Goal: Task Accomplishment & Management: Complete application form

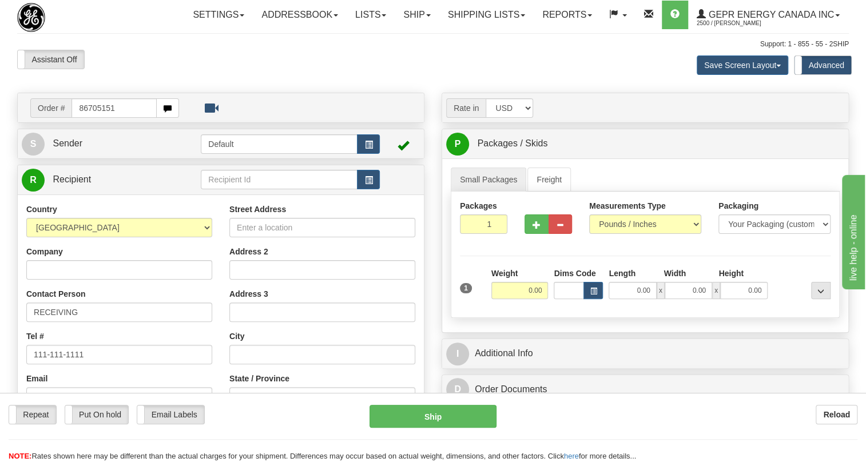
type input "86705151"
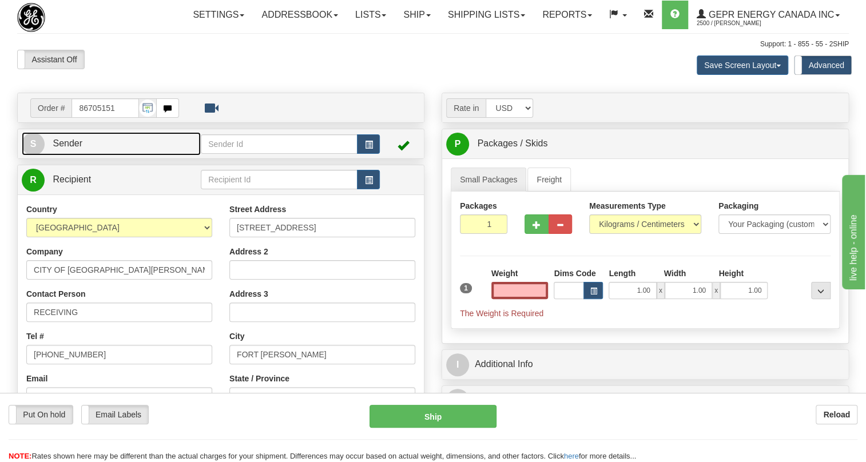
type input "0.00"
click at [67, 148] on span "Sender" at bounding box center [68, 143] width 30 height 10
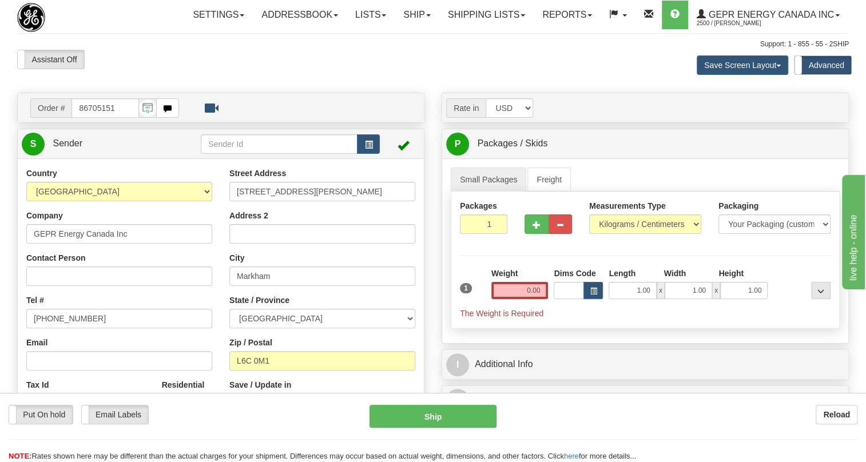
type input "MARKHAM"
click at [69, 328] on input "[PHONE_NUMBER]" at bounding box center [119, 318] width 186 height 19
paste input "[PHONE_NUMBER]"
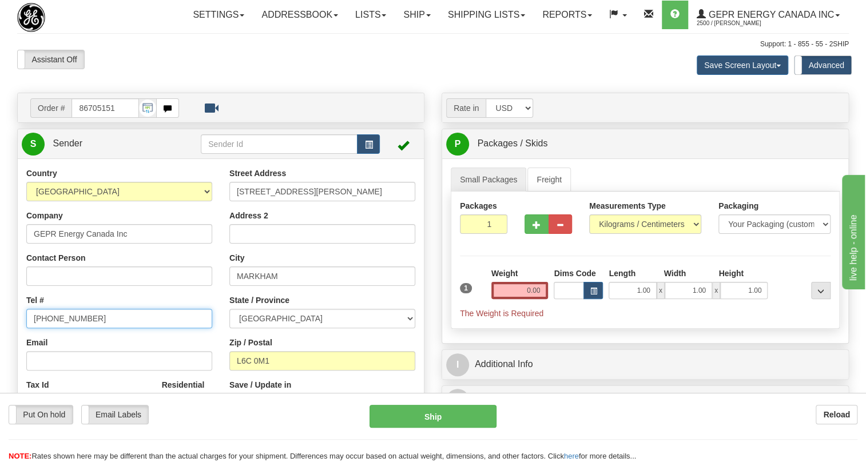
type input "[PHONE_NUMBER]"
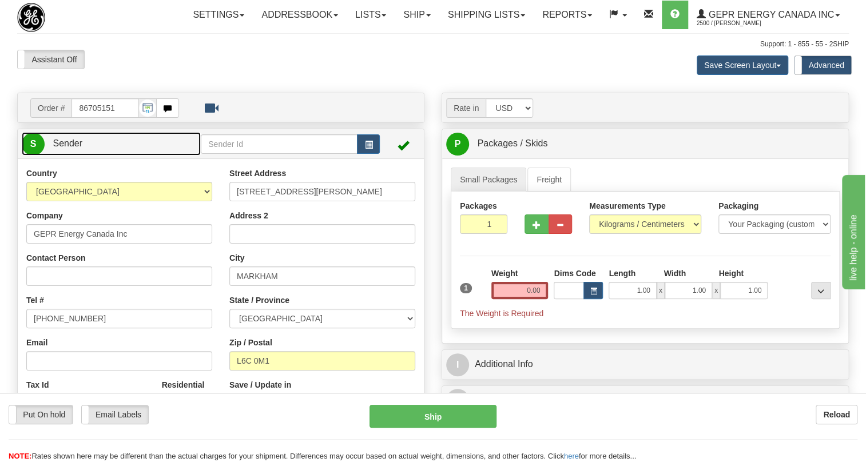
click at [68, 148] on span "Sender" at bounding box center [68, 143] width 30 height 10
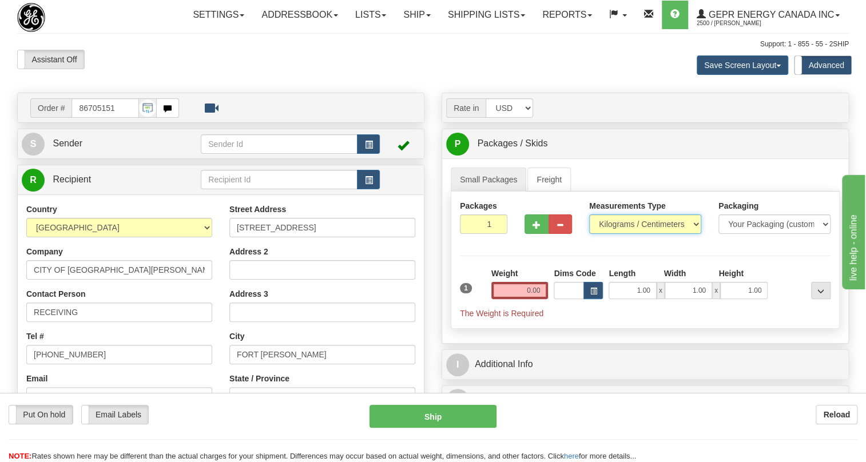
drag, startPoint x: 620, startPoint y: 249, endPoint x: 611, endPoint y: 250, distance: 9.7
click at [620, 234] on select "Pounds / Inches Kilograms / Centimeters" at bounding box center [645, 223] width 112 height 19
select select "0"
click at [589, 234] on select "Pounds / Inches Kilograms / Centimeters" at bounding box center [645, 223] width 112 height 19
click at [530, 299] on input "0.00" at bounding box center [519, 290] width 57 height 17
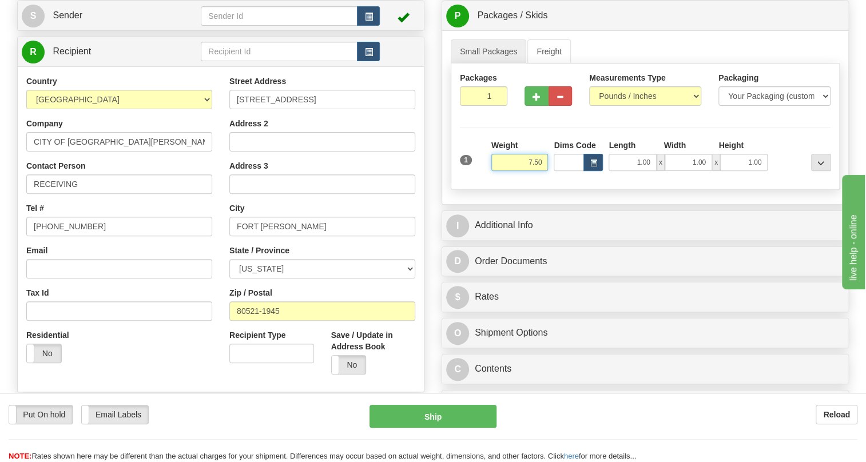
scroll to position [155, 0]
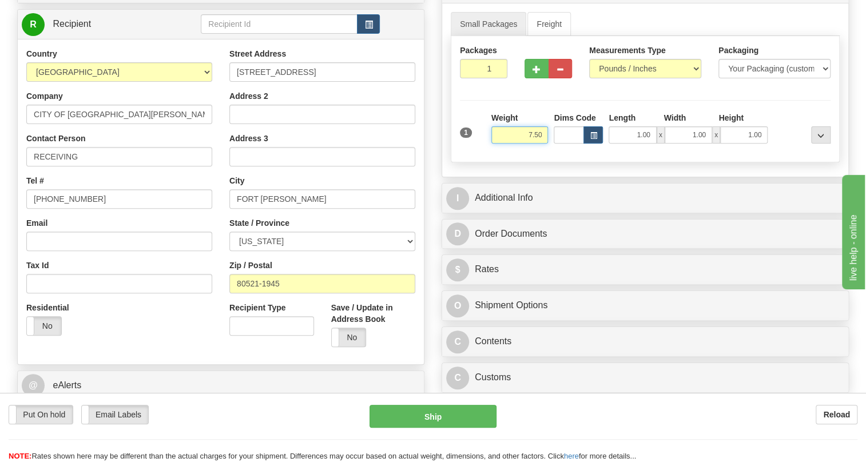
type input "7.50"
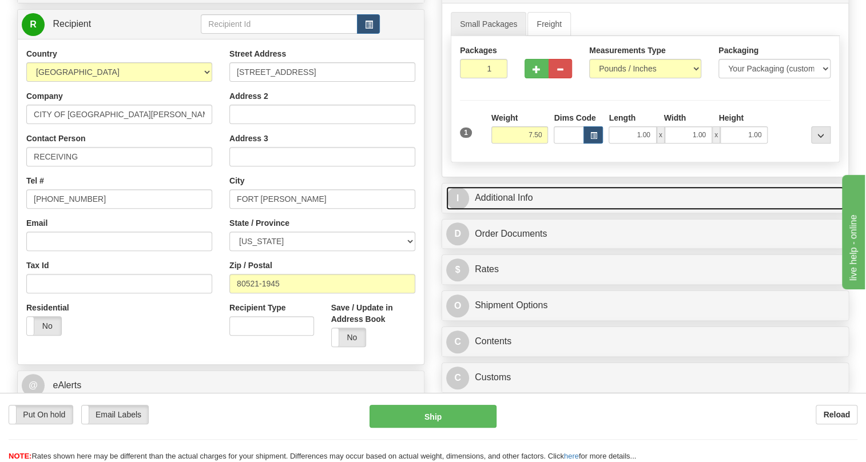
click at [501, 210] on link "I Additional Info" at bounding box center [645, 197] width 398 height 23
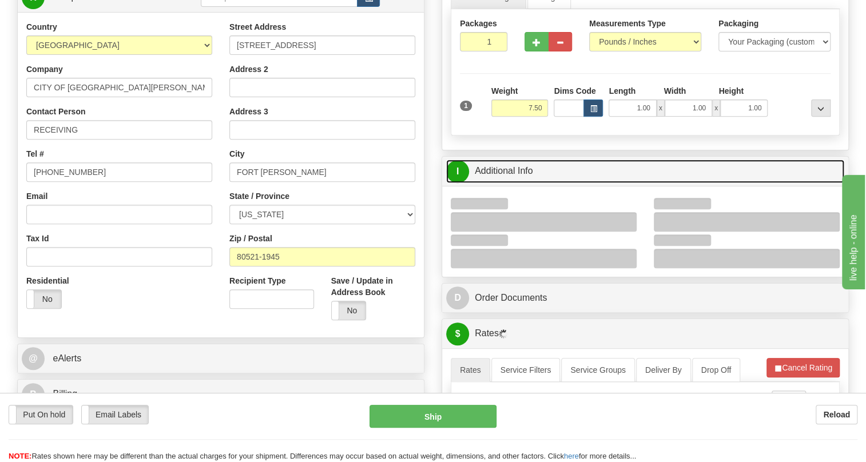
scroll to position [208, 0]
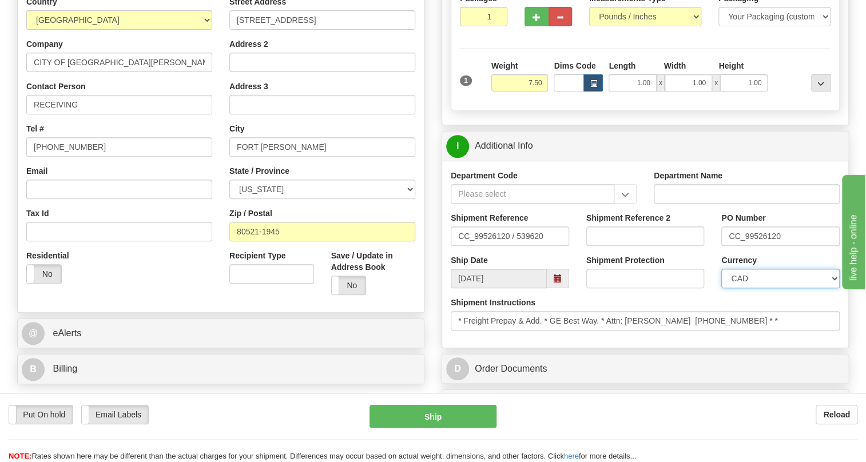
click at [775, 288] on select "CAD USD EUR ZAR [PERSON_NAME] ARN AUD AUS AWG BBD BFR BGN BHD BMD BND BRC BRL C…" at bounding box center [780, 278] width 118 height 19
select select "1"
click at [721, 288] on select "CAD USD EUR ZAR [PERSON_NAME] ARN AUD AUS AWG BBD BFR BGN BHD BMD BND BRC BRL C…" at bounding box center [780, 278] width 118 height 19
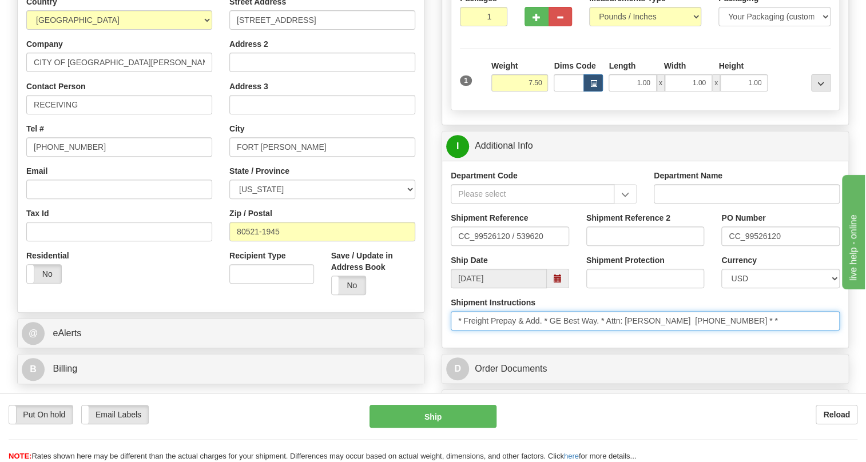
drag, startPoint x: 671, startPoint y: 343, endPoint x: 609, endPoint y: 347, distance: 61.9
click at [609, 330] on input "* Freight Prepay & Add. * GE Best Way. * Attn: [PERSON_NAME] [PHONE_NUMBER] * *" at bounding box center [644, 320] width 389 height 19
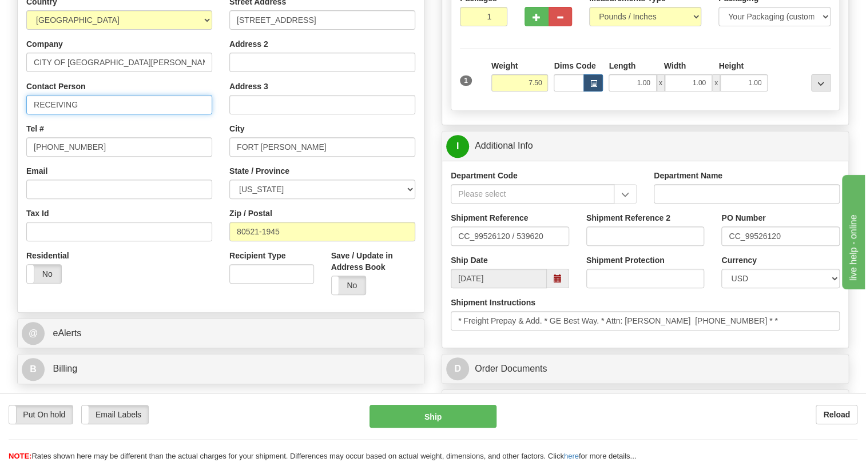
click at [111, 114] on input "RECEIVING" at bounding box center [119, 104] width 186 height 19
paste input "Attn: [PERSON_NAME]"
type input "RECEIVING / Attn: [PERSON_NAME]"
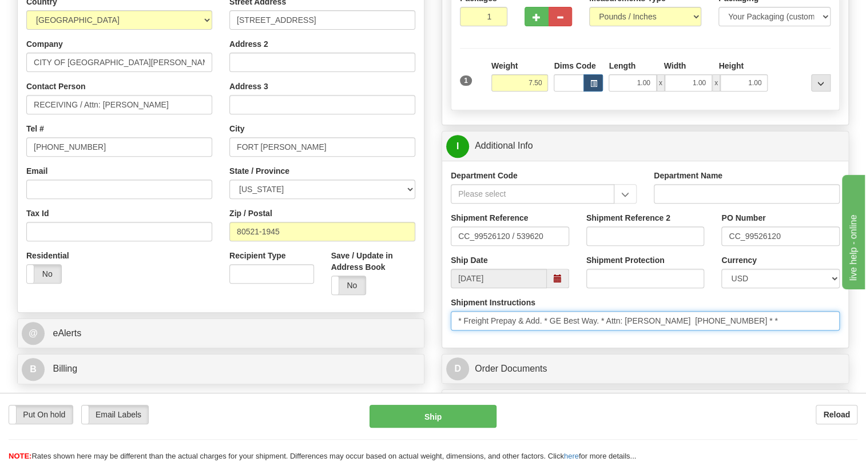
drag, startPoint x: 728, startPoint y: 347, endPoint x: 676, endPoint y: 349, distance: 52.1
click at [676, 330] on input "* Freight Prepay & Add. * GE Best Way. * Attn: [PERSON_NAME] [PHONE_NUMBER] * *" at bounding box center [644, 320] width 389 height 19
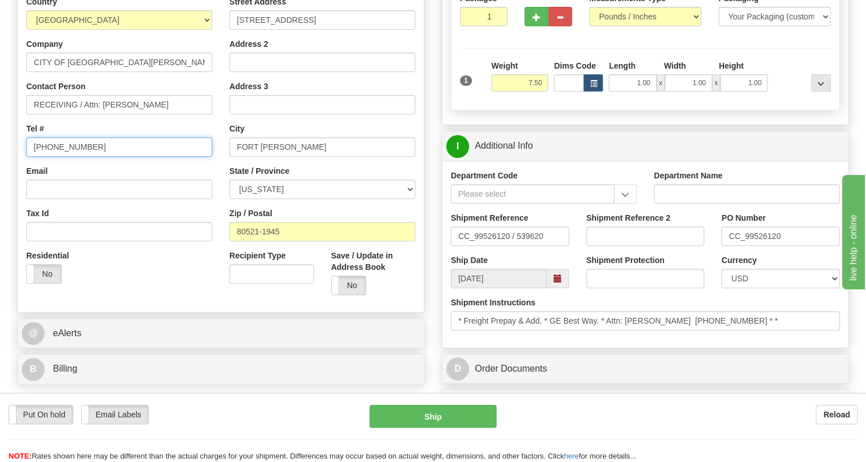
click at [74, 157] on input "[PHONE_NUMBER]" at bounding box center [119, 146] width 186 height 19
paste input "970)218-408"
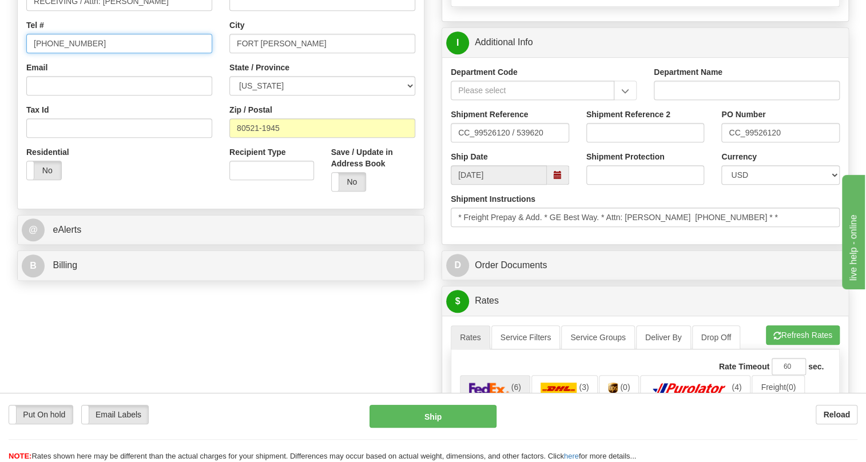
scroll to position [312, 0]
type input "[PHONE_NUMBER]"
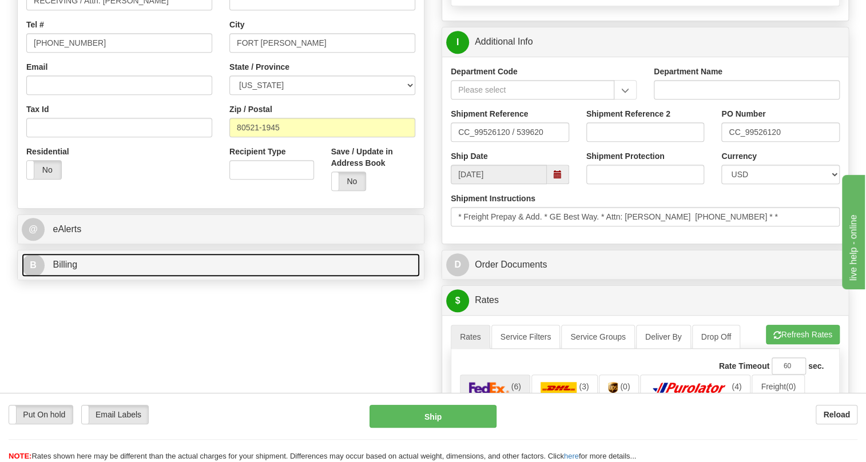
click at [72, 269] on span "Billing" at bounding box center [65, 265] width 25 height 10
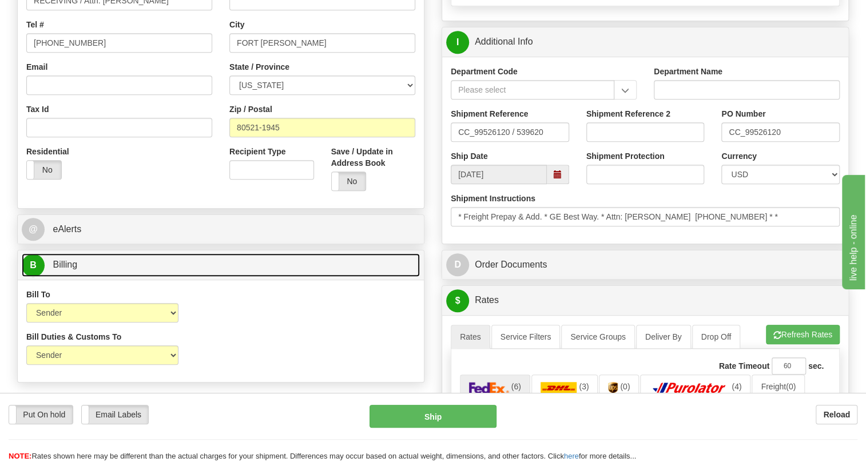
click at [72, 269] on span "Billing" at bounding box center [65, 265] width 25 height 10
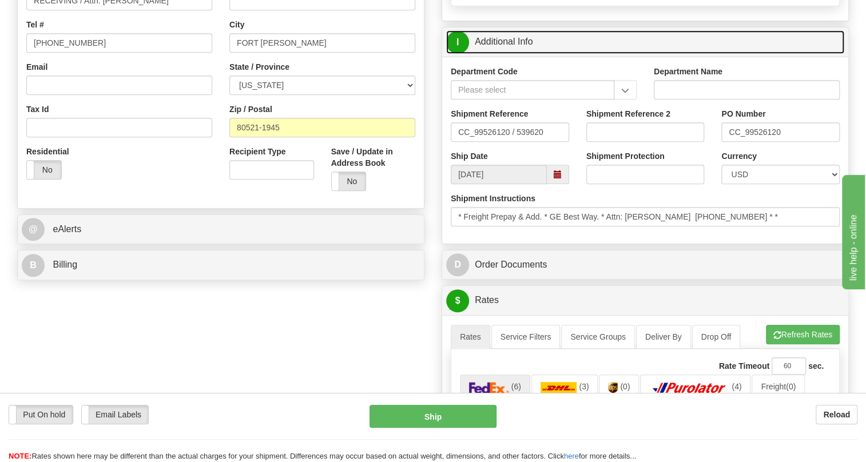
click at [504, 54] on link "I Additional Info" at bounding box center [645, 41] width 398 height 23
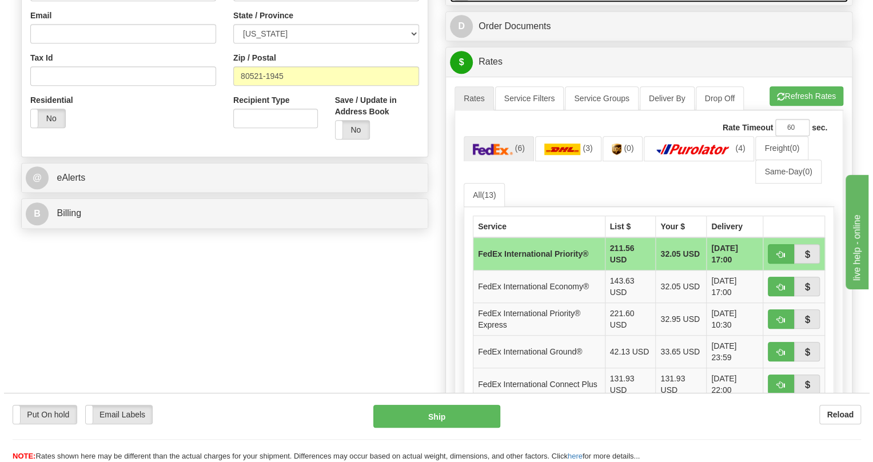
scroll to position [364, 0]
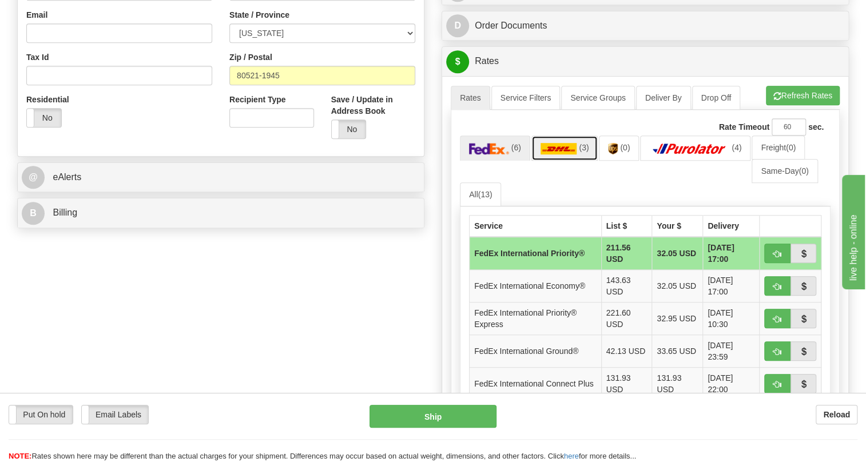
click at [554, 154] on img at bounding box center [558, 148] width 37 height 11
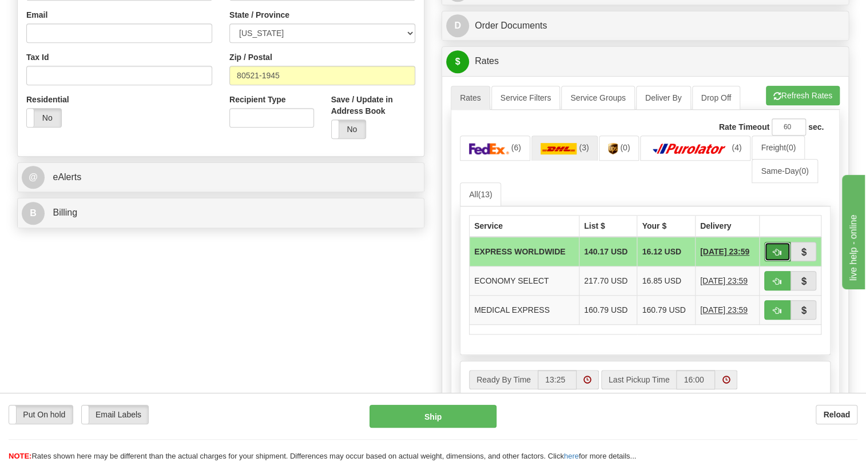
click at [775, 256] on span "button" at bounding box center [777, 252] width 8 height 7
type input "P"
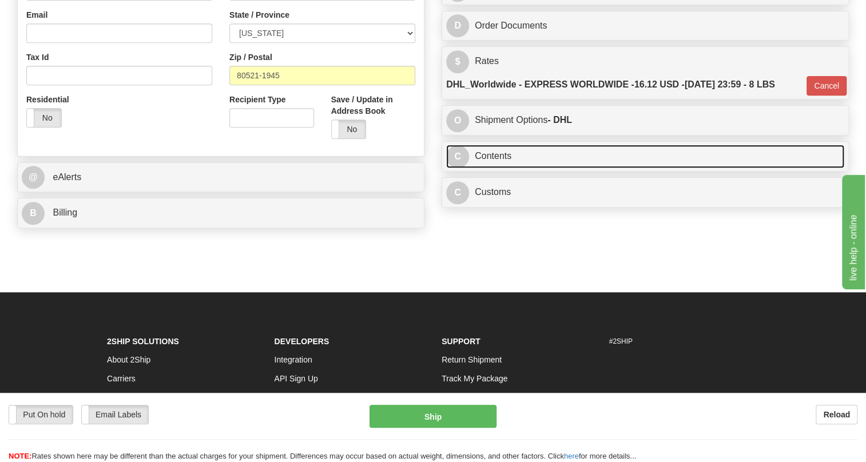
click at [497, 168] on link "C Contents" at bounding box center [645, 156] width 398 height 23
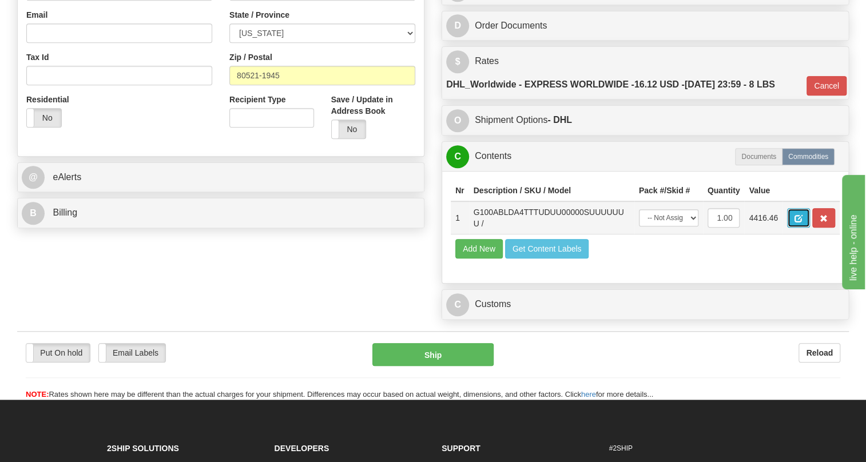
click at [801, 222] on span "button" at bounding box center [798, 218] width 8 height 7
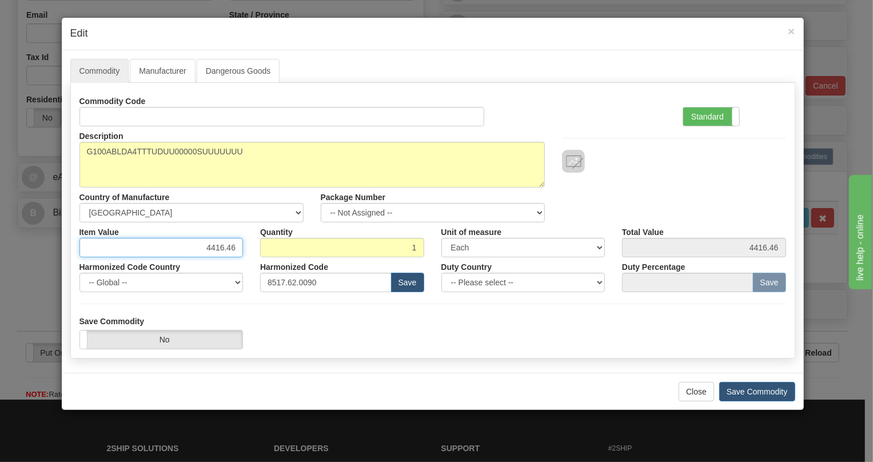
click at [233, 248] on input "4416.46" at bounding box center [161, 247] width 164 height 19
paste input "3.500,32"
click at [211, 250] on input "3.500,32" at bounding box center [161, 247] width 164 height 19
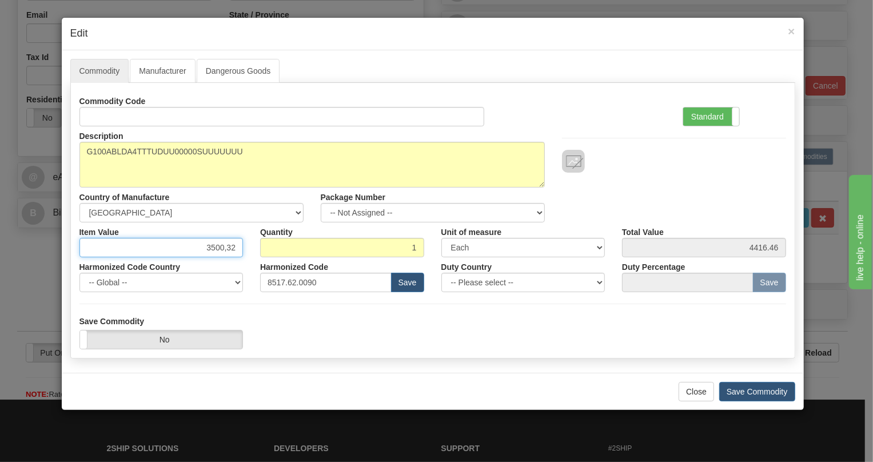
click at [229, 252] on input "3500,32" at bounding box center [161, 247] width 164 height 19
type input "3500.32"
click at [709, 119] on label "Standard" at bounding box center [711, 116] width 56 height 18
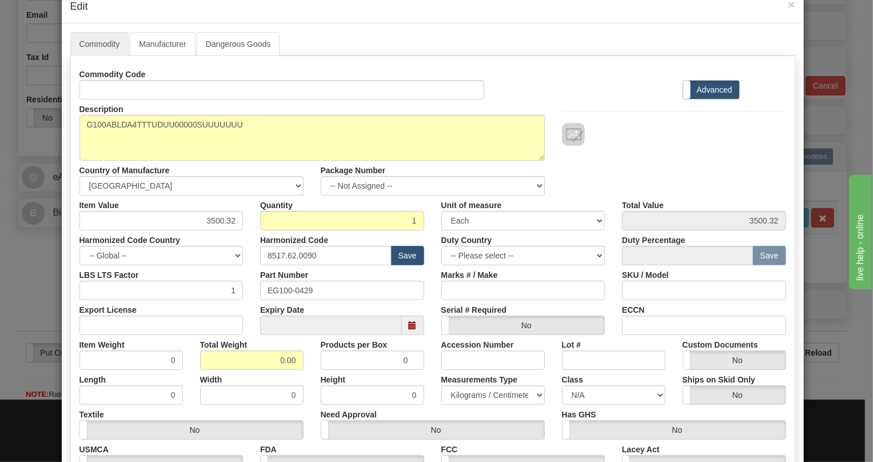
scroll to position [51, 0]
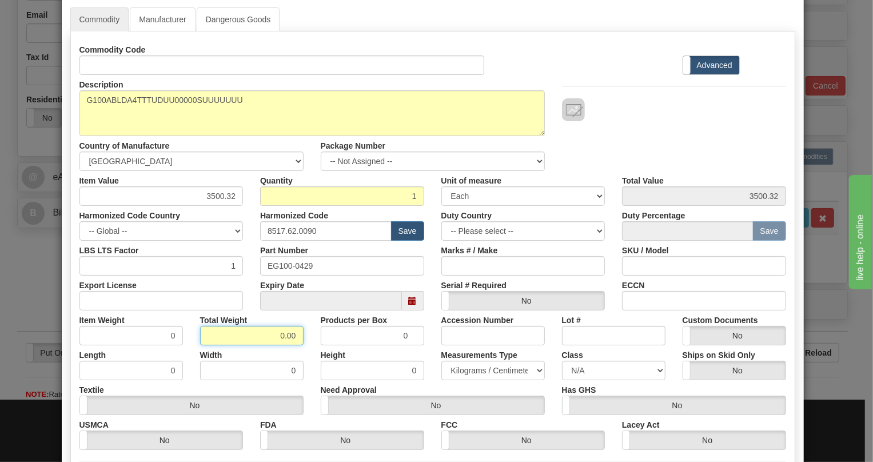
click at [268, 339] on input "0.00" at bounding box center [251, 335] width 103 height 19
type input "1.00"
type input "1.0000"
click at [476, 366] on select "Pounds / Inches Kilograms / Centimeters" at bounding box center [492, 370] width 103 height 19
select select "0"
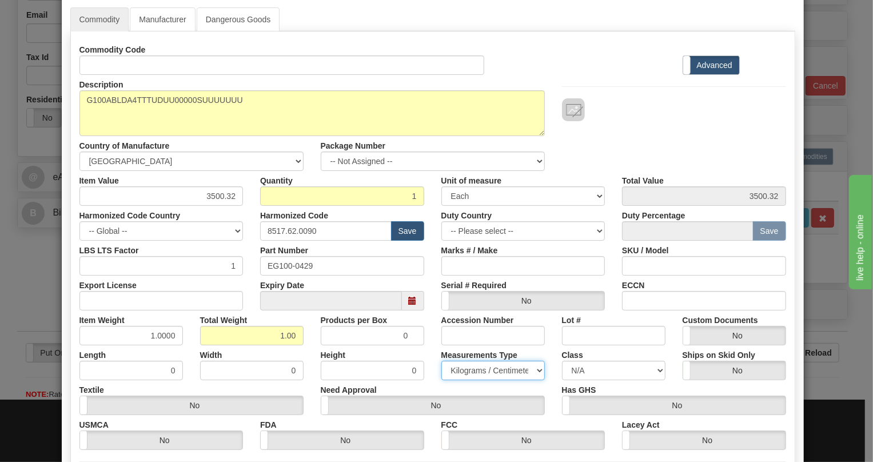
click at [441, 361] on select "Pounds / Inches Kilograms / Centimeters" at bounding box center [492, 370] width 103 height 19
click at [424, 350] on div "Height 0" at bounding box center [372, 362] width 121 height 35
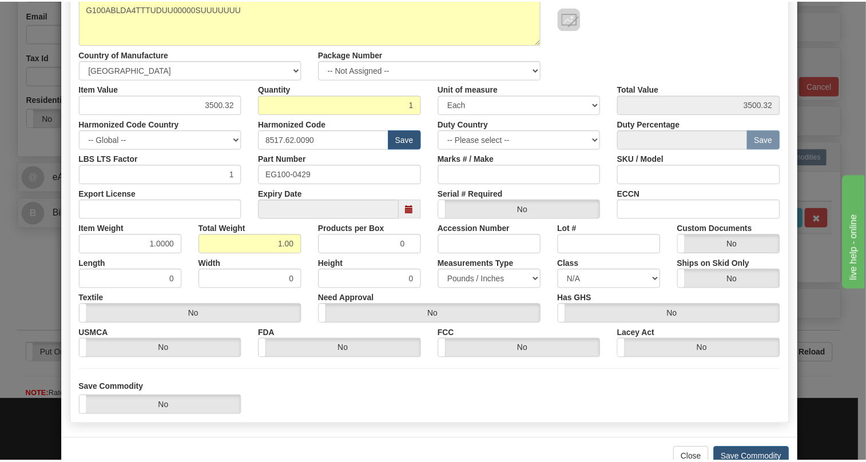
scroll to position [174, 0]
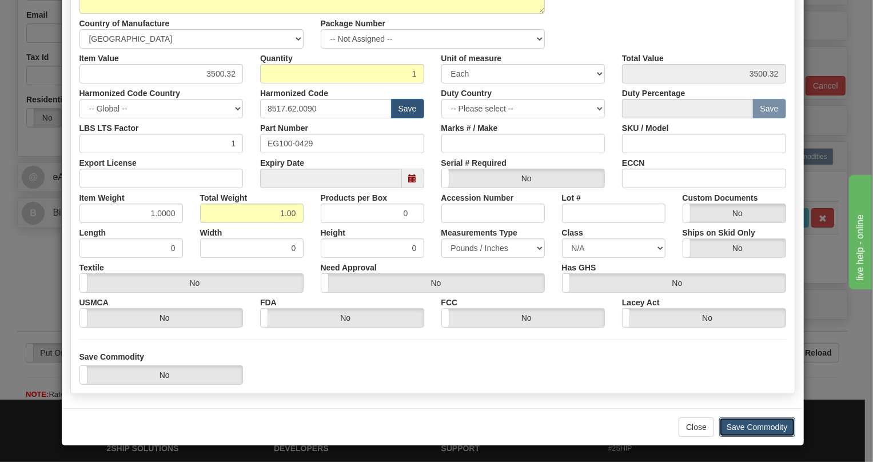
click at [748, 425] on button "Save Commodity" at bounding box center [757, 426] width 76 height 19
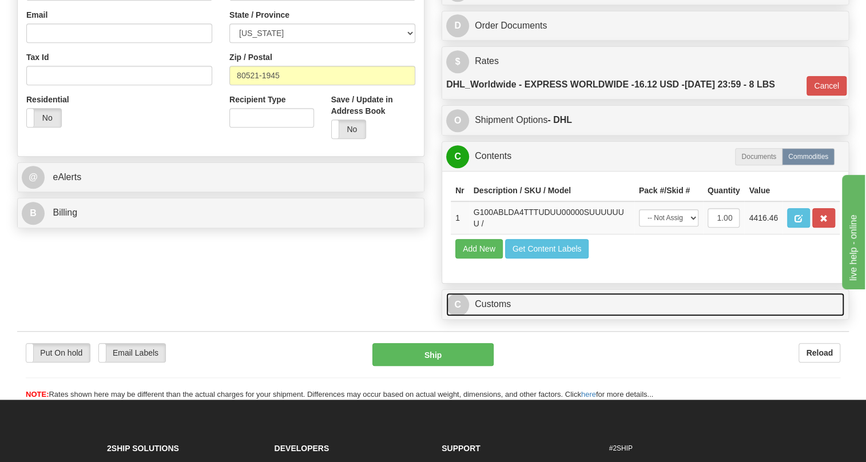
click at [491, 316] on link "C Customs" at bounding box center [645, 304] width 398 height 23
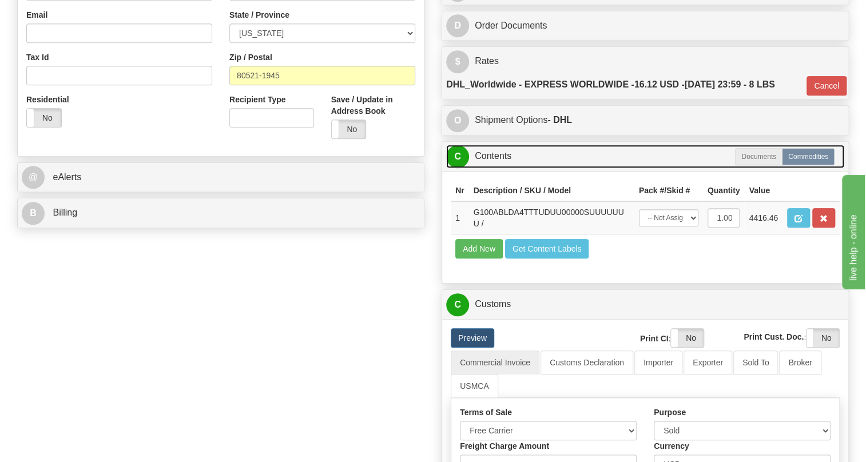
click at [500, 168] on link "C Contents" at bounding box center [645, 156] width 398 height 23
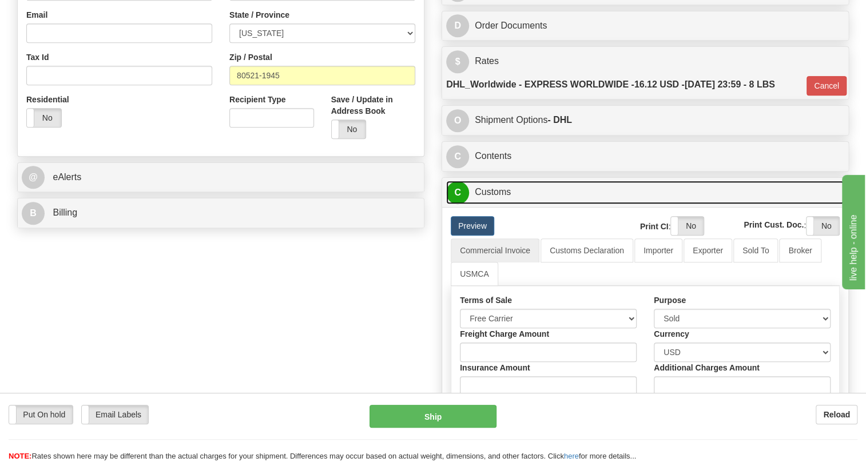
click at [500, 204] on link "C Customs" at bounding box center [645, 192] width 398 height 23
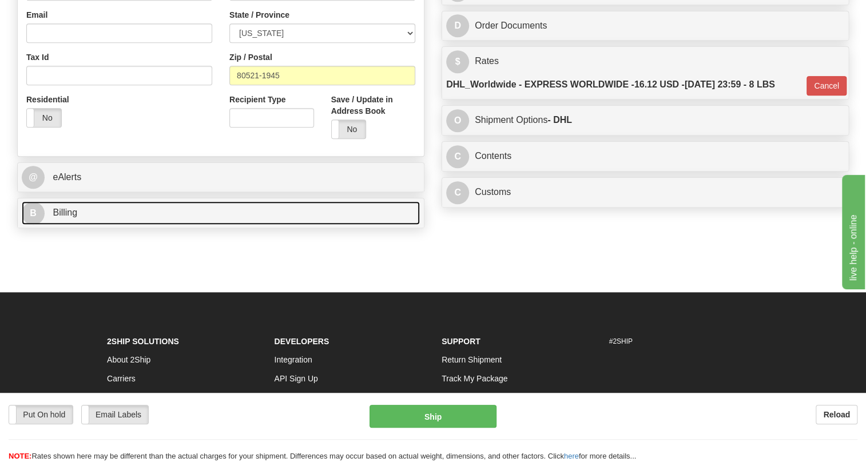
click at [69, 217] on span "Billing" at bounding box center [65, 213] width 25 height 10
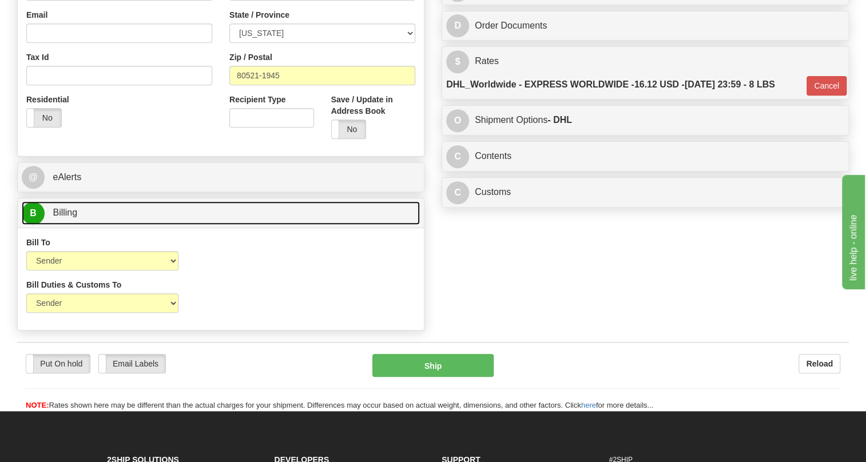
click at [69, 217] on span "Billing" at bounding box center [65, 213] width 25 height 10
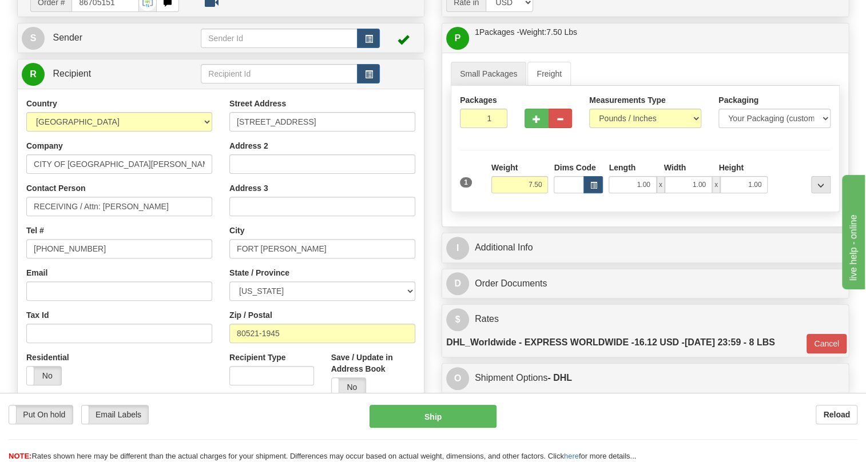
scroll to position [103, 0]
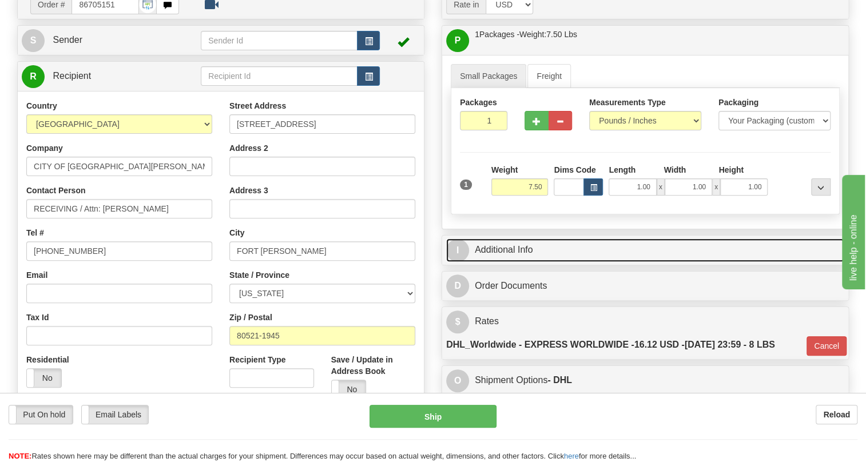
click at [508, 262] on link "I Additional Info" at bounding box center [645, 249] width 398 height 23
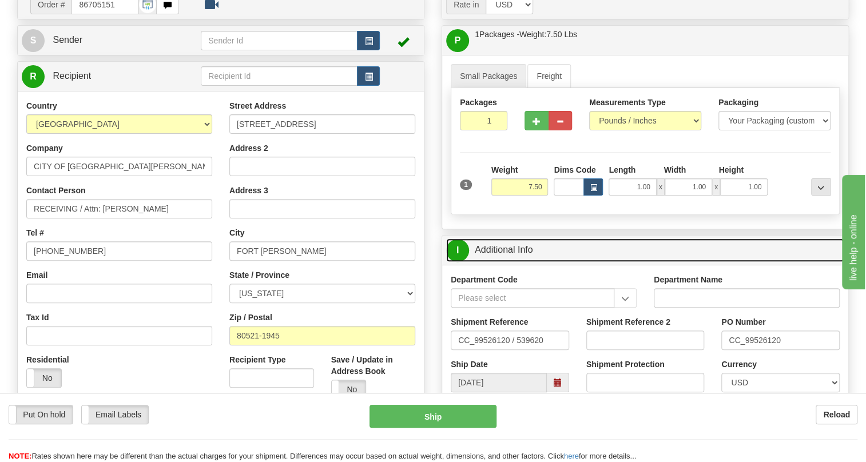
scroll to position [155, 0]
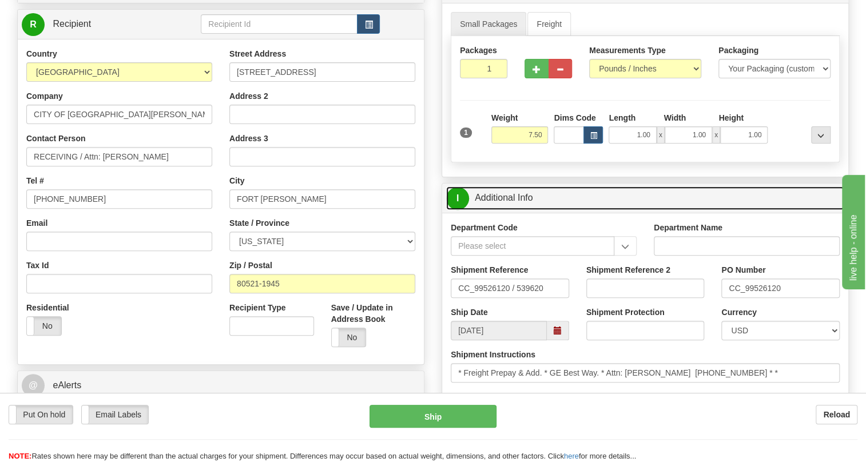
click at [505, 210] on link "I Additional Info" at bounding box center [645, 197] width 398 height 23
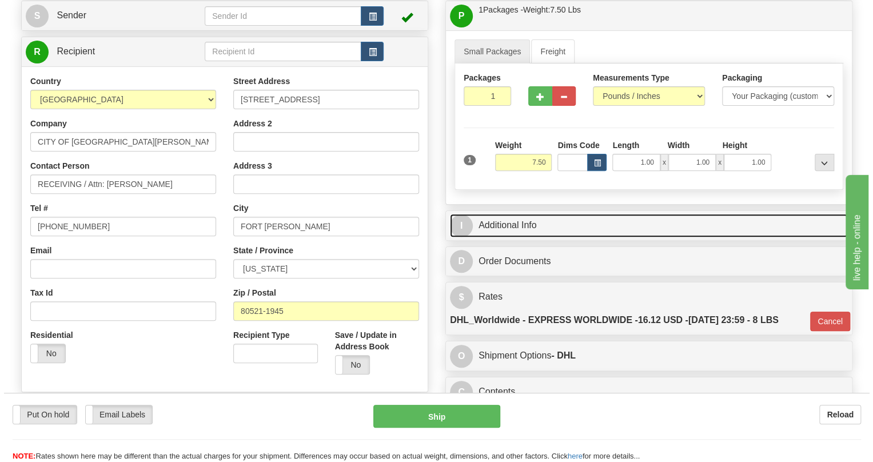
scroll to position [103, 0]
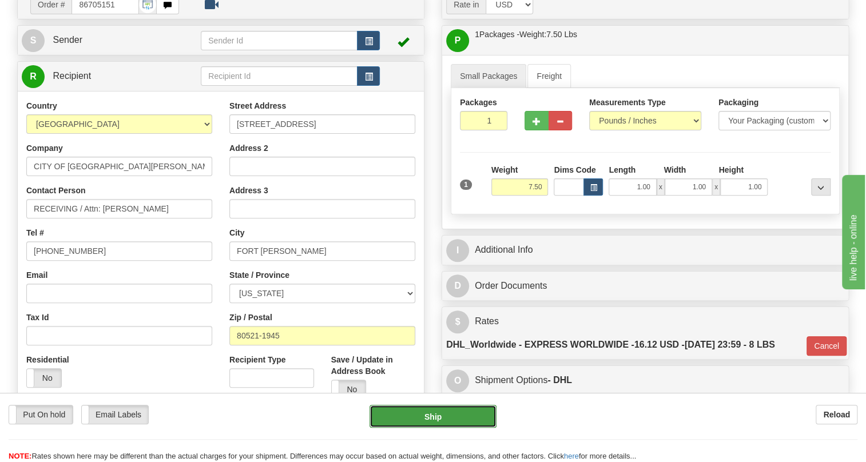
click at [438, 417] on button "Ship" at bounding box center [432, 416] width 127 height 23
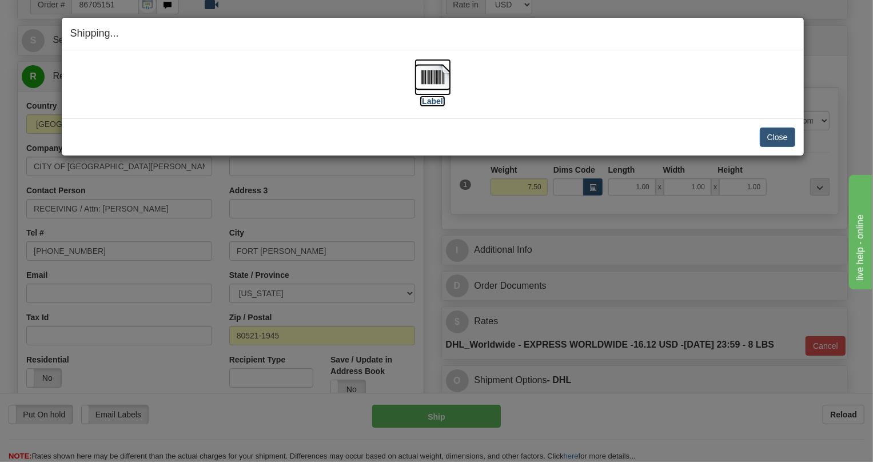
click at [433, 78] on img at bounding box center [432, 77] width 37 height 37
click at [781, 135] on button "Close" at bounding box center [777, 136] width 35 height 19
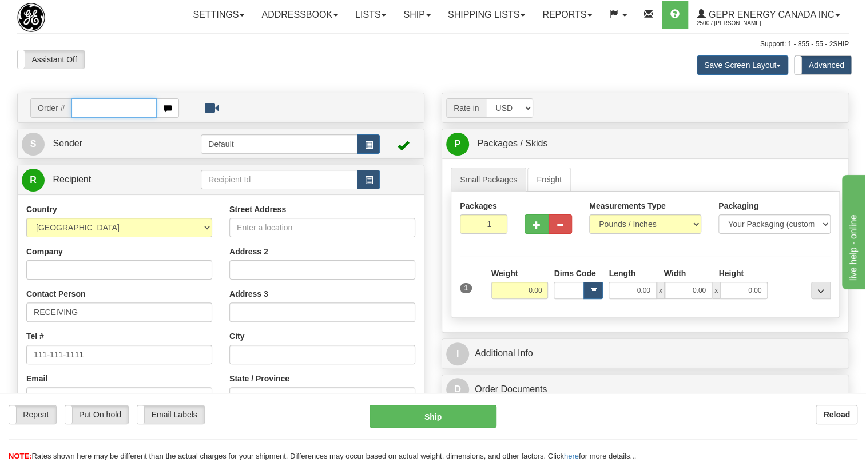
drag, startPoint x: 91, startPoint y: 131, endPoint x: 105, endPoint y: 162, distance: 33.6
paste input "0086705164"
click at [86, 118] on input "0086705164" at bounding box center [113, 107] width 85 height 19
type input "86705164"
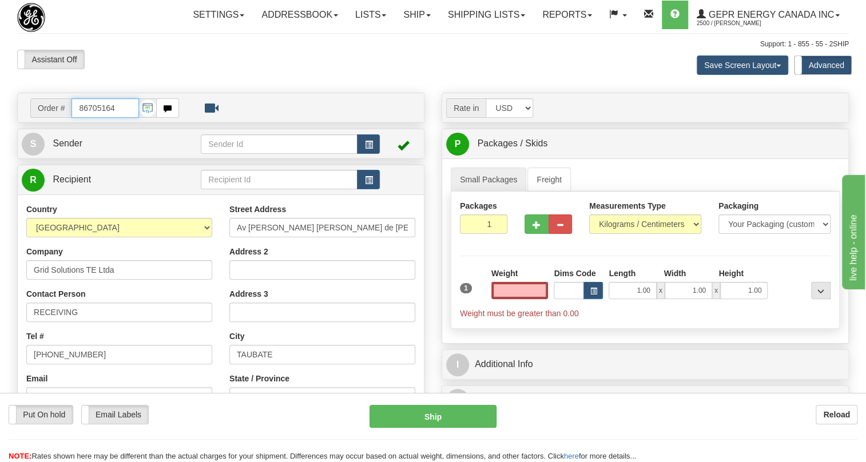
type input "0.00"
drag, startPoint x: 120, startPoint y: 129, endPoint x: 68, endPoint y: 142, distance: 53.8
click at [68, 118] on div "Order # 86705164" at bounding box center [104, 107] width 149 height 19
paste input "0086705167"
click at [86, 118] on input "0086705167" at bounding box center [104, 107] width 67 height 19
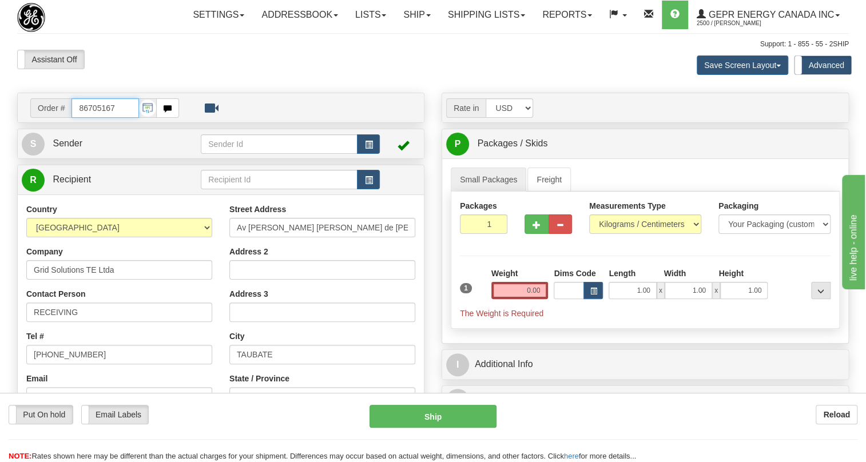
type input "86705167"
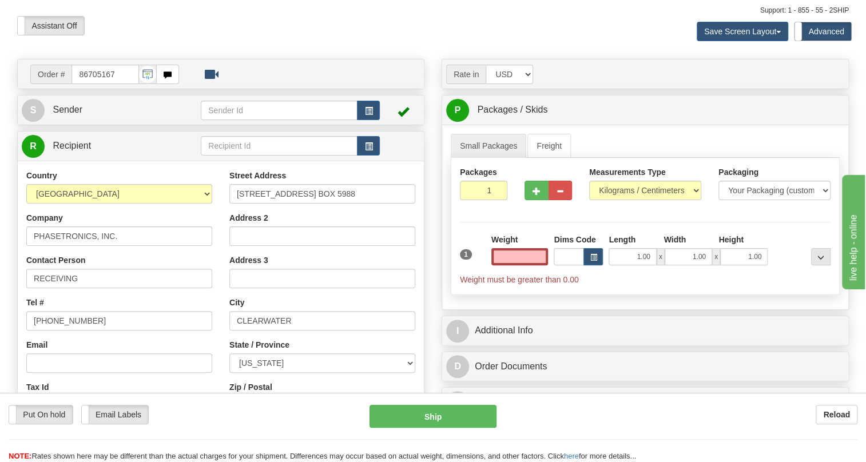
scroll to position [51, 0]
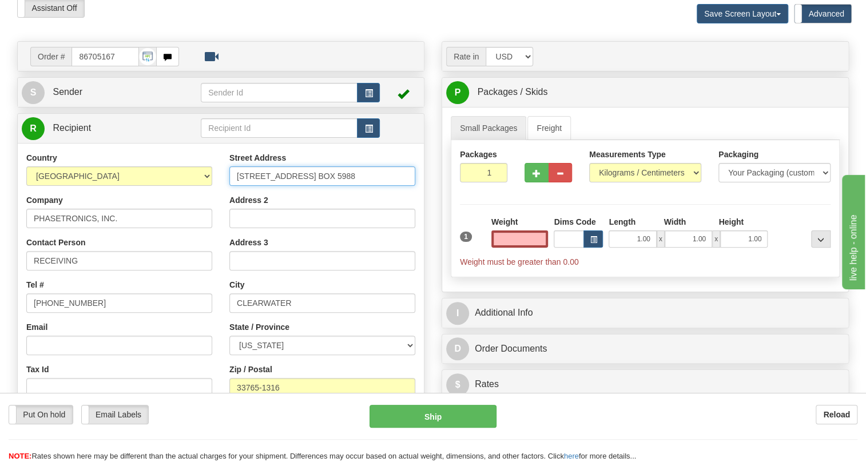
type input "0.00"
drag, startPoint x: 365, startPoint y: 202, endPoint x: 305, endPoint y: 202, distance: 59.5
click at [305, 186] on input "1600 Sunshine Dr, P.O. BOX 5988" at bounding box center [322, 175] width 186 height 19
type input "1600 Sunshine Dr,"
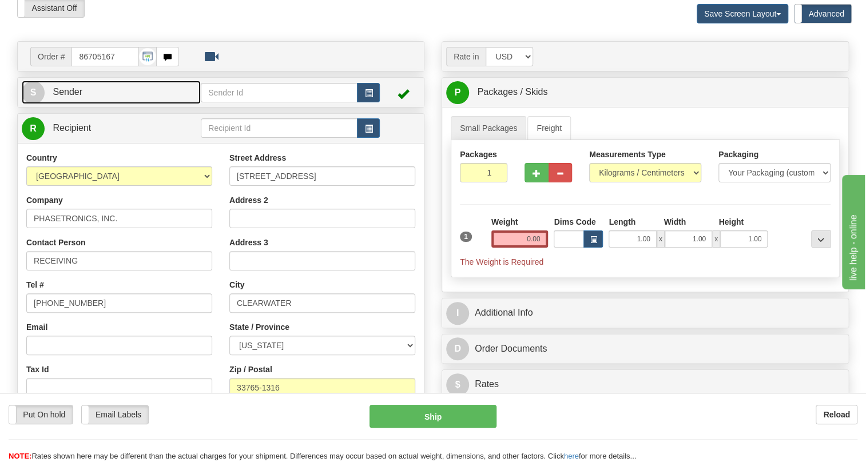
click at [71, 97] on span "Sender" at bounding box center [68, 92] width 30 height 10
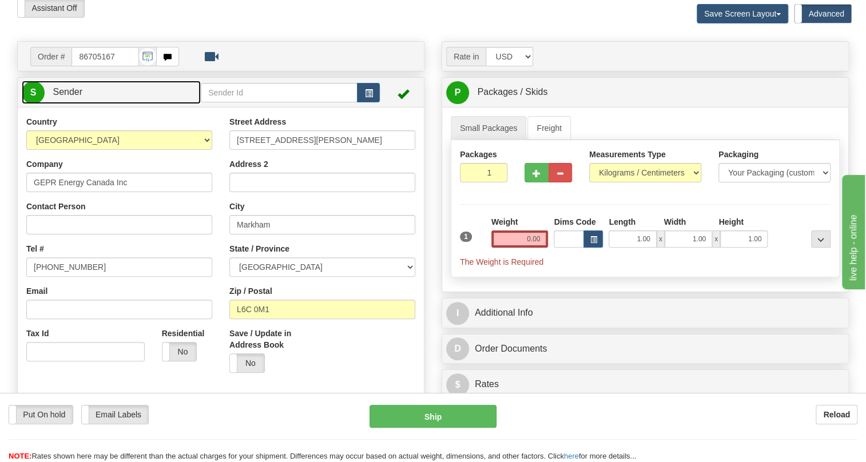
type input "MARKHAM"
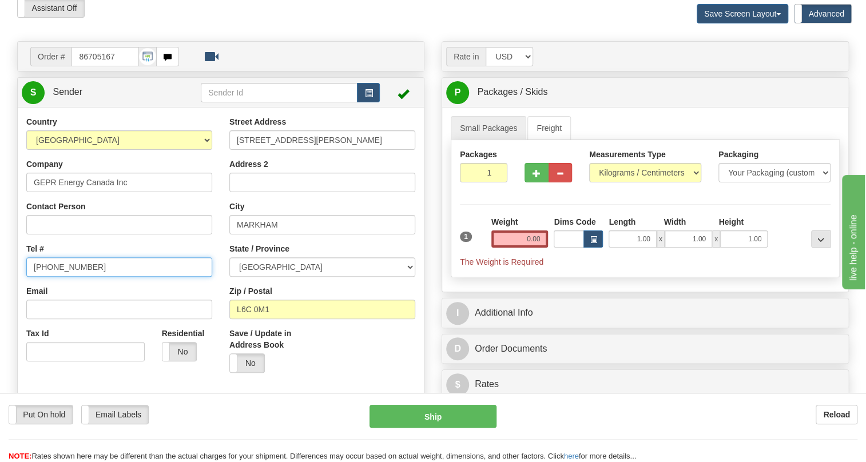
click at [65, 277] on input "[PHONE_NUMBER]" at bounding box center [119, 266] width 186 height 19
paste input "[PHONE_NUMBER]"
type input "[PHONE_NUMBER]"
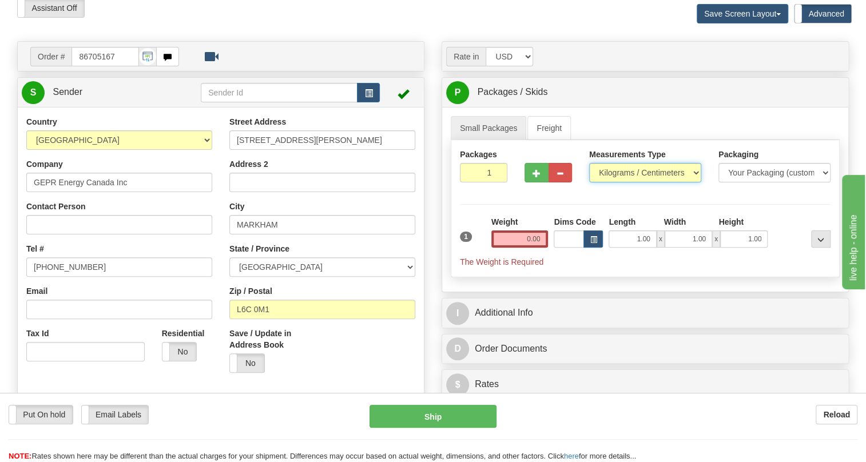
click at [619, 182] on select "Pounds / Inches Kilograms / Centimeters" at bounding box center [645, 172] width 112 height 19
select select "0"
click at [589, 182] on select "Pounds / Inches Kilograms / Centimeters" at bounding box center [645, 172] width 112 height 19
click at [516, 248] on input "0.00" at bounding box center [519, 238] width 57 height 17
type input "0.00"
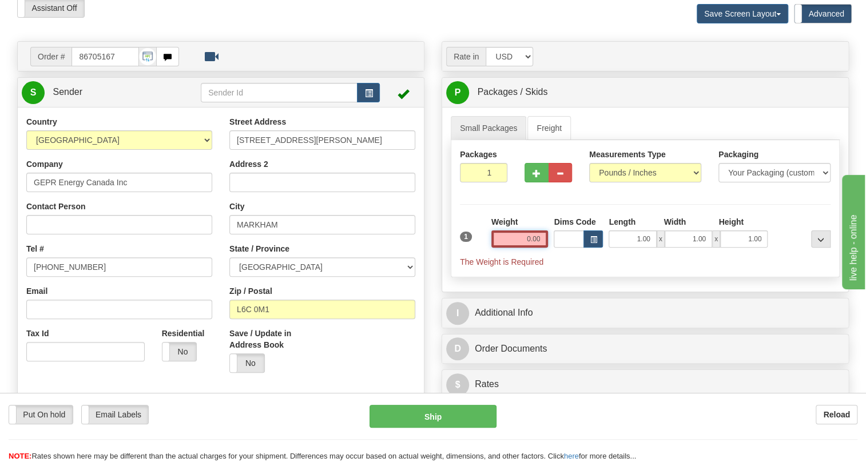
click at [540, 248] on input "0.00" at bounding box center [519, 238] width 57 height 17
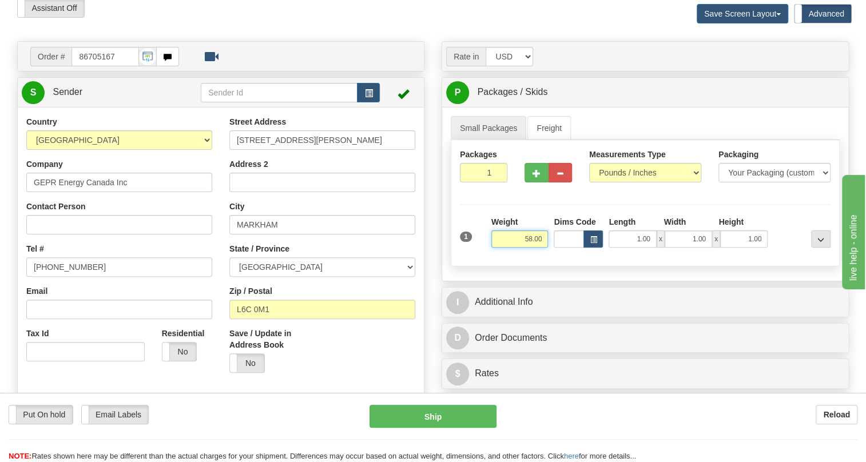
type input "58.00"
click at [479, 182] on input "1" at bounding box center [483, 172] width 47 height 19
type input "6"
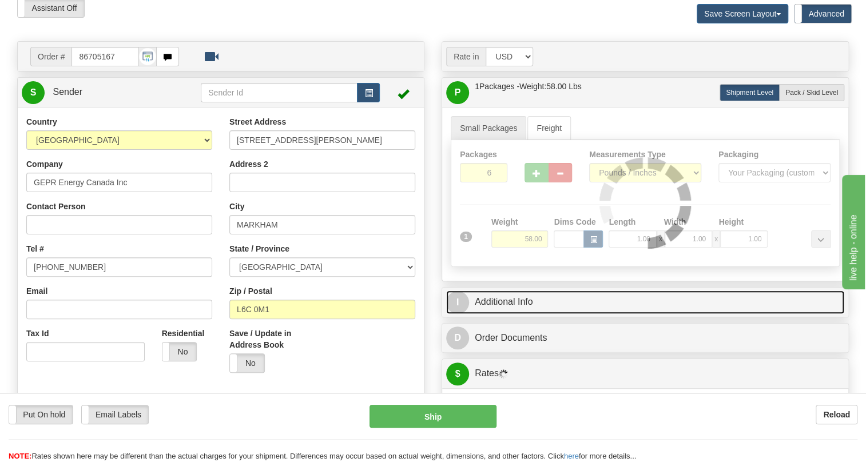
click at [522, 314] on link "I Additional Info" at bounding box center [645, 301] width 398 height 23
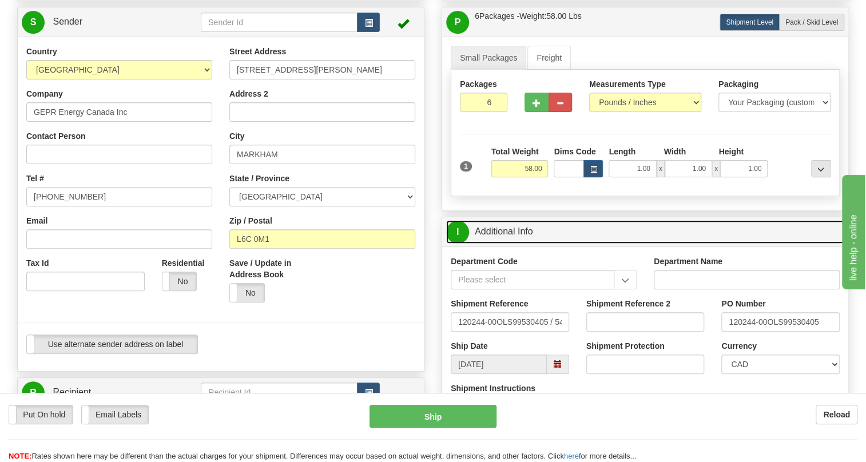
scroll to position [103, 0]
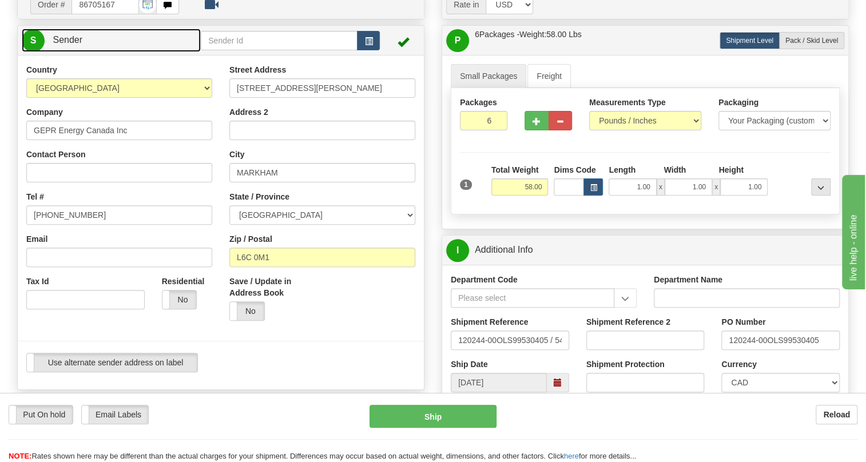
click at [66, 52] on link "S Sender" at bounding box center [111, 40] width 179 height 23
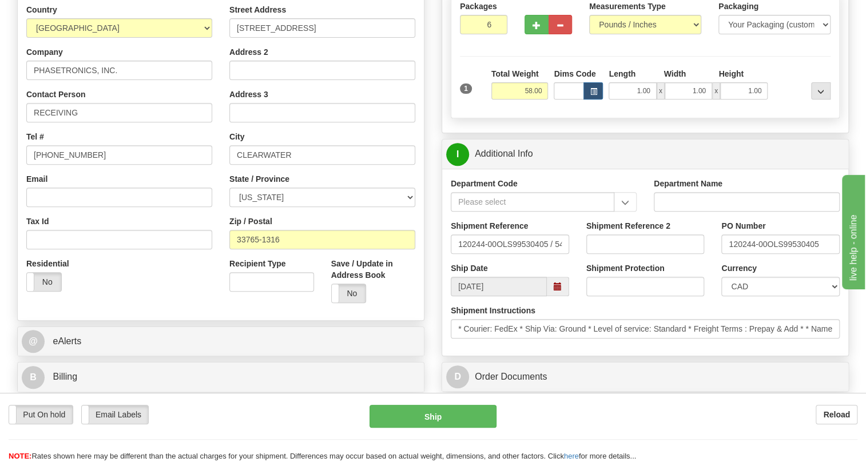
scroll to position [208, 0]
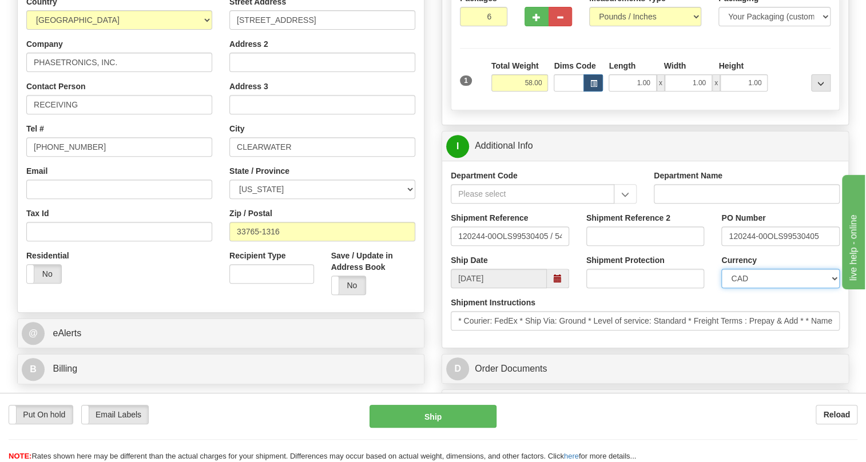
click at [756, 288] on select "CAD USD EUR ZAR [PERSON_NAME] ARN AUD AUS AWG BBD BFR BGN BHD BMD BND BRC BRL C…" at bounding box center [780, 278] width 118 height 19
select select "1"
click at [721, 288] on select "CAD USD EUR ZAR [PERSON_NAME] ARN AUD AUS AWG BBD BFR BGN BHD BMD BND BRC BRL C…" at bounding box center [780, 278] width 118 height 19
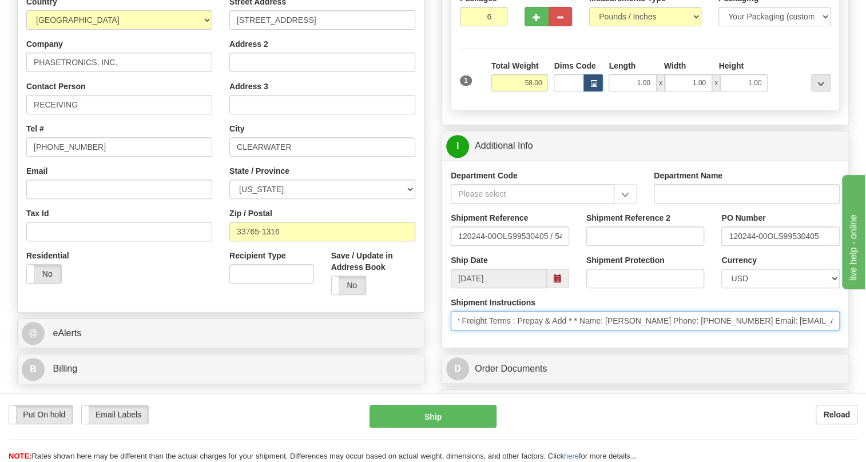
scroll to position [0, 275]
drag, startPoint x: 757, startPoint y: 345, endPoint x: 708, endPoint y: 341, distance: 49.9
click at [708, 330] on input "* Courier: FedEx * Ship Via: Ground * Level of service: Standard * Freight Term…" at bounding box center [644, 320] width 389 height 19
click at [678, 330] on input "* Courier: FedEx * Ship Via: Ground * Level of service: Standard * Freight Term…" at bounding box center [644, 320] width 389 height 19
drag, startPoint x: 678, startPoint y: 345, endPoint x: 565, endPoint y: 349, distance: 113.2
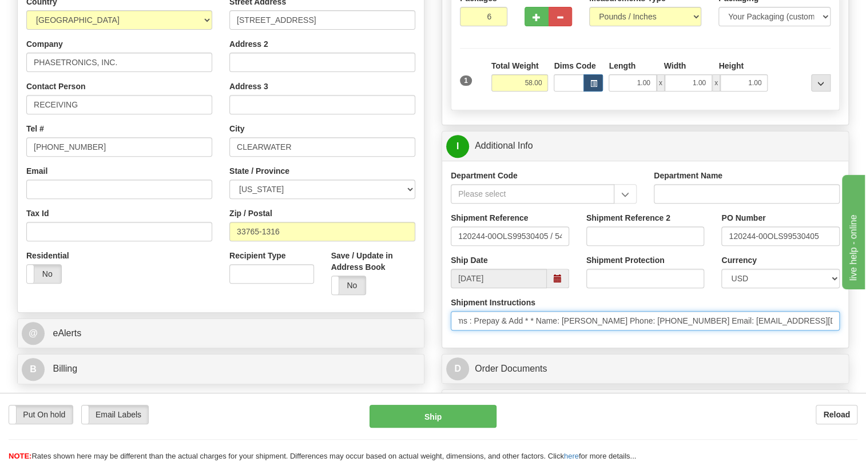
click at [565, 330] on input "* Courier: FedEx * Ship Via: Ground * Level of service: Standard * Freight Term…" at bounding box center [644, 320] width 389 height 19
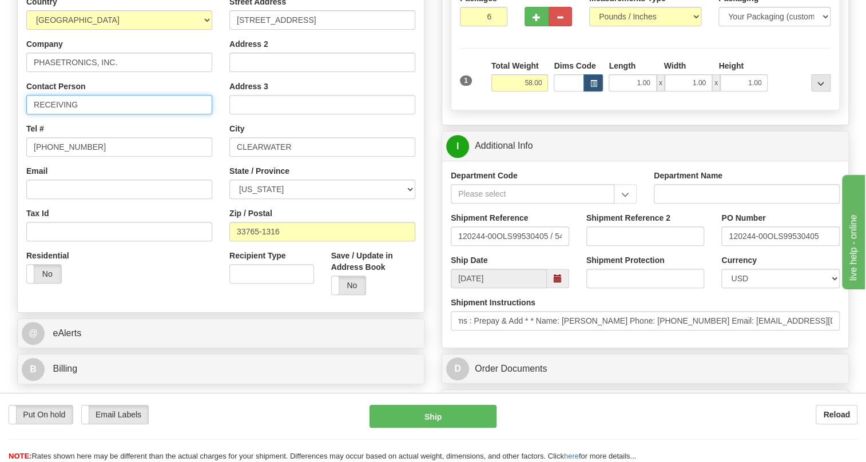
scroll to position [0, 0]
click at [91, 114] on input "RECEIVING" at bounding box center [119, 104] width 186 height 19
paste input "Vy Hoang Phone: 813-962-3671"
drag, startPoint x: 200, startPoint y: 129, endPoint x: 150, endPoint y: 131, distance: 49.2
click at [150, 114] on input "RECEIVING / Vy Hoang Phone: 813-962-3671" at bounding box center [119, 104] width 186 height 19
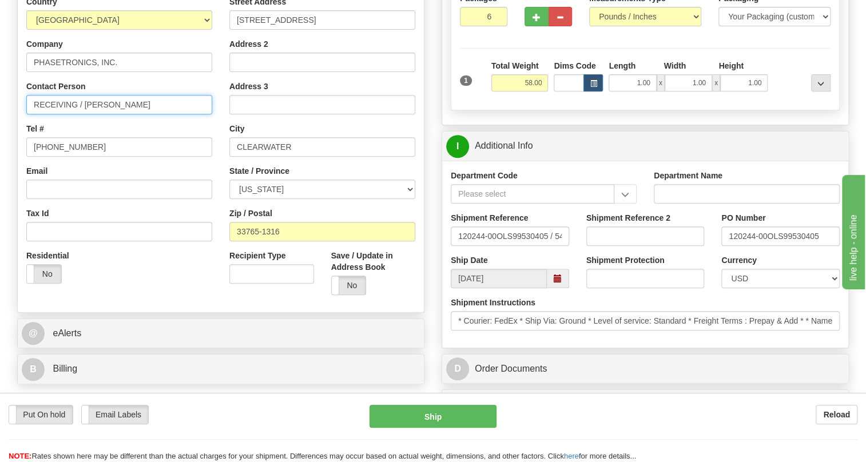
type input "RECEIVING / Vy Hoang"
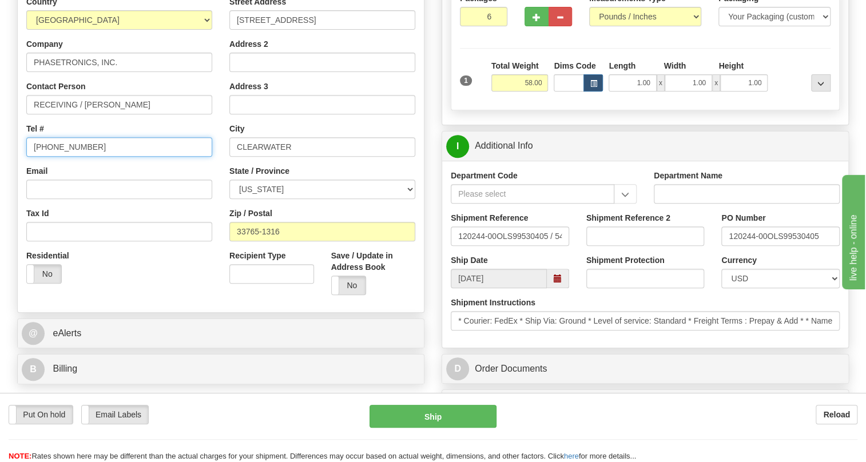
click at [67, 157] on input "[PHONE_NUMBER]" at bounding box center [119, 146] width 186 height 19
paste input "813-962-3671"
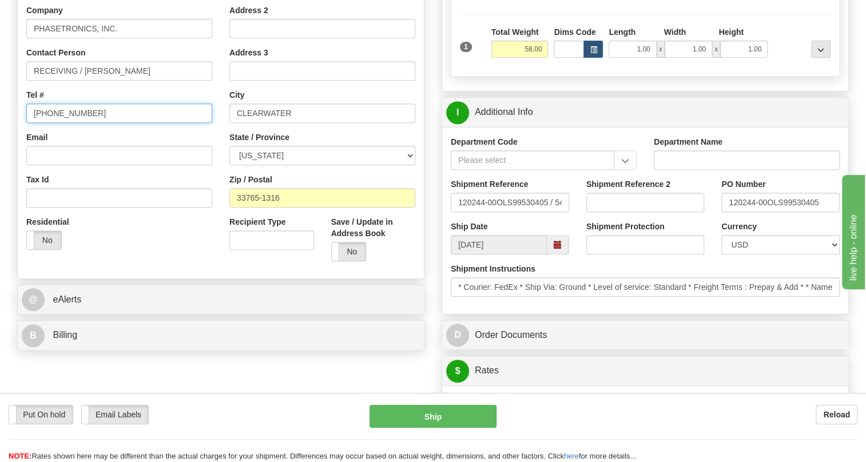
scroll to position [260, 0]
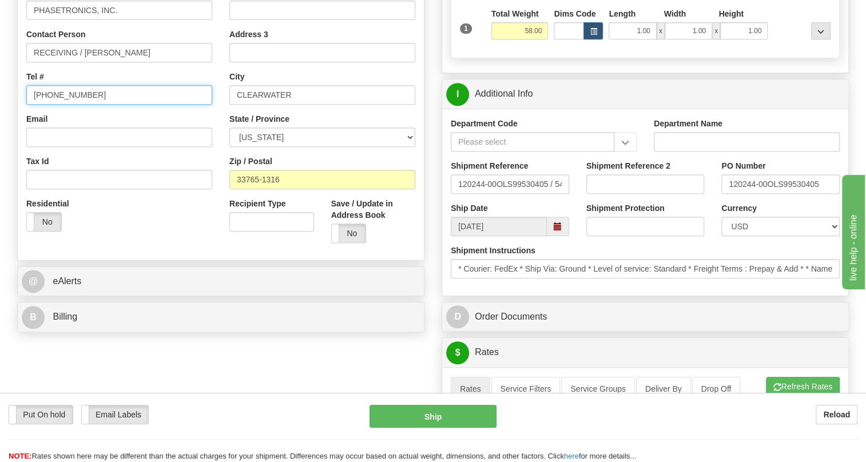
type input "813-962-3671"
drag, startPoint x: 765, startPoint y: 209, endPoint x: 727, endPoint y: 213, distance: 39.1
click at [727, 194] on input "120244-00OLS99530405" at bounding box center [780, 183] width 118 height 19
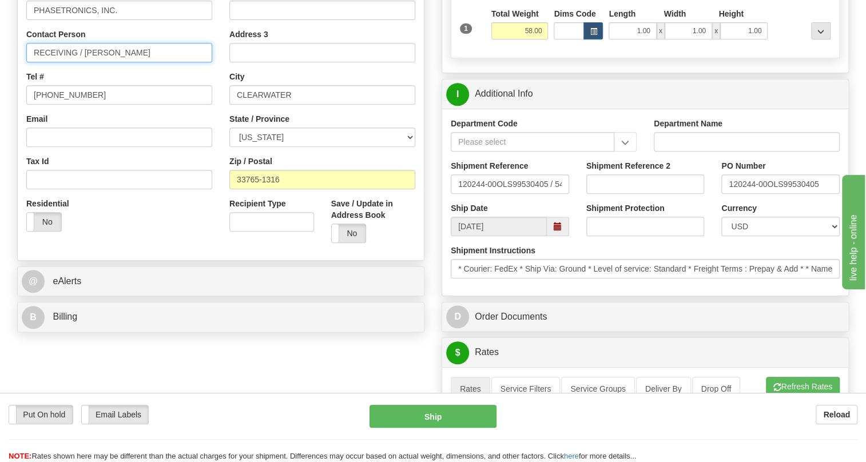
click at [133, 62] on input "RECEIVING / Vy Hoang" at bounding box center [119, 52] width 186 height 19
paste input "120244-00"
type input "RECEIVING / Vy Hoang / PO# 120244-00"
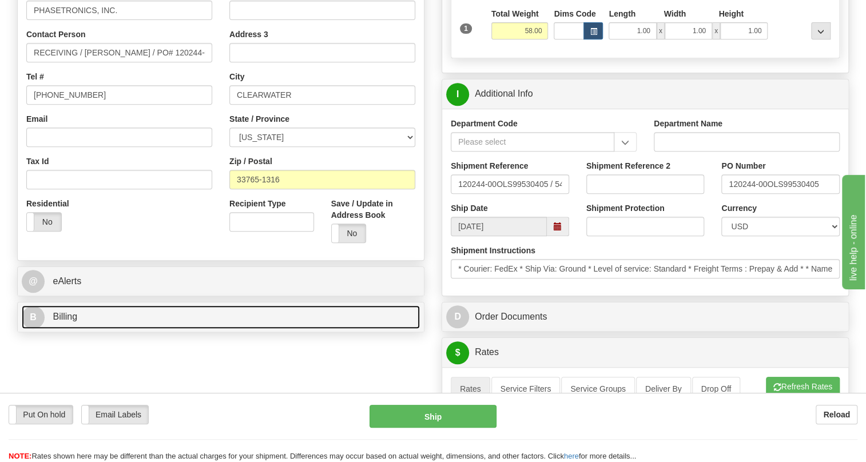
click at [71, 321] on span "Billing" at bounding box center [65, 317] width 25 height 10
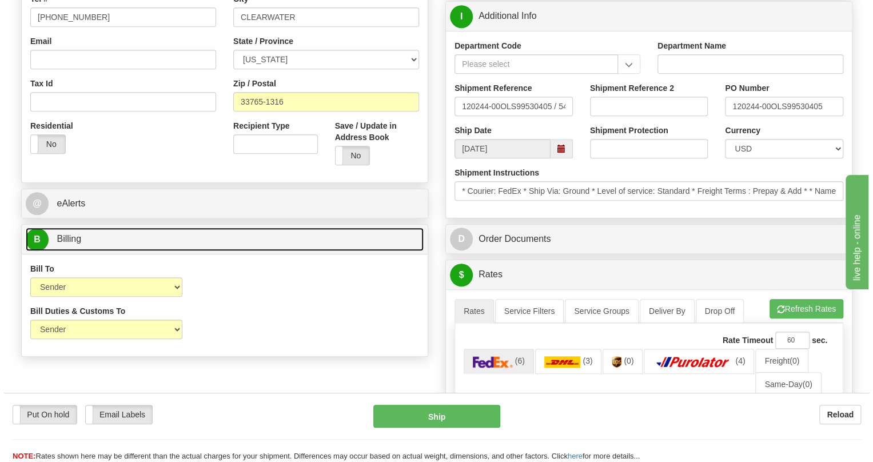
scroll to position [364, 0]
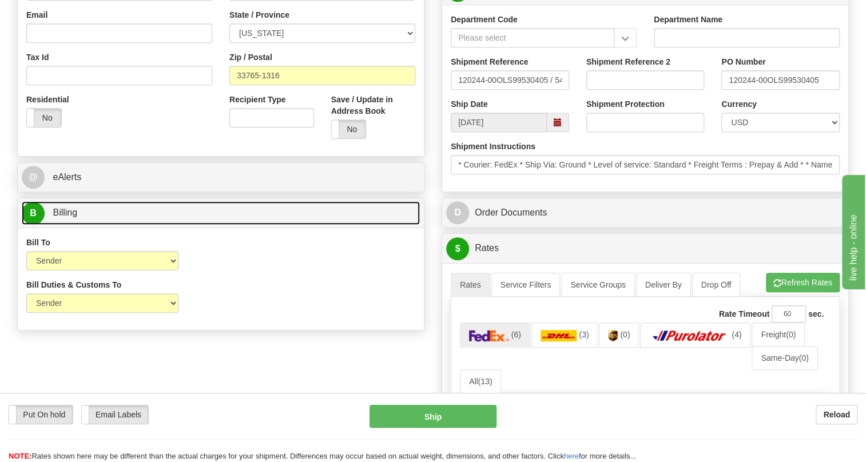
click at [68, 217] on span "Billing" at bounding box center [65, 213] width 25 height 10
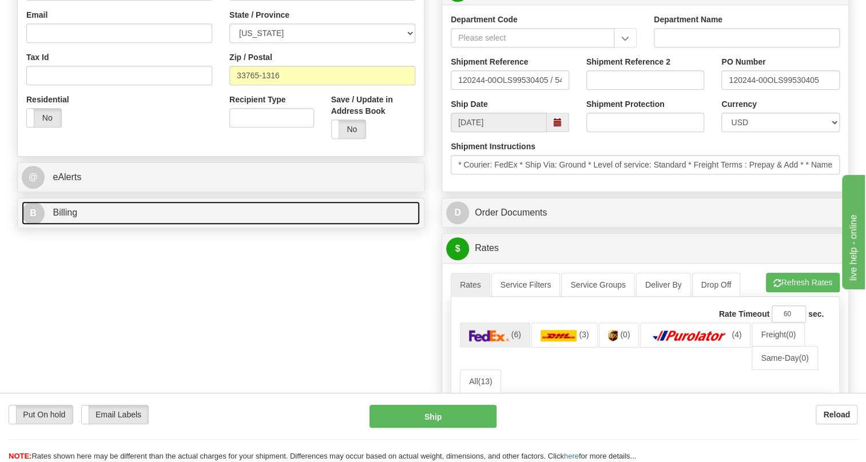
click at [74, 217] on span "Billing" at bounding box center [65, 213] width 25 height 10
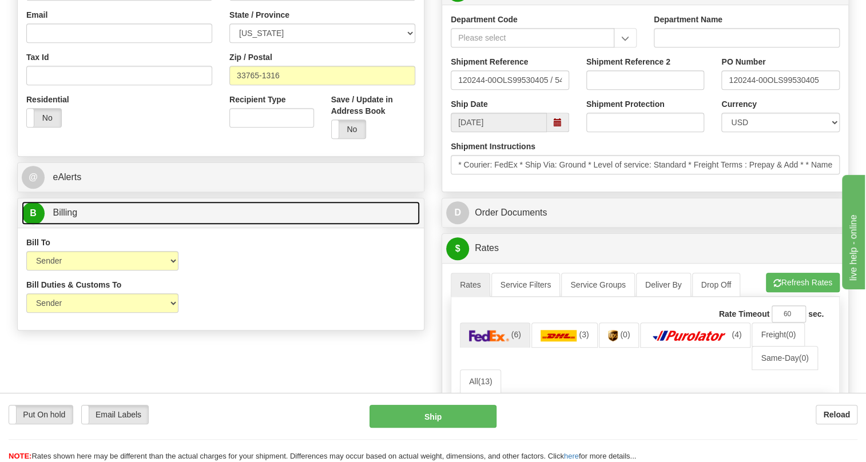
click at [74, 217] on span "Billing" at bounding box center [65, 213] width 25 height 10
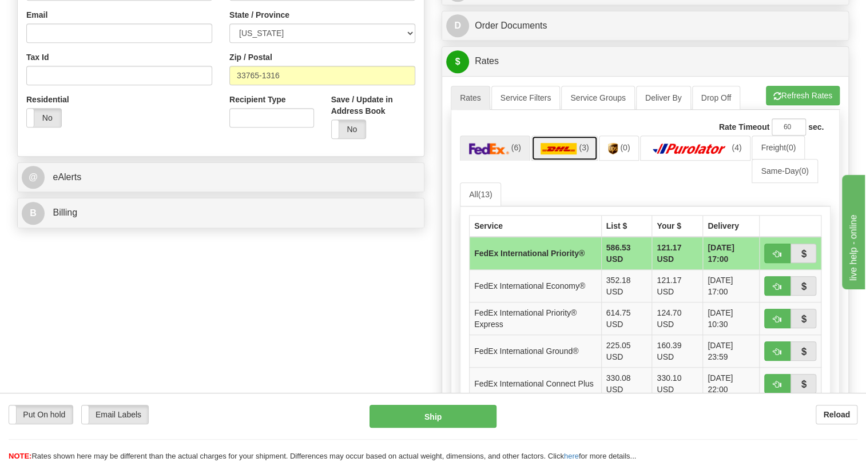
click at [558, 154] on img at bounding box center [558, 148] width 37 height 11
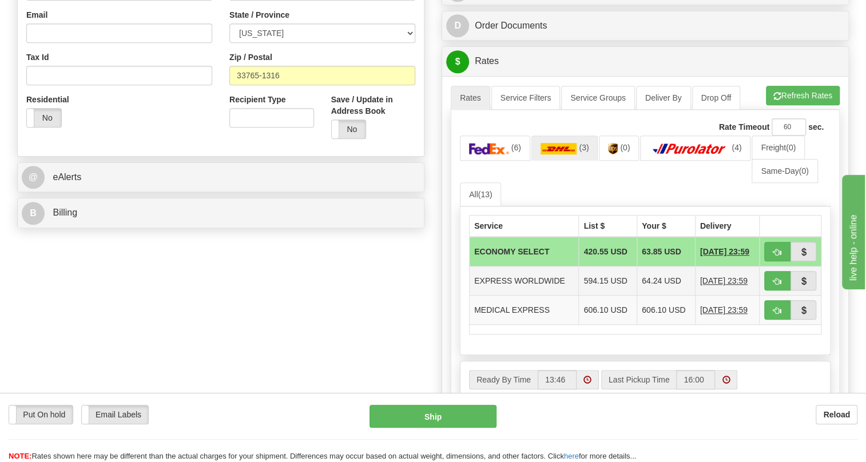
click at [560, 296] on td "EXPRESS WORLDWIDE" at bounding box center [523, 280] width 109 height 29
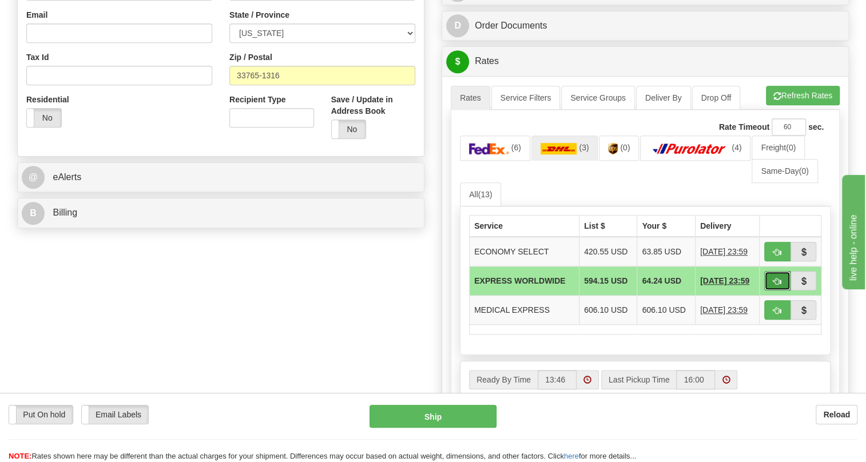
click at [779, 285] on span "button" at bounding box center [777, 281] width 8 height 7
type input "P"
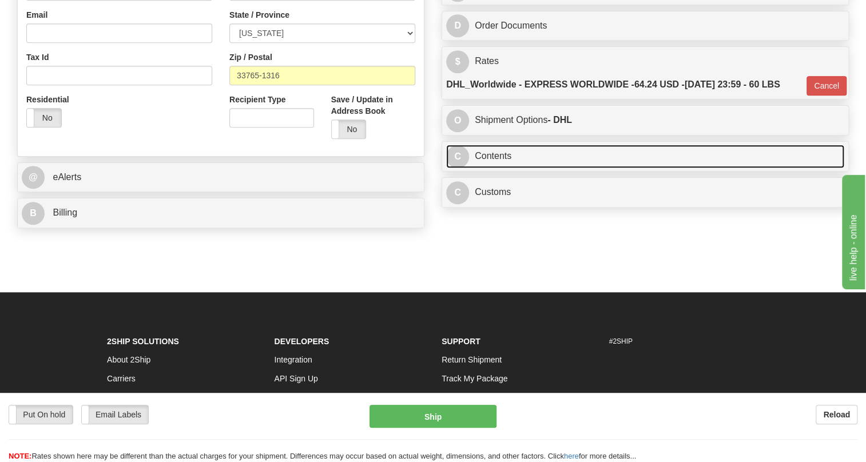
click at [507, 168] on link "C Contents" at bounding box center [645, 156] width 398 height 23
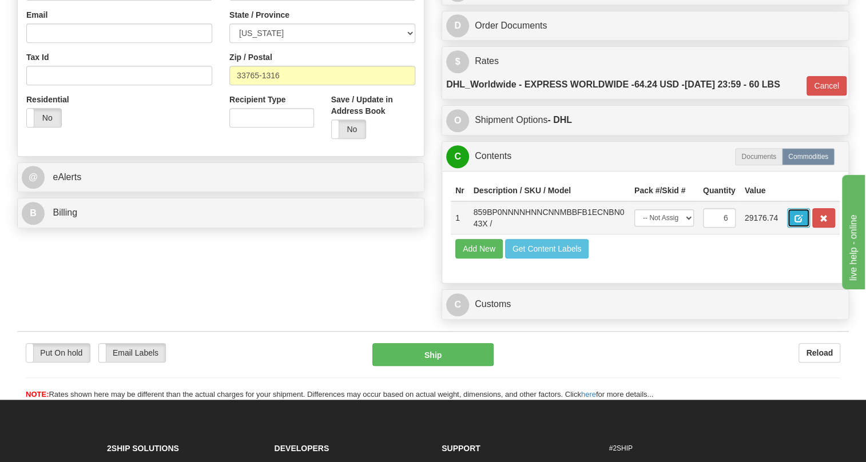
click at [796, 222] on span "button" at bounding box center [798, 218] width 8 height 7
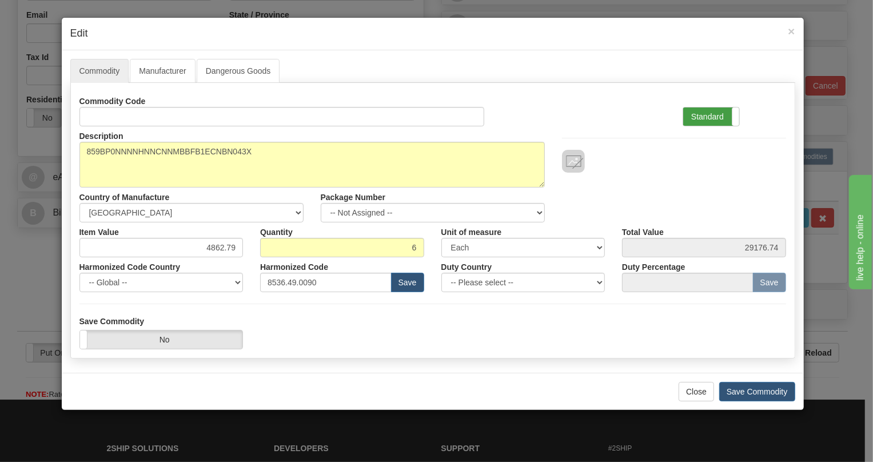
click at [695, 113] on label "Standard" at bounding box center [711, 116] width 56 height 18
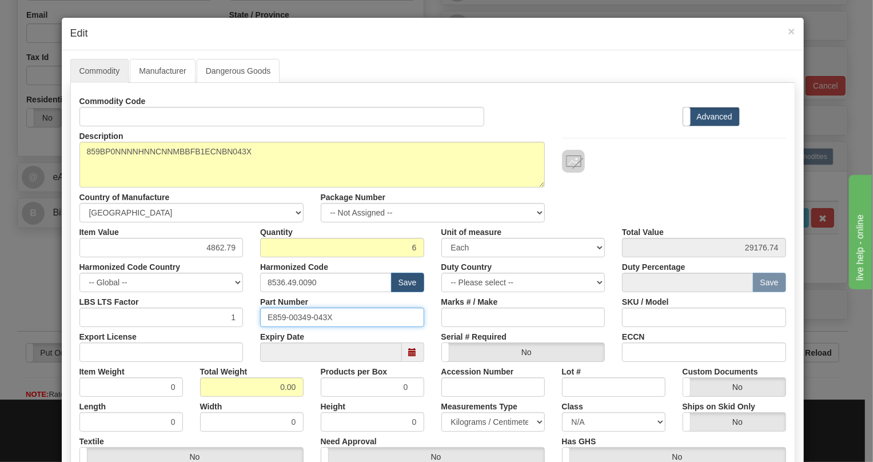
drag, startPoint x: 330, startPoint y: 318, endPoint x: 262, endPoint y: 320, distance: 67.5
click at [262, 320] on input "E859-00349-043X" at bounding box center [342, 317] width 164 height 19
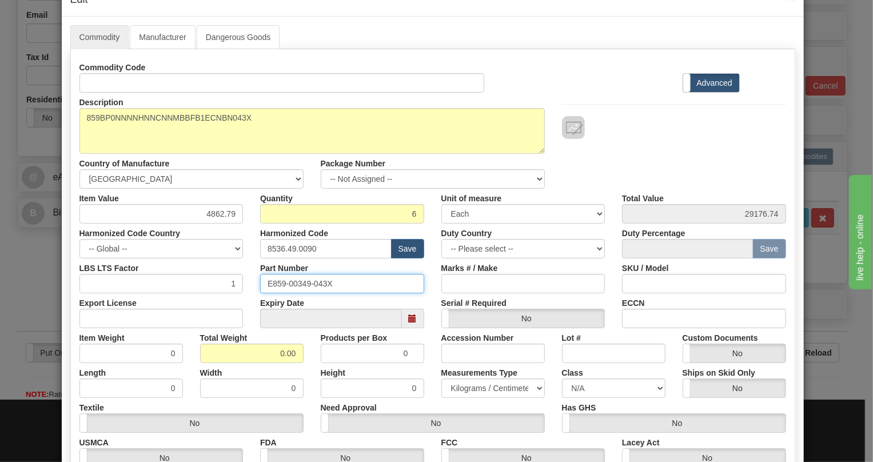
scroll to position [103, 0]
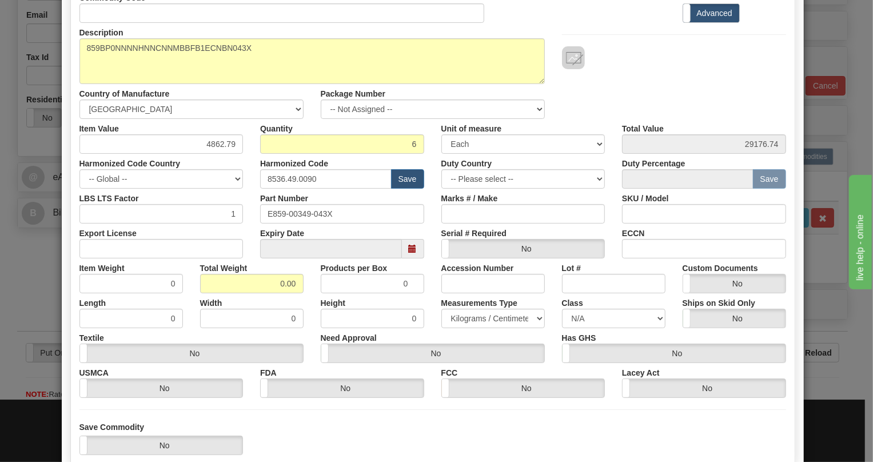
click at [266, 293] on div "Width 0" at bounding box center [252, 310] width 121 height 35
click at [266, 288] on input "0.00" at bounding box center [251, 283] width 103 height 19
type input "1.00"
type input "0.1667"
click at [456, 318] on select "Pounds / Inches Kilograms / Centimeters" at bounding box center [492, 318] width 103 height 19
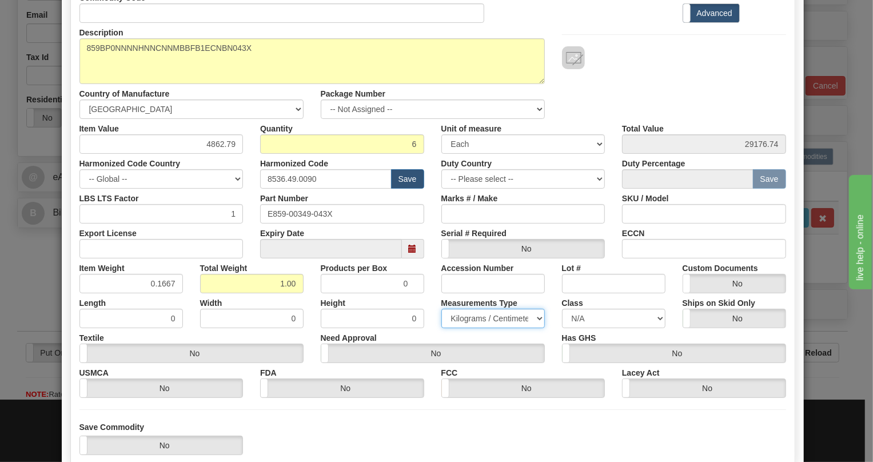
select select "0"
click at [441, 309] on select "Pounds / Inches Kilograms / Centimeters" at bounding box center [492, 318] width 103 height 19
click at [233, 145] on input "4862.79" at bounding box center [161, 143] width 164 height 19
paste input "3.956,96"
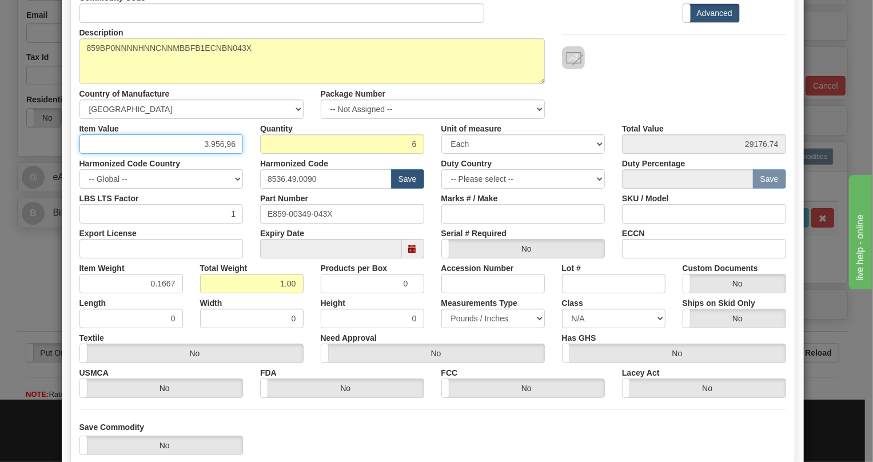
click at [206, 147] on input "3.956,96" at bounding box center [161, 143] width 164 height 19
click at [218, 146] on input "3956,96" at bounding box center [161, 143] width 164 height 19
type input "3956.96"
type input "23741.76"
click at [243, 160] on div "Harmonized Code Country -- Global -- AFGHANISTAN ALAND ISLANDS ALBANIA ALGERIA …" at bounding box center [161, 171] width 181 height 35
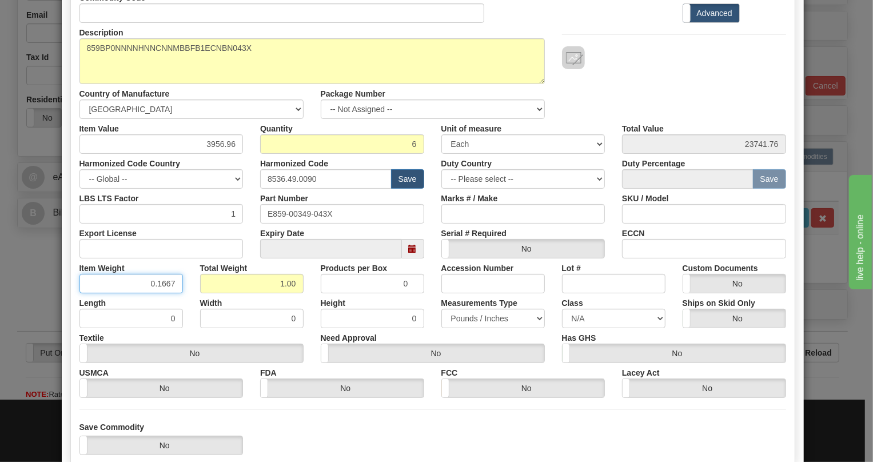
drag, startPoint x: 166, startPoint y: 277, endPoint x: 169, endPoint y: 285, distance: 8.7
click at [169, 285] on input "0.1667" at bounding box center [130, 283] width 103 height 19
type input "0.1665"
click at [183, 306] on div "Length 0" at bounding box center [131, 310] width 121 height 35
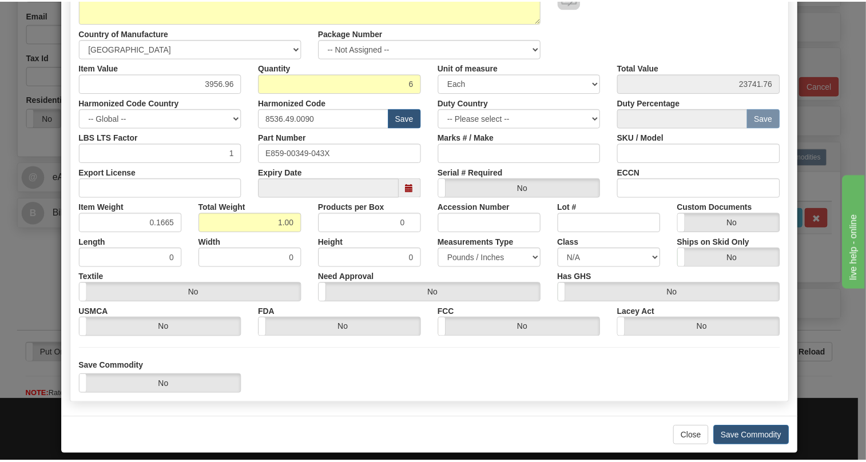
scroll to position [174, 0]
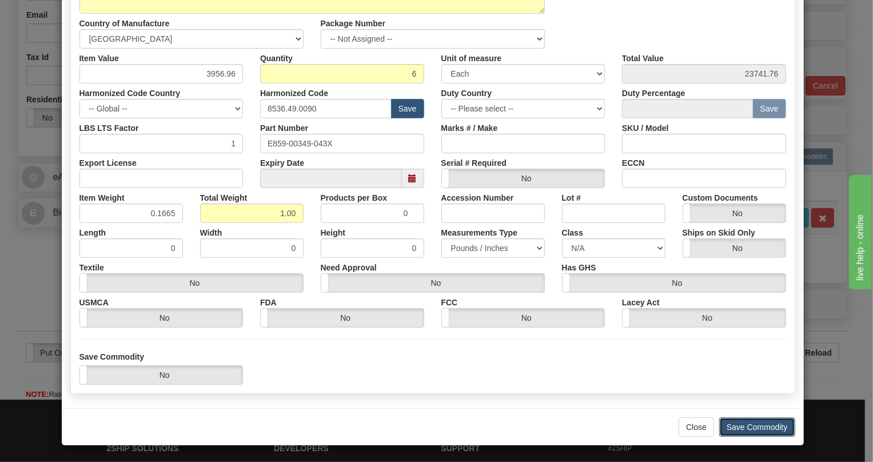
click at [748, 423] on button "Save Commodity" at bounding box center [757, 426] width 76 height 19
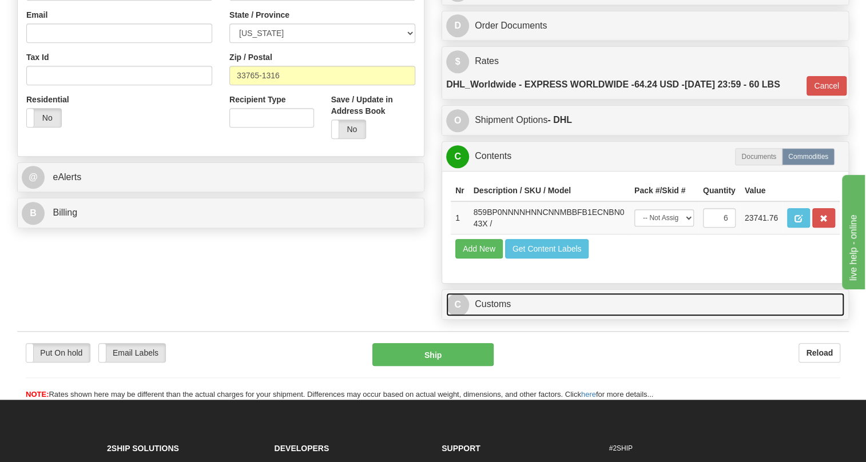
click at [490, 316] on link "C Customs" at bounding box center [645, 304] width 398 height 23
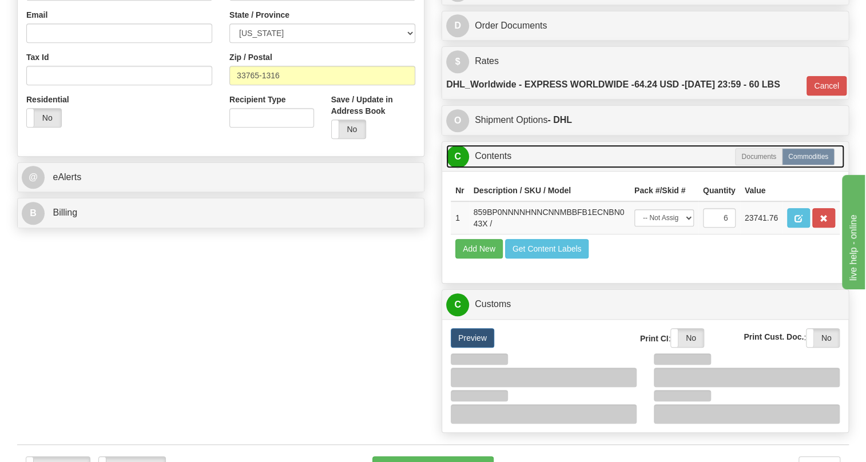
click at [488, 168] on link "C Contents" at bounding box center [645, 156] width 398 height 23
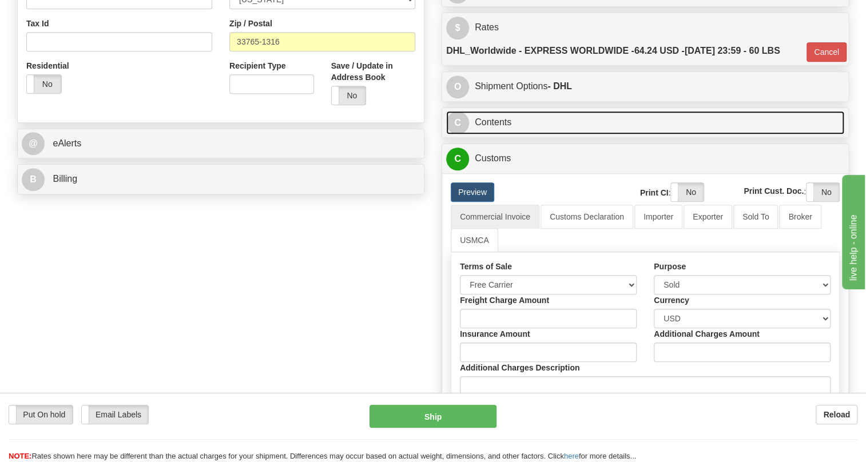
scroll to position [416, 0]
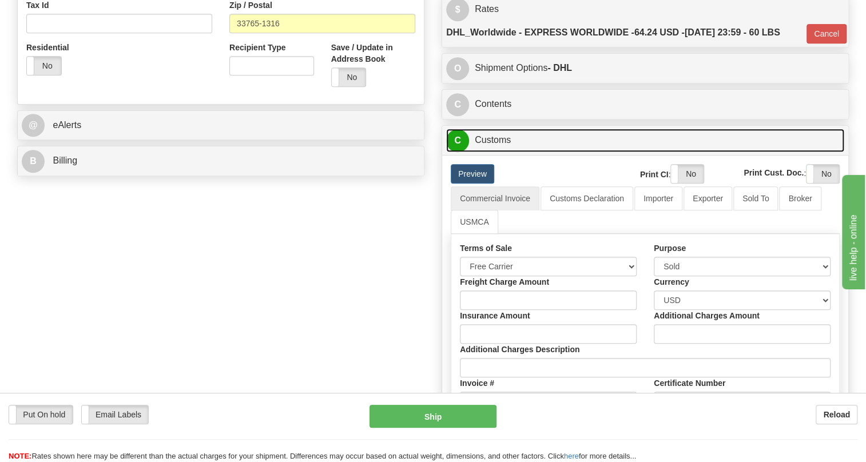
click at [494, 152] on link "C Customs" at bounding box center [645, 140] width 398 height 23
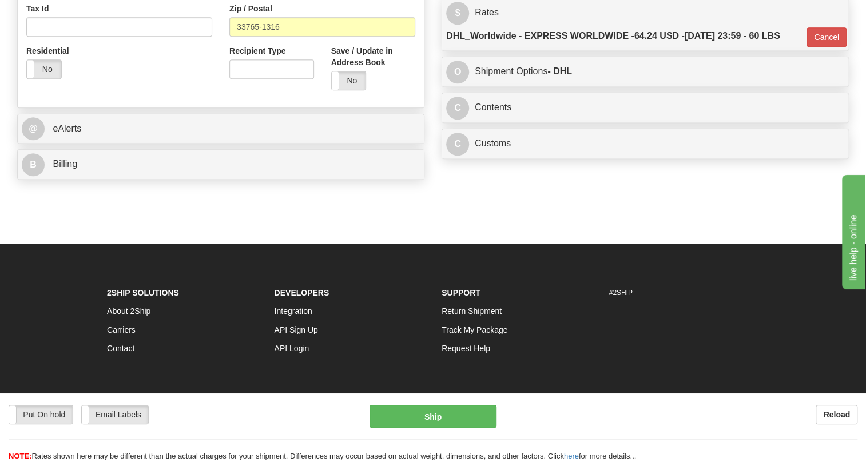
scroll to position [155, 0]
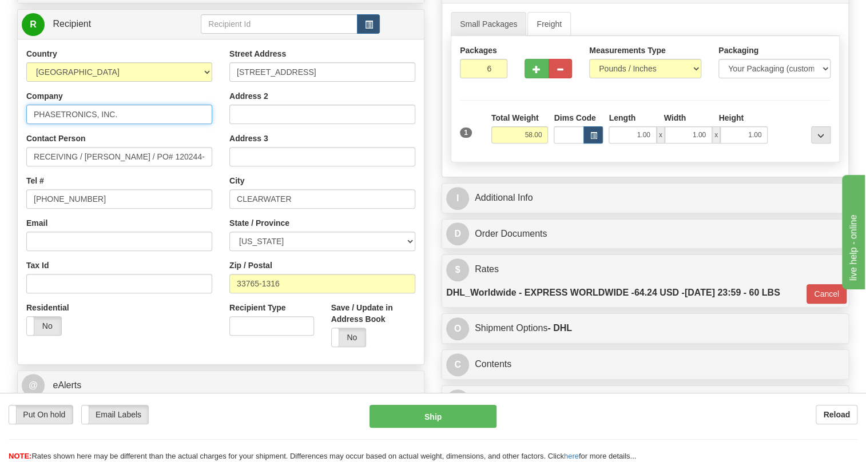
drag, startPoint x: 119, startPoint y: 138, endPoint x: 46, endPoint y: 140, distance: 72.6
click at [24, 140] on div "Country AFGHANISTAN ALAND ISLANDS ALBANIA ALGERIA AMERICAN SAMOA ANDORRA ANGOLA…" at bounding box center [119, 196] width 203 height 296
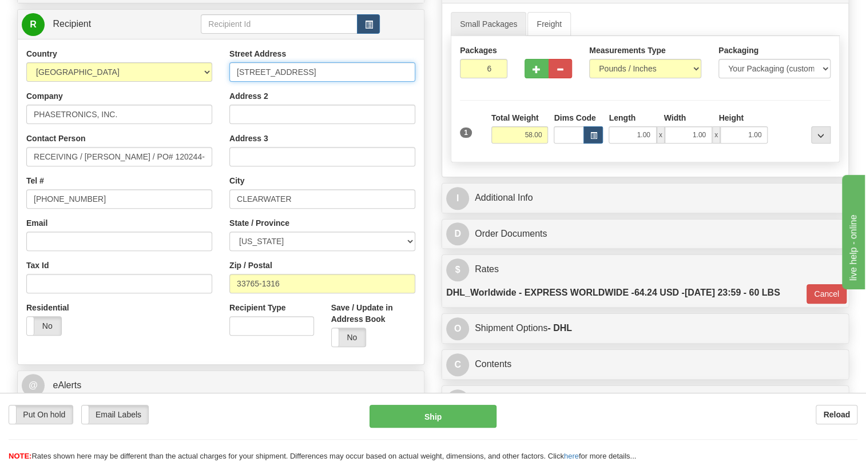
drag, startPoint x: 314, startPoint y: 99, endPoint x: 233, endPoint y: 100, distance: 81.2
click at [233, 82] on input "1600 Sunshine Dr," at bounding box center [322, 71] width 186 height 19
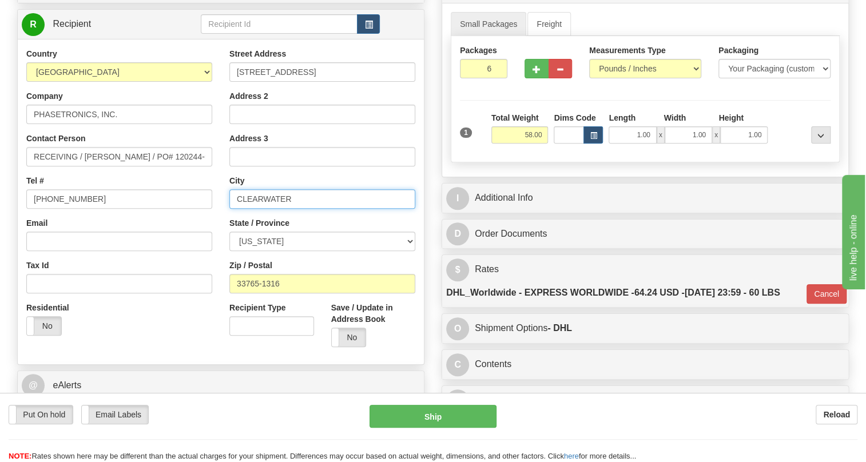
drag, startPoint x: 295, startPoint y: 225, endPoint x: 228, endPoint y: 224, distance: 67.5
click at [228, 224] on div "Street Address 1600 Sunshine Dr, Address 2 Address 3 City CLEARWATER State / Pr…" at bounding box center [322, 202] width 203 height 308
paste input "1600 Sunshine Dr,"
click at [280, 209] on input "1600 Sunshine Dr," at bounding box center [322, 198] width 186 height 19
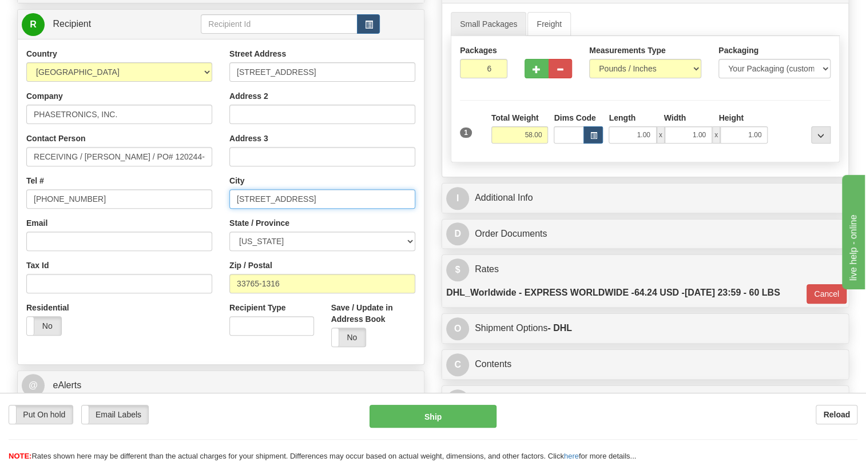
click at [280, 209] on input "1600 Sunshine Dr," at bounding box center [322, 198] width 186 height 19
paste input "CLEARWATER"
type input "CLEARWATER"
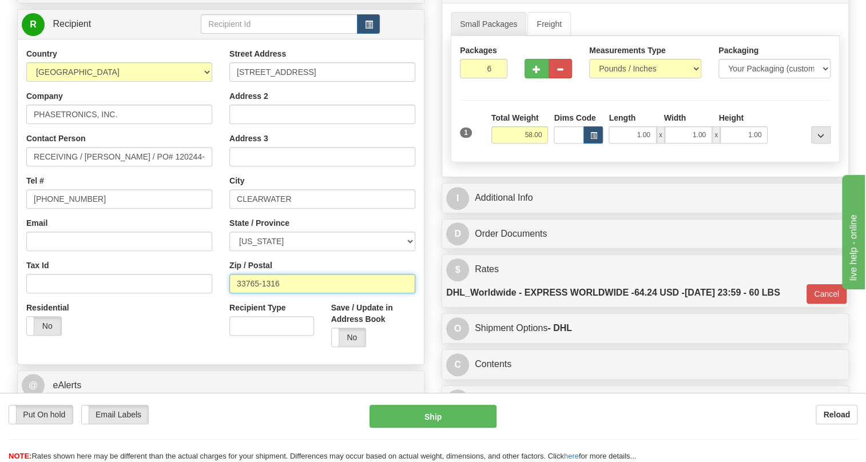
drag, startPoint x: 281, startPoint y: 309, endPoint x: 228, endPoint y: 313, distance: 52.7
click at [228, 313] on div "Street Address 1600 Sunshine Dr, Address 2 Address 3 City CLEARWATER State / Pr…" at bounding box center [322, 202] width 203 height 308
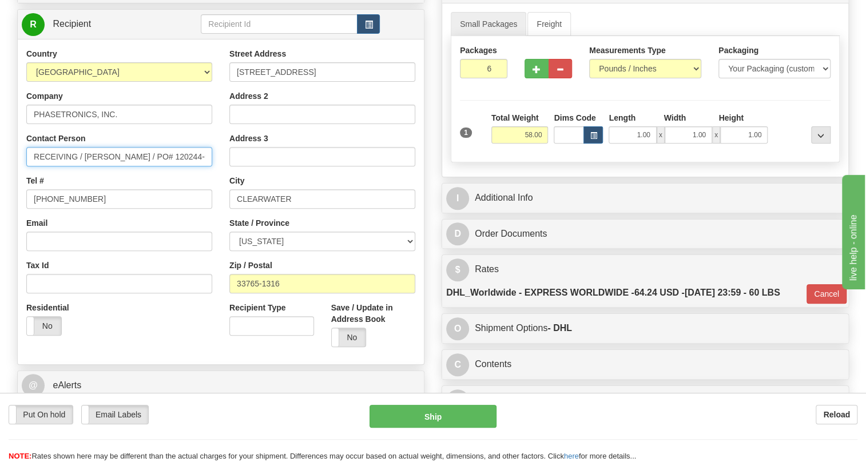
drag, startPoint x: 120, startPoint y: 181, endPoint x: 85, endPoint y: 182, distance: 35.5
click at [85, 166] on input "RECEIVING / Vy Hoang / PO# 120244-00" at bounding box center [119, 156] width 186 height 19
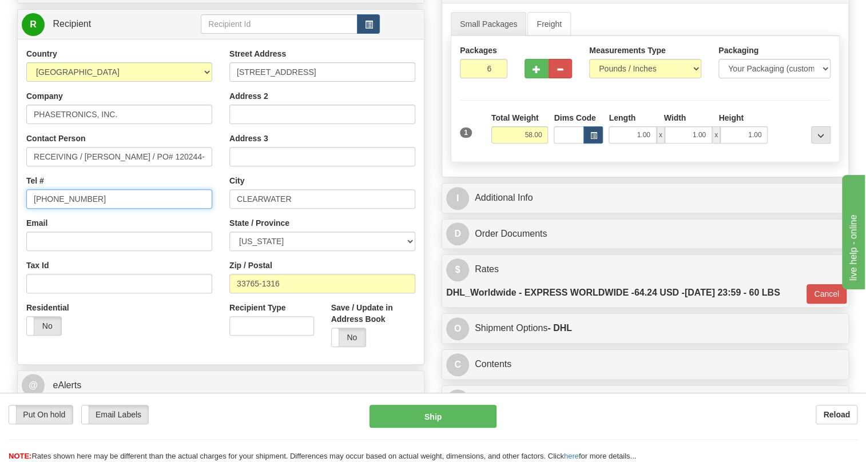
drag, startPoint x: 85, startPoint y: 225, endPoint x: 23, endPoint y: 223, distance: 61.8
click at [23, 223] on div "Country AFGHANISTAN ALAND ISLANDS ALBANIA ALGERIA AMERICAN SAMOA ANDORRA ANGOLA…" at bounding box center [119, 196] width 203 height 296
click at [122, 209] on input "813-962-3671" at bounding box center [119, 198] width 186 height 19
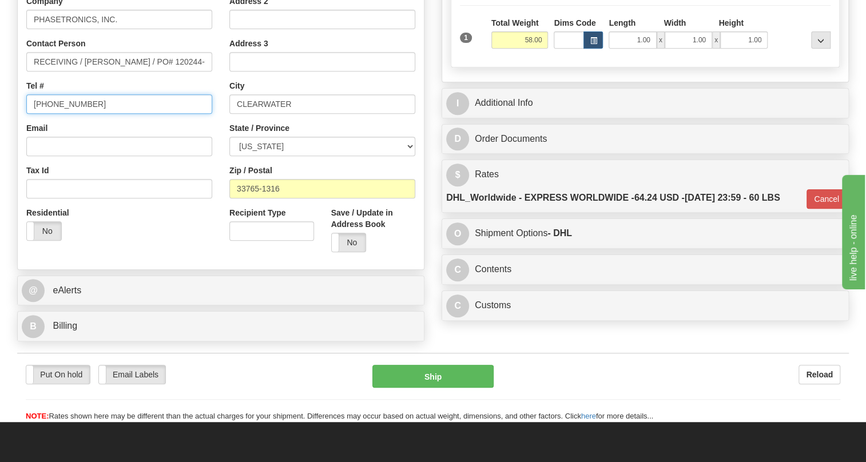
scroll to position [260, 0]
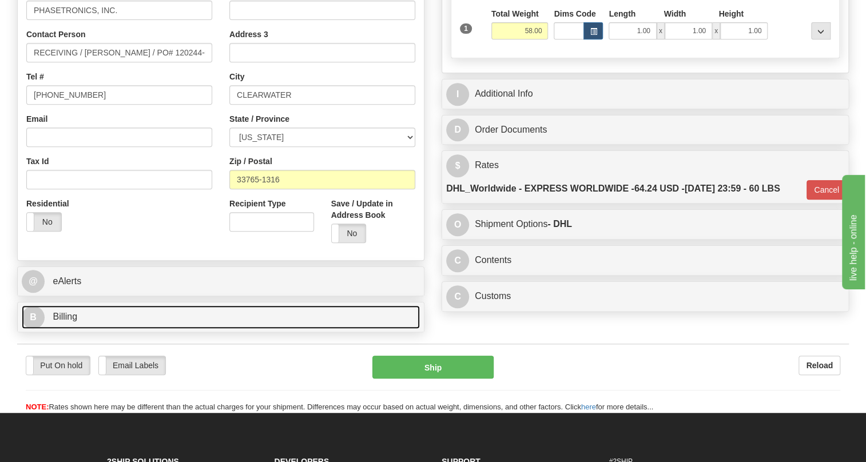
click at [66, 321] on span "Billing" at bounding box center [65, 317] width 25 height 10
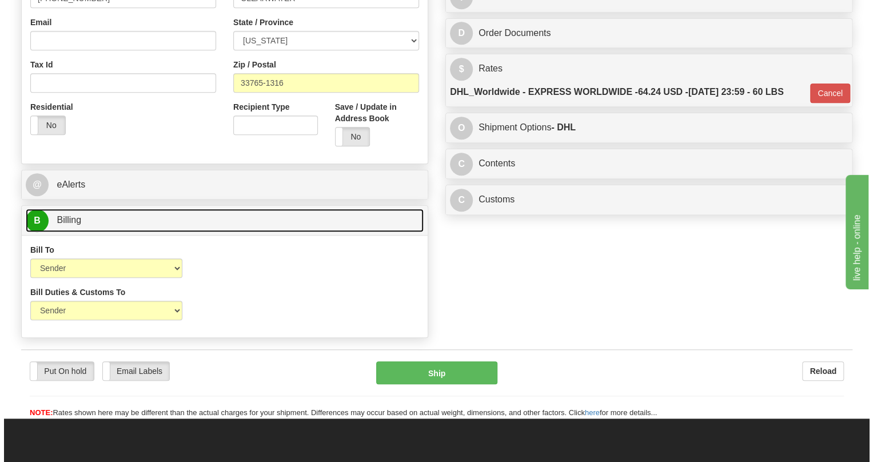
scroll to position [364, 0]
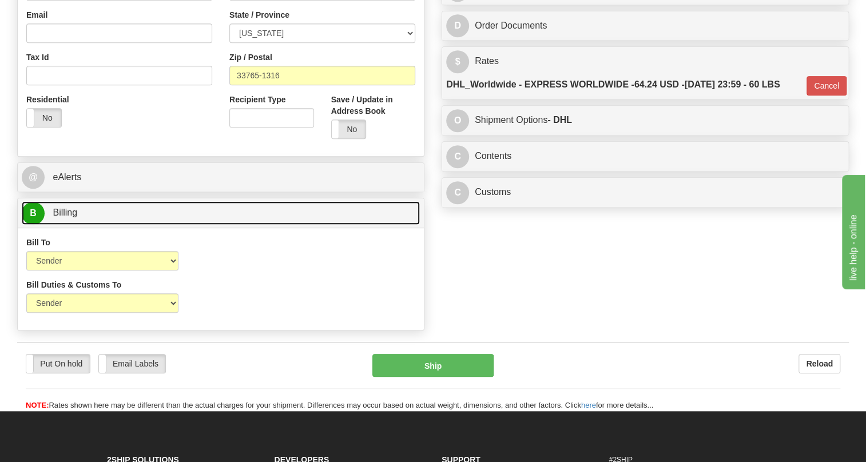
click at [73, 217] on span "Billing" at bounding box center [65, 213] width 25 height 10
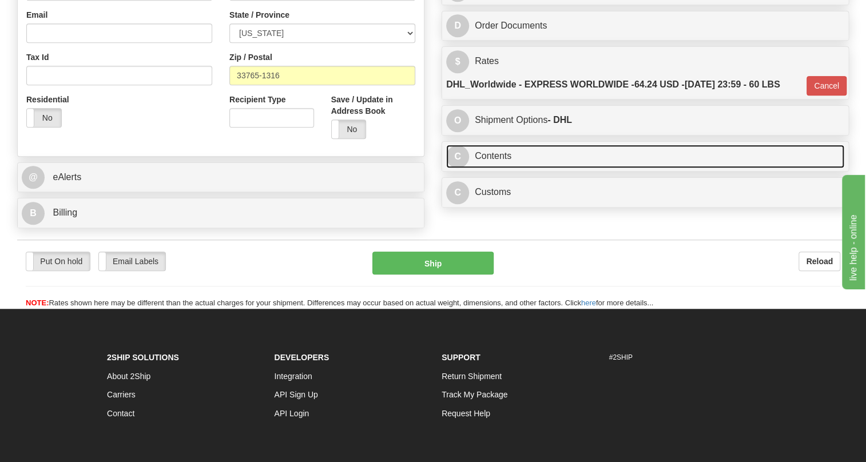
click at [496, 168] on link "C Contents" at bounding box center [645, 156] width 398 height 23
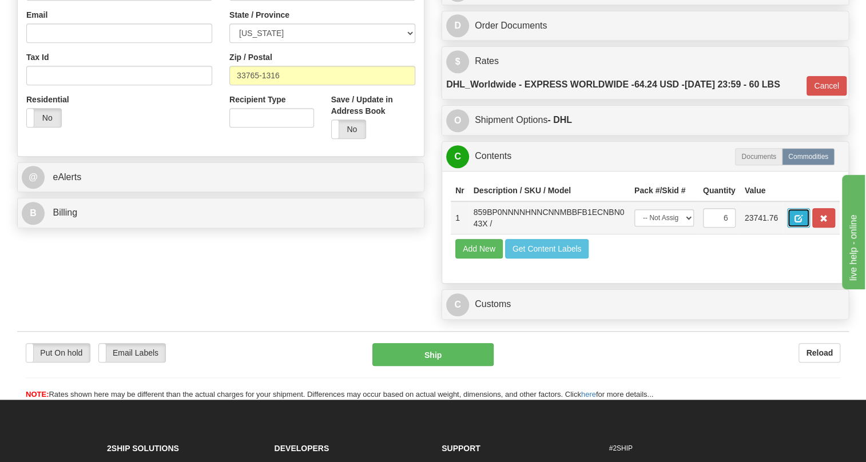
click at [801, 222] on span "button" at bounding box center [798, 218] width 8 height 7
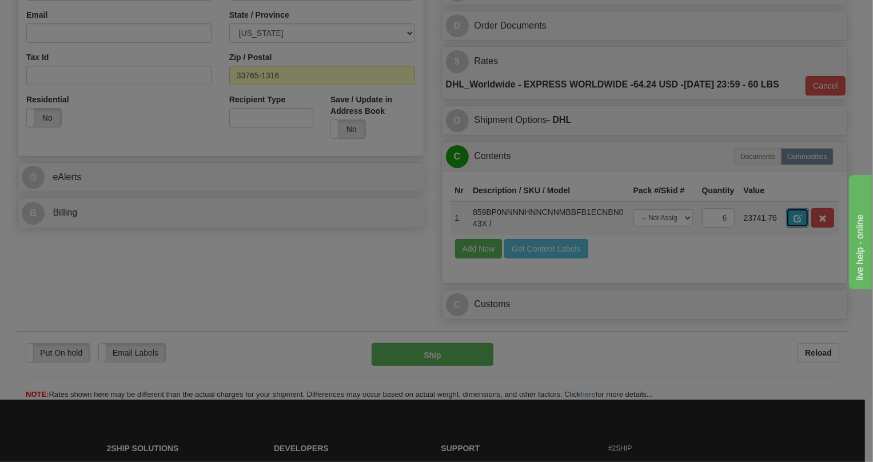
scroll to position [0, 0]
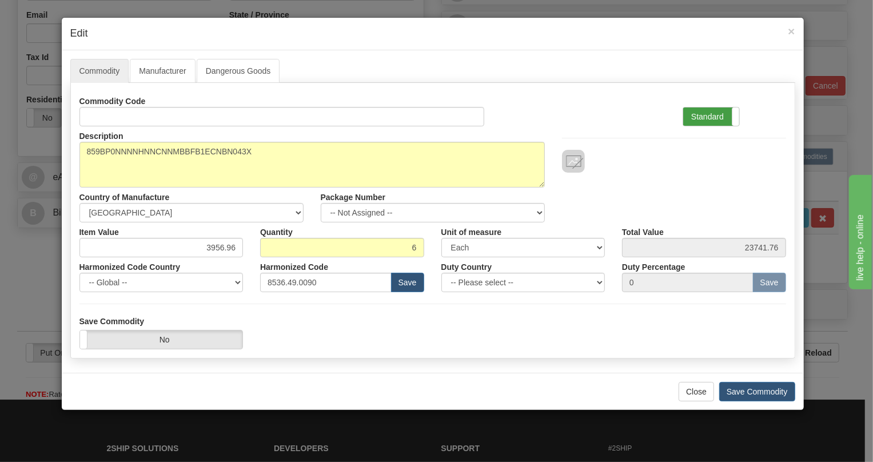
click at [707, 118] on label "Standard" at bounding box center [711, 116] width 56 height 18
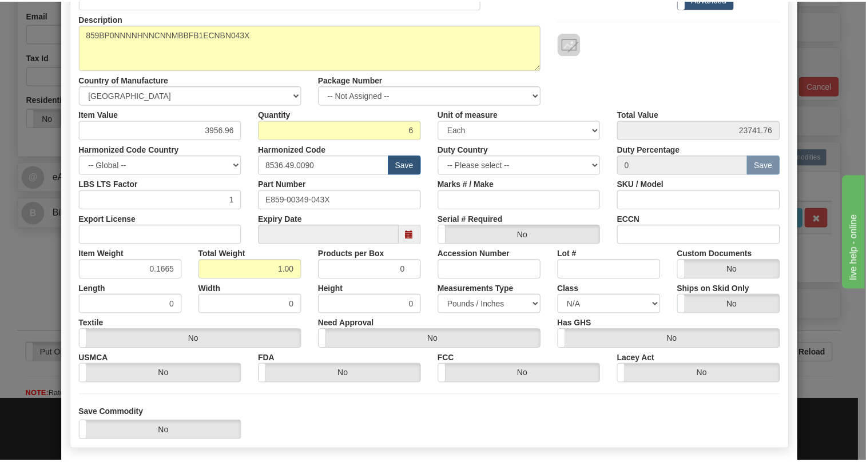
scroll to position [174, 0]
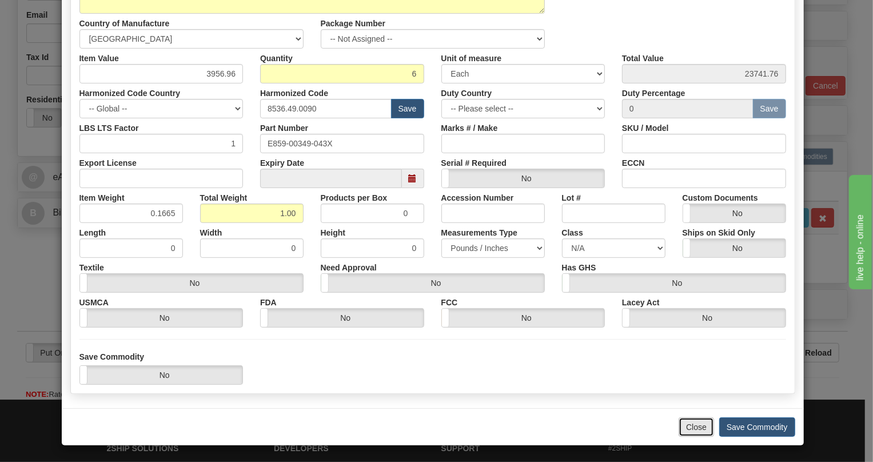
click at [693, 432] on button "Close" at bounding box center [696, 426] width 35 height 19
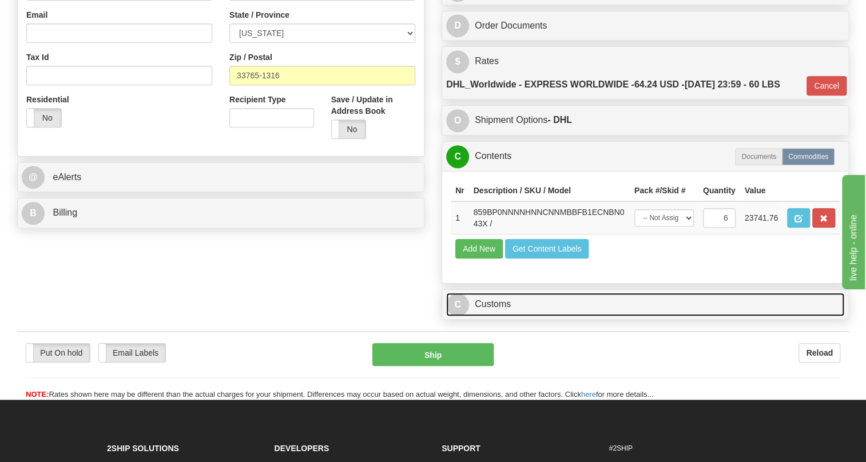
click at [503, 316] on link "C Customs" at bounding box center [645, 304] width 398 height 23
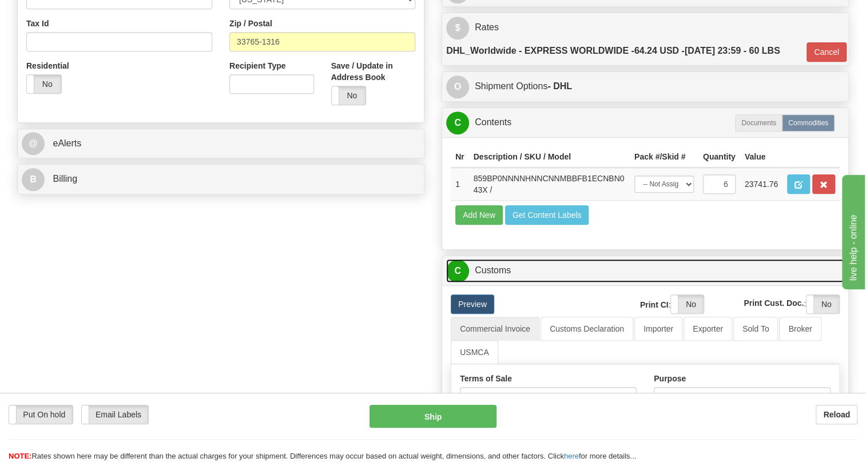
scroll to position [416, 0]
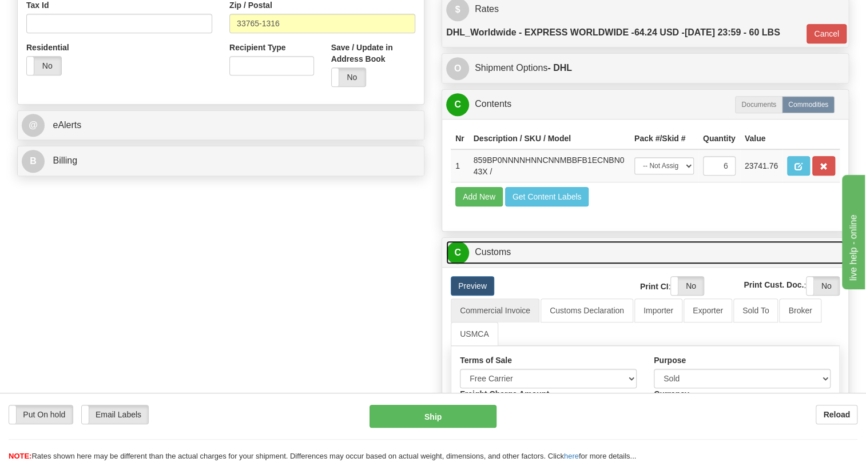
drag, startPoint x: 501, startPoint y: 277, endPoint x: 499, endPoint y: 244, distance: 33.8
click at [501, 264] on link "C Customs" at bounding box center [645, 252] width 398 height 23
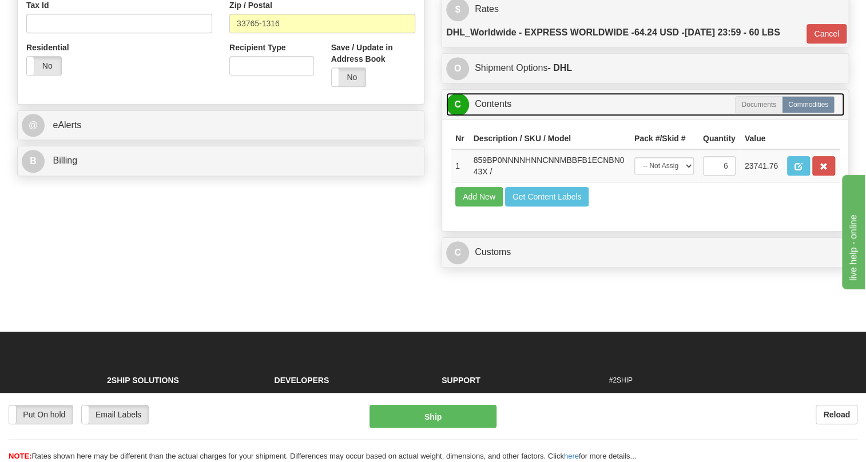
click at [489, 116] on link "C Contents" at bounding box center [645, 104] width 398 height 23
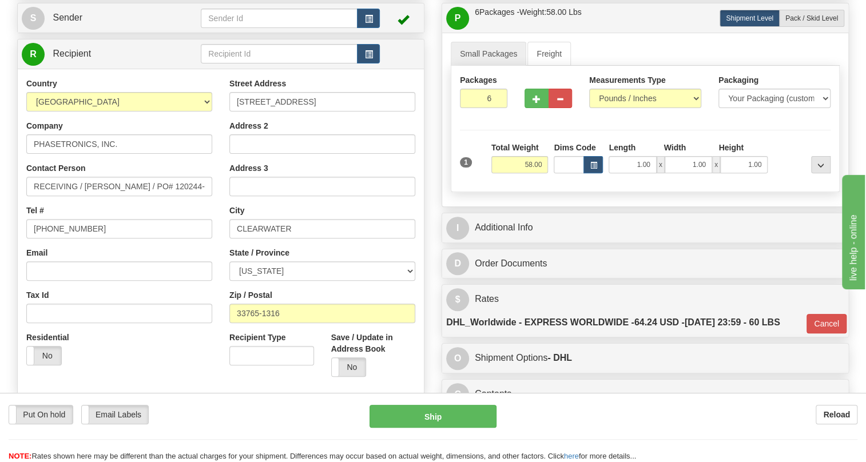
scroll to position [103, 0]
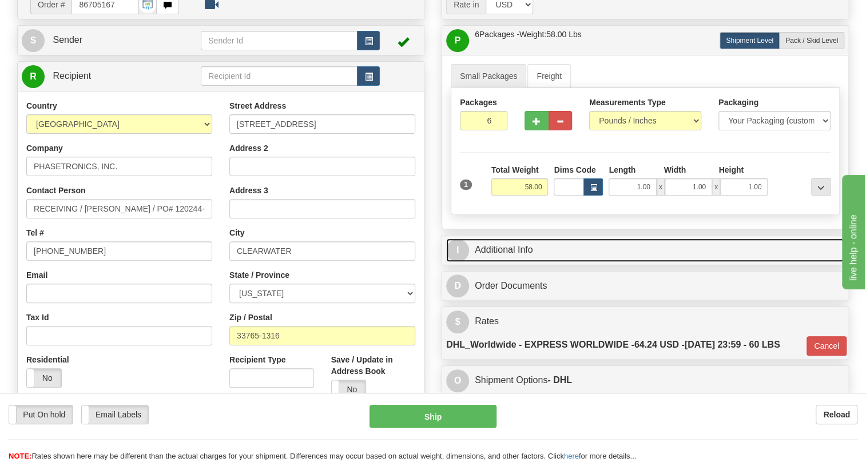
click at [523, 262] on link "I Additional Info" at bounding box center [645, 249] width 398 height 23
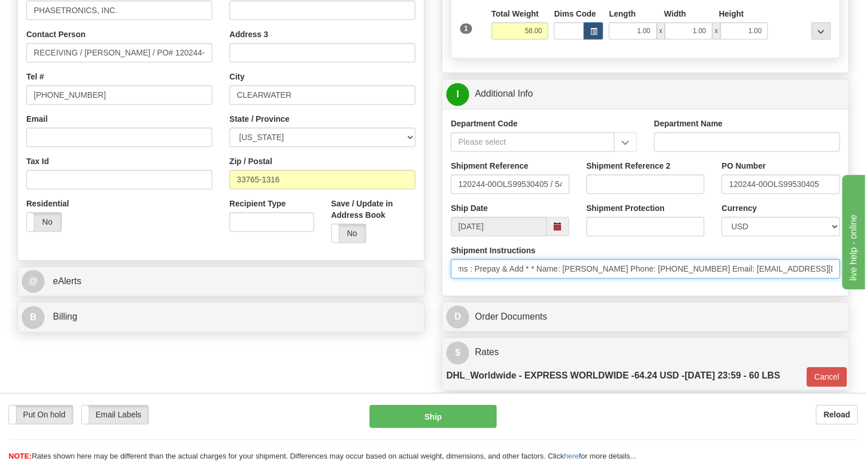
scroll to position [0, 333]
drag, startPoint x: 736, startPoint y: 298, endPoint x: 850, endPoint y: 293, distance: 113.9
click at [850, 293] on div "Rate in Account Currency ARN AWG AUD AUS BHD BBD BFR BMD BRC BRL GBP UKL BND BG…" at bounding box center [645, 168] width 424 height 671
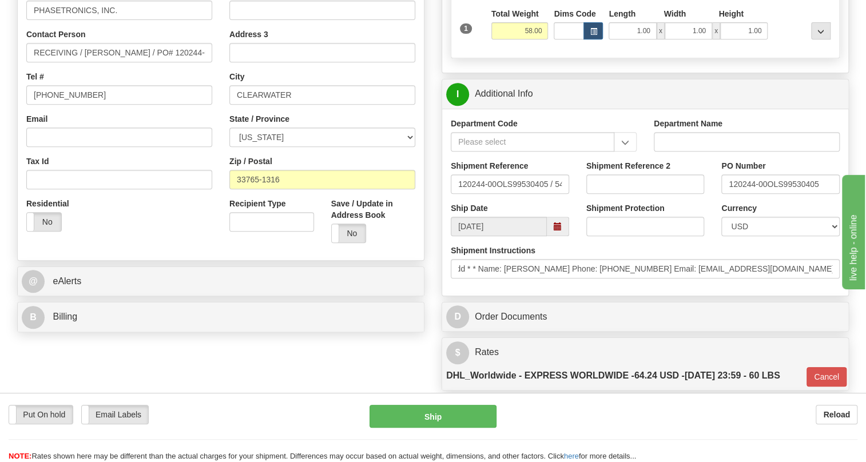
scroll to position [0, 0]
click at [645, 296] on div "Department Code Department Name Shipment Reference 120244-00OLS99530405 / 54416…" at bounding box center [645, 202] width 406 height 187
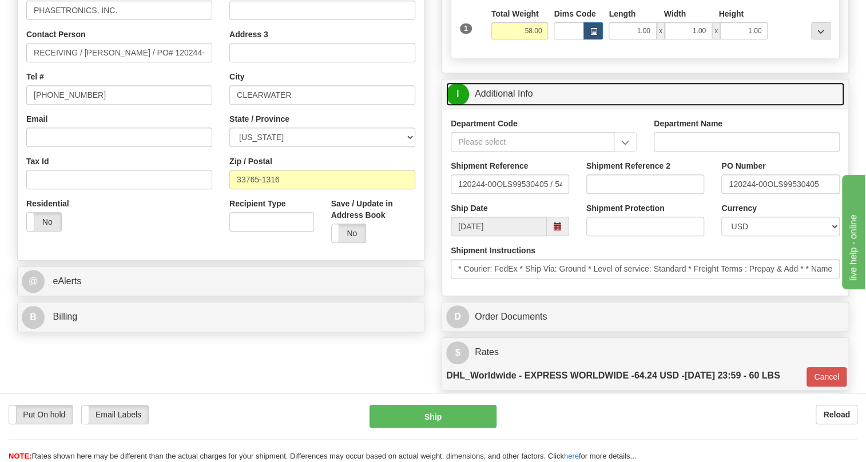
click at [516, 106] on link "I Additional Info" at bounding box center [645, 93] width 398 height 23
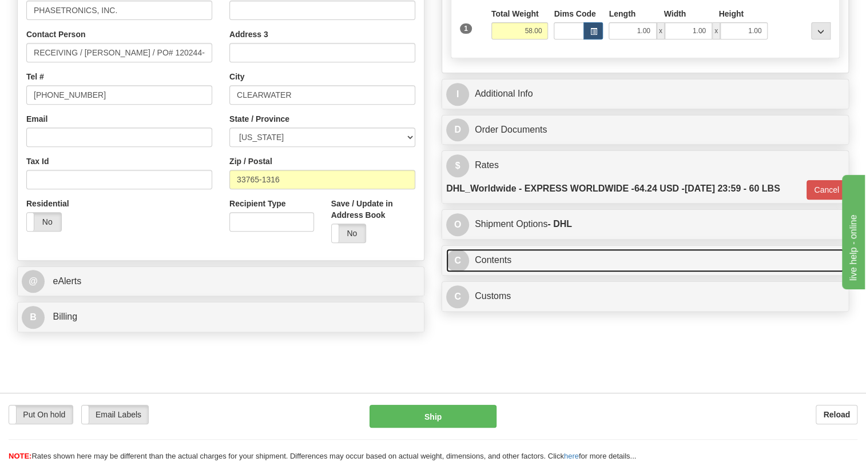
click at [496, 272] on link "C Contents" at bounding box center [645, 260] width 398 height 23
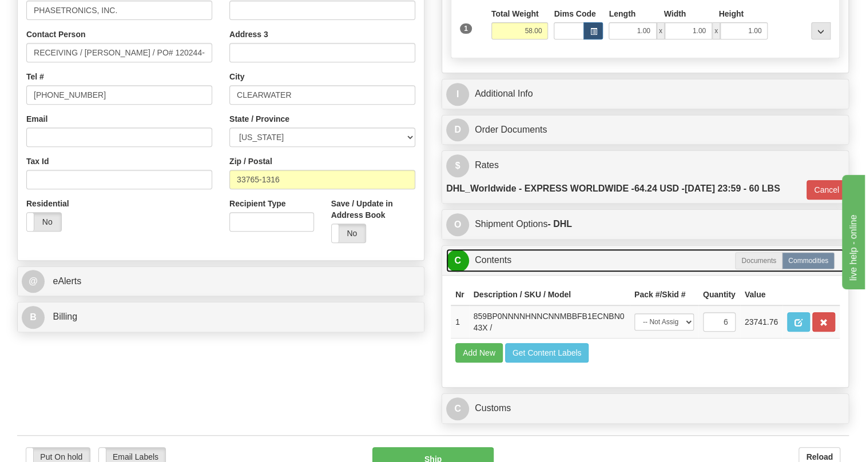
click at [502, 272] on link "C Contents" at bounding box center [645, 260] width 398 height 23
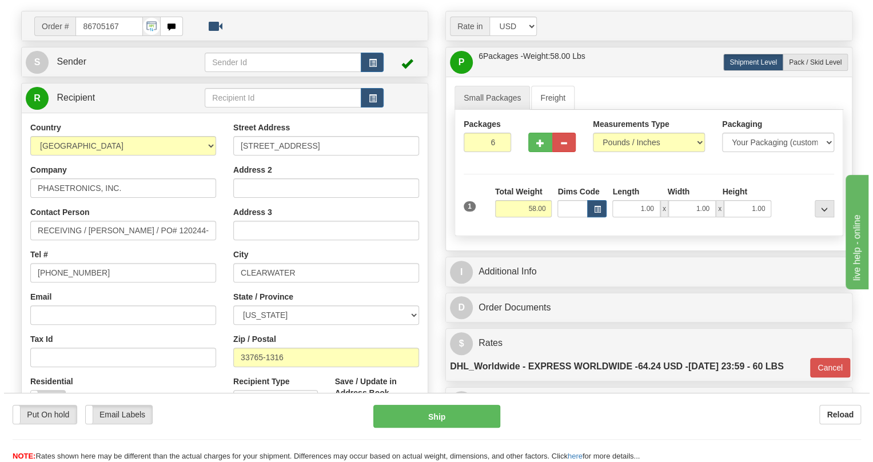
scroll to position [103, 0]
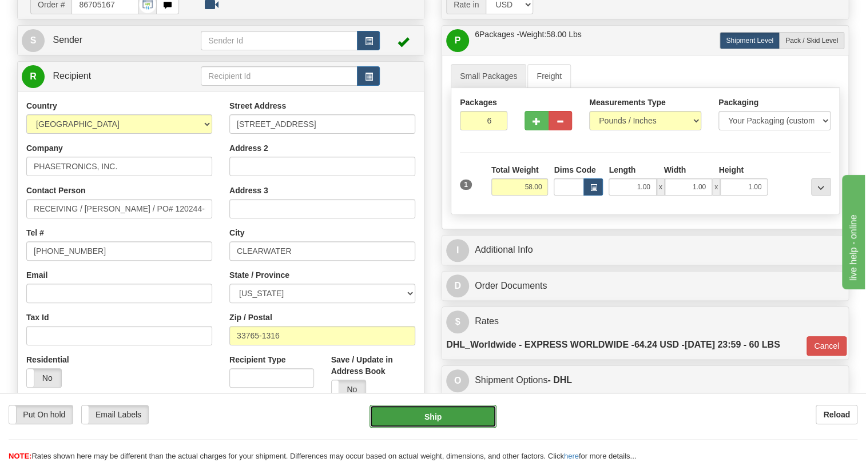
click at [432, 416] on button "Ship" at bounding box center [432, 416] width 127 height 23
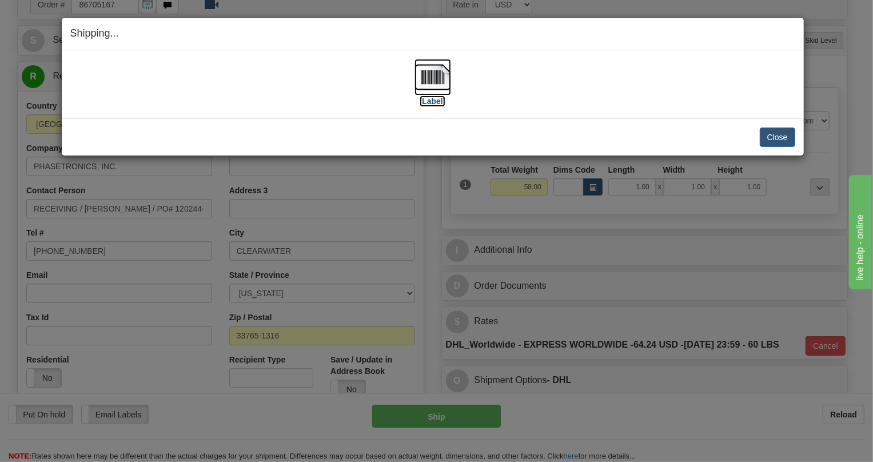
click at [434, 76] on img at bounding box center [432, 77] width 37 height 37
click at [782, 134] on button "Close" at bounding box center [777, 136] width 35 height 19
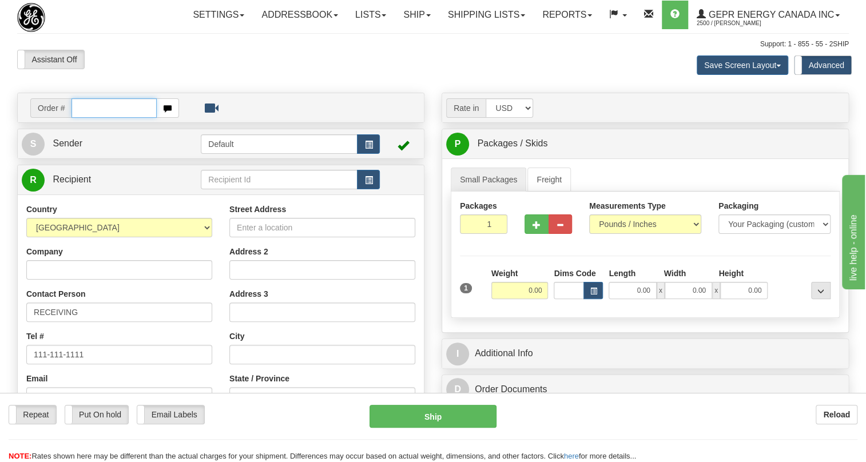
paste input "0086705172"
click at [87, 118] on input "0086705172" at bounding box center [113, 107] width 85 height 19
type input "86705172"
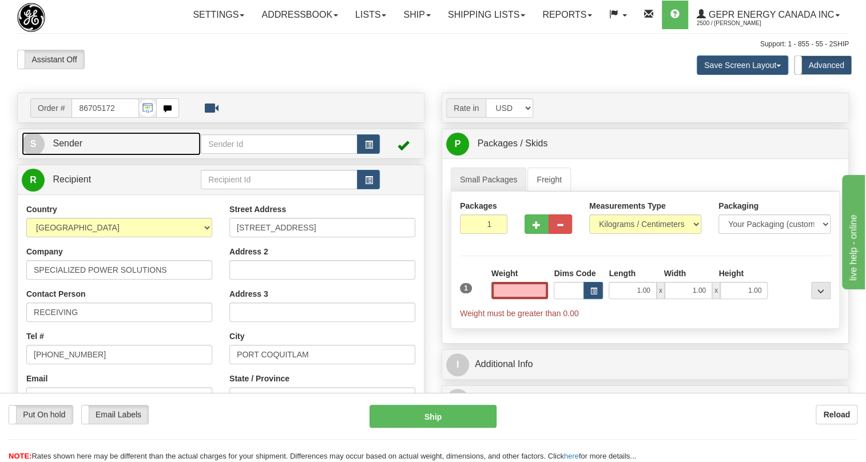
type input "0.00"
click at [70, 148] on span "Sender" at bounding box center [68, 143] width 30 height 10
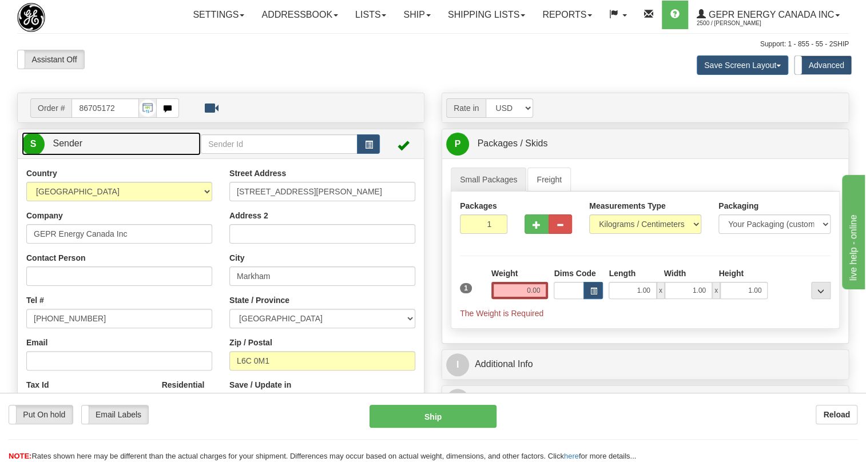
type input "MARKHAM"
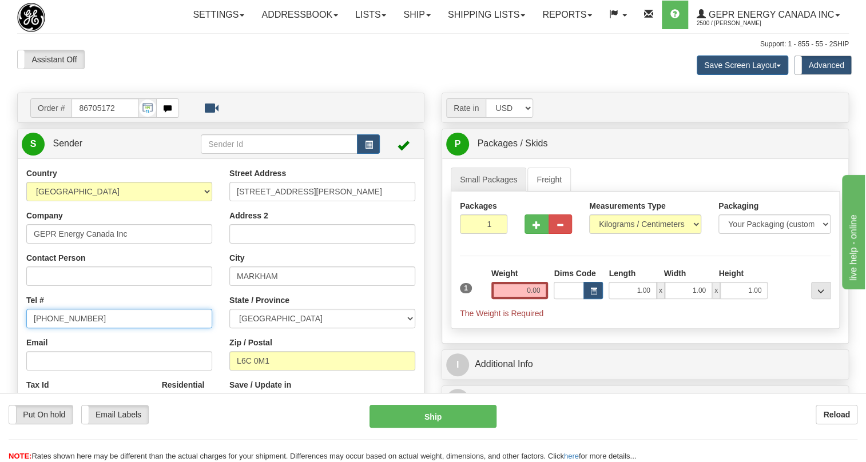
click at [68, 328] on input "[PHONE_NUMBER]" at bounding box center [119, 318] width 186 height 19
paste input "[PHONE_NUMBER]"
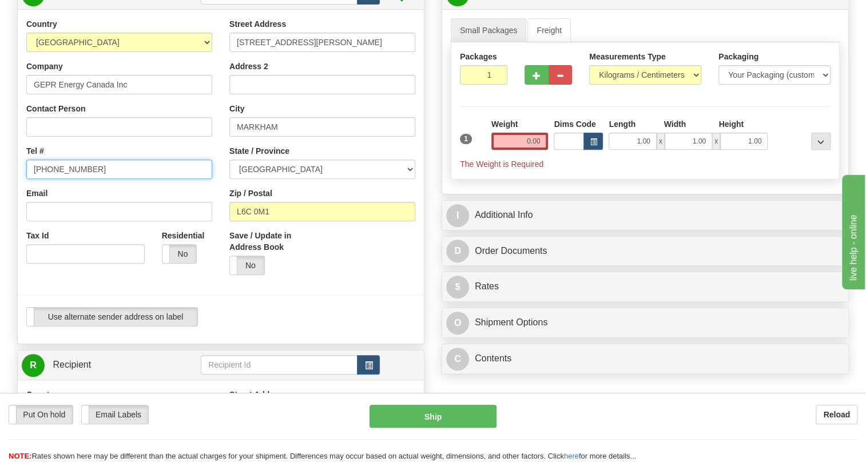
scroll to position [155, 0]
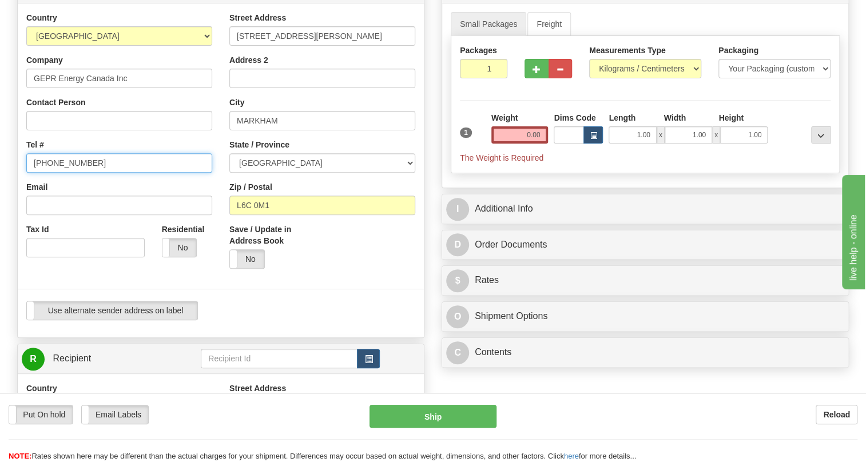
type input "[PHONE_NUMBER]"
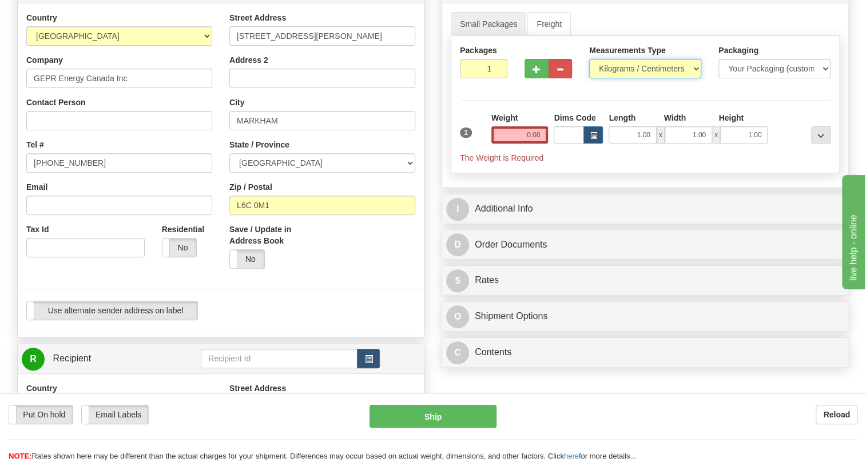
click at [629, 78] on select "Pounds / Inches Kilograms / Centimeters" at bounding box center [645, 68] width 112 height 19
select select "0"
click at [589, 78] on select "Pounds / Inches Kilograms / Centimeters" at bounding box center [645, 68] width 112 height 19
click at [515, 143] on input "0.00" at bounding box center [519, 134] width 57 height 17
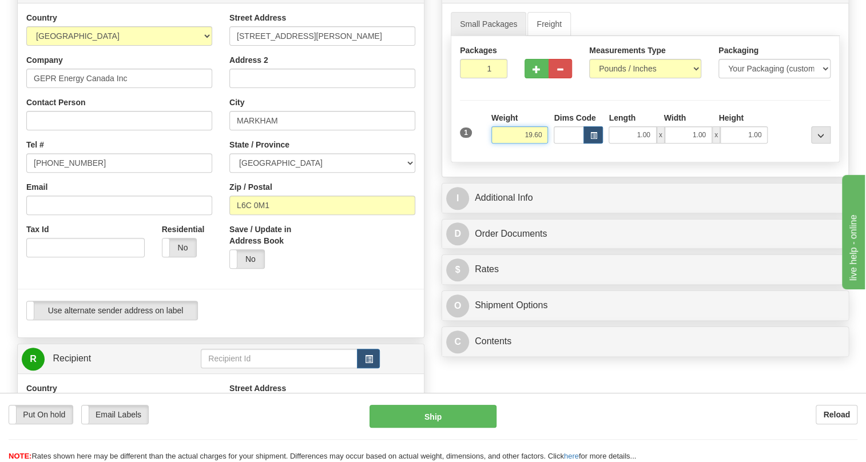
type input "19.60"
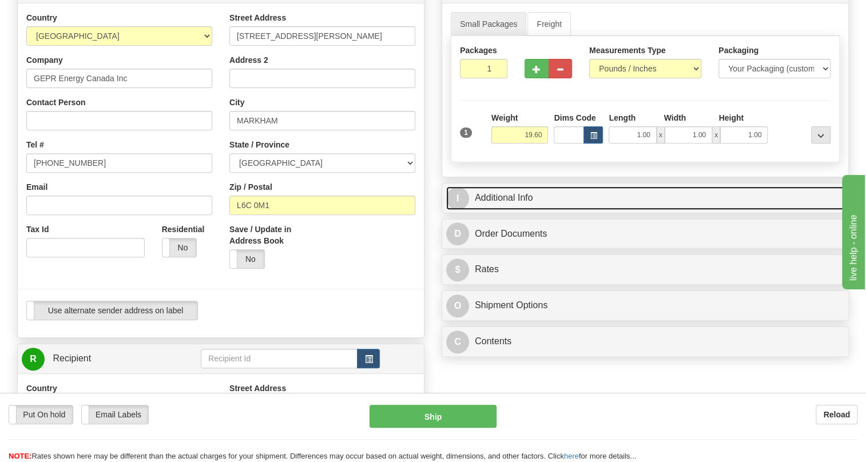
click at [503, 210] on link "I Additional Info" at bounding box center [645, 197] width 398 height 23
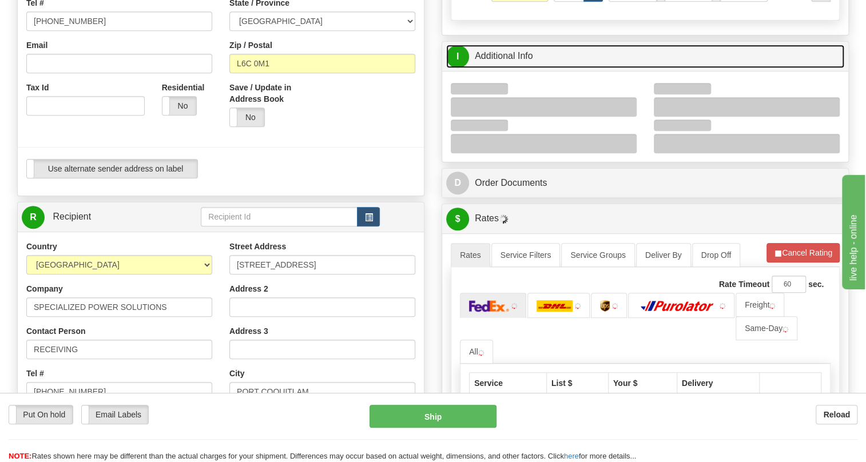
scroll to position [312, 0]
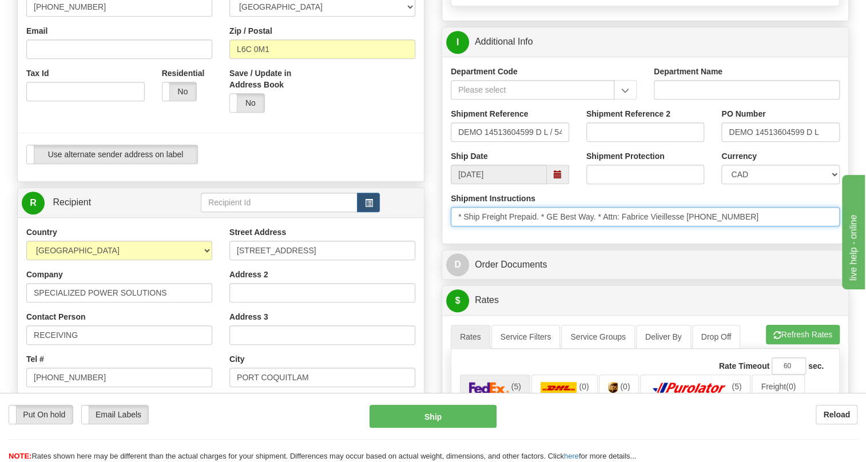
drag, startPoint x: 686, startPoint y: 242, endPoint x: 605, endPoint y: 244, distance: 80.6
click at [605, 226] on input "* Ship Freight Prepaid. * GE Best Way. * Attn: Fabrice Vieillesse 604-735-9115" at bounding box center [644, 216] width 389 height 19
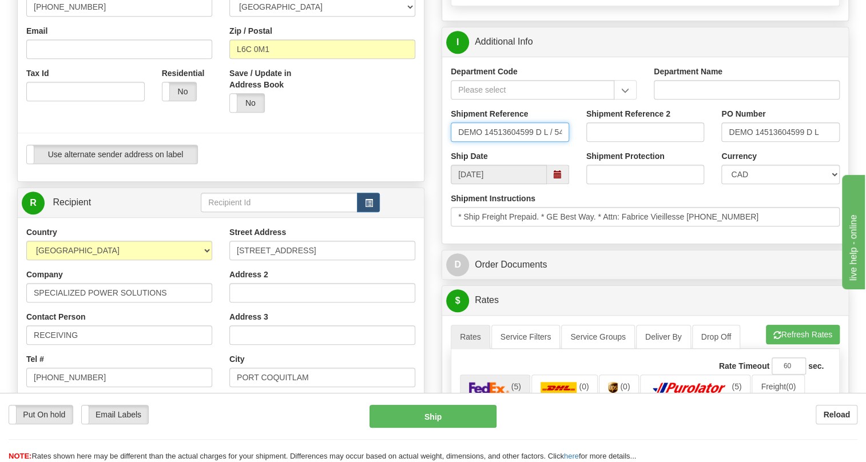
scroll to position [0, 29]
drag, startPoint x: 456, startPoint y: 156, endPoint x: 576, endPoint y: 160, distance: 120.7
click at [576, 150] on div "Shipment Reference DEMO 14513604599 D L / 540713" at bounding box center [509, 129] width 135 height 42
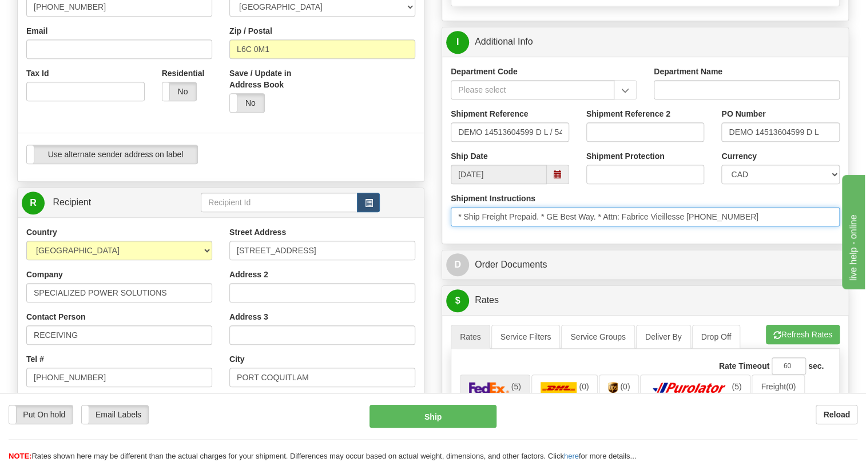
drag, startPoint x: 739, startPoint y: 243, endPoint x: 689, endPoint y: 248, distance: 50.5
click at [689, 226] on input "* Ship Freight Prepaid. * GE Best Way. * Attn: Fabrice Vieillesse 604-735-9115" at bounding box center [644, 216] width 389 height 19
drag, startPoint x: 685, startPoint y: 241, endPoint x: 606, endPoint y: 244, distance: 78.9
click at [606, 226] on input "* Ship Freight Prepaid. * GE Best Way. * Attn: Fabrice Vieillesse 604-735-9115" at bounding box center [644, 216] width 389 height 19
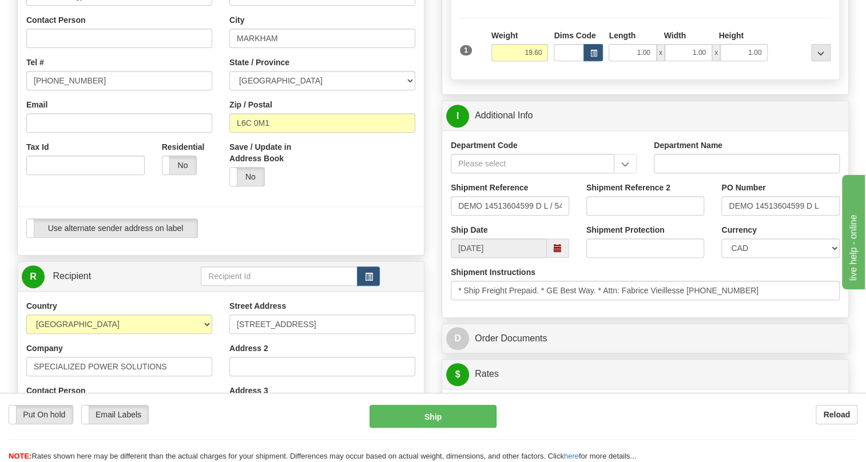
scroll to position [103, 0]
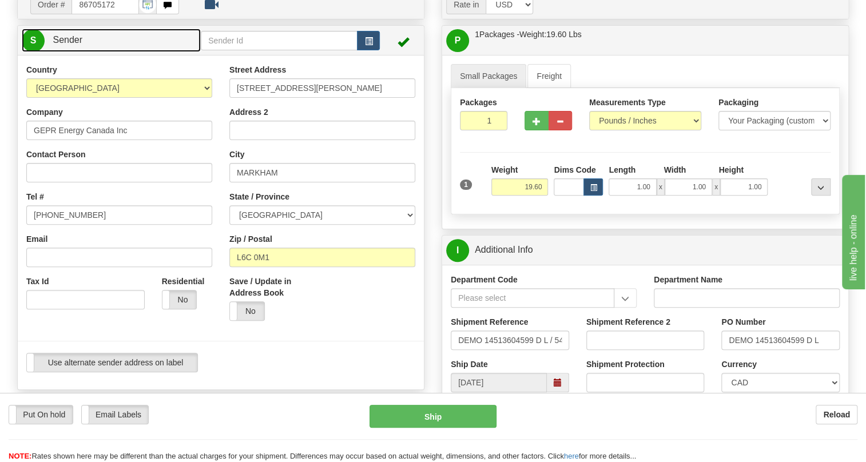
click at [70, 45] on span "Sender" at bounding box center [68, 40] width 30 height 10
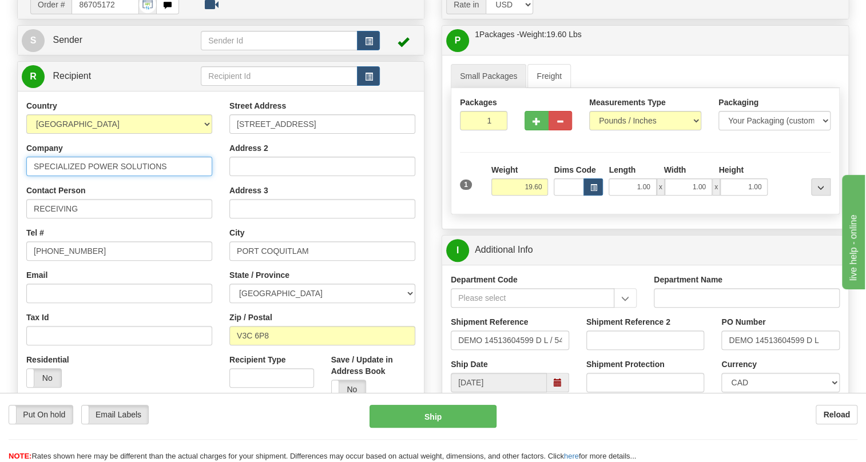
drag, startPoint x: 166, startPoint y: 190, endPoint x: 34, endPoint y: 190, distance: 132.6
click at [34, 176] on input "SPECIALIZED POWER SOLUTIONS" at bounding box center [119, 166] width 186 height 19
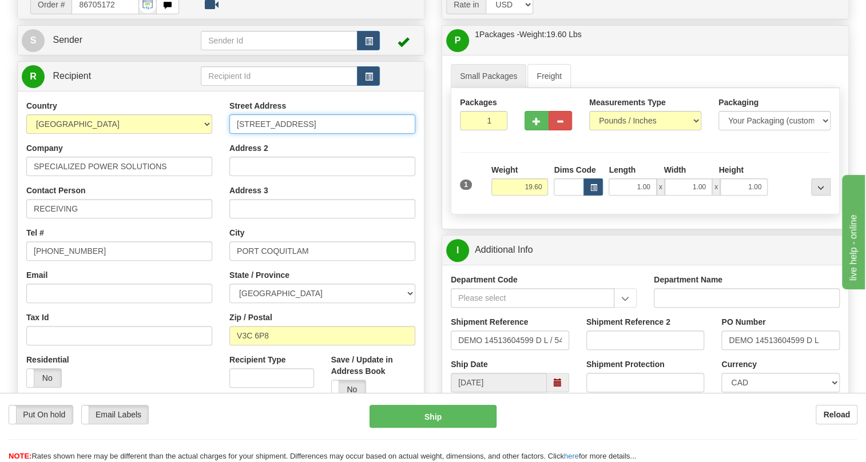
drag, startPoint x: 329, startPoint y: 149, endPoint x: 231, endPoint y: 150, distance: 97.8
click at [231, 134] on input "103 - 1647 Broadway St." at bounding box center [322, 123] width 186 height 19
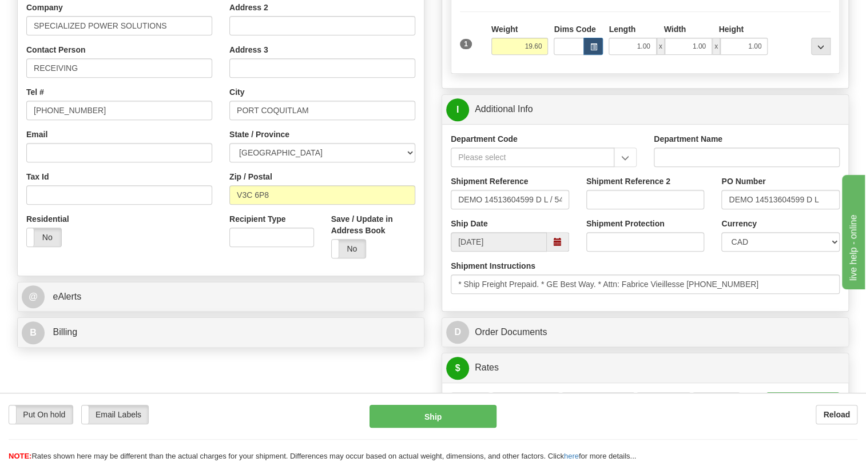
scroll to position [260, 0]
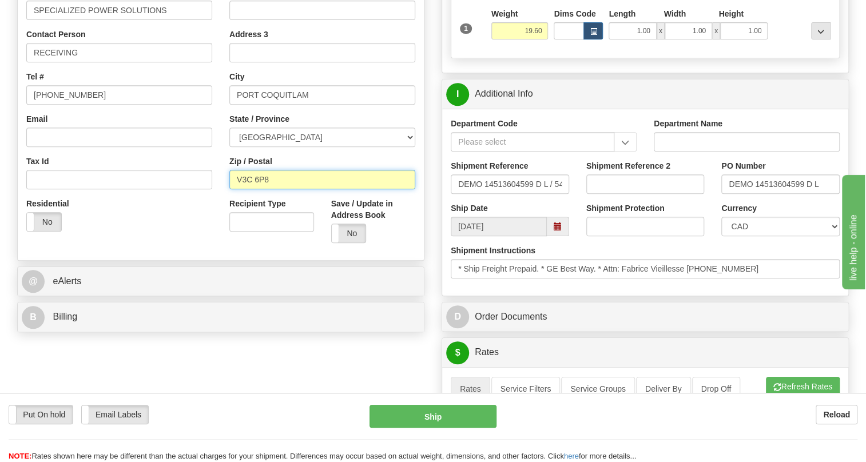
drag, startPoint x: 269, startPoint y: 204, endPoint x: 228, endPoint y: 205, distance: 41.2
click at [228, 205] on div "Street Address 103 - 1647 Broadway St. Address 2 Address 3 City PORT COQUITLAM …" at bounding box center [322, 98] width 203 height 308
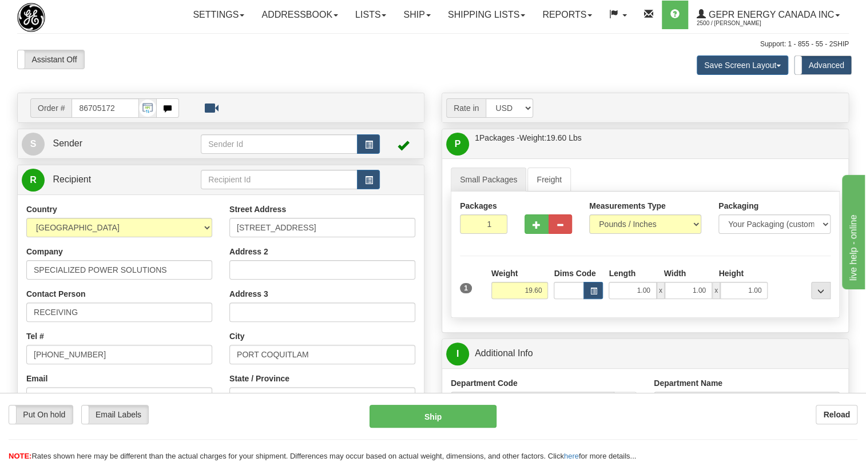
scroll to position [0, 0]
click at [428, 19] on link "Ship" at bounding box center [416, 15] width 44 height 29
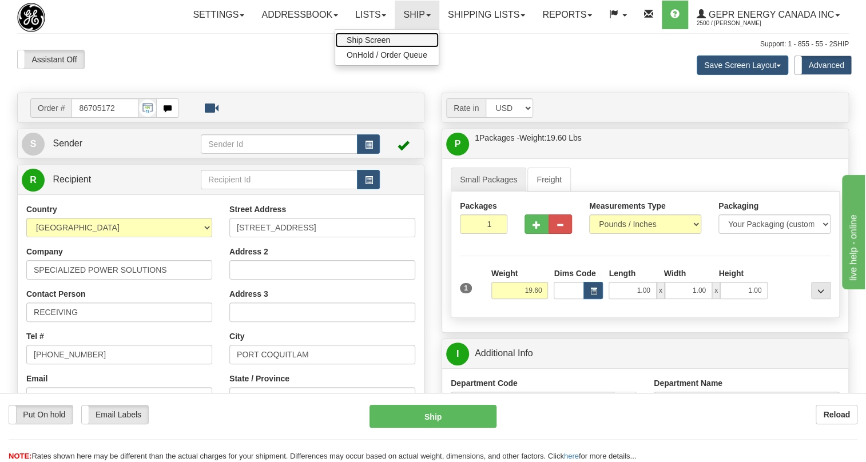
click at [369, 33] on link "Ship Screen" at bounding box center [386, 40] width 103 height 15
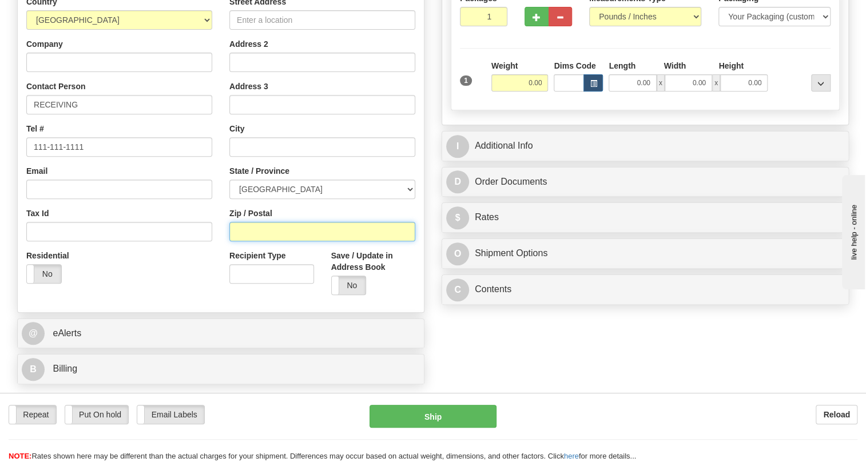
click at [234, 241] on input "Zip / Postal" at bounding box center [322, 231] width 186 height 19
paste input "V3C 6P8"
type input "V3C 6P8"
type input "PORT COQUITLAM"
select select "BC"
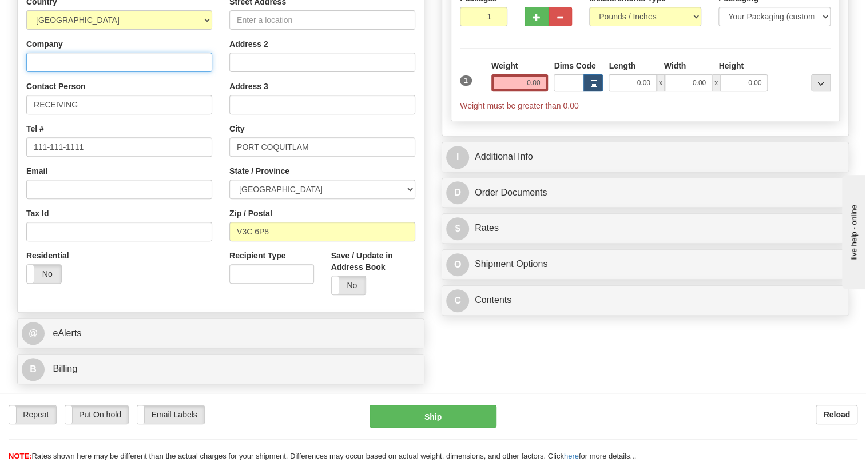
click at [61, 72] on input "Company" at bounding box center [119, 62] width 186 height 19
paste input "SPECIALIZED POWER SOLUTIONS"
type input "SPECIALIZED POWER SOLUTIONS"
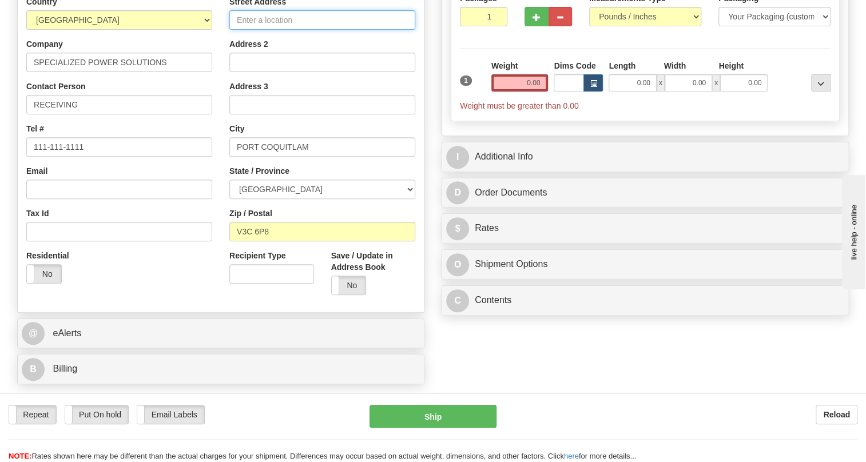
click at [249, 30] on input "Street Address" at bounding box center [322, 19] width 186 height 19
paste input "103 - 1647 Broadway St."
type input "103 - 1647 Broadway St."
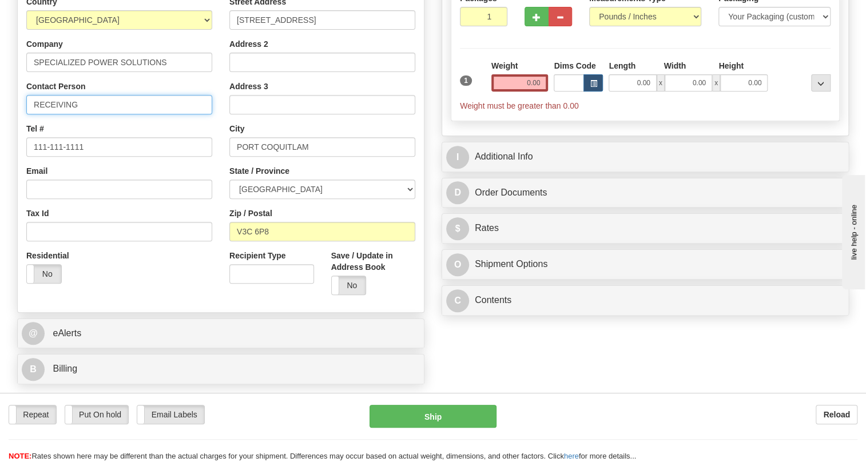
click at [75, 114] on input "RECEIVING" at bounding box center [119, 104] width 186 height 19
paste input "Attn: Fabrice Vieillesse"
type input "RECEIVING / Attn: Fabrice Vieillesse"
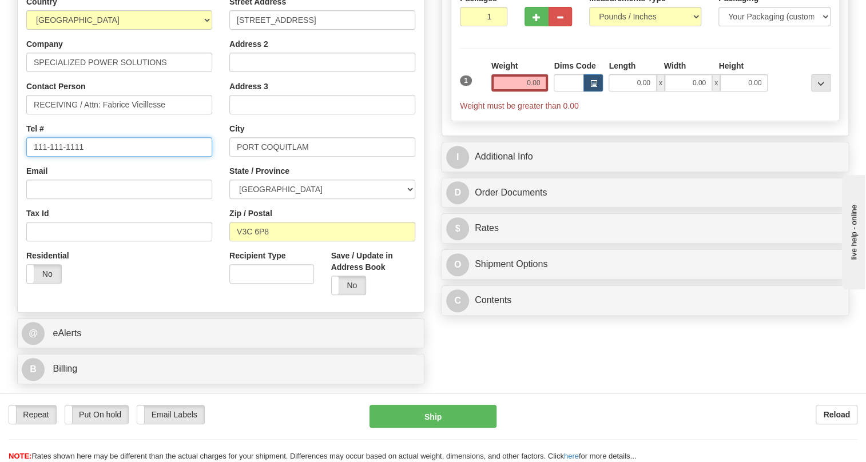
click at [68, 157] on input "111-111-1111" at bounding box center [119, 146] width 186 height 19
paste input "604-735-9115"
type input "604-735-9115"
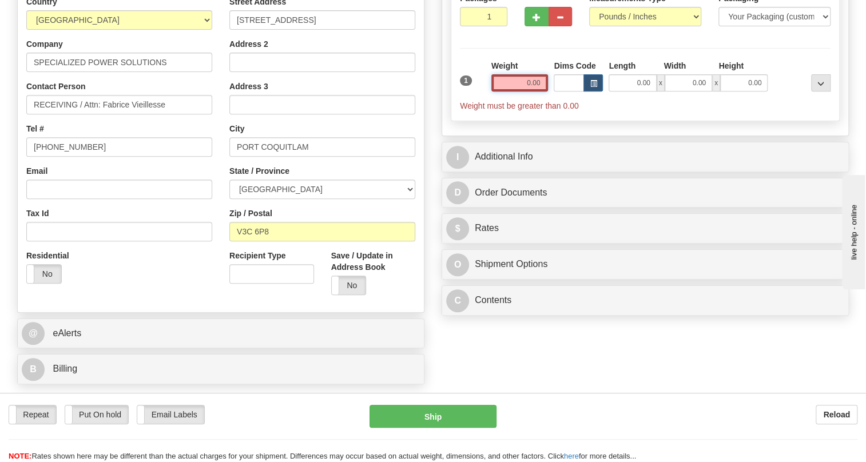
click at [528, 91] on input "0.00" at bounding box center [519, 82] width 57 height 17
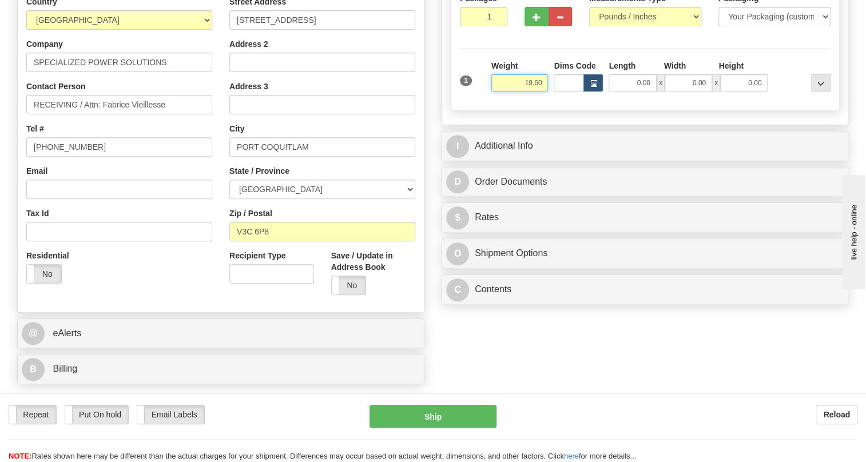
type input "19.60"
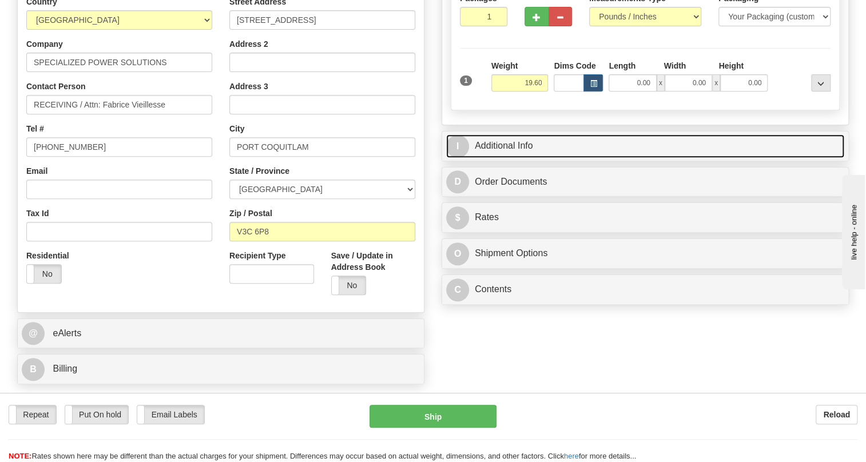
click at [505, 158] on link "I Additional Info" at bounding box center [645, 145] width 398 height 23
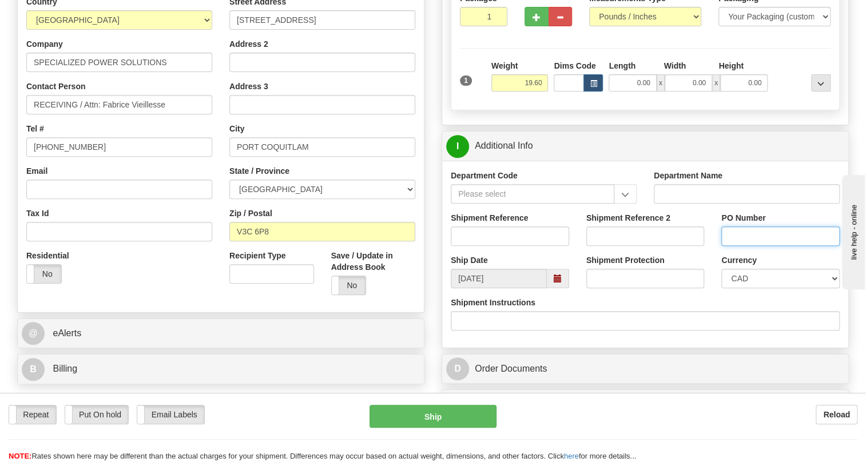
click at [738, 246] on input "PO Number" at bounding box center [780, 235] width 118 height 19
paste input "DEMO 14513604599 D L / 540713"
drag, startPoint x: 824, startPoint y: 261, endPoint x: 795, endPoint y: 262, distance: 29.2
click at [795, 246] on input "DEMO 14513604599 D L / 540713" at bounding box center [780, 235] width 118 height 19
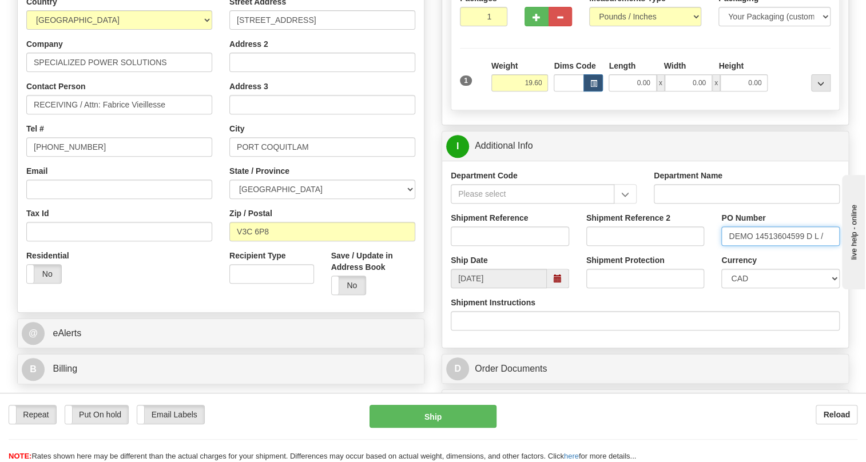
scroll to position [0, 0]
type input "DEMO 14513604599 D L"
click at [464, 246] on input "Shipment Reference" at bounding box center [509, 235] width 118 height 19
paste input "540713"
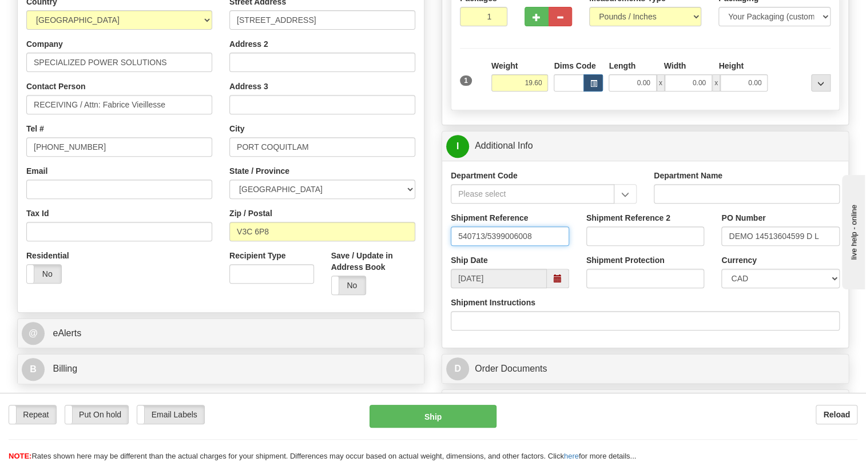
type input "540713/5399006008"
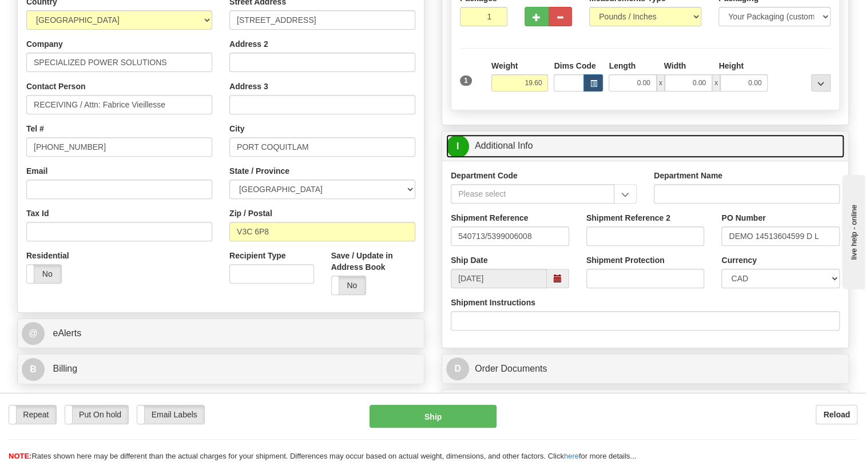
click at [520, 158] on link "I Additional Info" at bounding box center [645, 145] width 398 height 23
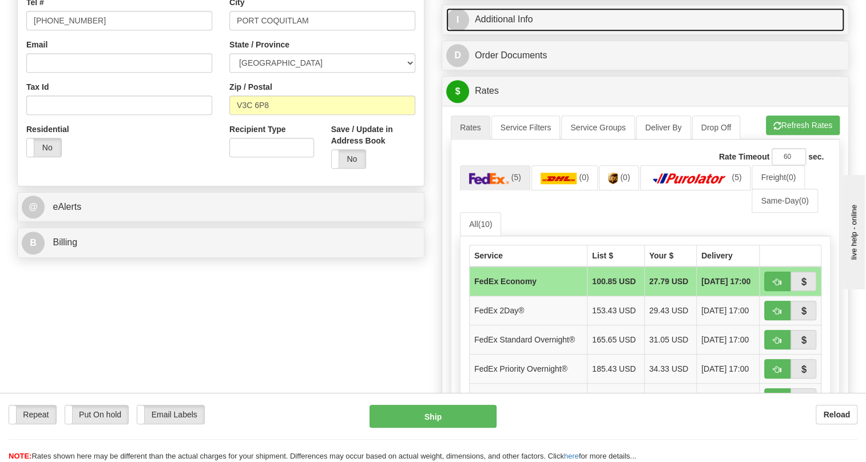
scroll to position [364, 0]
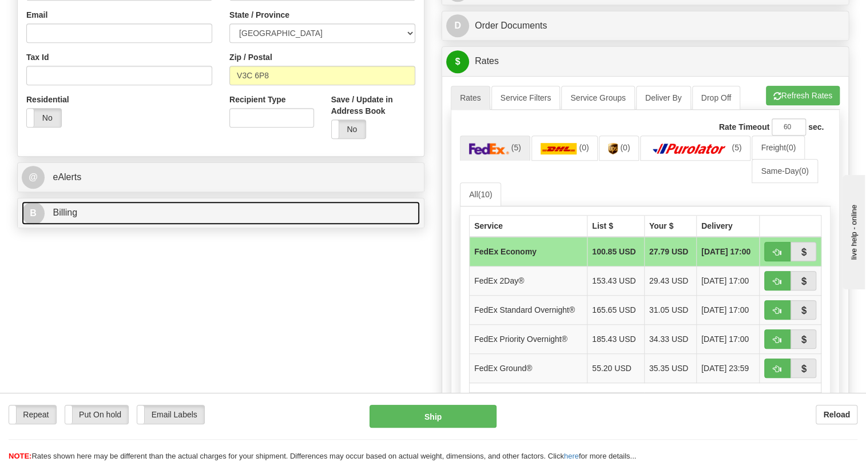
click at [62, 217] on span "Billing" at bounding box center [65, 213] width 25 height 10
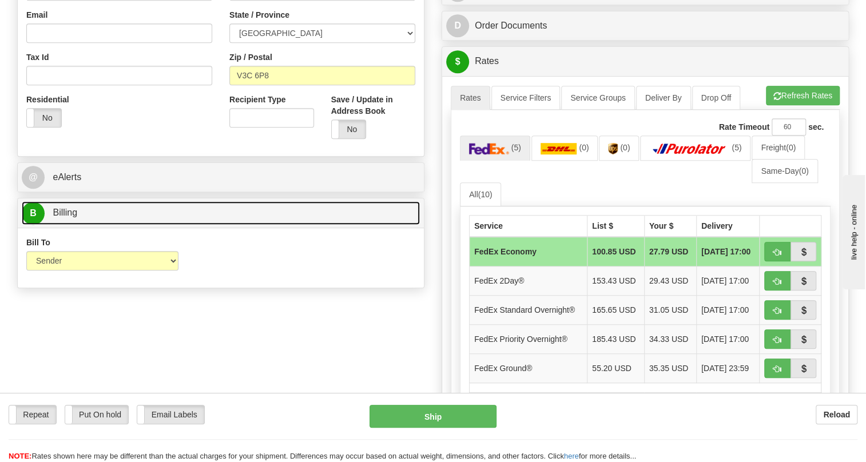
click at [62, 217] on span "Billing" at bounding box center [65, 213] width 25 height 10
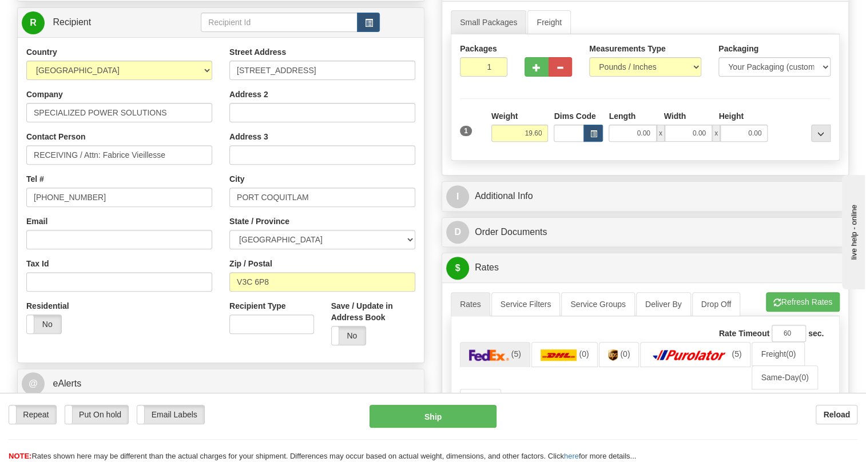
scroll to position [155, 0]
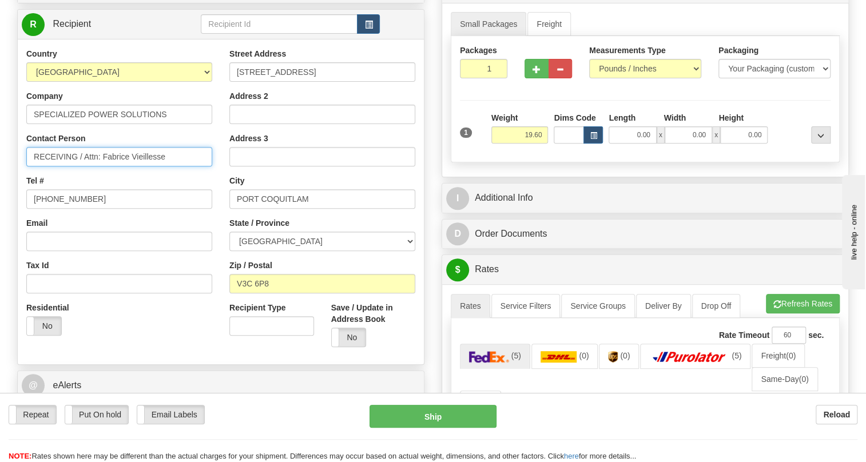
click at [82, 166] on input "RECEIVING / Attn: Fabrice Vieillesse" at bounding box center [119, 156] width 186 height 19
click at [121, 166] on input "Attn: Fabrice Vieillesse" at bounding box center [119, 156] width 186 height 19
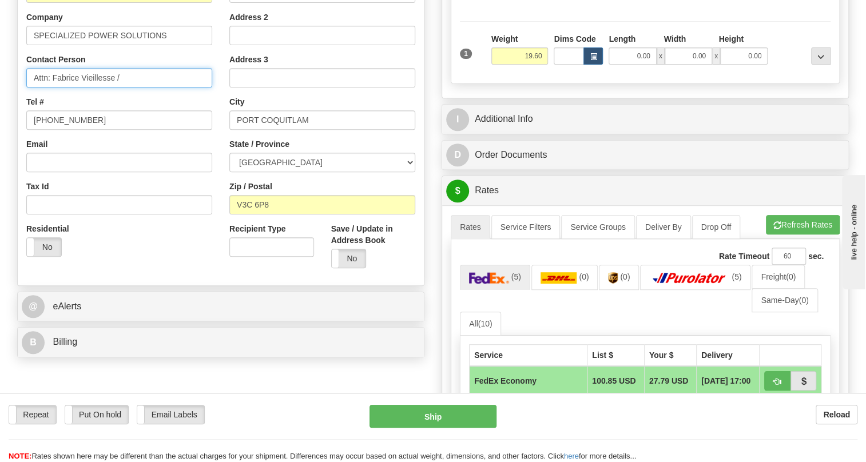
scroll to position [260, 0]
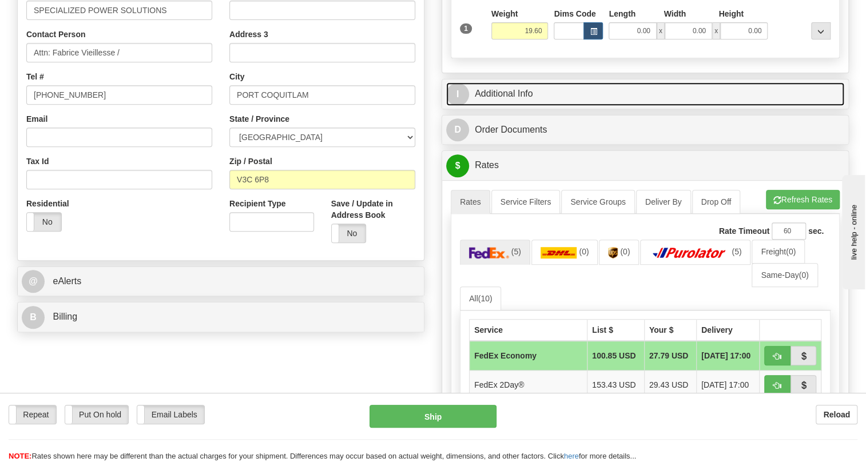
click at [511, 106] on link "I Additional Info" at bounding box center [645, 93] width 398 height 23
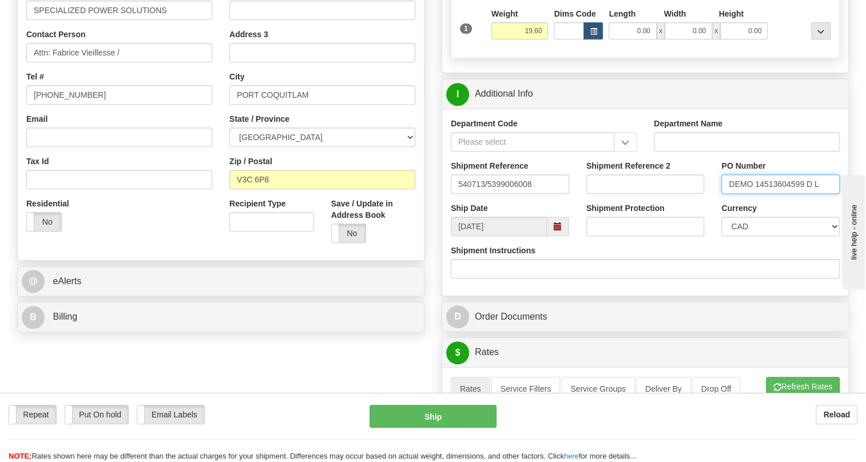
drag, startPoint x: 1565, startPoint y: 499, endPoint x: 917, endPoint y: 291, distance: 680.9
click at [133, 62] on input "Attn: Fabrice Vieillesse /" at bounding box center [119, 52] width 186 height 19
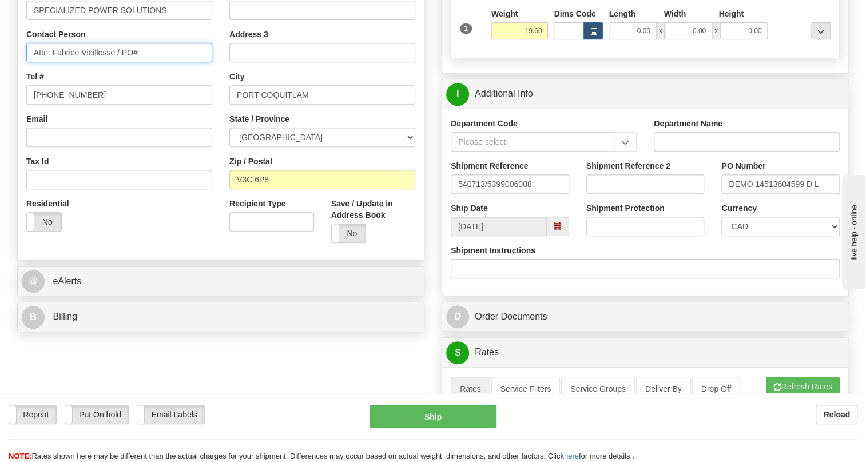
paste input "DEMO 14513604599 D L"
type input "Attn: Fabrice Vieillesse / PO# DEMO 14513604599 D L"
click at [169, 240] on div "Residential Yes No" at bounding box center [119, 219] width 203 height 42
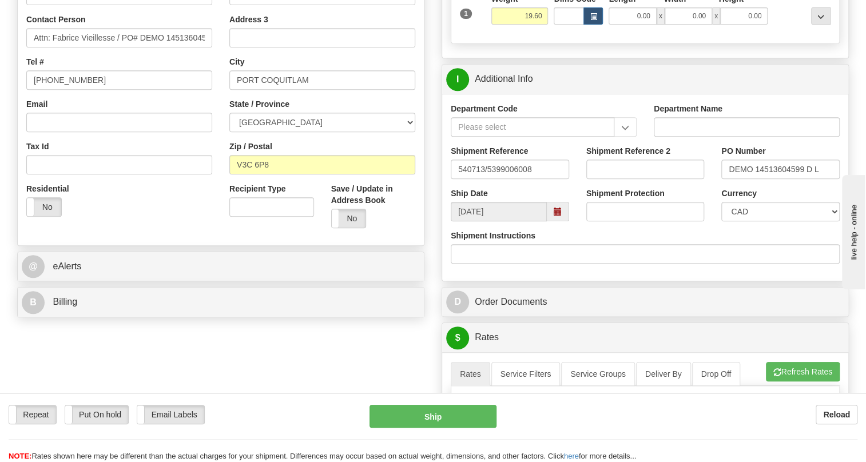
scroll to position [312, 0]
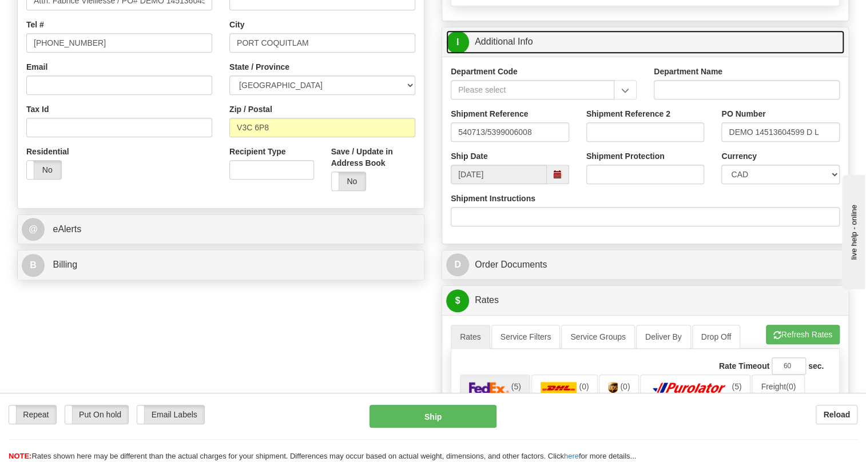
click at [503, 54] on link "I Additional Info" at bounding box center [645, 41] width 398 height 23
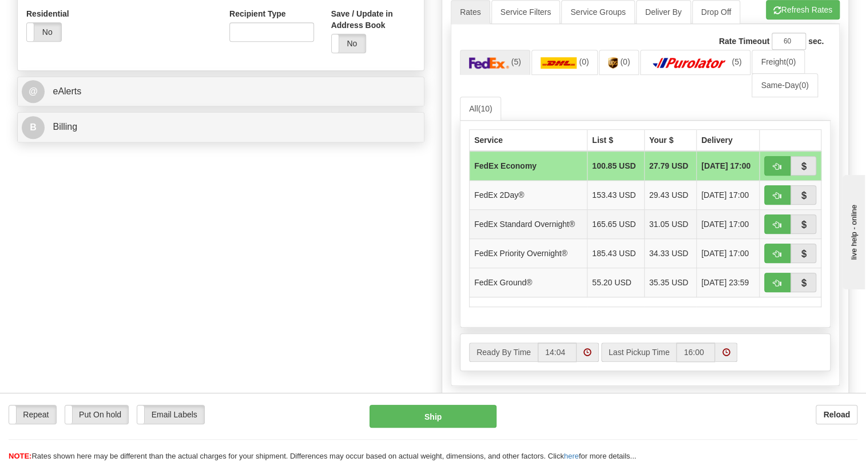
scroll to position [468, 0]
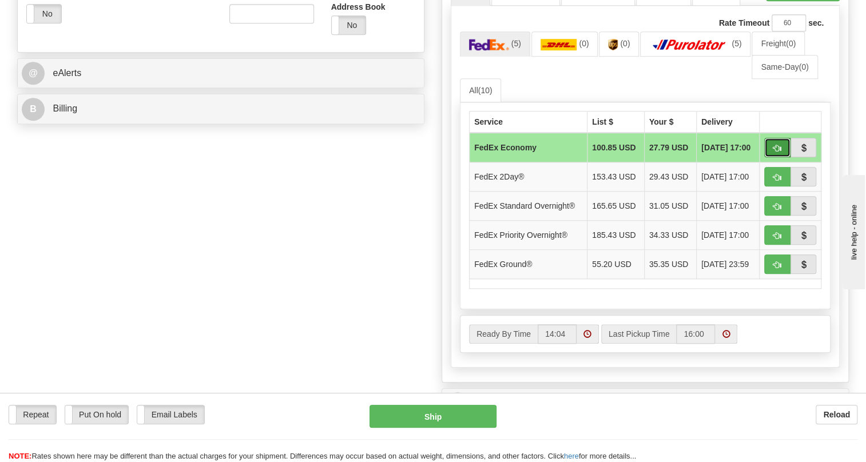
click at [773, 152] on span "button" at bounding box center [777, 148] width 8 height 7
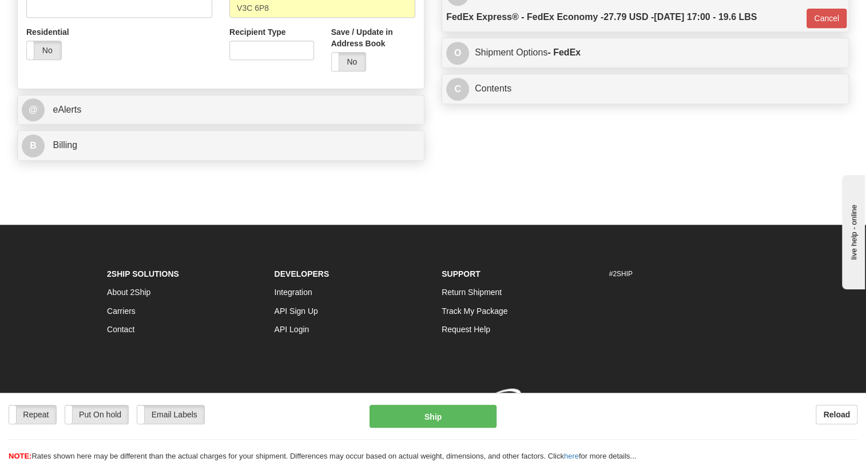
scroll to position [457, 0]
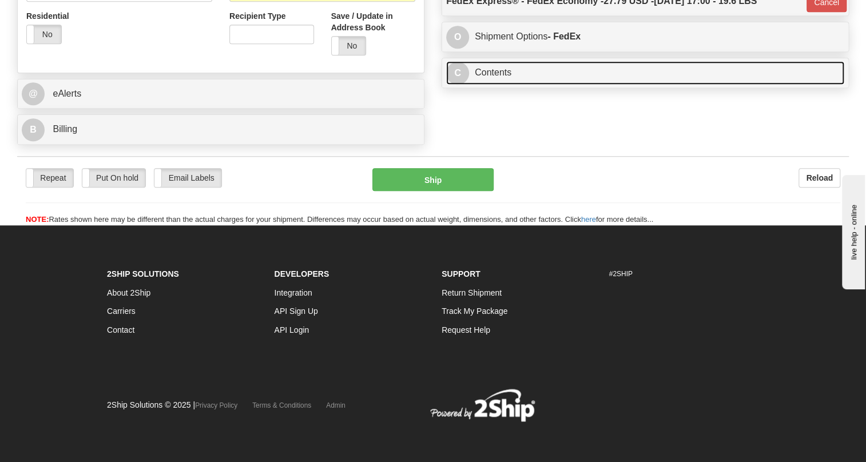
click at [491, 85] on link "C Contents" at bounding box center [645, 72] width 398 height 23
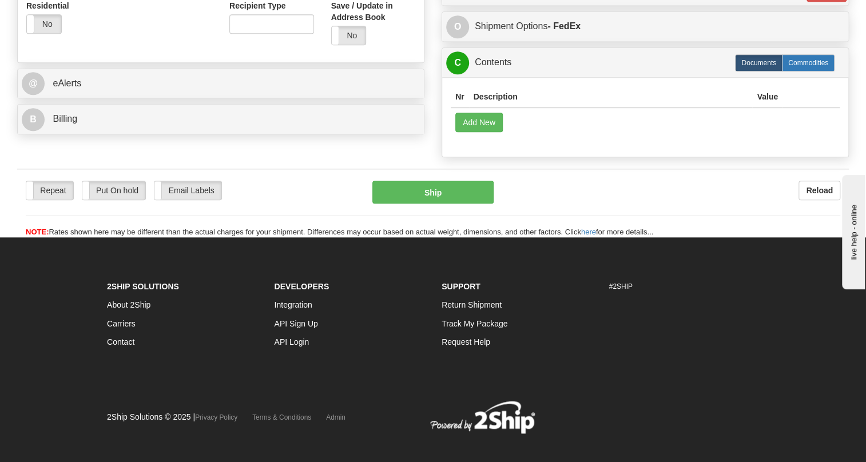
click at [805, 71] on label "Commodities" at bounding box center [807, 62] width 53 height 17
type input "20"
radio input "true"
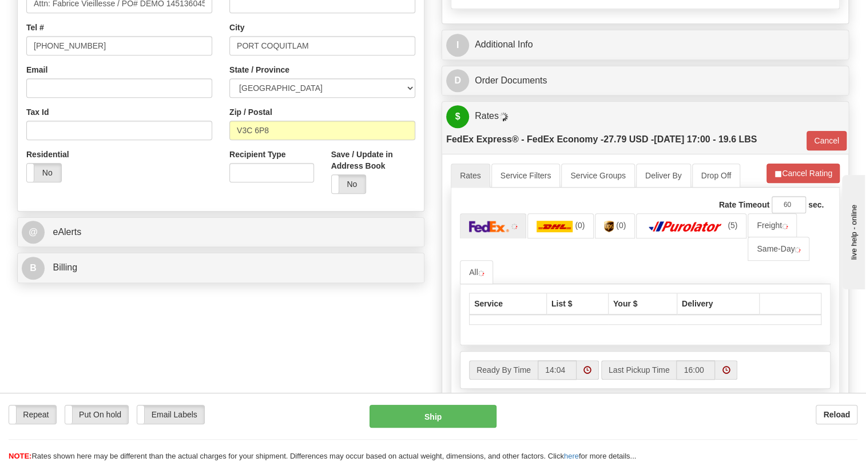
scroll to position [249, 0]
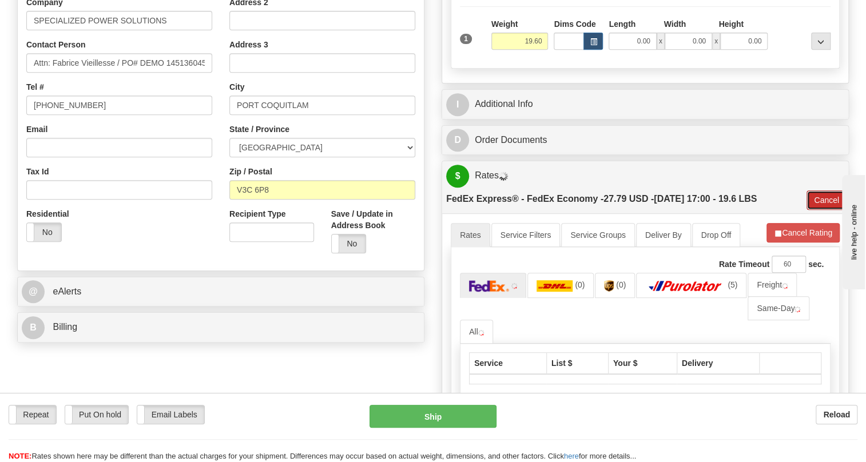
click at [824, 210] on button "Cancel" at bounding box center [826, 199] width 40 height 19
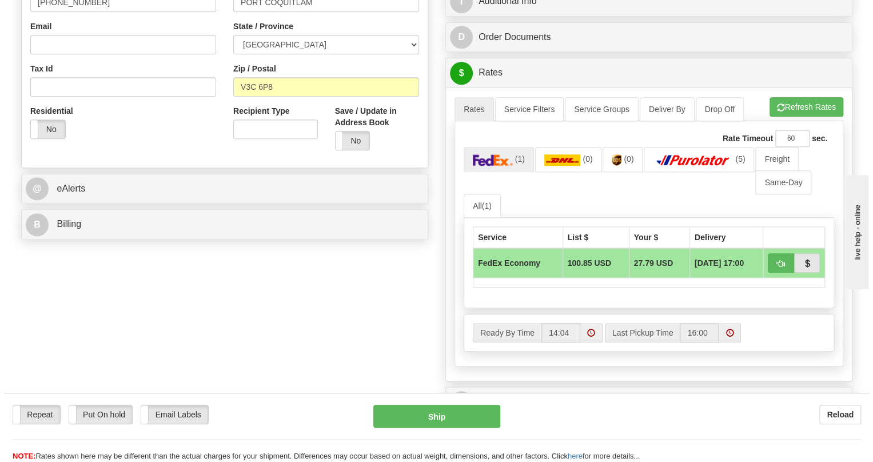
scroll to position [405, 0]
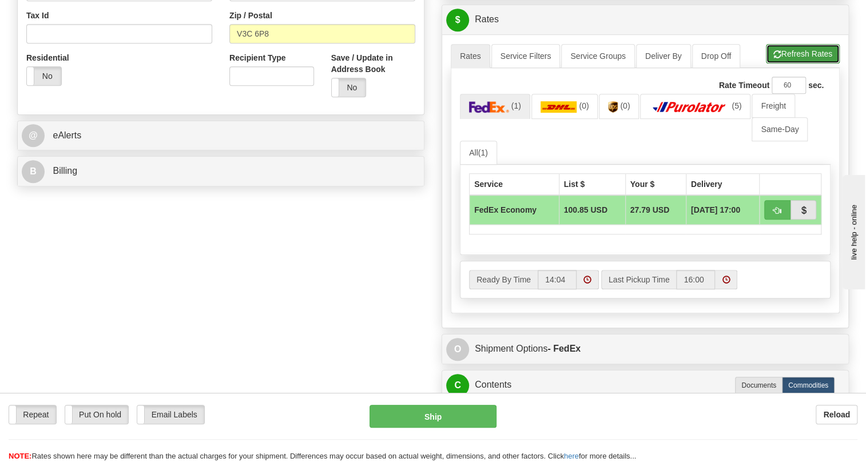
click at [790, 63] on button "Refresh Rates" at bounding box center [802, 53] width 74 height 19
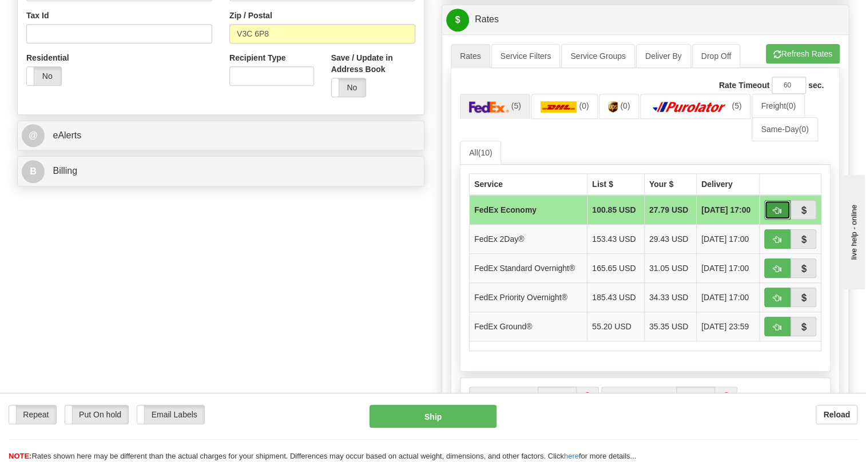
click at [777, 214] on span "button" at bounding box center [777, 210] width 8 height 7
type input "20"
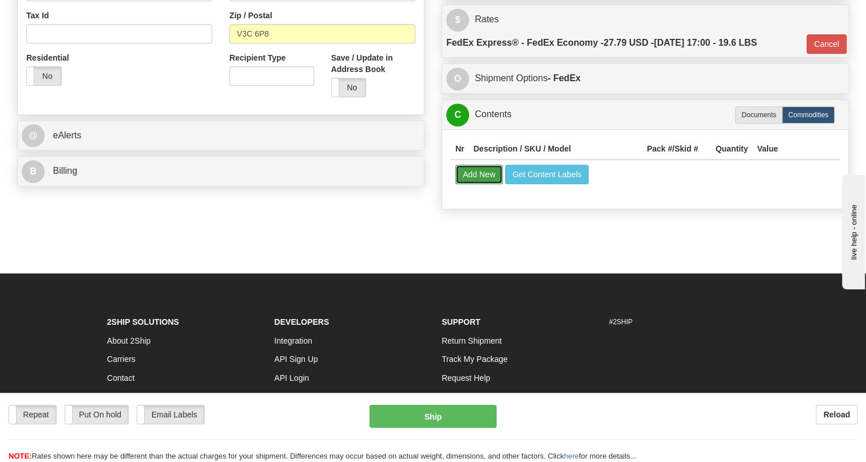
click at [471, 184] on button "Add New" at bounding box center [478, 174] width 47 height 19
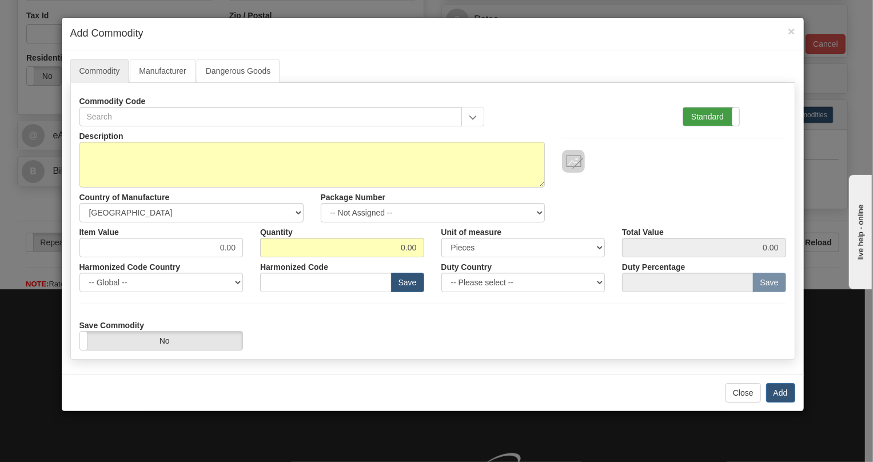
click at [700, 115] on label "Standard" at bounding box center [711, 116] width 56 height 18
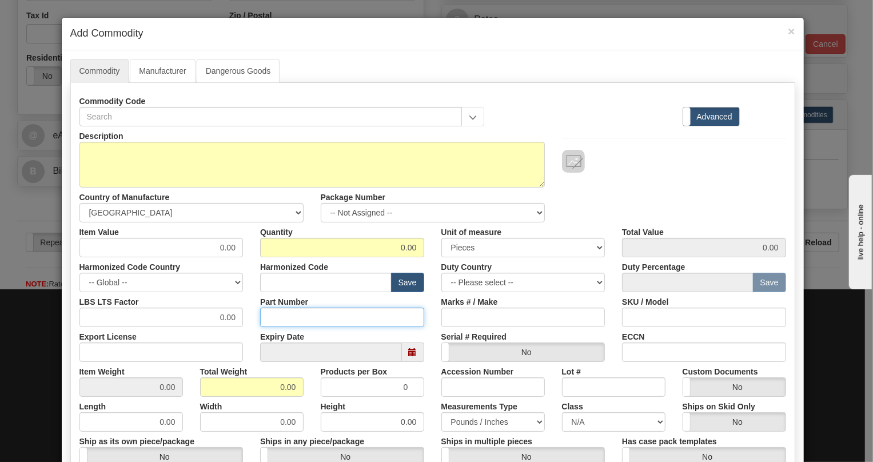
click at [272, 317] on input "Part Number" at bounding box center [342, 317] width 164 height 19
paste input "E869-19656-043X"
type input "E869-19656-043X"
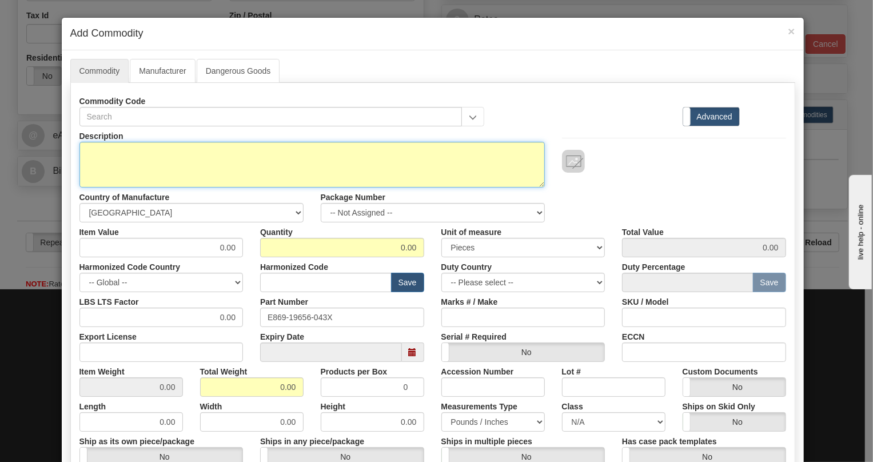
click at [109, 146] on textarea "Description" at bounding box center [311, 165] width 465 height 46
paste textarea "869EP5NNG5HSSANNAMPTE3ACNB4"
type textarea "869EP5NNG5HSSANNAMPTE3ACNB4"
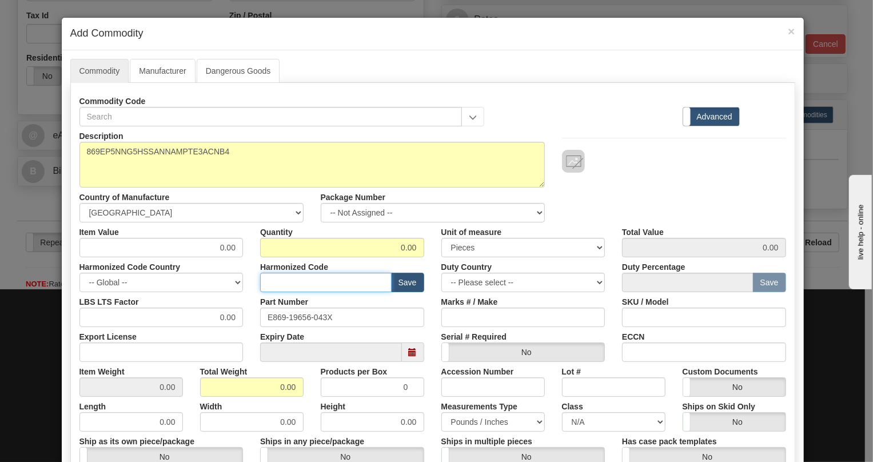
click at [274, 281] on input "text" at bounding box center [325, 282] width 131 height 19
paste input "8536.49.0090"
type input "8536.49.0090"
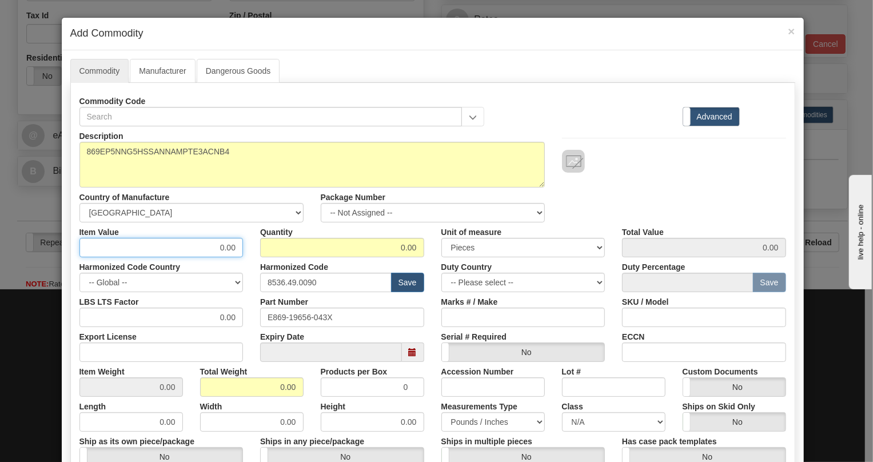
click at [233, 252] on input "0.00" at bounding box center [161, 247] width 164 height 19
paste input "2.336,22"
click at [206, 249] on input "2.336,22" at bounding box center [161, 247] width 164 height 19
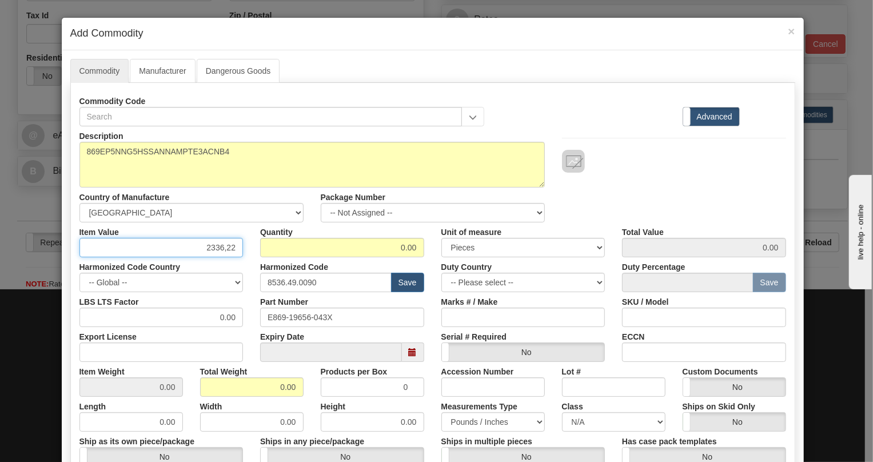
click at [222, 250] on input "2336,22" at bounding box center [161, 247] width 164 height 19
type input "2336.22"
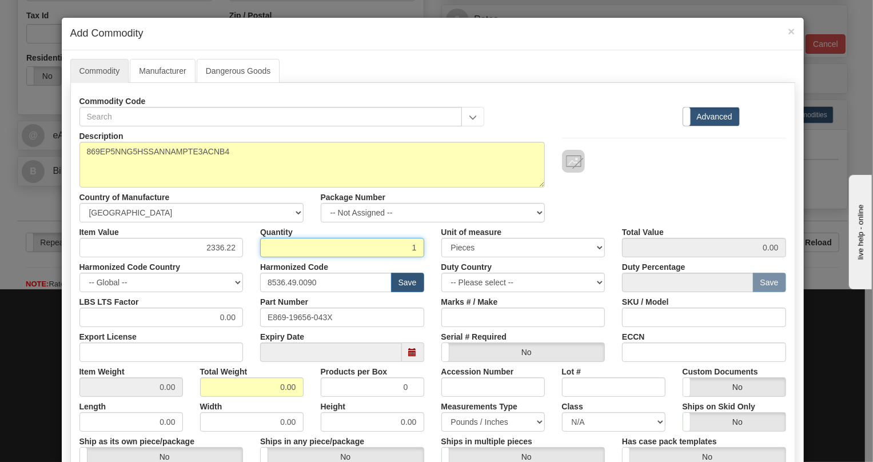
type input "1"
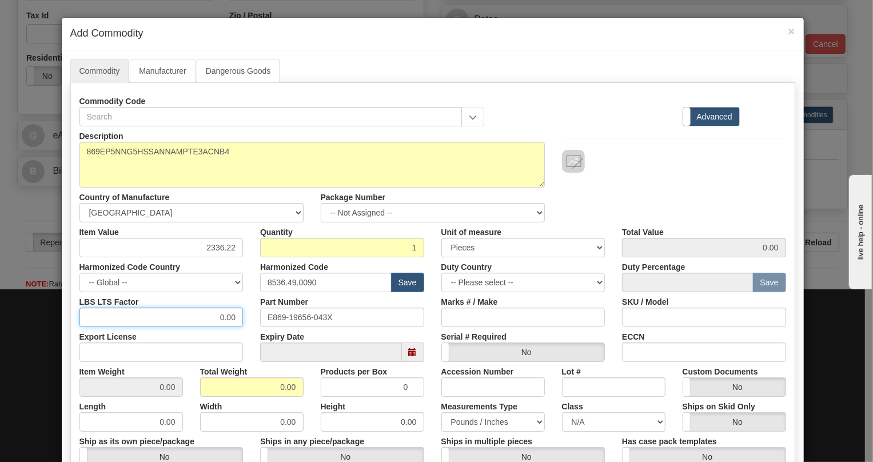
type input "2336.22"
click at [213, 320] on input "0.00" at bounding box center [161, 317] width 164 height 19
type input "1.00"
click at [258, 390] on input "0.00" at bounding box center [251, 386] width 103 height 19
type input "1.00"
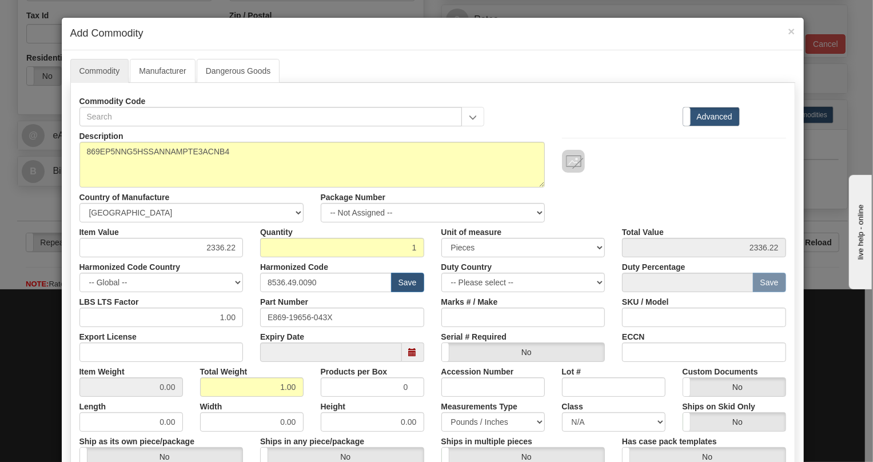
type input "1.0000"
click at [412, 398] on div "Height 0.00" at bounding box center [372, 414] width 121 height 35
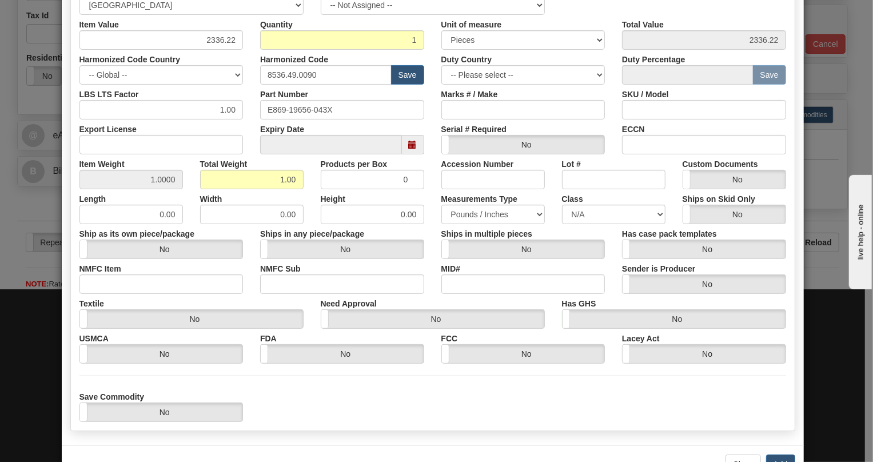
scroll to position [245, 0]
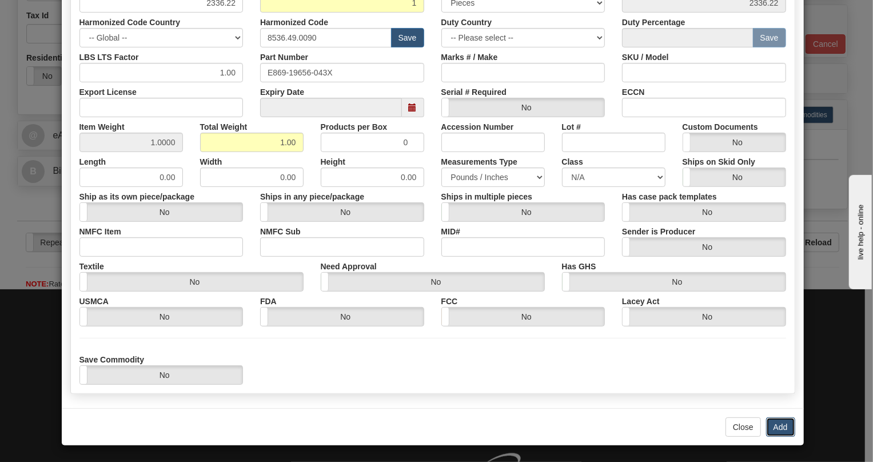
click at [776, 428] on button "Add" at bounding box center [780, 426] width 29 height 19
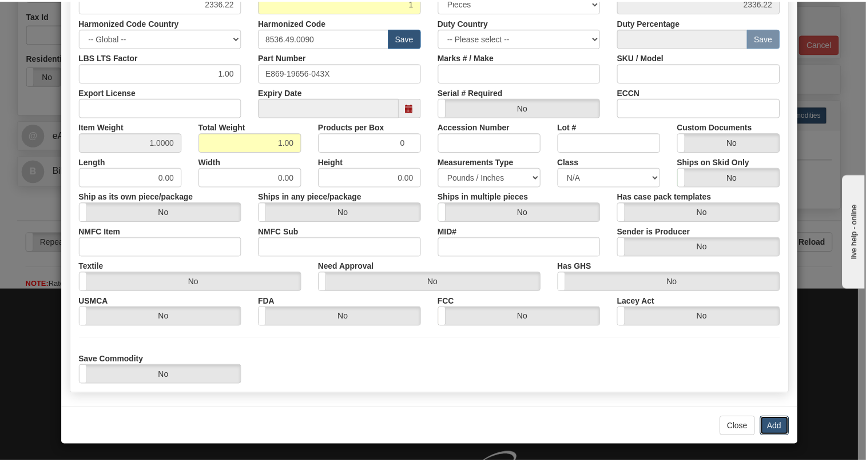
scroll to position [0, 0]
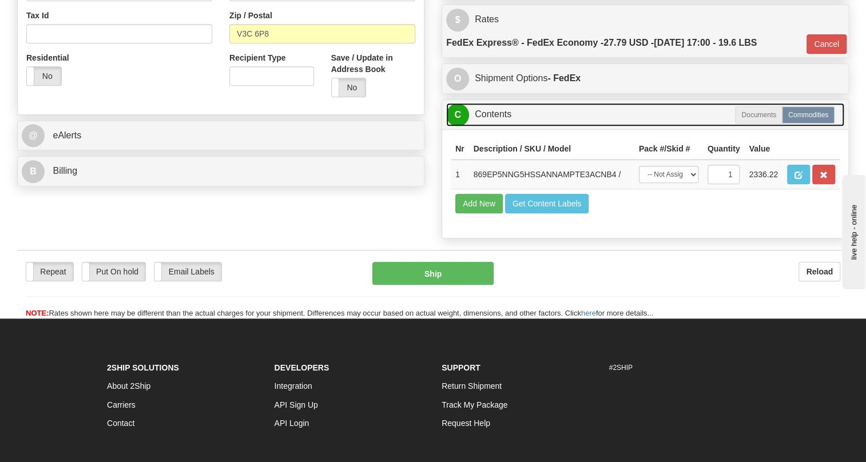
click at [501, 126] on link "C Contents" at bounding box center [645, 114] width 398 height 23
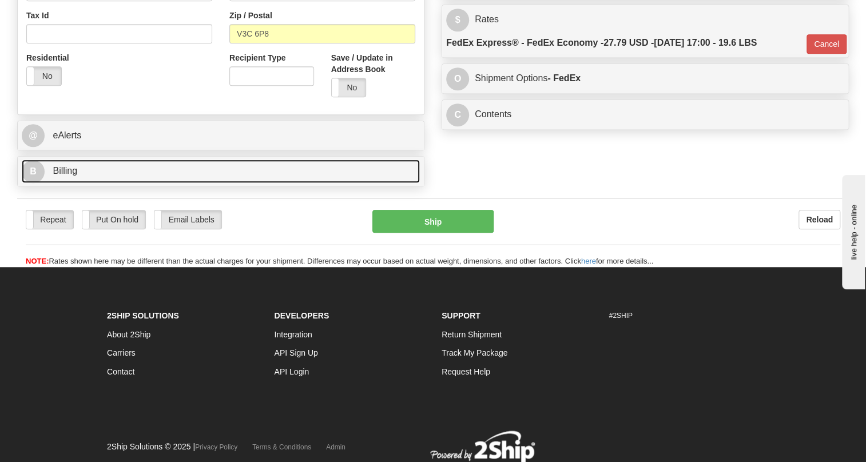
click at [54, 176] on span "Billing" at bounding box center [65, 171] width 25 height 10
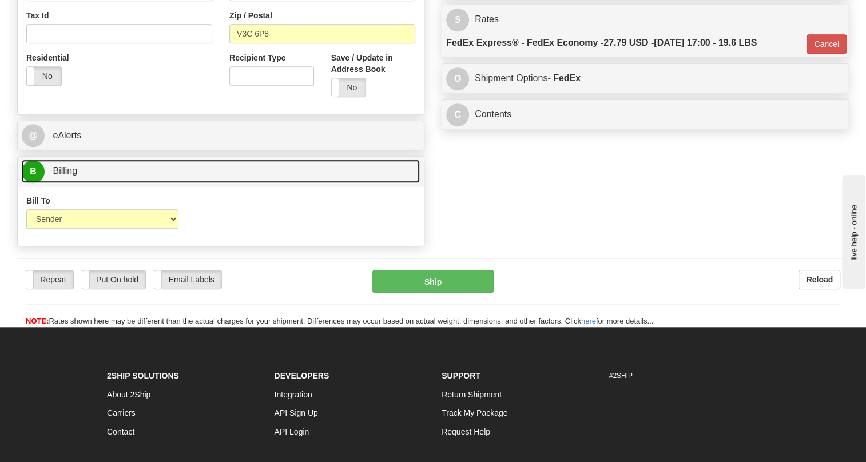
click at [62, 176] on span "Billing" at bounding box center [65, 171] width 25 height 10
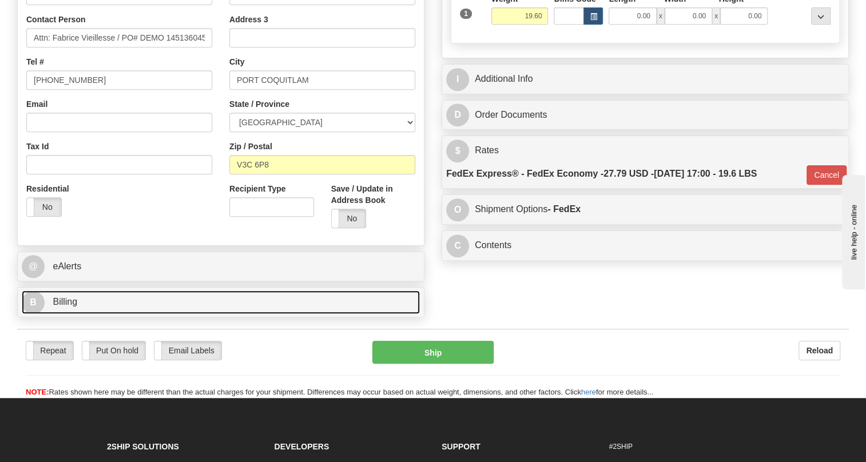
scroll to position [249, 0]
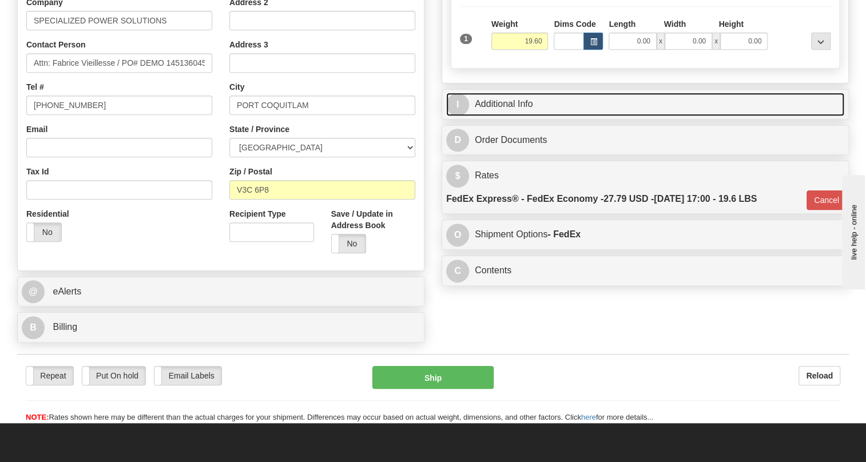
click at [517, 116] on link "I Additional Info" at bounding box center [645, 104] width 398 height 23
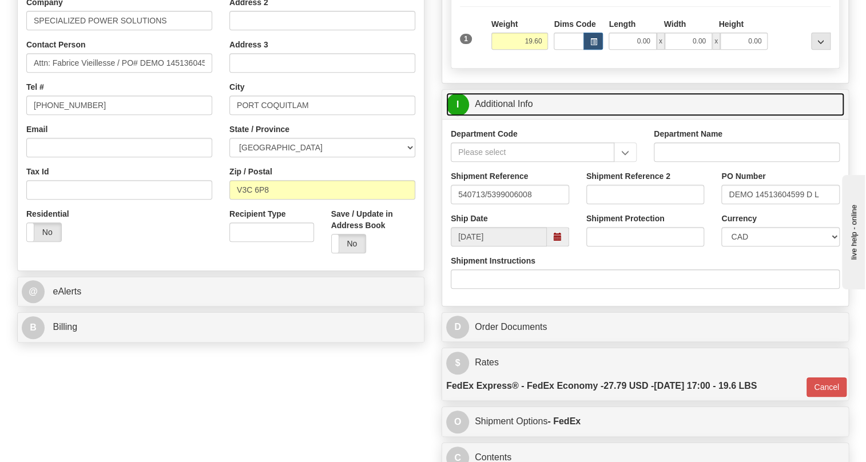
click at [517, 116] on link "I Additional Info" at bounding box center [645, 104] width 398 height 23
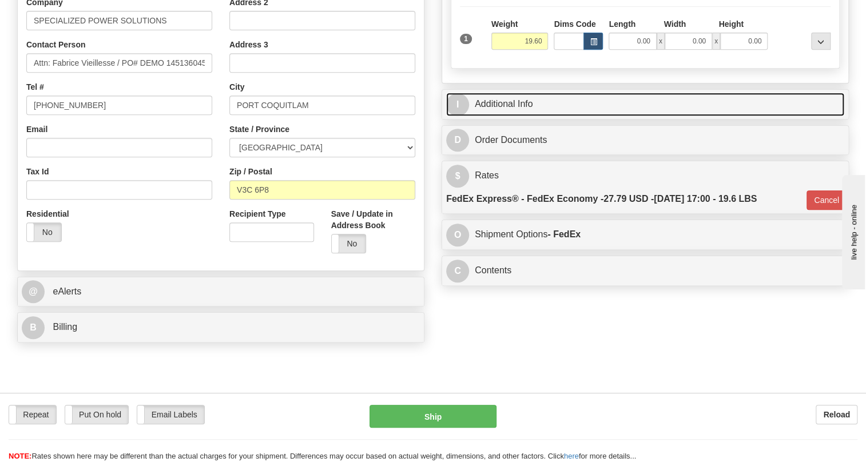
click at [514, 116] on link "I Additional Info" at bounding box center [645, 104] width 398 height 23
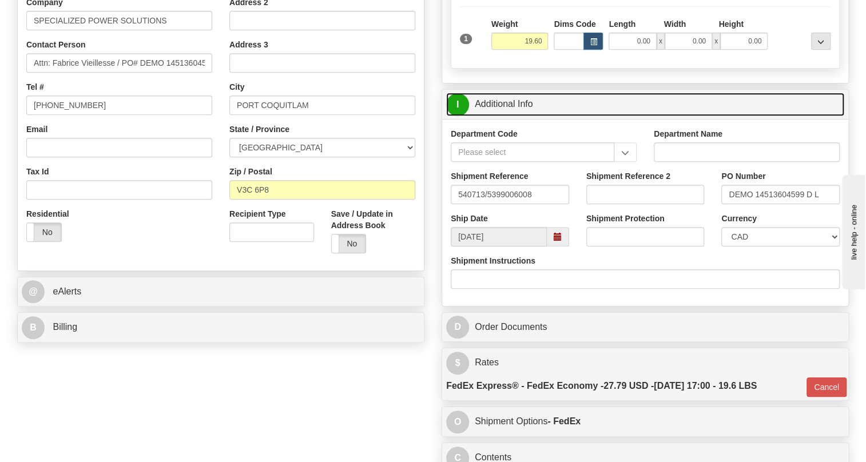
click at [514, 116] on link "I Additional Info" at bounding box center [645, 104] width 398 height 23
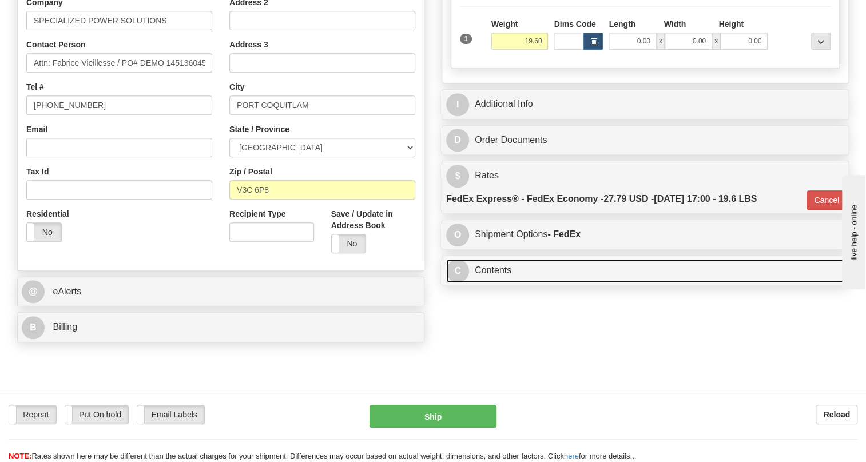
click at [498, 282] on link "C Contents" at bounding box center [645, 270] width 398 height 23
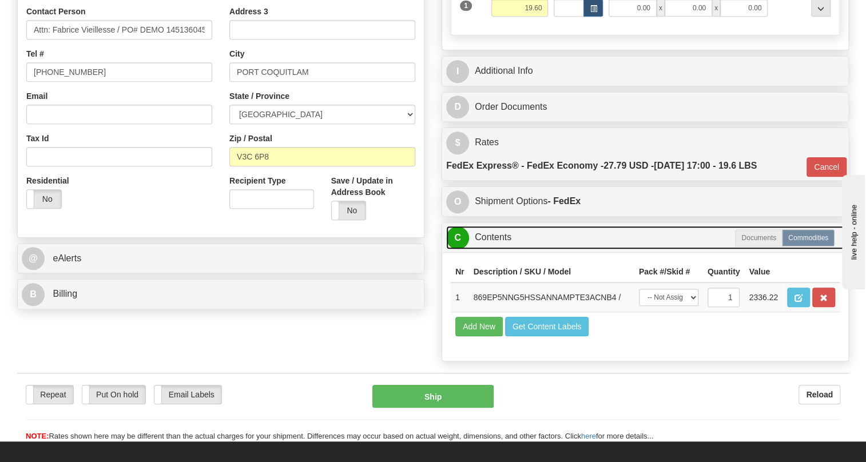
scroll to position [301, 0]
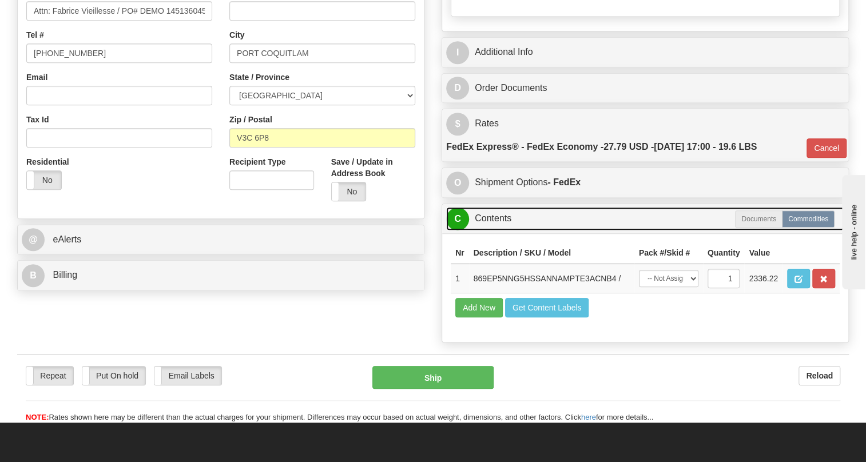
click at [499, 230] on link "C Contents" at bounding box center [645, 218] width 398 height 23
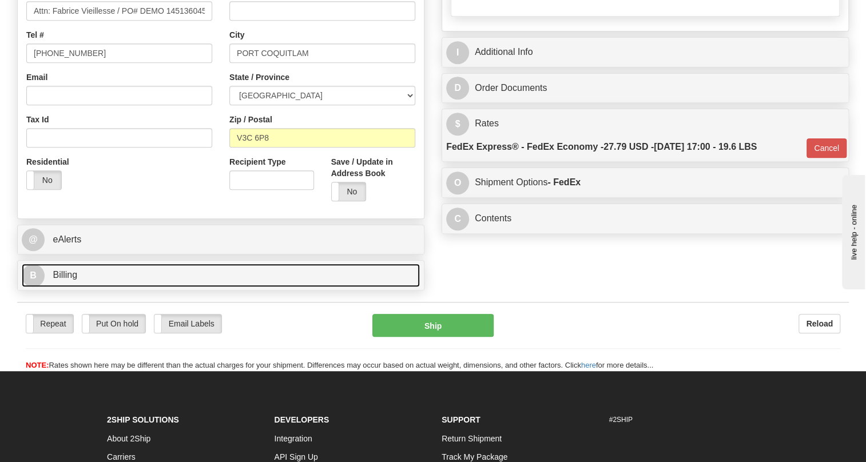
click at [71, 280] on span "Billing" at bounding box center [65, 275] width 25 height 10
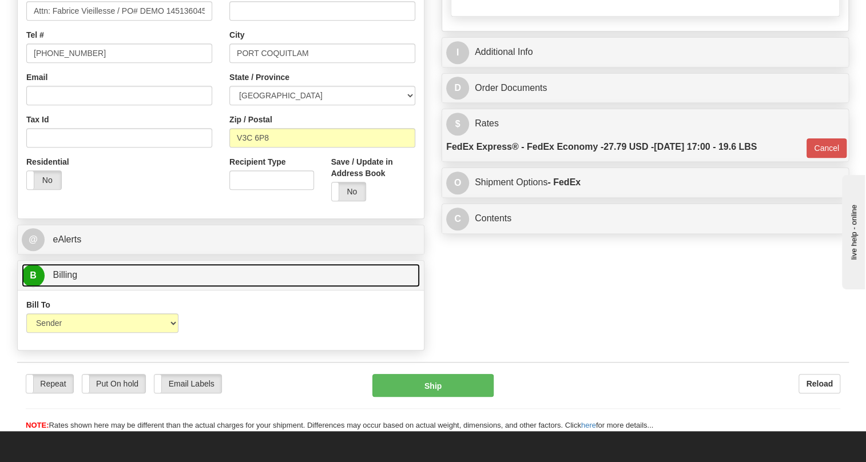
click at [71, 280] on span "Billing" at bounding box center [65, 275] width 25 height 10
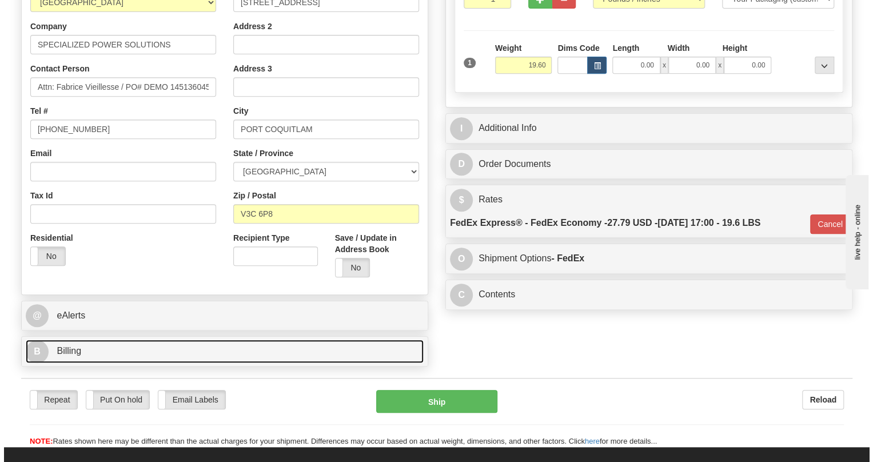
scroll to position [93, 0]
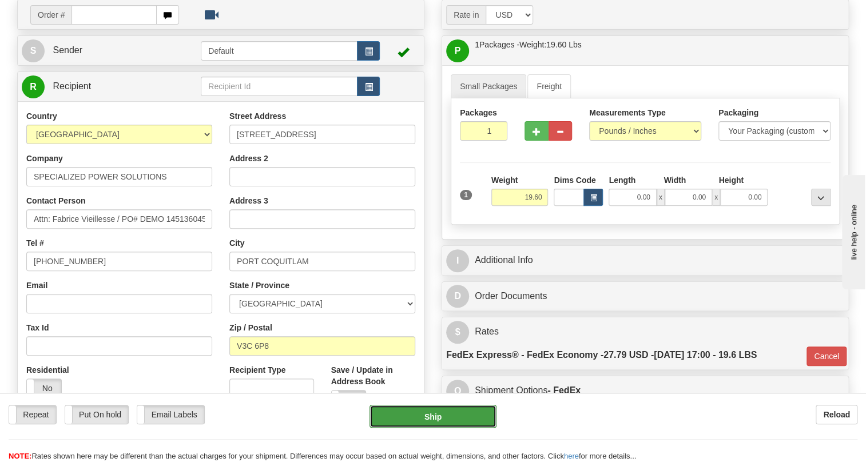
click at [433, 414] on button "Ship" at bounding box center [432, 416] width 127 height 23
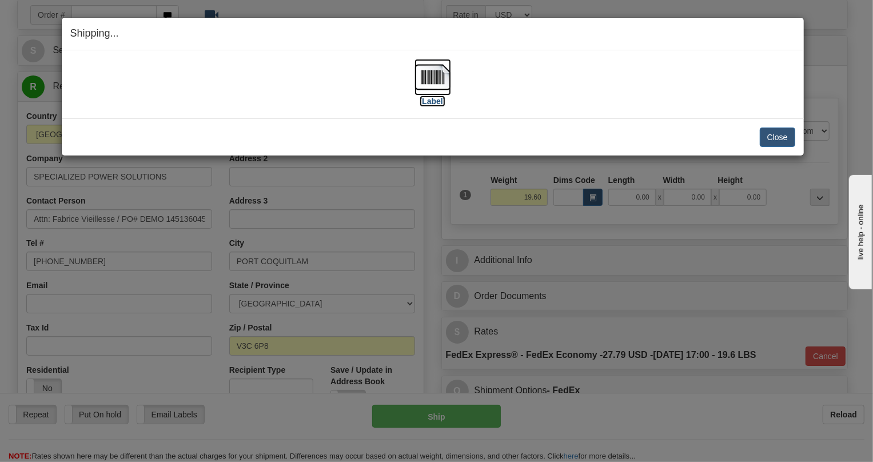
click at [438, 77] on img at bounding box center [432, 77] width 37 height 37
click at [776, 135] on button "Close" at bounding box center [777, 136] width 35 height 19
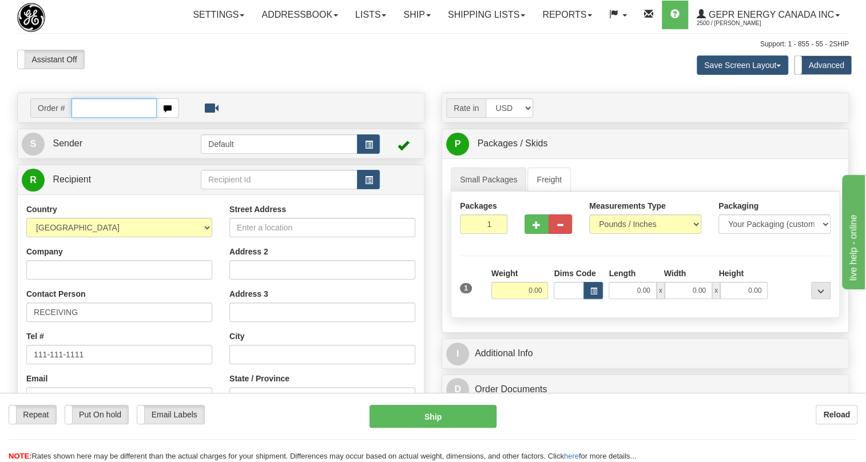
click at [83, 118] on input "text" at bounding box center [113, 107] width 85 height 19
paste input "0086705165"
click at [89, 118] on input "0086705165" at bounding box center [113, 107] width 85 height 19
type input "86705165"
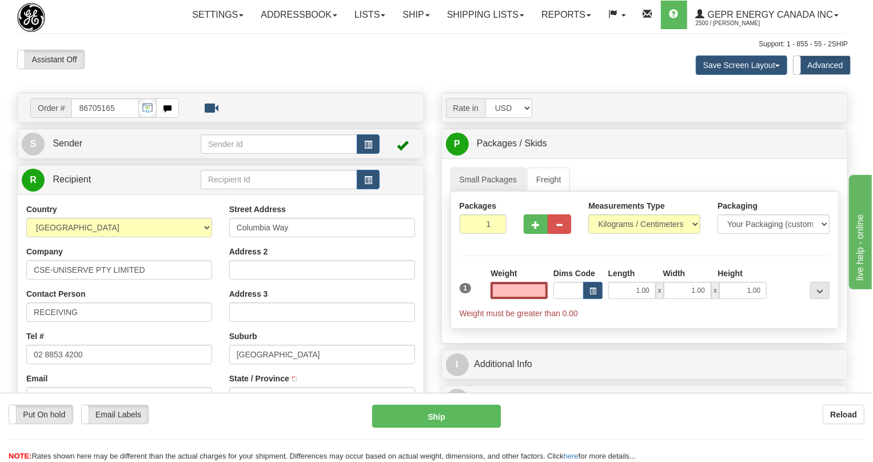
select select
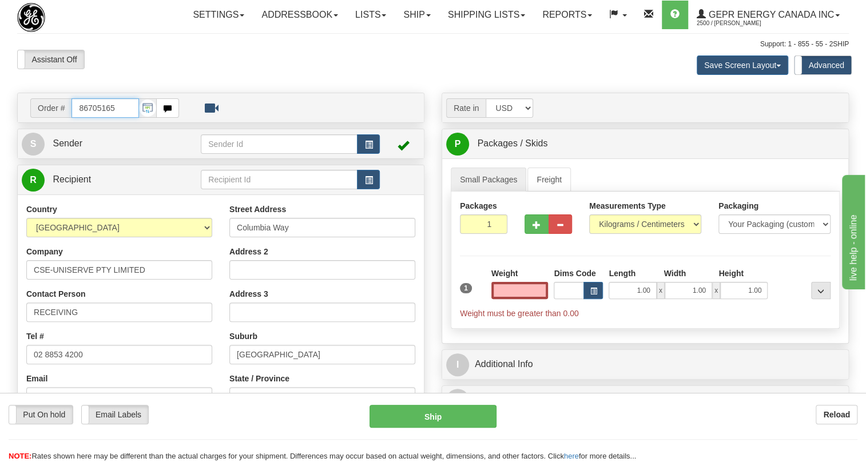
type input "0.00"
drag, startPoint x: 130, startPoint y: 135, endPoint x: 18, endPoint y: 131, distance: 112.1
click at [18, 122] on div "Order # 86705165" at bounding box center [221, 107] width 406 height 29
paste input "0086705166"
click at [89, 118] on input "0086705166" at bounding box center [104, 107] width 67 height 19
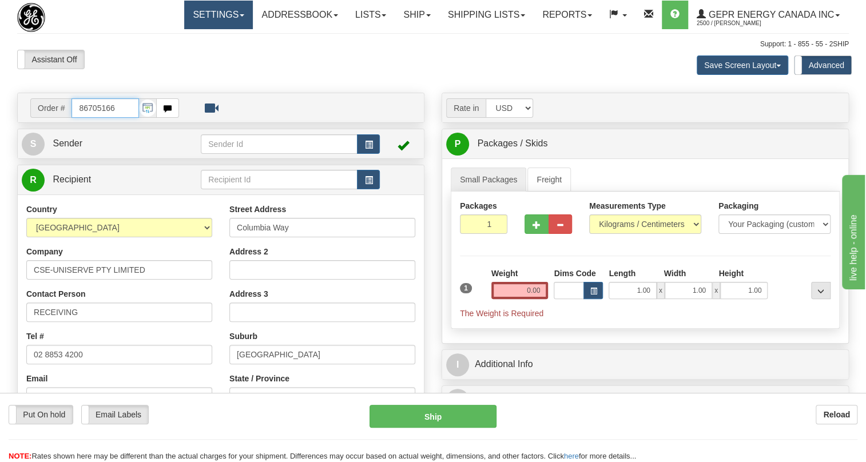
type input "86705166"
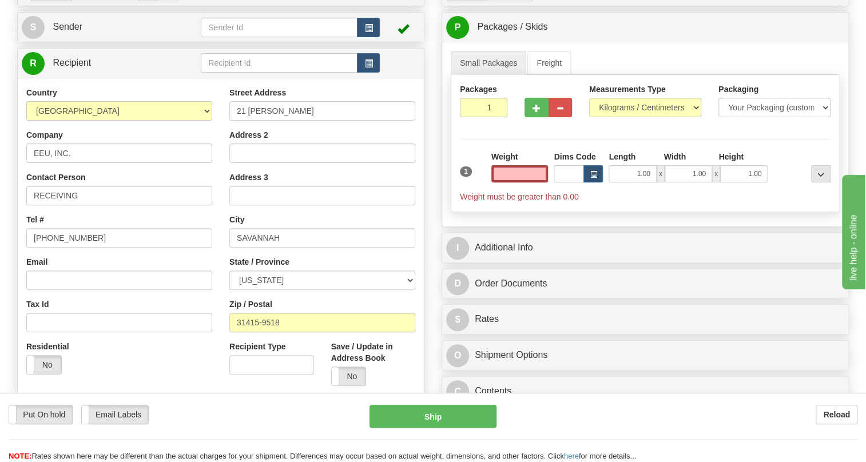
scroll to position [51, 0]
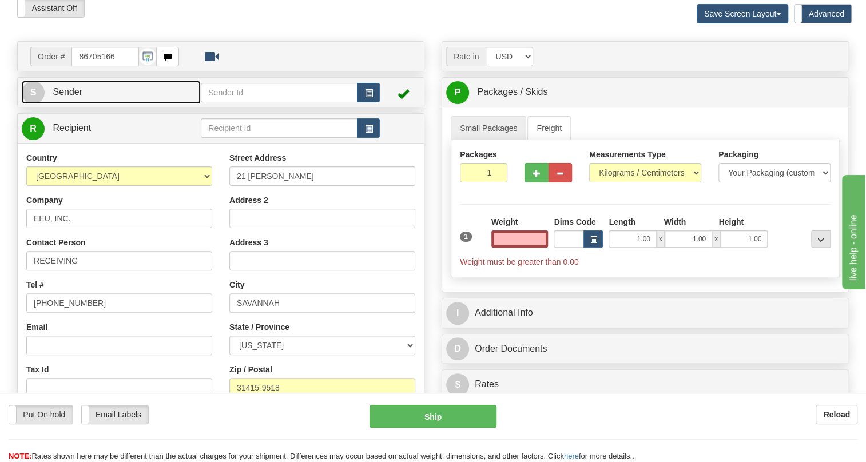
type input "0.00"
click at [69, 104] on link "S Sender" at bounding box center [111, 92] width 179 height 23
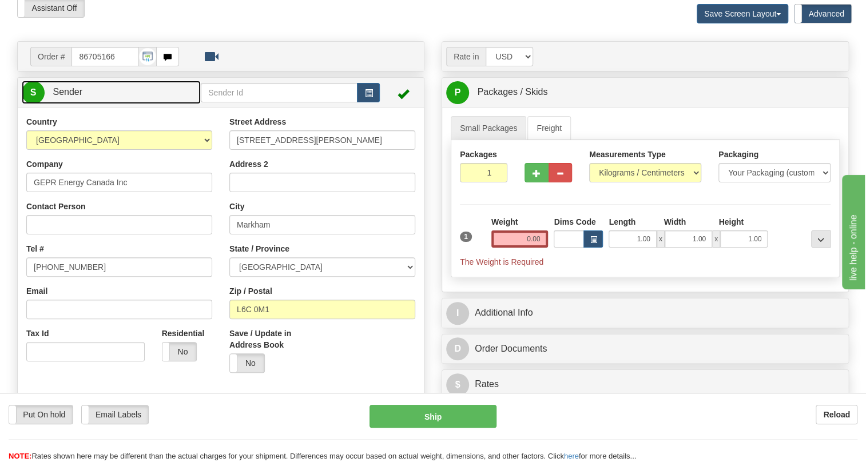
type input "MARKHAM"
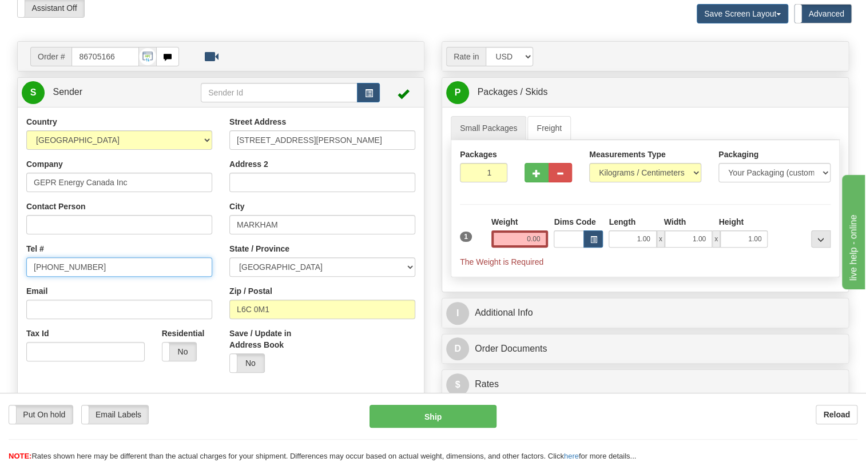
click at [67, 277] on input "[PHONE_NUMBER]" at bounding box center [119, 266] width 186 height 19
paste input "[PHONE_NUMBER]"
type input "[PHONE_NUMBER]"
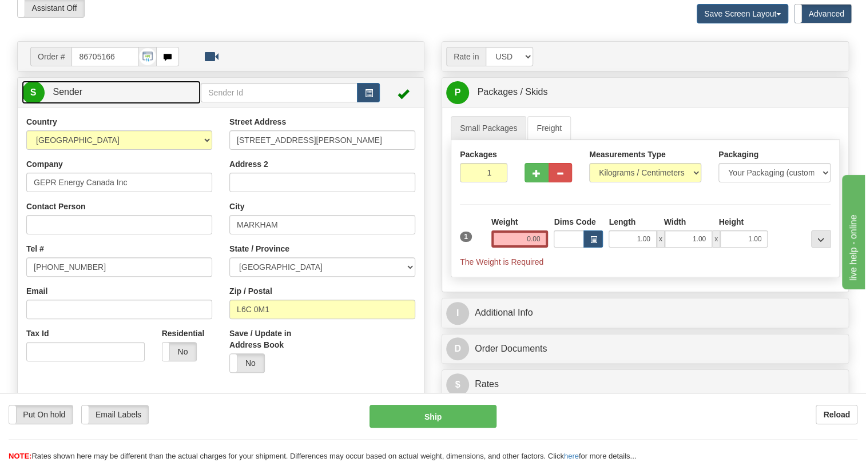
click at [74, 97] on span "Sender" at bounding box center [68, 92] width 30 height 10
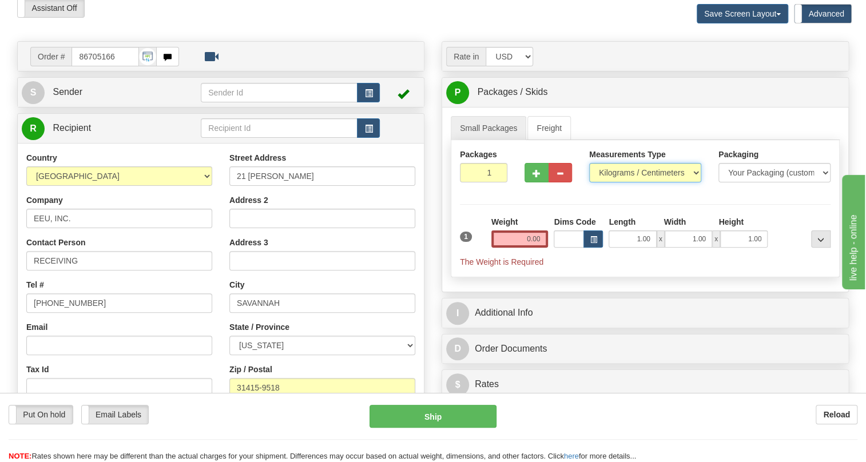
click at [628, 182] on select "Pounds / Inches Kilograms / Centimeters" at bounding box center [645, 172] width 112 height 19
select select "0"
click at [589, 182] on select "Pounds / Inches Kilograms / Centimeters" at bounding box center [645, 172] width 112 height 19
click at [502, 248] on input "0.00" at bounding box center [519, 238] width 57 height 17
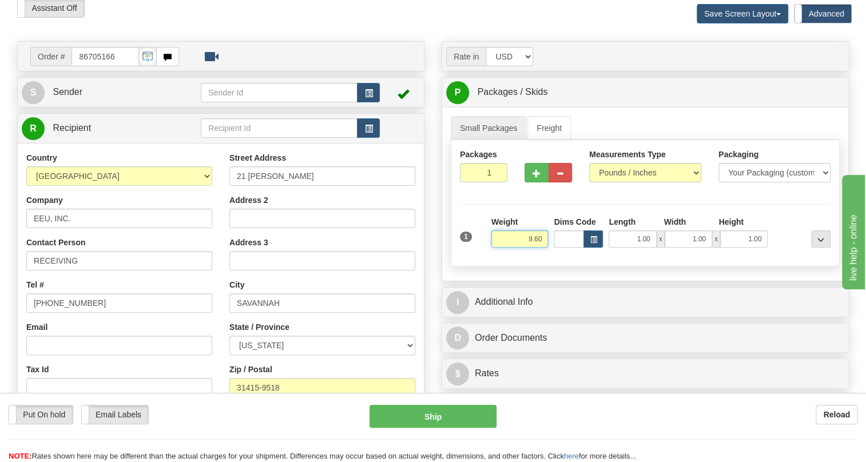
scroll to position [103, 0]
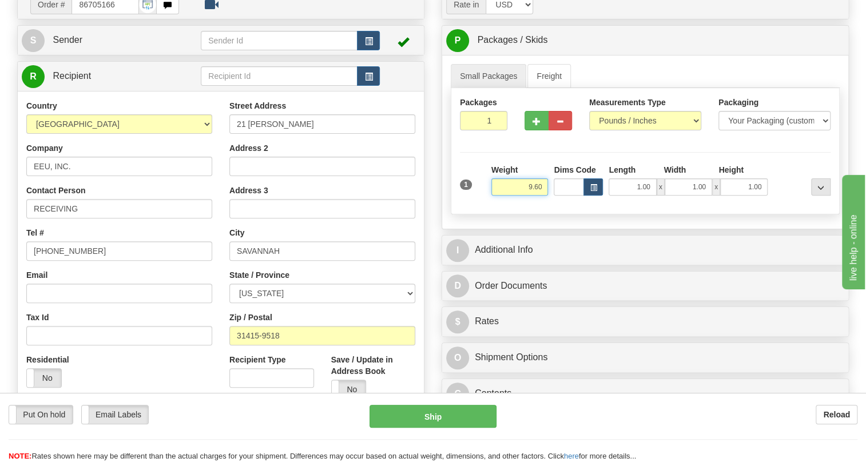
type input "9.60"
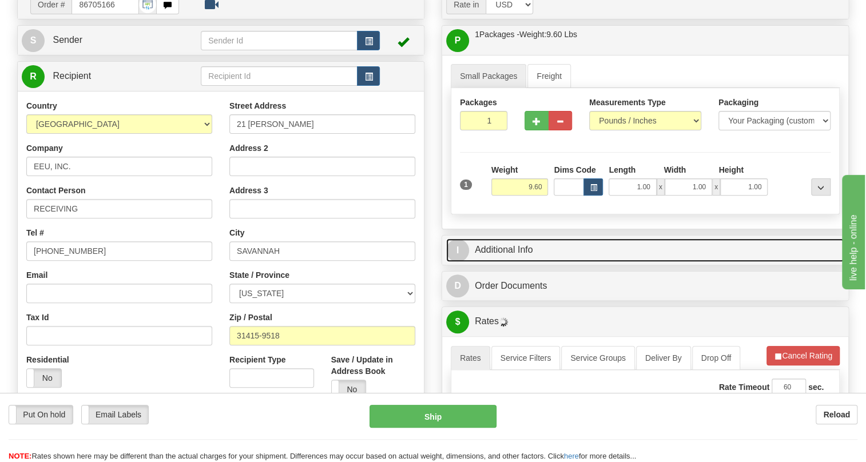
click at [507, 262] on link "I Additional Info" at bounding box center [645, 249] width 398 height 23
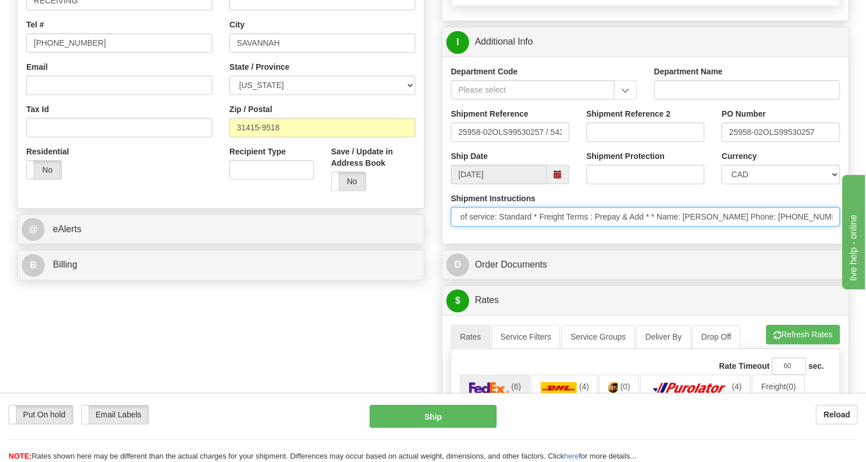
scroll to position [0, 194]
drag, startPoint x: 747, startPoint y: 243, endPoint x: 817, endPoint y: 250, distance: 71.2
click at [817, 226] on input "* Courier: FedEx * Ship Via: Ground * Level of service: Standard * Freight Term…" at bounding box center [644, 216] width 389 height 19
click at [788, 226] on input "* Courier: FedEx * Ship Via: Ground * Level of service: Standard * Freight Term…" at bounding box center [644, 216] width 389 height 19
drag, startPoint x: 785, startPoint y: 241, endPoint x: 644, endPoint y: 244, distance: 141.8
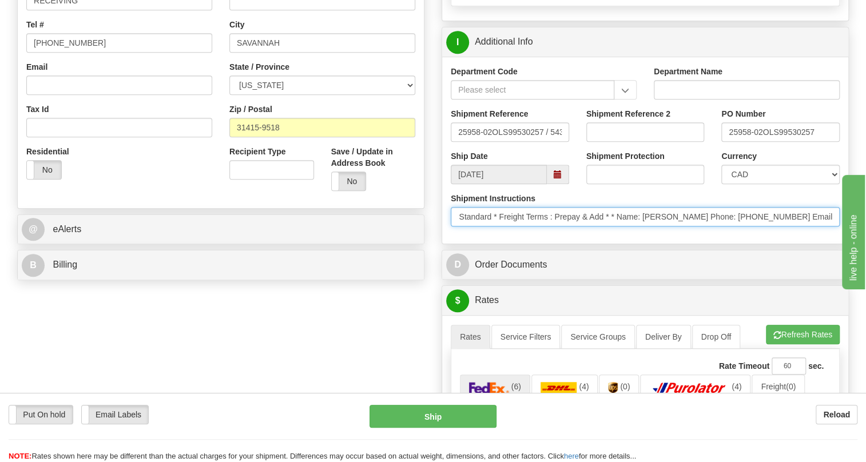
click at [644, 226] on input "* Courier: FedEx * Ship Via: Ground * Level of service: Standard * Freight Term…" at bounding box center [644, 216] width 389 height 19
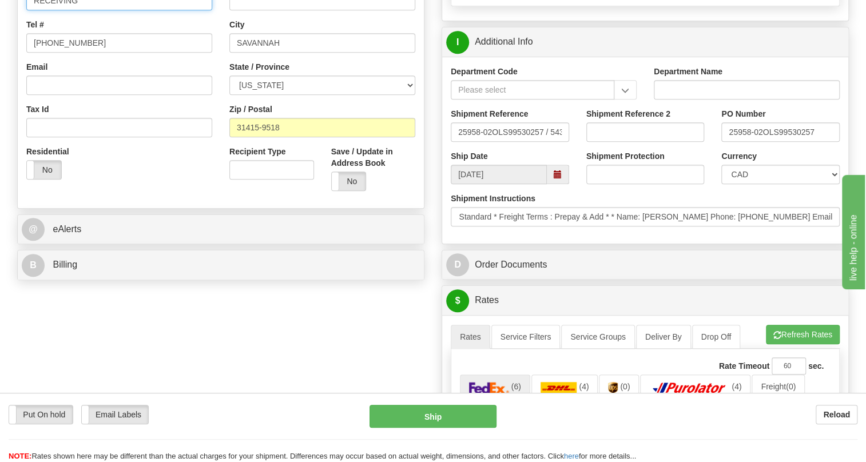
scroll to position [0, 0]
click at [90, 10] on input "RECEIVING" at bounding box center [119, 0] width 186 height 19
paste input "[PERSON_NAME] Phone: [PHONE_NUMBER]"
drag, startPoint x: 150, startPoint y: 27, endPoint x: 206, endPoint y: 26, distance: 56.6
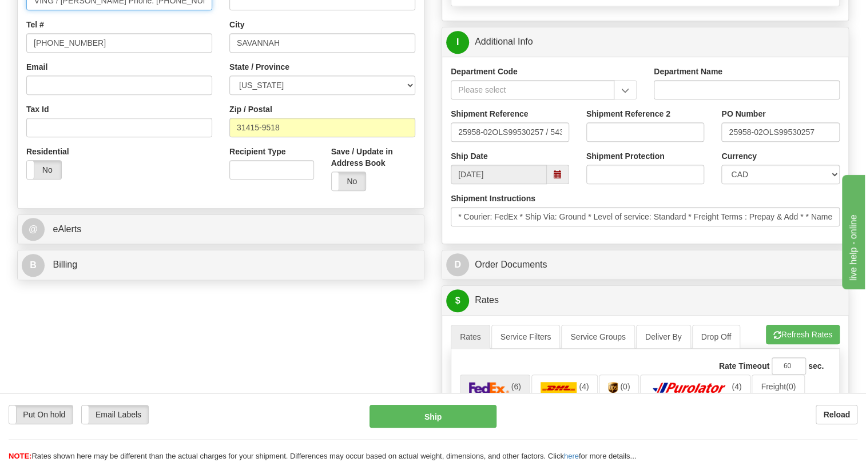
click at [206, 10] on input "RECEIVING / [PERSON_NAME] Phone: [PHONE_NUMBER]" at bounding box center [119, 0] width 186 height 19
type input "RECEIVING / [PERSON_NAME]"
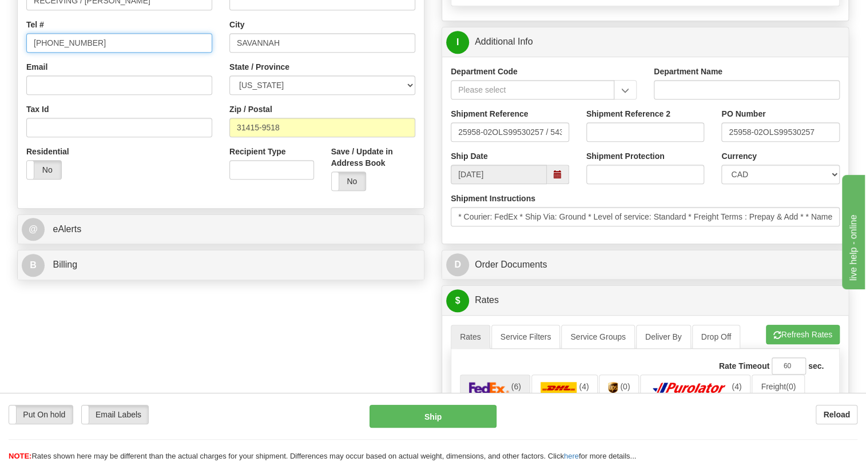
click at [61, 53] on input "[PHONE_NUMBER]" at bounding box center [119, 42] width 186 height 19
paste input "0) 565-1556"
type input "[PHONE_NUMBER]"
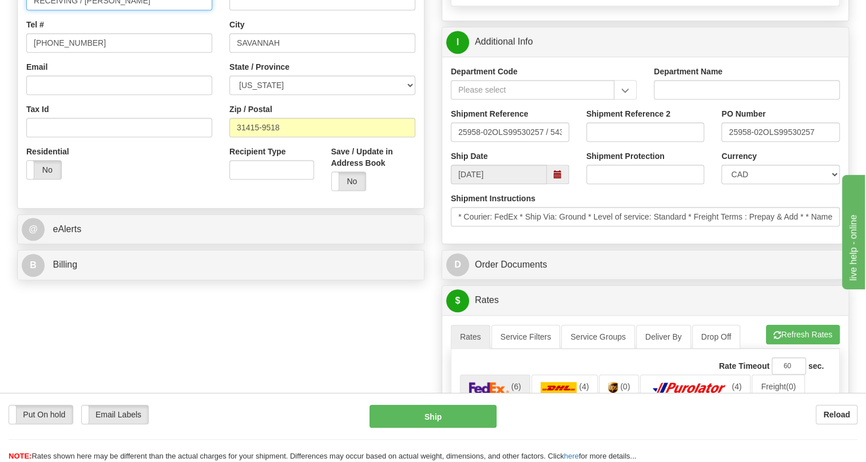
drag, startPoint x: 103, startPoint y: 23, endPoint x: 89, endPoint y: 26, distance: 14.0
click at [89, 10] on input "RECEIVING / [PERSON_NAME]" at bounding box center [119, 0] width 186 height 19
drag, startPoint x: 139, startPoint y: 26, endPoint x: 111, endPoint y: 28, distance: 28.6
click at [111, 10] on input "RECEIVING / [PERSON_NAME]" at bounding box center [119, 0] width 186 height 19
type input "RECEIVING / [PERSON_NAME]"
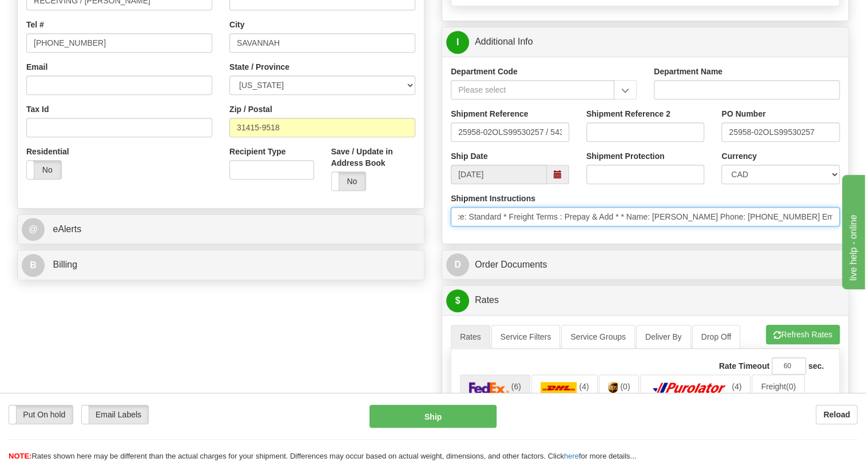
scroll to position [0, 260]
drag, startPoint x: 788, startPoint y: 246, endPoint x: 797, endPoint y: 245, distance: 9.7
click at [798, 226] on input "* Courier: FedEx * Ship Via: Ground * Level of service: Standard * Freight Term…" at bounding box center [644, 216] width 389 height 19
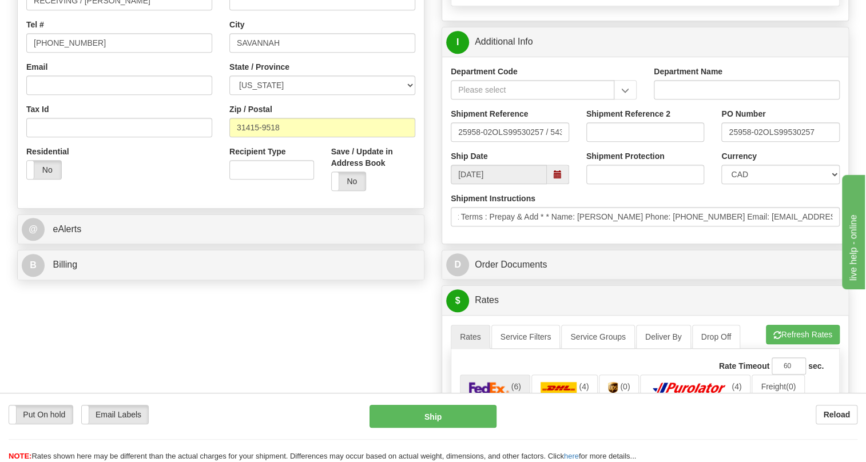
scroll to position [0, 0]
drag, startPoint x: 645, startPoint y: 262, endPoint x: 582, endPoint y: 263, distance: 63.5
click at [635, 244] on div "Department Code Department Name Shipment Reference 25958-02OLS99530257 / 543840…" at bounding box center [645, 150] width 406 height 187
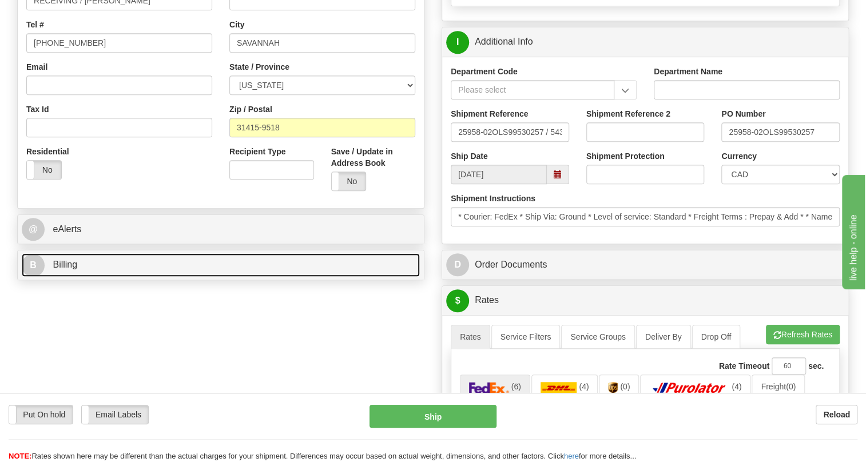
click at [74, 269] on span "Billing" at bounding box center [65, 265] width 25 height 10
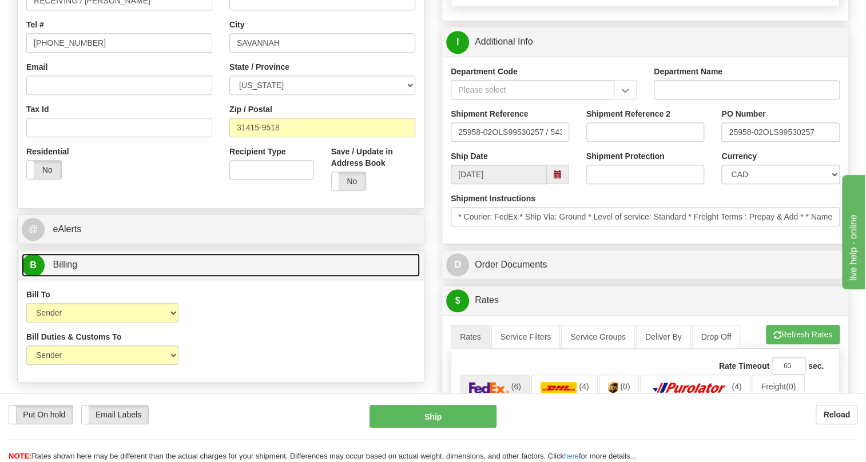
click at [74, 269] on span "Billing" at bounding box center [65, 265] width 25 height 10
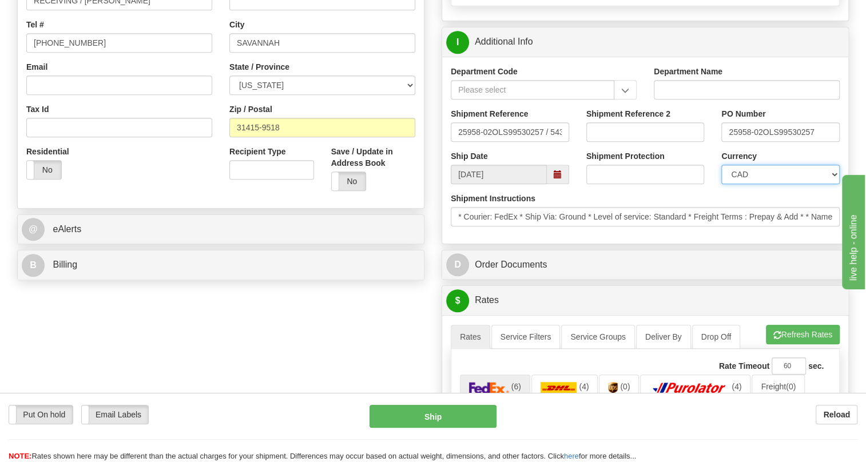
click at [774, 184] on select "CAD USD EUR ZAR [PERSON_NAME] ARN AUD AUS AWG BBD BFR BGN BHD BMD BND BRC BRL C…" at bounding box center [780, 174] width 118 height 19
select select "1"
click at [721, 184] on select "CAD USD EUR ZAR [PERSON_NAME] ARN AUD AUS AWG BBD BFR BGN BHD BMD BND BRC BRL C…" at bounding box center [780, 174] width 118 height 19
drag, startPoint x: 763, startPoint y: 158, endPoint x: 728, endPoint y: 163, distance: 35.3
click at [728, 142] on input "25958-02OLS99530257" at bounding box center [780, 131] width 118 height 19
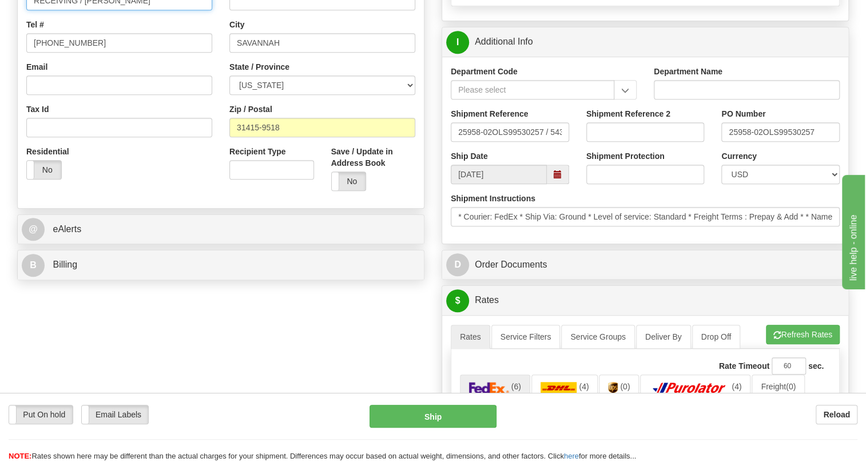
click at [137, 10] on input "RECEIVING / [PERSON_NAME]" at bounding box center [119, 0] width 186 height 19
paste input "25958-02"
type input "RECEIVING / [PERSON_NAME] / PO# 25958-02"
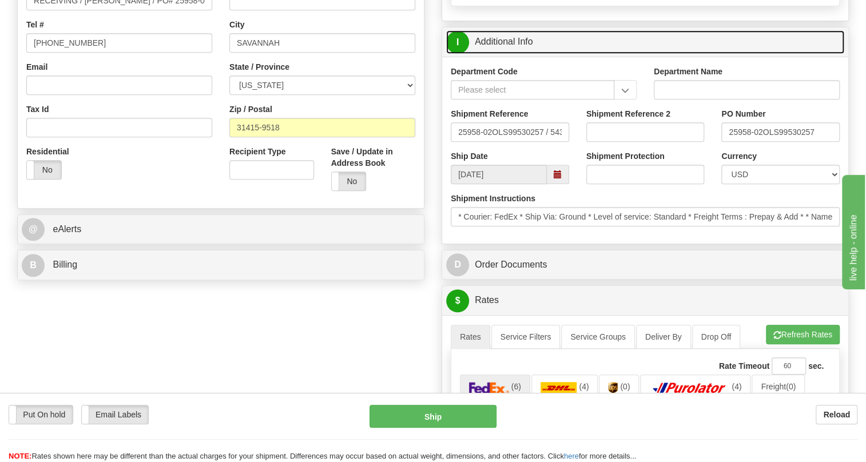
click at [503, 54] on link "I Additional Info" at bounding box center [645, 41] width 398 height 23
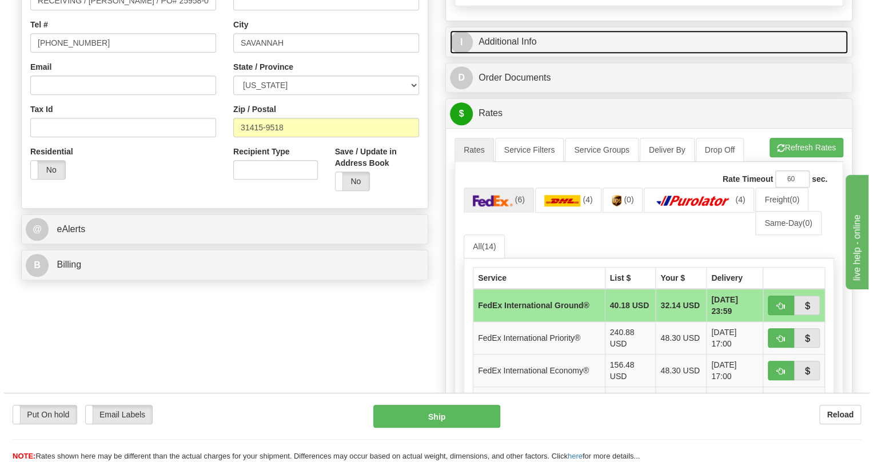
scroll to position [364, 0]
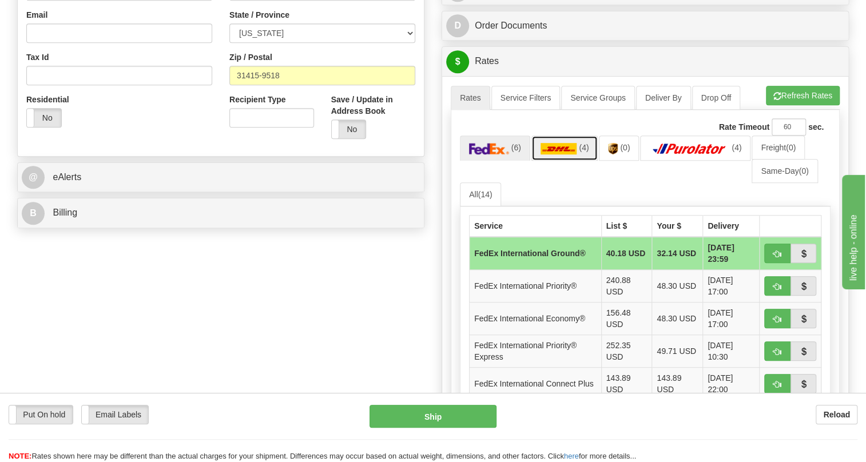
click at [561, 154] on img at bounding box center [558, 148] width 37 height 11
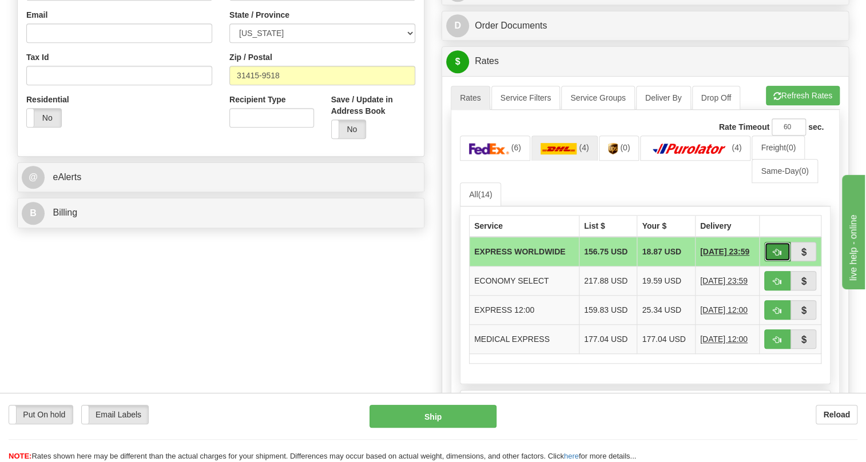
click at [777, 256] on span "button" at bounding box center [777, 252] width 8 height 7
type input "P"
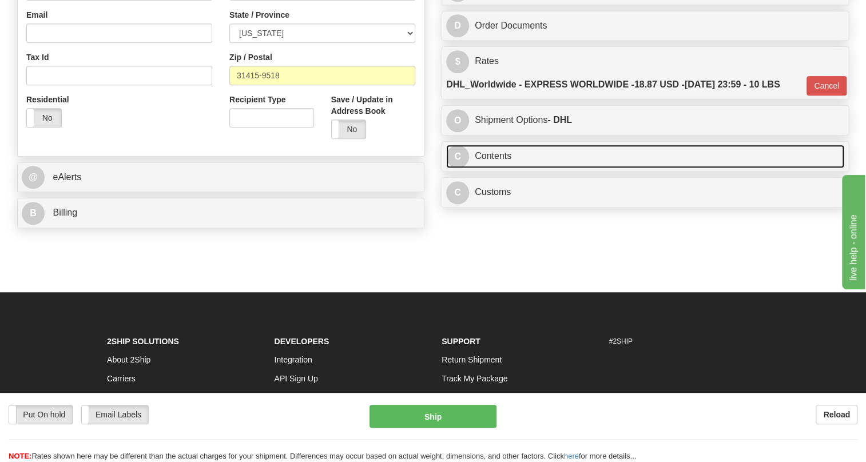
click at [502, 168] on link "C Contents" at bounding box center [645, 156] width 398 height 23
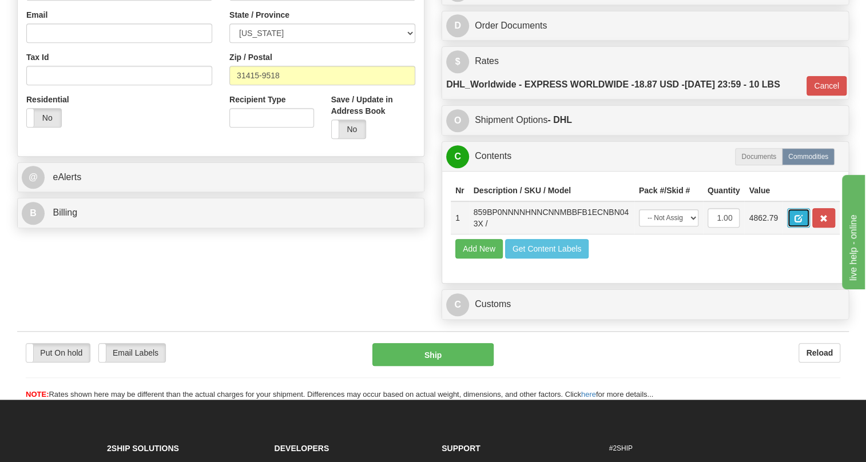
click at [794, 222] on span "button" at bounding box center [798, 218] width 8 height 7
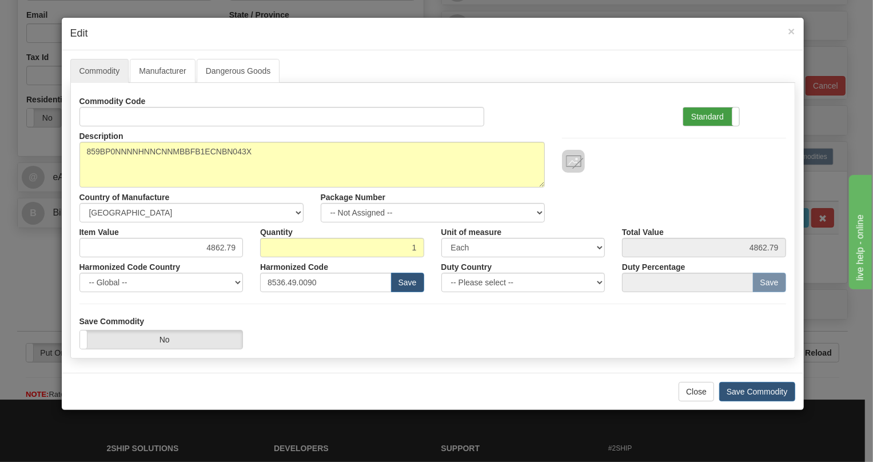
click at [703, 114] on label "Standard" at bounding box center [711, 116] width 56 height 18
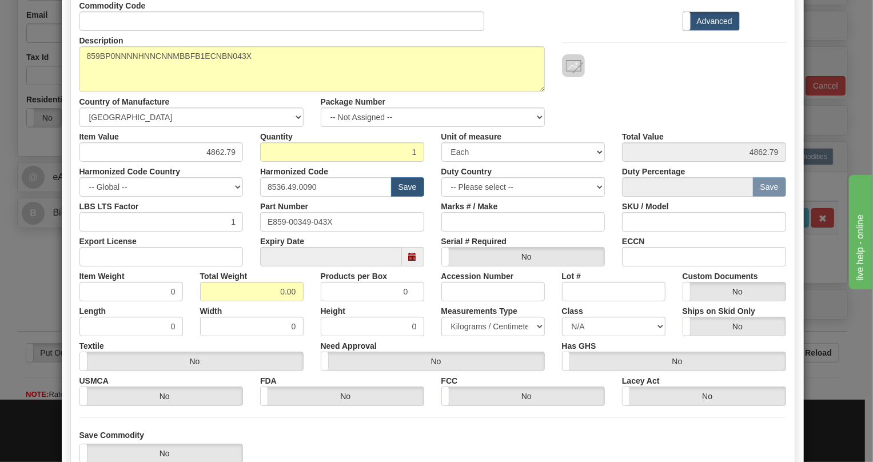
scroll to position [103, 0]
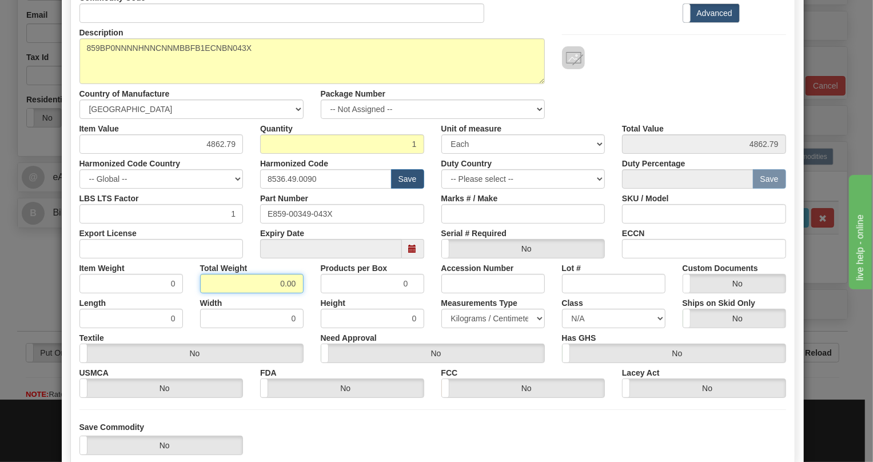
click at [269, 285] on input "0.00" at bounding box center [251, 283] width 103 height 19
type input "1.00"
type input "1.0000"
click at [478, 315] on select "Pounds / Inches Kilograms / Centimeters" at bounding box center [492, 318] width 103 height 19
select select "0"
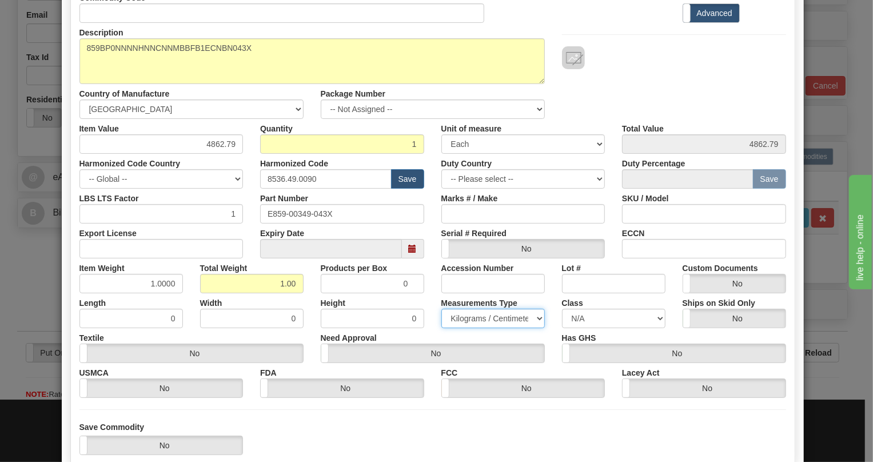
click at [441, 309] on select "Pounds / Inches Kilograms / Centimeters" at bounding box center [492, 318] width 103 height 19
click at [229, 145] on input "4862.79" at bounding box center [161, 143] width 164 height 19
paste input "3.956,96"
click at [206, 145] on input "3.956,96" at bounding box center [161, 143] width 164 height 19
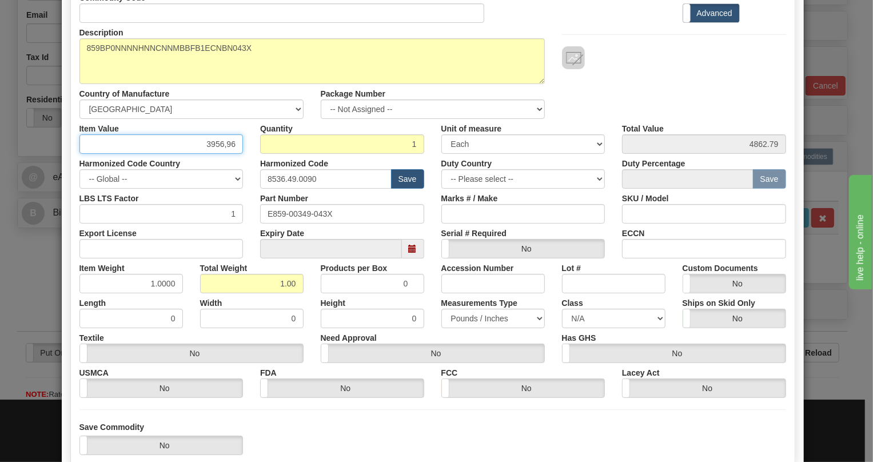
click at [225, 147] on input "3956,96" at bounding box center [161, 143] width 164 height 19
click at [223, 149] on input "3956,96" at bounding box center [161, 143] width 164 height 19
type input "3956.96"
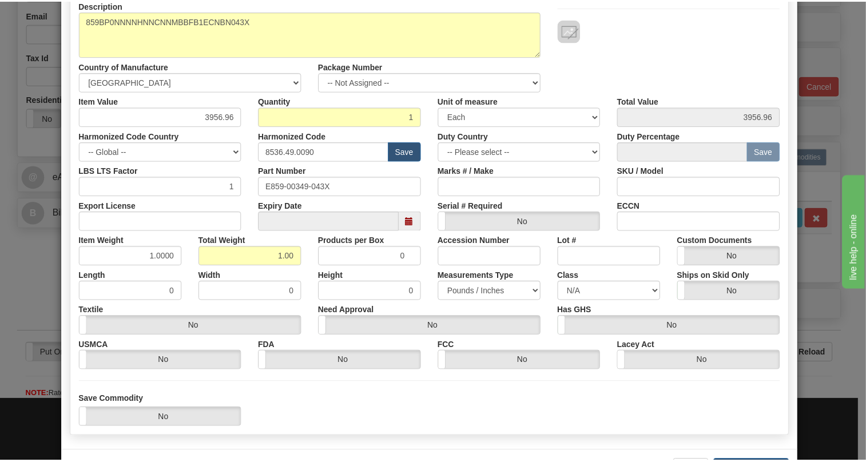
scroll to position [174, 0]
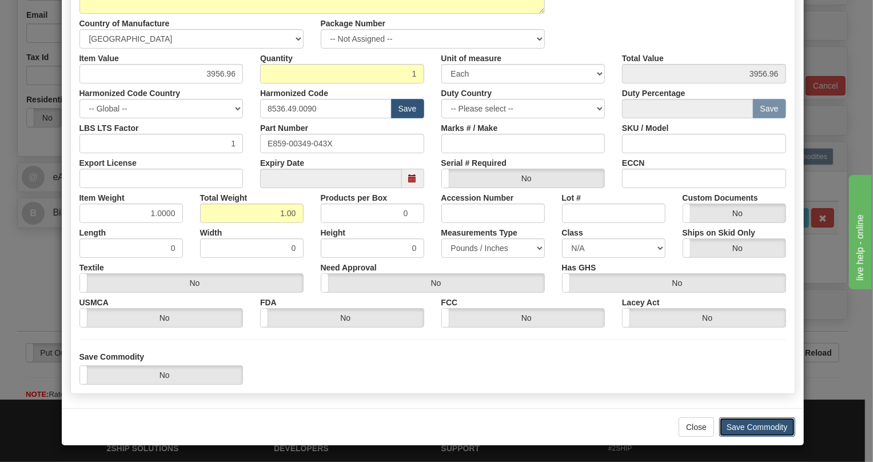
click at [753, 423] on button "Save Commodity" at bounding box center [757, 426] width 76 height 19
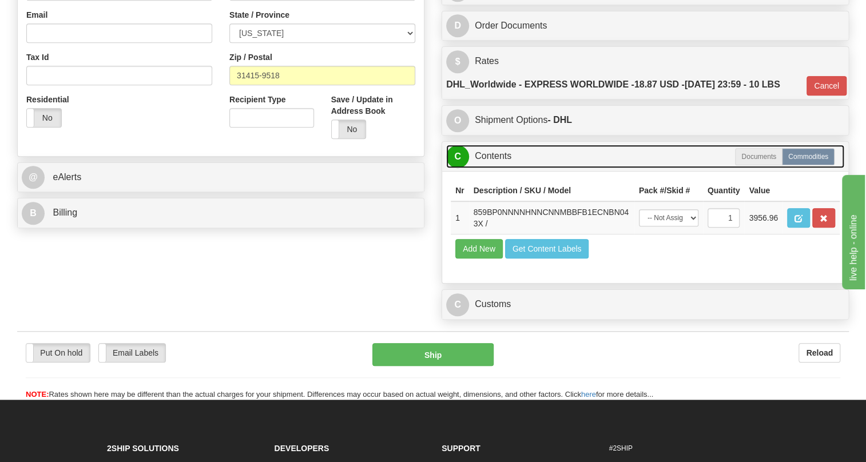
click at [502, 168] on link "C Contents" at bounding box center [645, 156] width 398 height 23
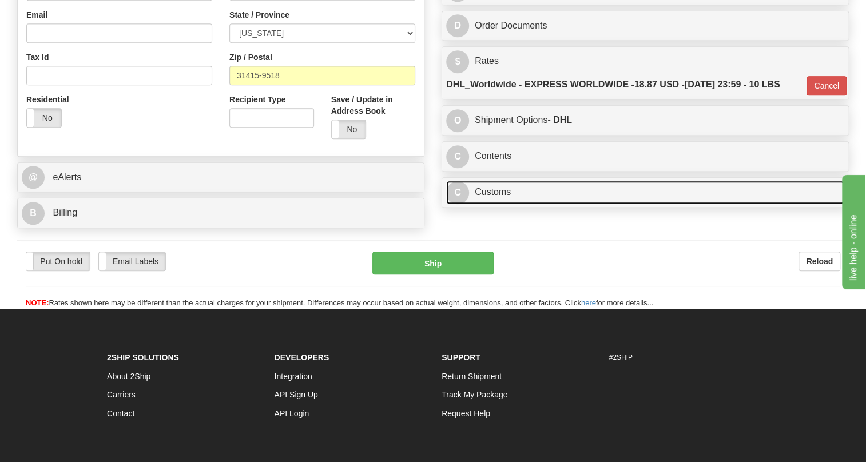
click at [496, 204] on link "C Customs" at bounding box center [645, 192] width 398 height 23
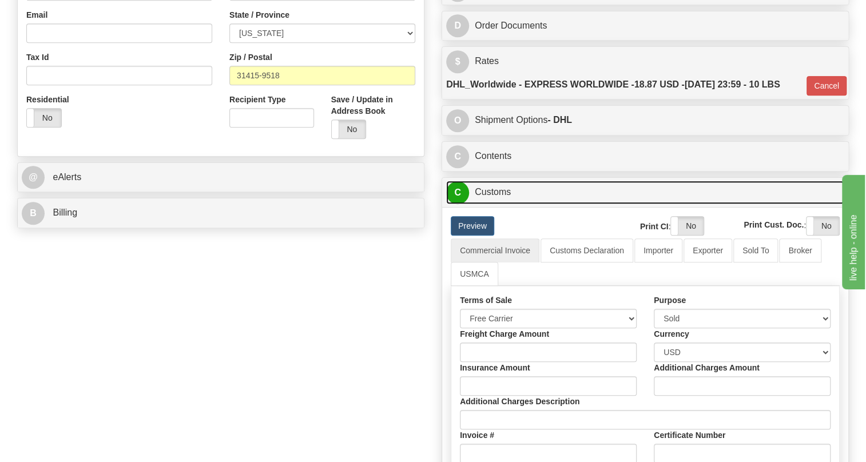
click at [508, 204] on link "C Customs" at bounding box center [645, 192] width 398 height 23
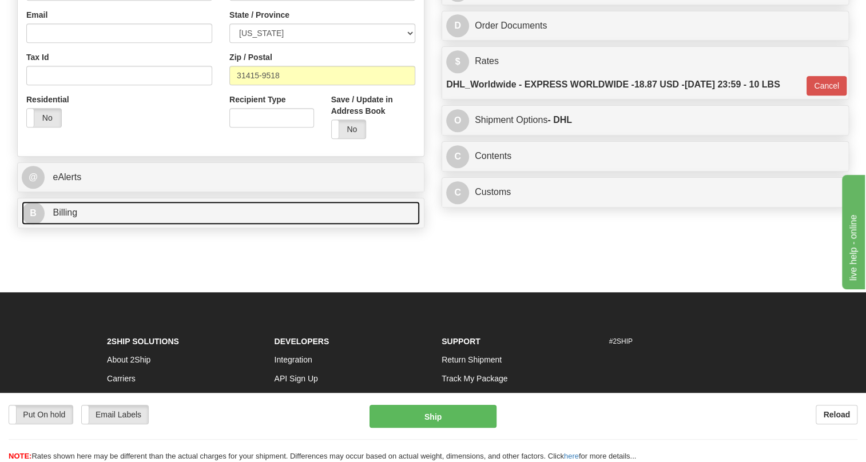
click at [70, 217] on span "Billing" at bounding box center [65, 213] width 25 height 10
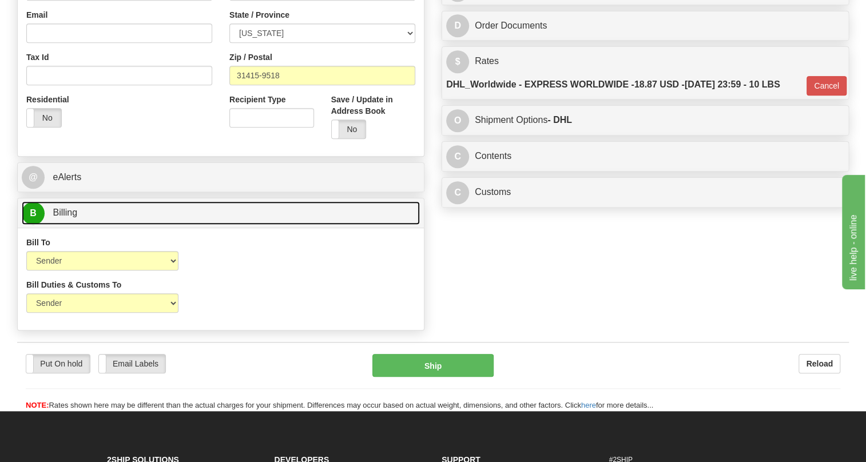
click at [70, 217] on span "Billing" at bounding box center [65, 213] width 25 height 10
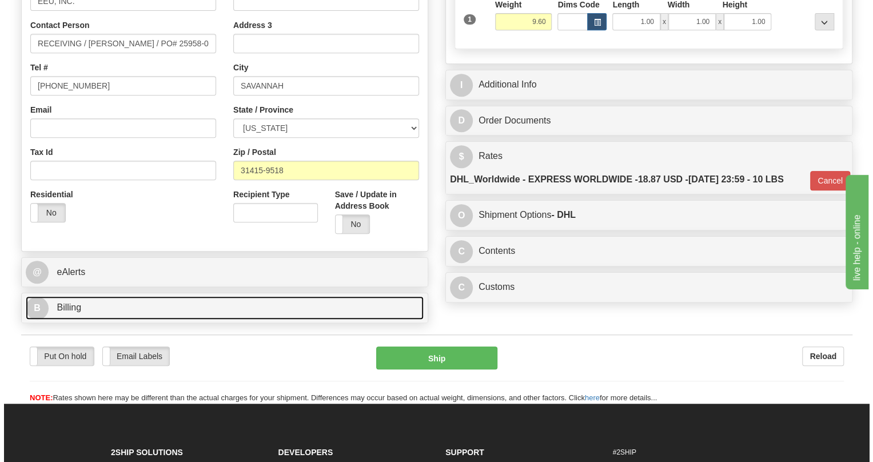
scroll to position [312, 0]
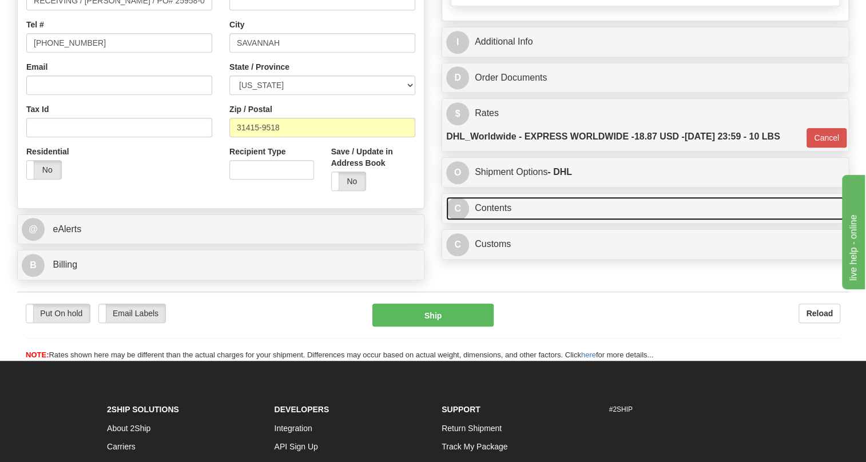
click at [501, 220] on link "C Contents" at bounding box center [645, 208] width 398 height 23
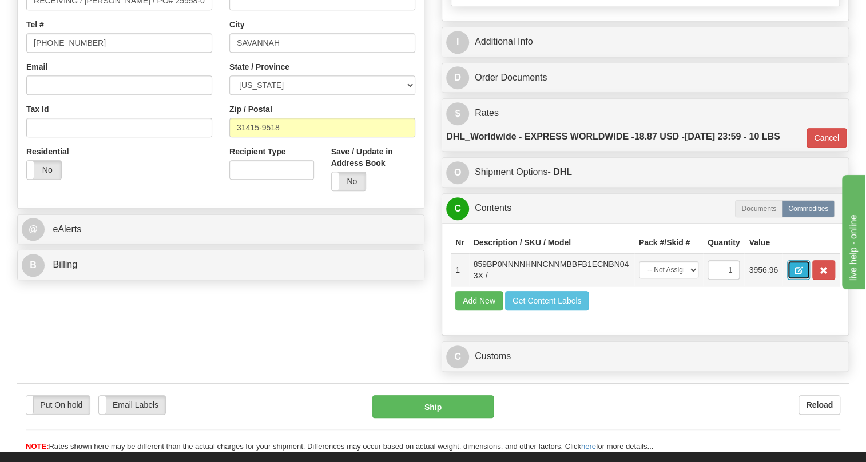
click at [789, 280] on button "button" at bounding box center [798, 269] width 23 height 19
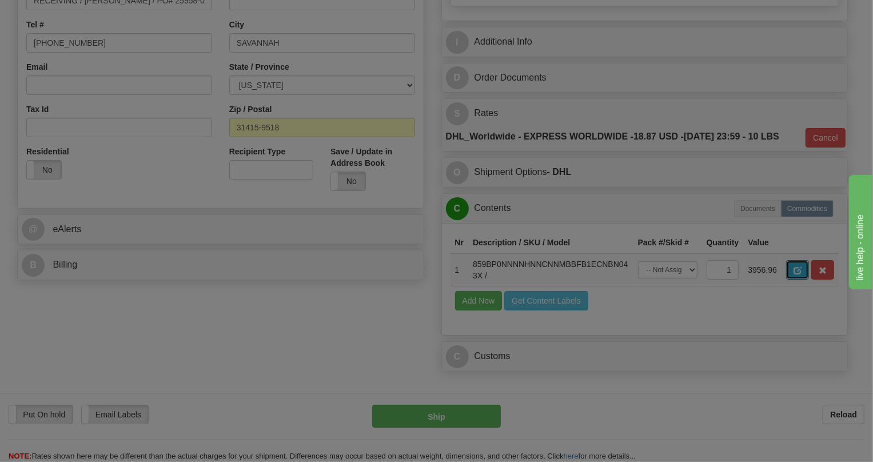
scroll to position [0, 0]
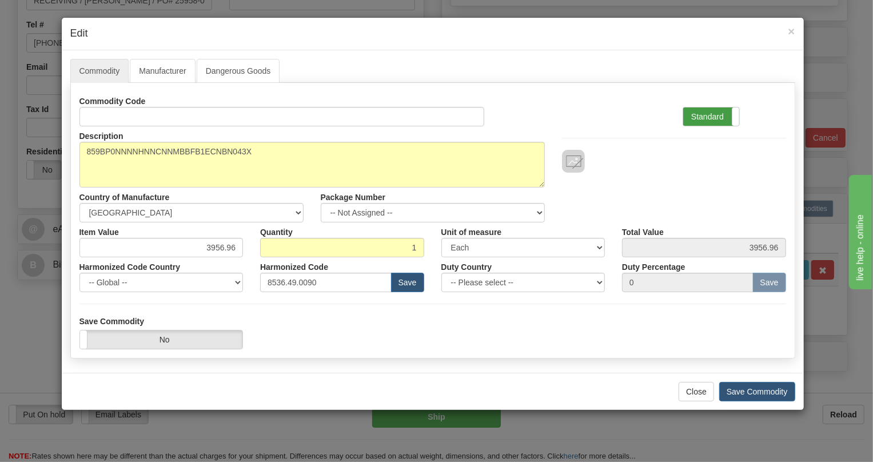
drag, startPoint x: 700, startPoint y: 117, endPoint x: 645, endPoint y: 149, distance: 63.5
click at [700, 118] on label "Standard" at bounding box center [711, 116] width 56 height 18
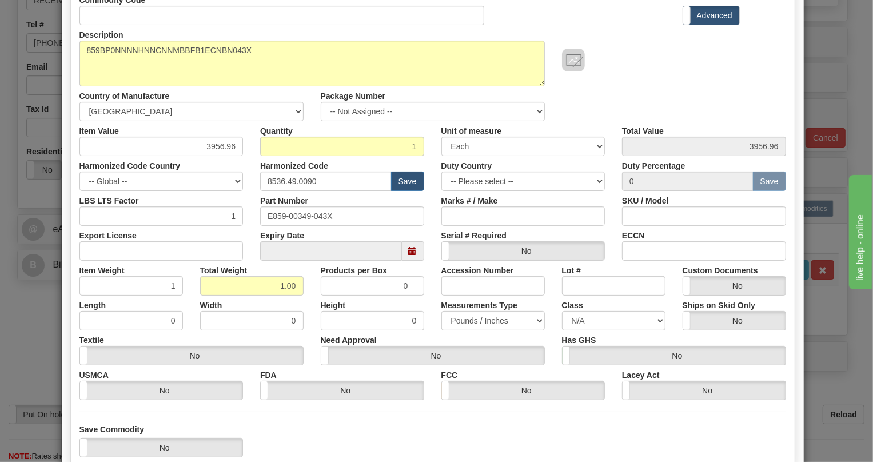
scroll to position [103, 0]
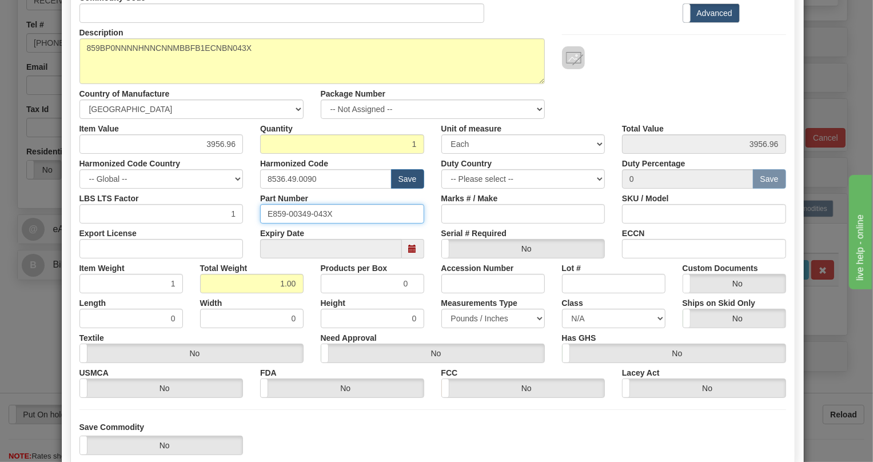
drag, startPoint x: 332, startPoint y: 212, endPoint x: 257, endPoint y: 216, distance: 75.0
click at [260, 216] on input "E859-00349-043X" at bounding box center [342, 213] width 164 height 19
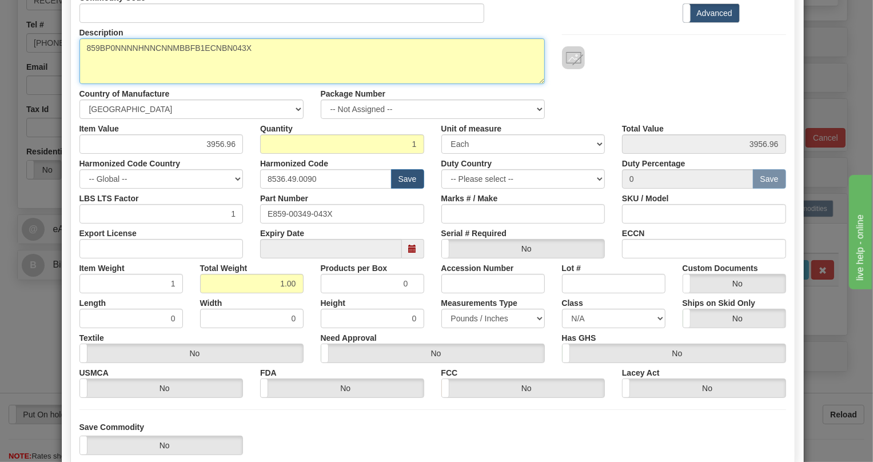
click at [173, 46] on textarea "859BP0NNNNHNNCNNMBBFB1ECNBN043X" at bounding box center [311, 61] width 465 height 46
paste textarea
type textarea "859BP0NNNNHNNCNNMBBFB1ECNBN"
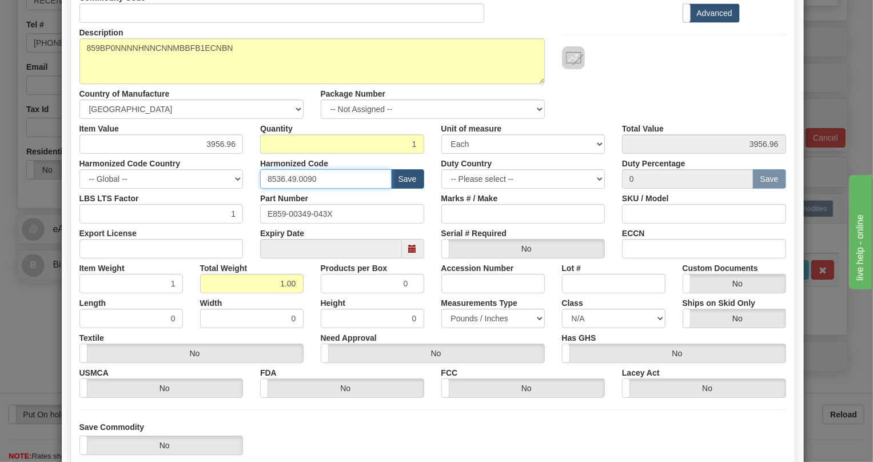
click at [297, 178] on input "8536.49.0090" at bounding box center [325, 178] width 131 height 19
paste input "7.10.916"
type input "8537.10.9160"
click at [252, 197] on div "Part Number E859-00349-043X" at bounding box center [342, 206] width 181 height 35
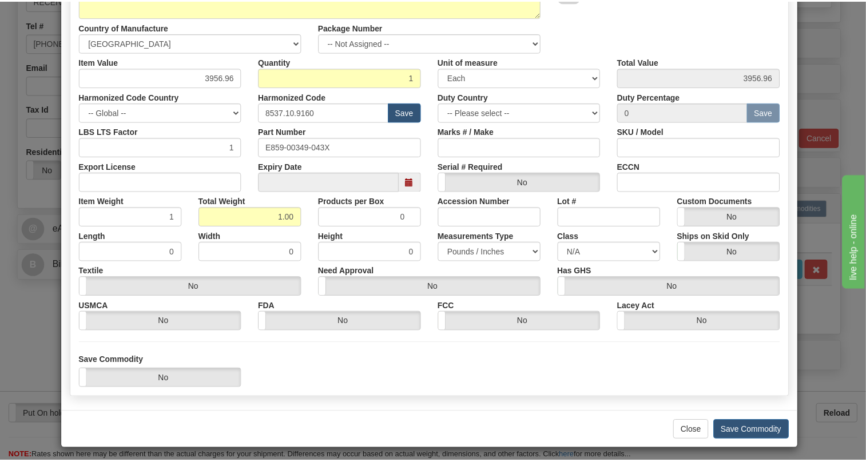
scroll to position [174, 0]
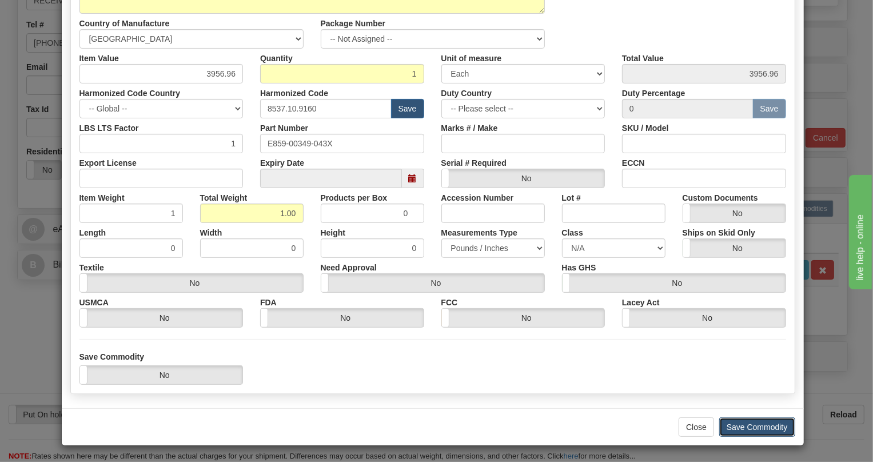
click at [750, 423] on button "Save Commodity" at bounding box center [757, 426] width 76 height 19
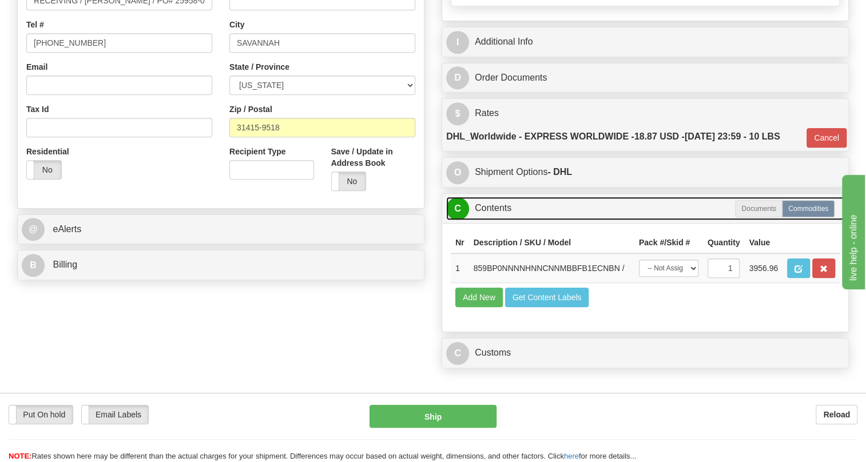
click at [491, 220] on link "C Contents" at bounding box center [645, 208] width 398 height 23
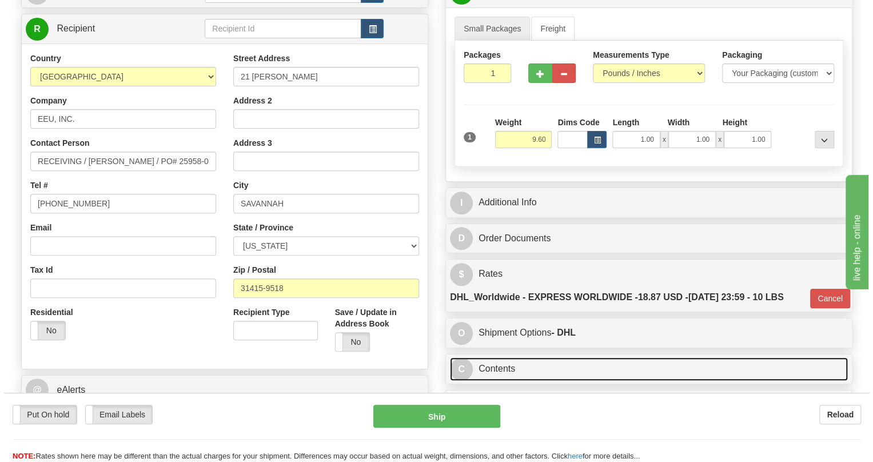
scroll to position [103, 0]
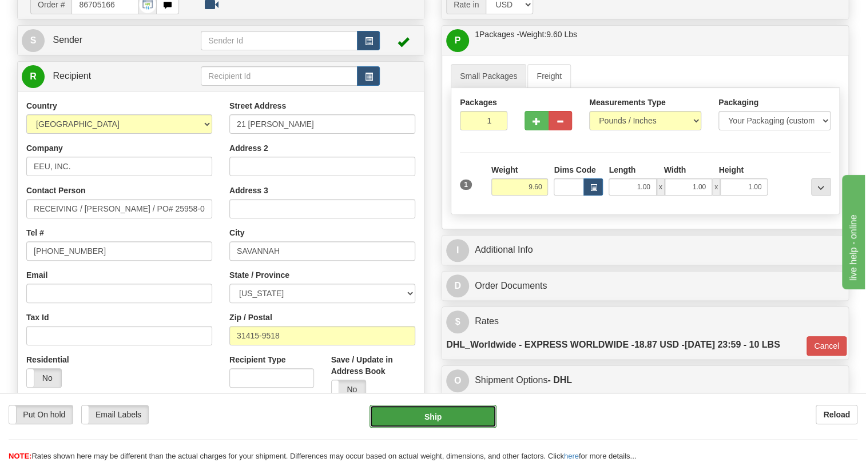
click at [433, 413] on button "Ship" at bounding box center [432, 416] width 127 height 23
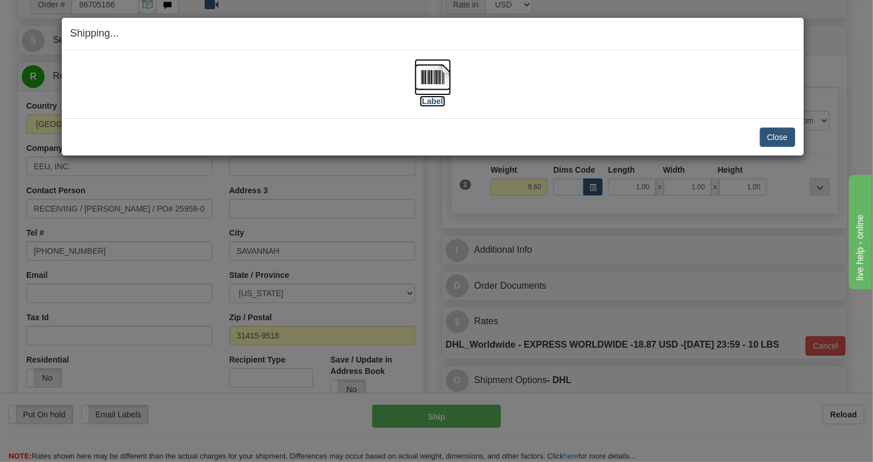
click at [430, 76] on img at bounding box center [432, 77] width 37 height 37
click at [781, 137] on button "Close" at bounding box center [777, 136] width 35 height 19
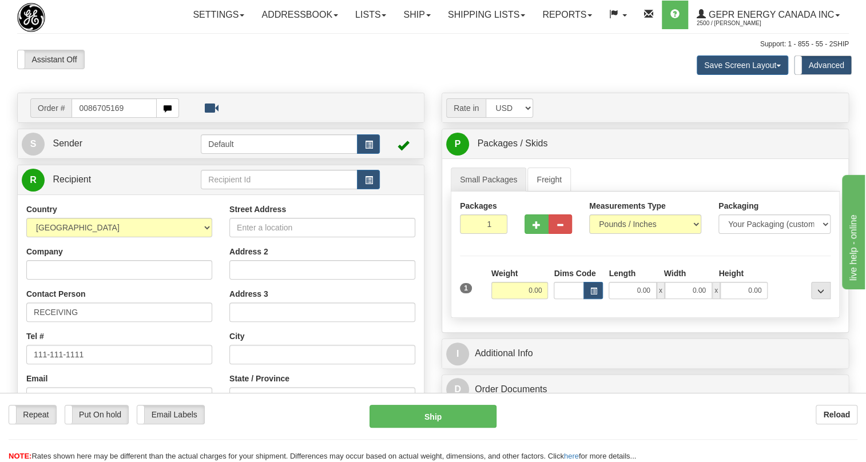
click at [88, 118] on input "0086705169" at bounding box center [113, 107] width 85 height 19
type input "86705169"
click at [154, 224] on body "Training Course Close Toggle navigation Settings Shipping Preferences New Recip…" at bounding box center [436, 231] width 873 height 462
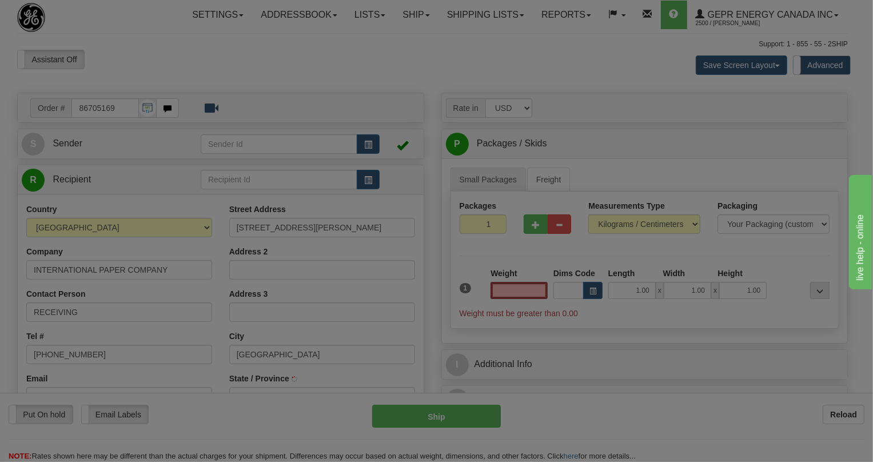
type input "0.00"
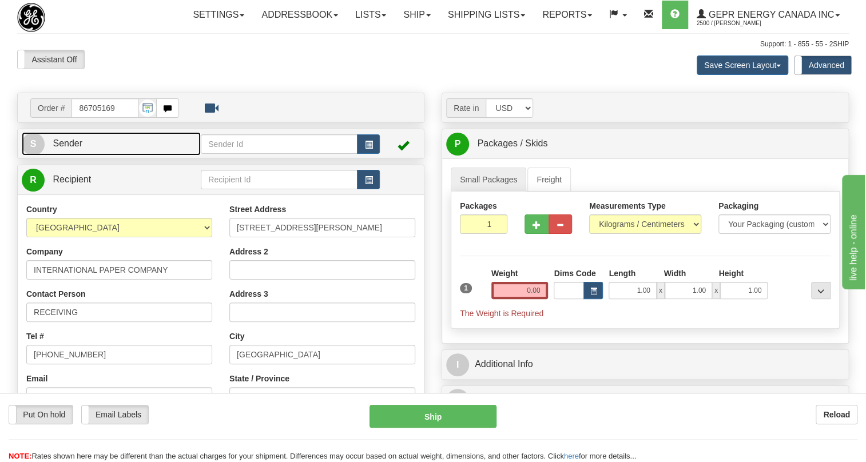
click at [67, 148] on span "Sender" at bounding box center [68, 143] width 30 height 10
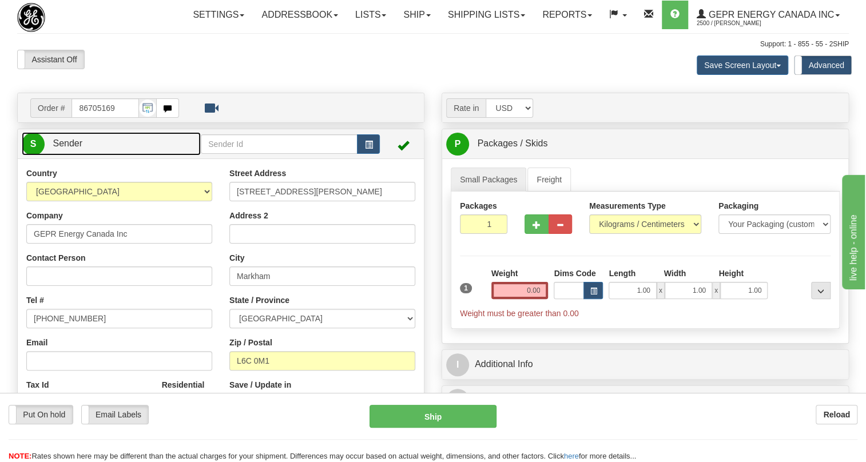
type input "MARKHAM"
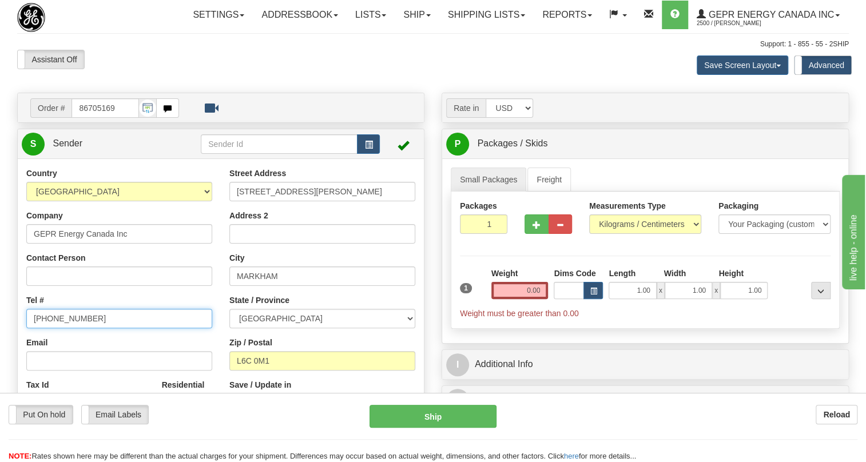
click at [65, 328] on input "[PHONE_NUMBER]" at bounding box center [119, 318] width 186 height 19
paste input "[PHONE_NUMBER]"
type input "[PHONE_NUMBER]"
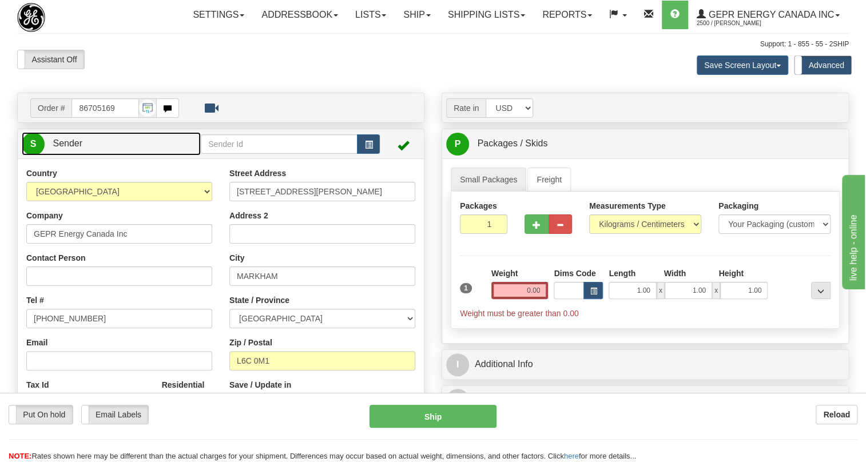
click at [63, 148] on span "Sender" at bounding box center [68, 143] width 30 height 10
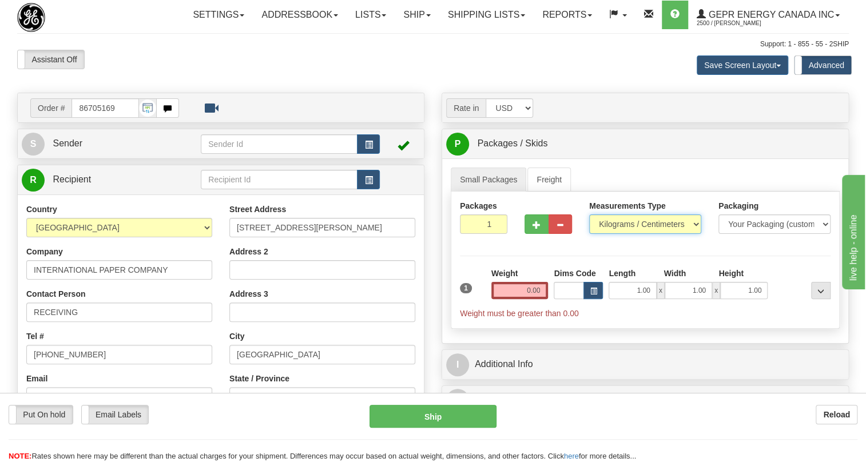
click at [632, 234] on select "Pounds / Inches Kilograms / Centimeters" at bounding box center [645, 223] width 112 height 19
select select "0"
click at [589, 234] on select "Pounds / Inches Kilograms / Centimeters" at bounding box center [645, 223] width 112 height 19
click at [528, 299] on input "0.00" at bounding box center [519, 290] width 57 height 17
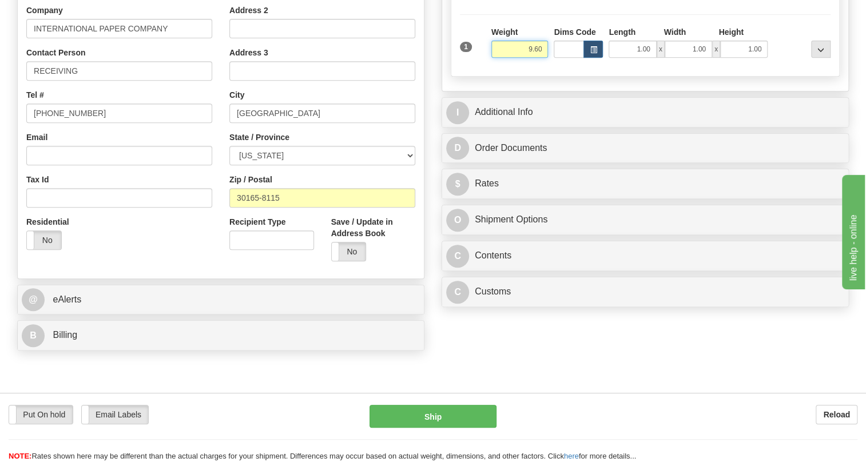
scroll to position [260, 0]
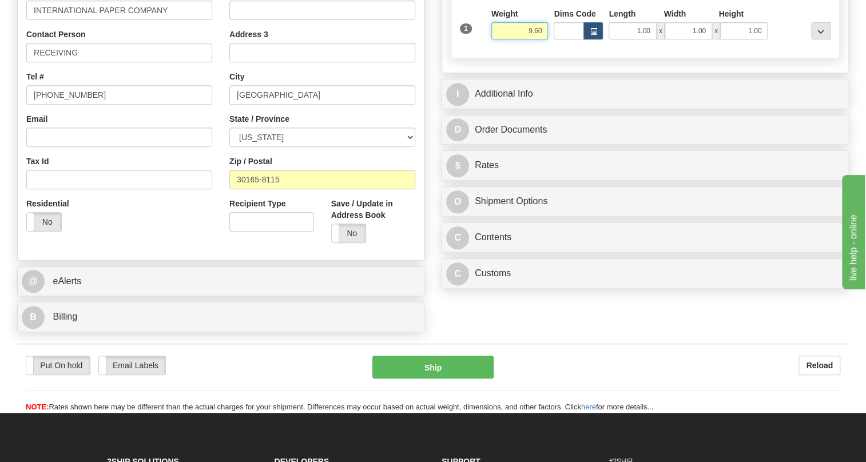
type input "9.60"
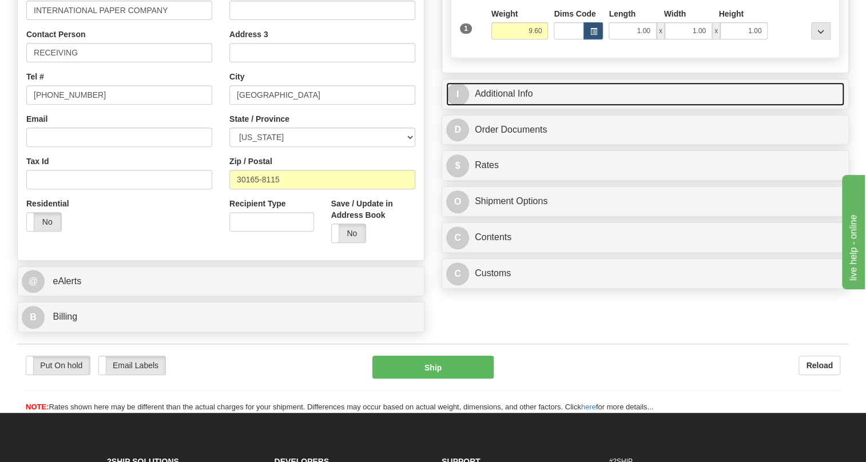
drag, startPoint x: 512, startPoint y: 117, endPoint x: 704, endPoint y: 204, distance: 210.1
click at [512, 106] on link "I Additional Info" at bounding box center [645, 93] width 398 height 23
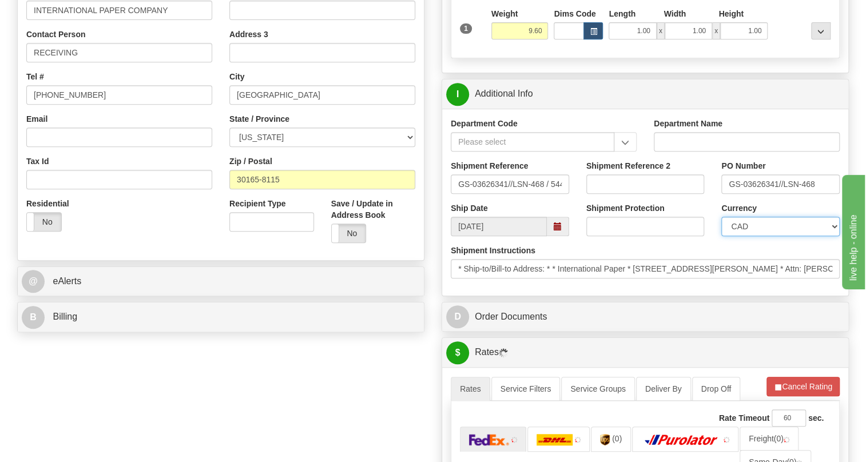
drag, startPoint x: 747, startPoint y: 252, endPoint x: 747, endPoint y: 243, distance: 8.6
click at [747, 236] on select "CAD USD EUR ZAR [PERSON_NAME] ARN AUD AUS AWG BBD BFR BGN BHD BMD BND BRC BRL C…" at bounding box center [780, 226] width 118 height 19
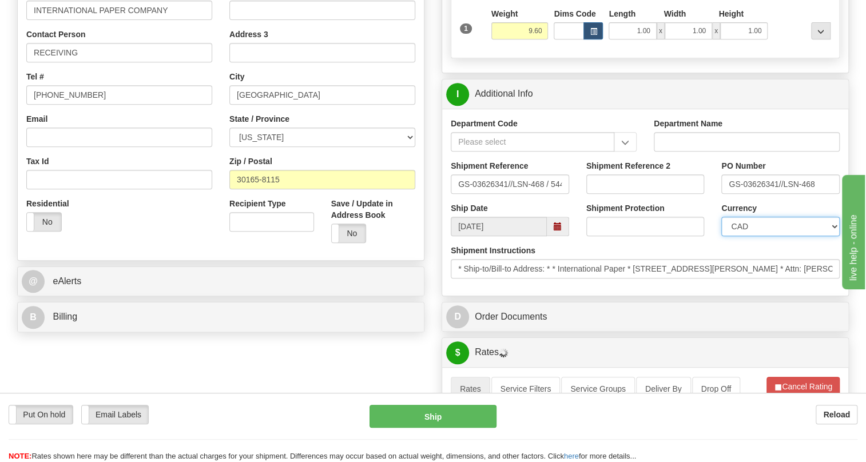
select select "1"
click at [721, 236] on select "CAD USD EUR ZAR [PERSON_NAME] ARN AUD AUS AWG BBD BFR BGN BHD BMD BND BRC BRL C…" at bounding box center [780, 226] width 118 height 19
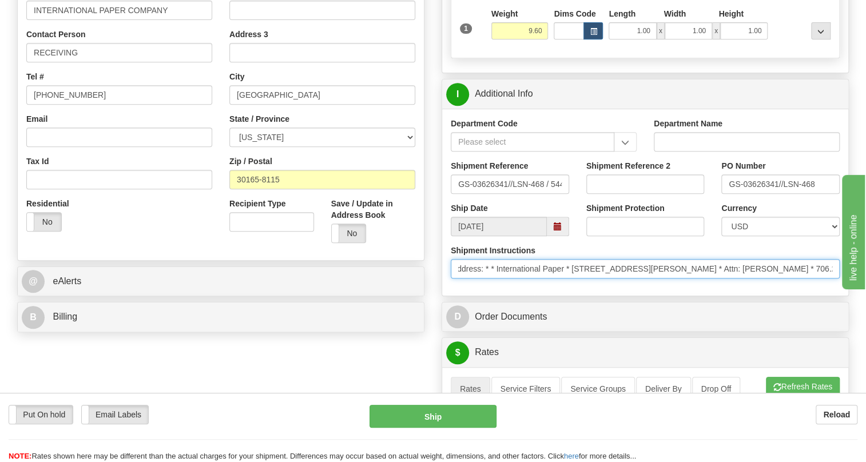
scroll to position [0, 143]
drag, startPoint x: 796, startPoint y: 294, endPoint x: 829, endPoint y: 292, distance: 33.2
click at [829, 278] on input "* Ship-to/Bill-to Address: * * International Paper * 238 Mays Bridge Road * Rom…" at bounding box center [644, 268] width 389 height 19
click at [771, 278] on input "* Ship-to/Bill-to Address: * * International Paper * 238 Mays Bridge Road * Rom…" at bounding box center [644, 268] width 389 height 19
drag, startPoint x: 771, startPoint y: 293, endPoint x: 658, endPoint y: 294, distance: 113.2
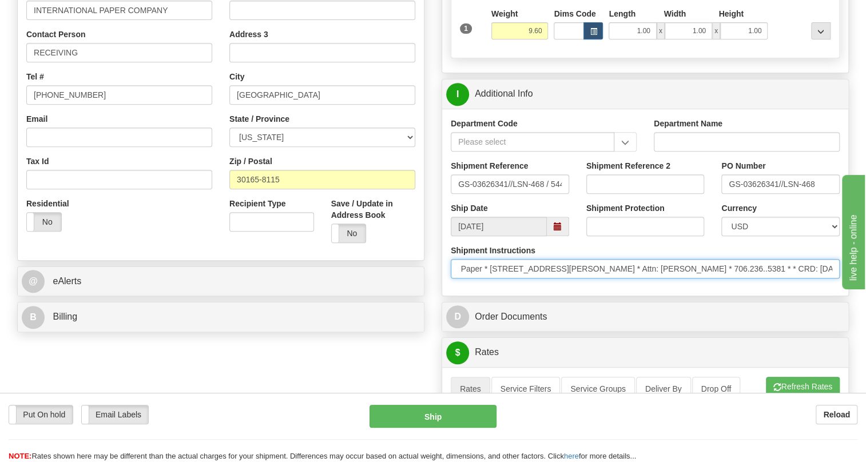
click at [652, 278] on input "* Ship-to/Bill-to Address: * * International Paper * 238 Mays Bridge Road * Rom…" at bounding box center [644, 268] width 389 height 19
click at [771, 278] on input "* Ship-to/Bill-to Address: * * International Paper * 238 Mays Bridge Road * Rom…" at bounding box center [644, 268] width 389 height 19
drag, startPoint x: 772, startPoint y: 294, endPoint x: 650, endPoint y: 297, distance: 121.8
click at [650, 278] on input "* Ship-to/Bill-to Address: * * International Paper * 238 Mays Bridge Road * Rom…" at bounding box center [644, 268] width 389 height 19
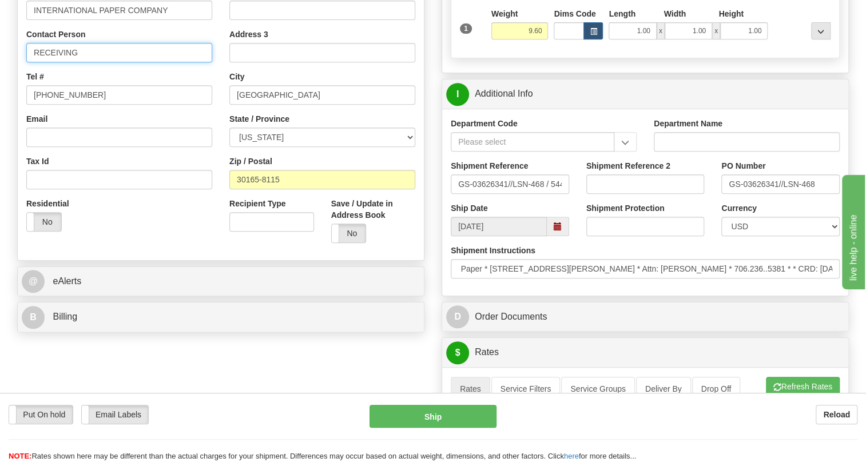
scroll to position [0, 0]
click at [85, 62] on input "RECEIVING" at bounding box center [119, 52] width 186 height 19
paste input "Attn: Kellen Mullis * 706.236..5381"
drag, startPoint x: 204, startPoint y: 78, endPoint x: 154, endPoint y: 82, distance: 49.9
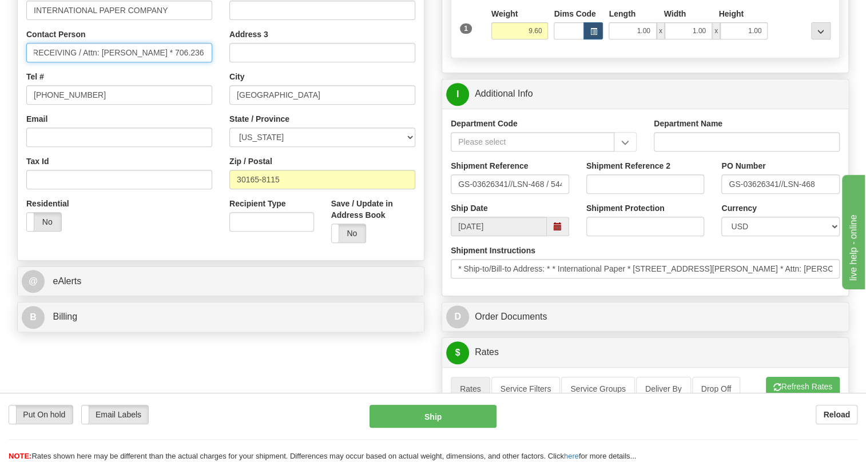
click at [154, 62] on input "RECEIVING / Attn: Kellen Mullis * 706.236..5381" at bounding box center [119, 52] width 186 height 19
type input "RECEIVING / Attn: Kellen Mullis"
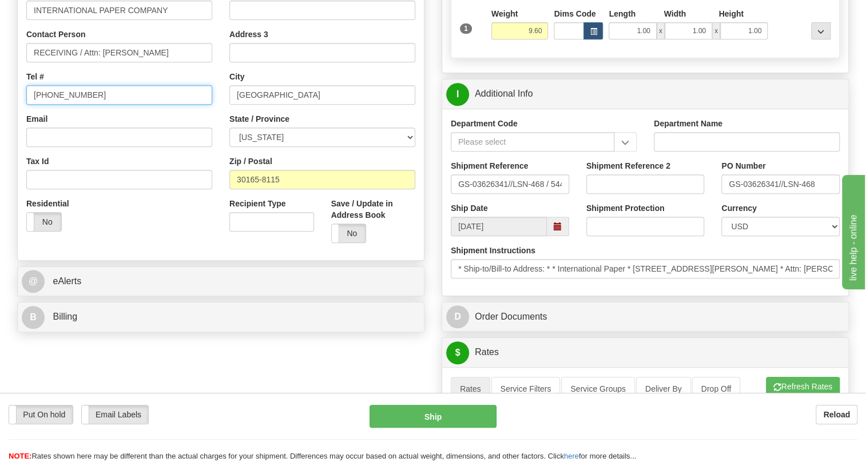
click at [71, 105] on input "[PHONE_NUMBER]" at bounding box center [119, 94] width 186 height 19
paste input "706.236..5381"
type input "706.236..5381"
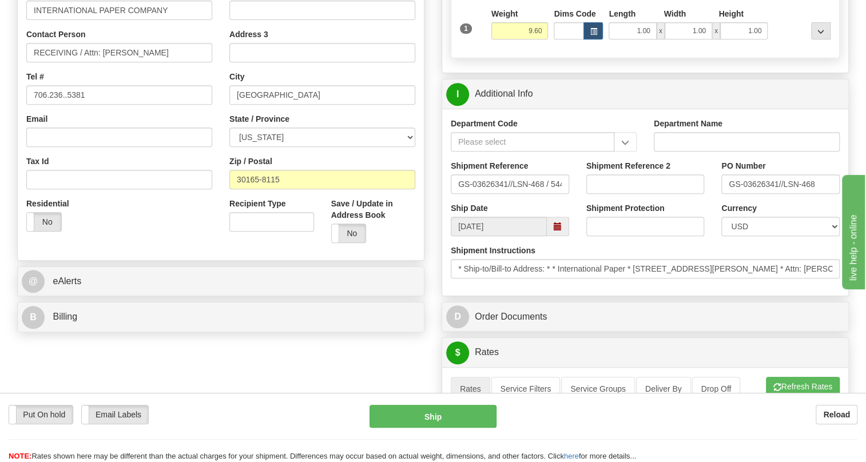
click at [223, 145] on div "Street Address 238 Mays Bridge Rd SW Address 2 Address 3 City ROME State / Prov…" at bounding box center [322, 98] width 203 height 308
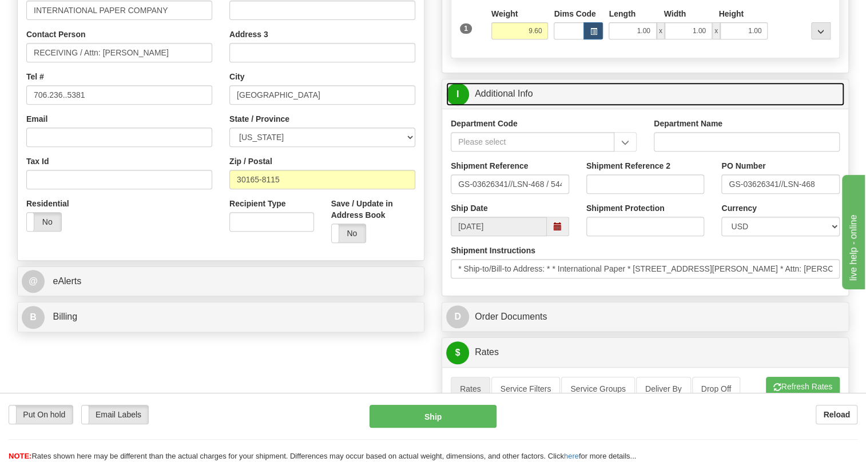
click at [513, 106] on link "I Additional Info" at bounding box center [645, 93] width 398 height 23
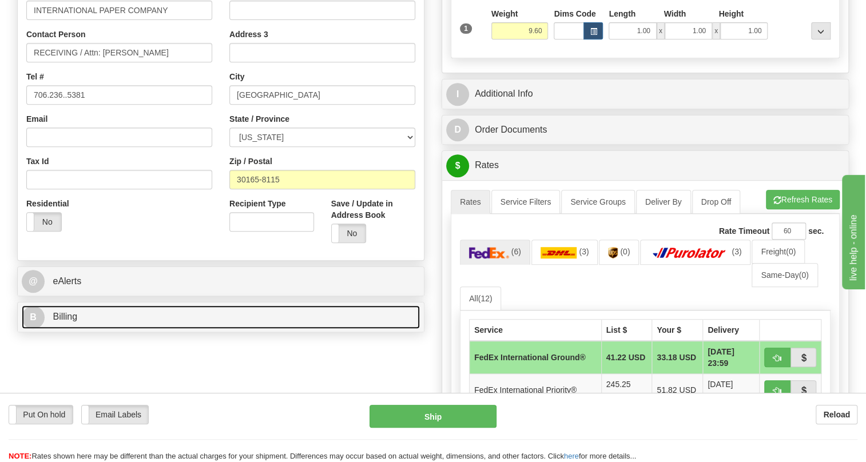
click at [74, 321] on span "Billing" at bounding box center [65, 317] width 25 height 10
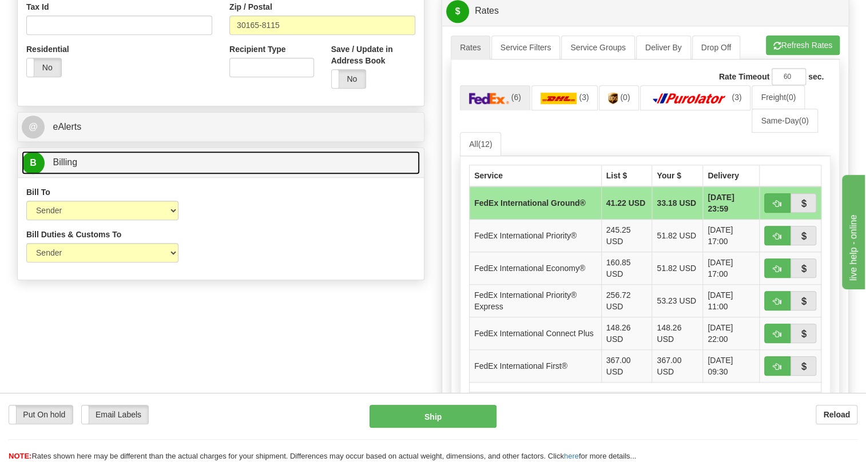
scroll to position [416, 0]
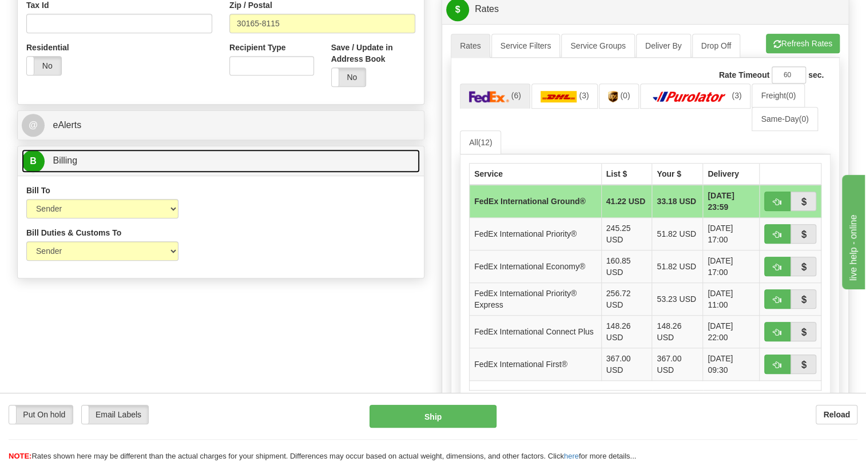
click at [68, 165] on span "Billing" at bounding box center [65, 160] width 25 height 10
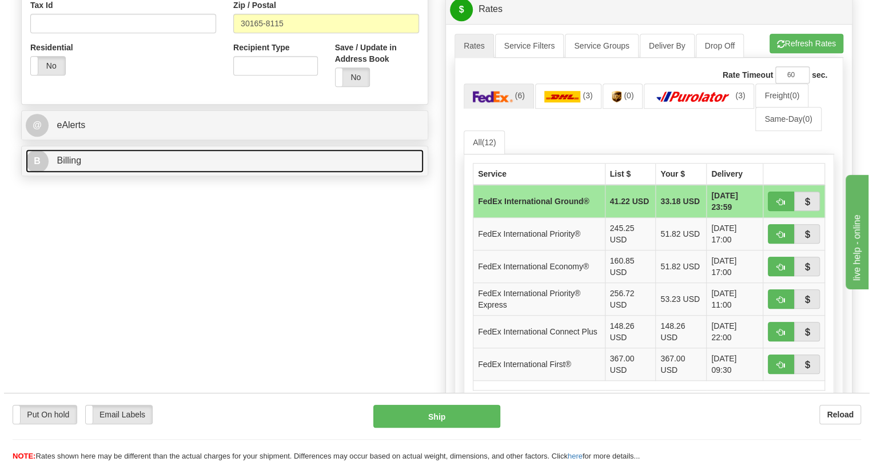
scroll to position [364, 0]
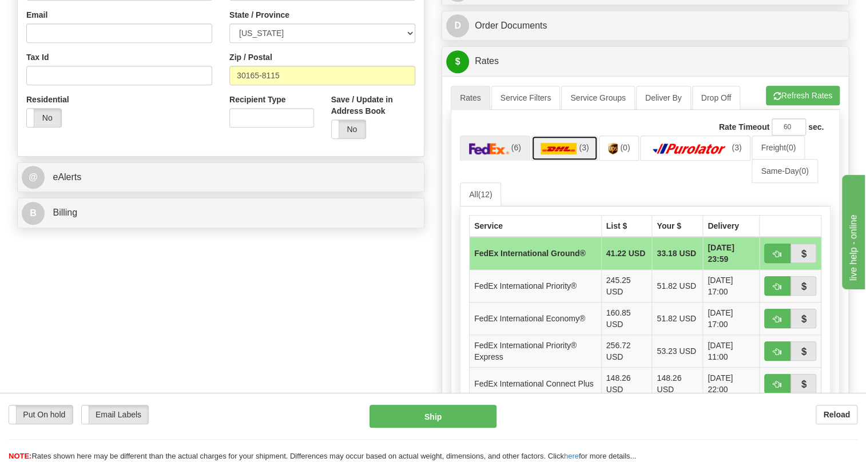
click at [555, 154] on img at bounding box center [558, 148] width 37 height 11
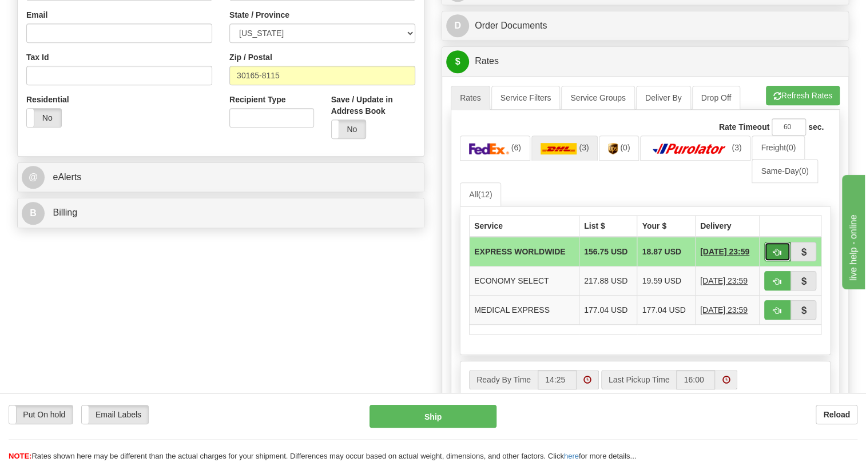
click at [775, 256] on span "button" at bounding box center [777, 252] width 8 height 7
type input "P"
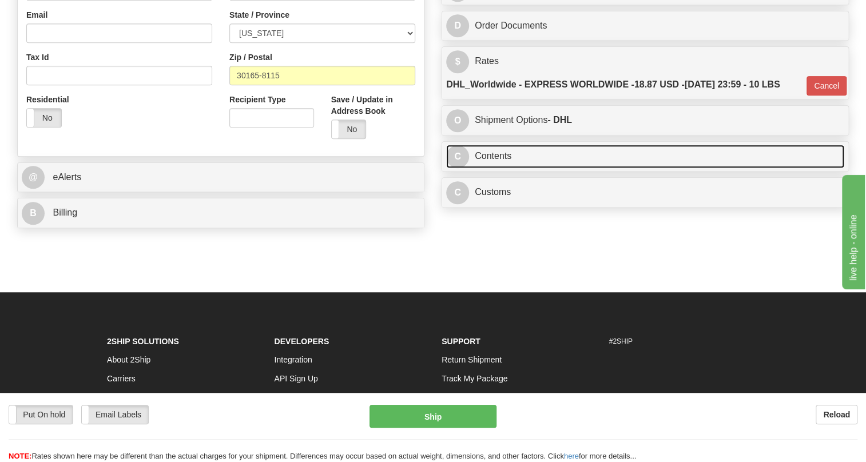
click at [497, 168] on link "C Contents" at bounding box center [645, 156] width 398 height 23
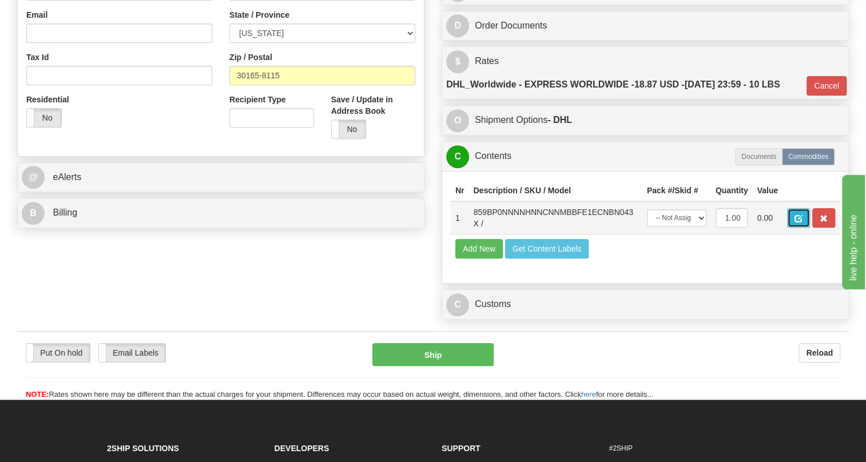
click at [798, 222] on span "button" at bounding box center [798, 218] width 8 height 7
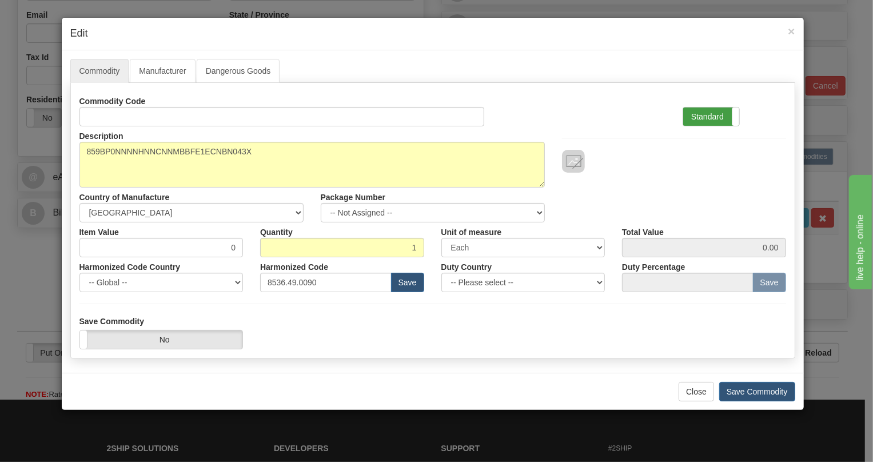
click at [684, 120] on label "Standard" at bounding box center [711, 116] width 56 height 18
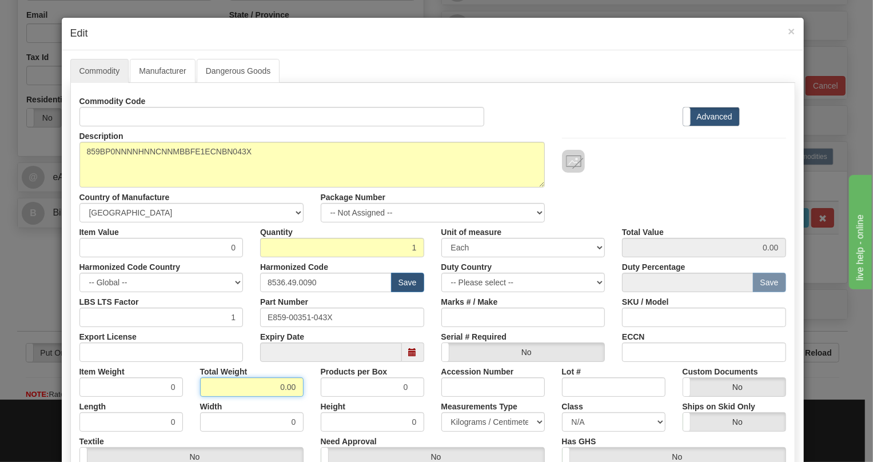
click at [274, 385] on input "0.00" at bounding box center [251, 386] width 103 height 19
type input "1.00"
type input "1.0000"
click at [480, 422] on select "Pounds / Inches Kilograms / Centimeters" at bounding box center [492, 421] width 103 height 19
select select "0"
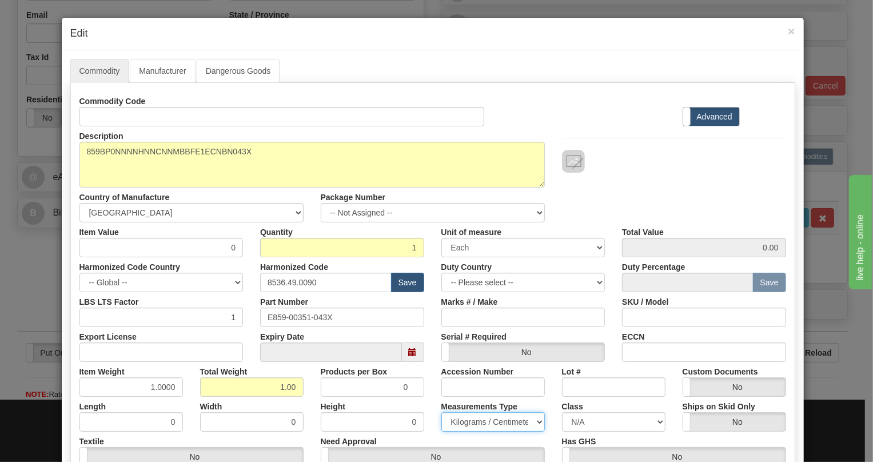
click at [441, 412] on select "Pounds / Inches Kilograms / Centimeters" at bounding box center [492, 421] width 103 height 19
click at [425, 402] on div "Height 0" at bounding box center [372, 414] width 121 height 35
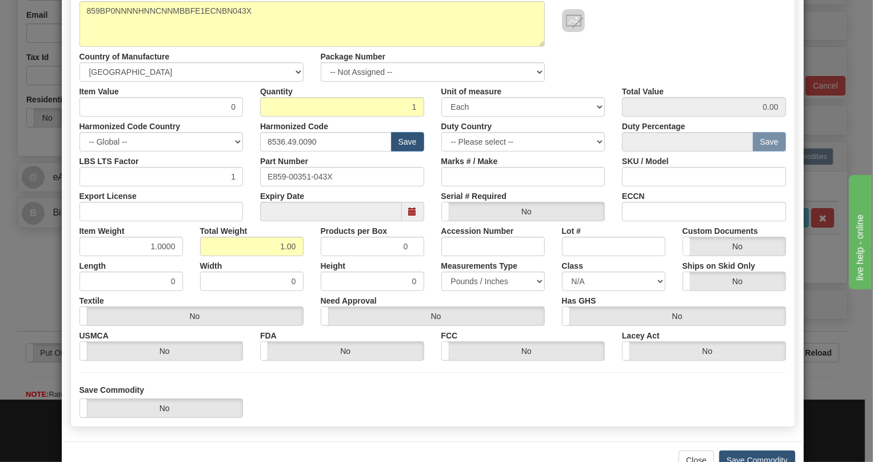
scroll to position [174, 0]
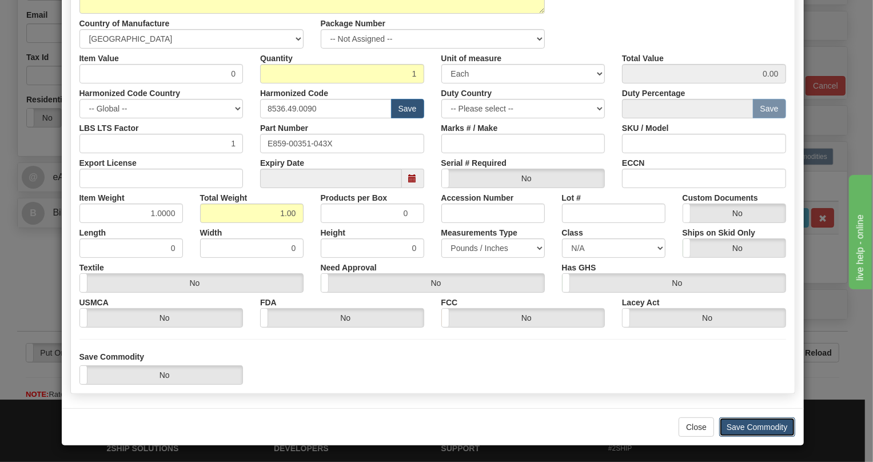
click at [745, 426] on button "Save Commodity" at bounding box center [757, 426] width 76 height 19
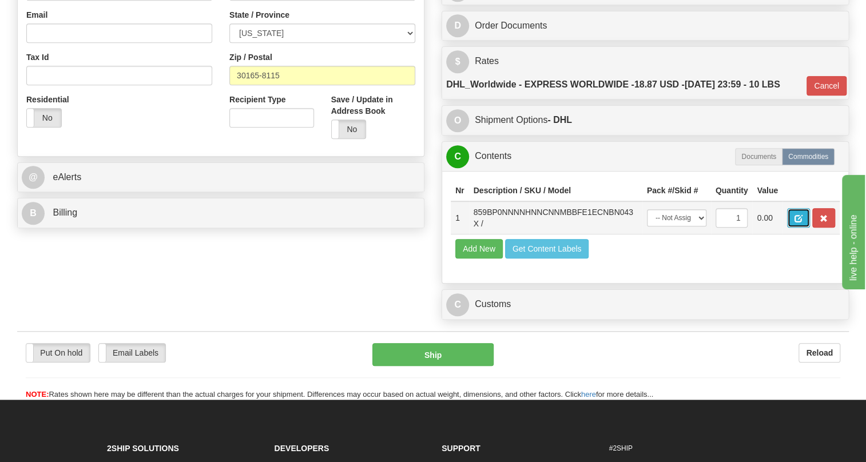
click at [801, 222] on span "button" at bounding box center [798, 218] width 8 height 7
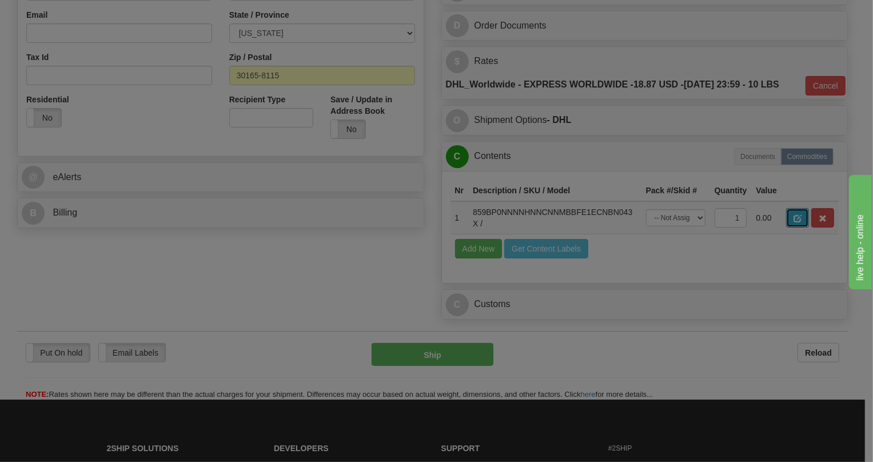
scroll to position [0, 0]
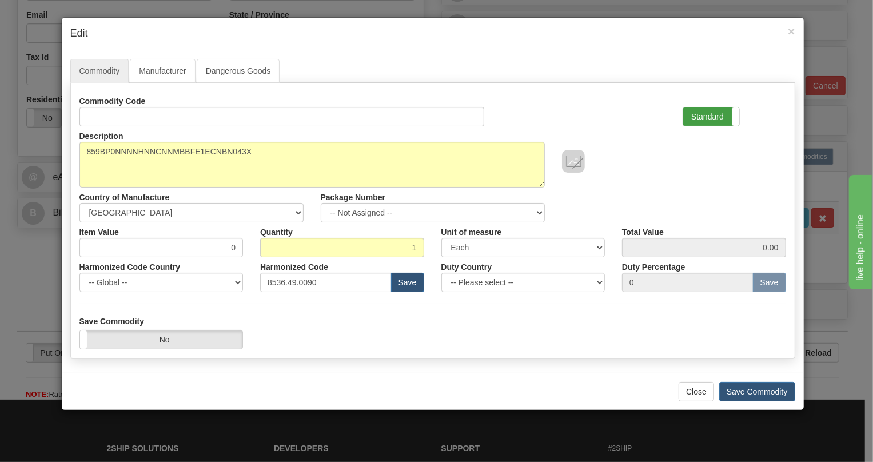
click at [698, 113] on label "Standard" at bounding box center [711, 116] width 56 height 18
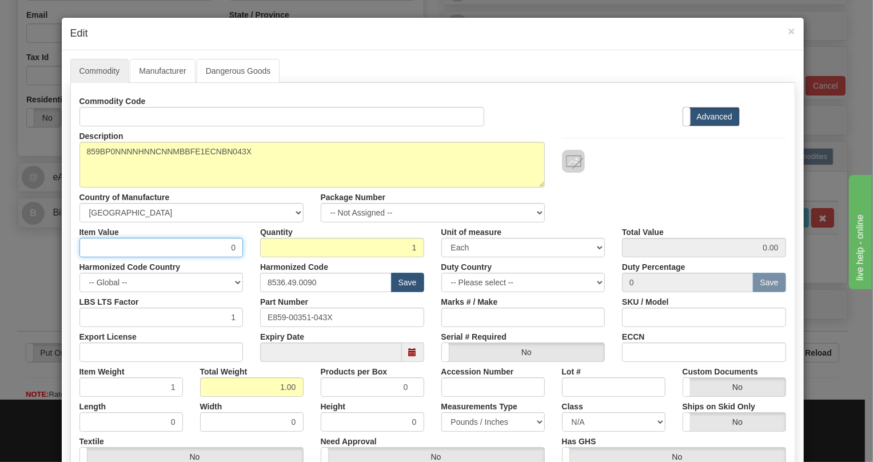
click at [233, 248] on input "0" at bounding box center [161, 247] width 164 height 19
paste input "1.353,33"
click at [210, 250] on input "1.353,33" at bounding box center [161, 247] width 164 height 19
click at [208, 251] on input "1.353,33" at bounding box center [161, 247] width 164 height 19
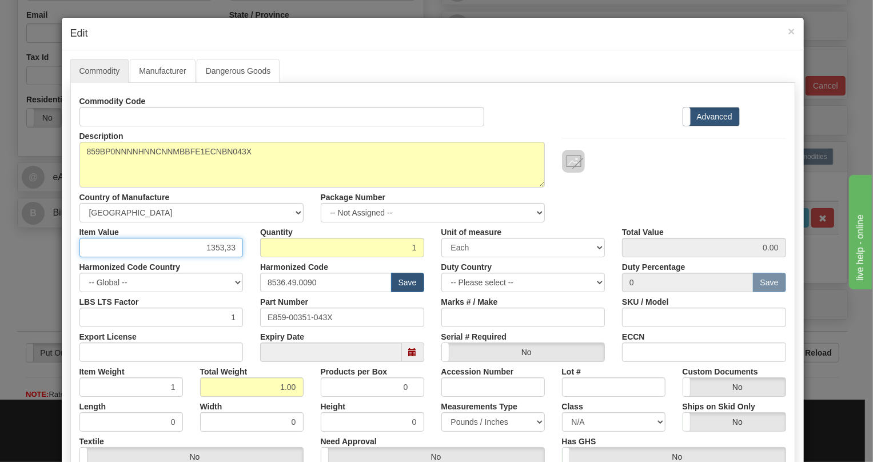
click at [222, 248] on input "1353,33" at bounding box center [161, 247] width 164 height 19
type input "1353.33"
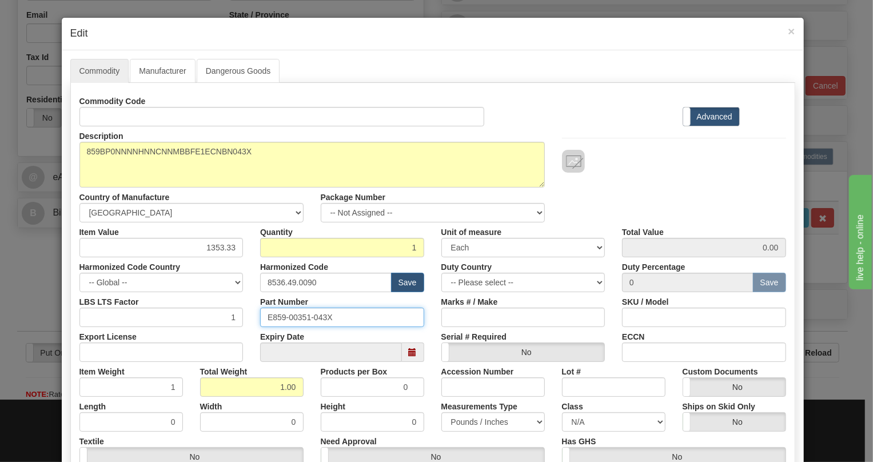
type input "1353.33"
drag, startPoint x: 329, startPoint y: 315, endPoint x: 260, endPoint y: 315, distance: 69.7
click at [260, 315] on input "E859-00351-043X" at bounding box center [342, 317] width 164 height 19
click at [306, 279] on input "8536.49.0090" at bounding box center [325, 282] width 131 height 19
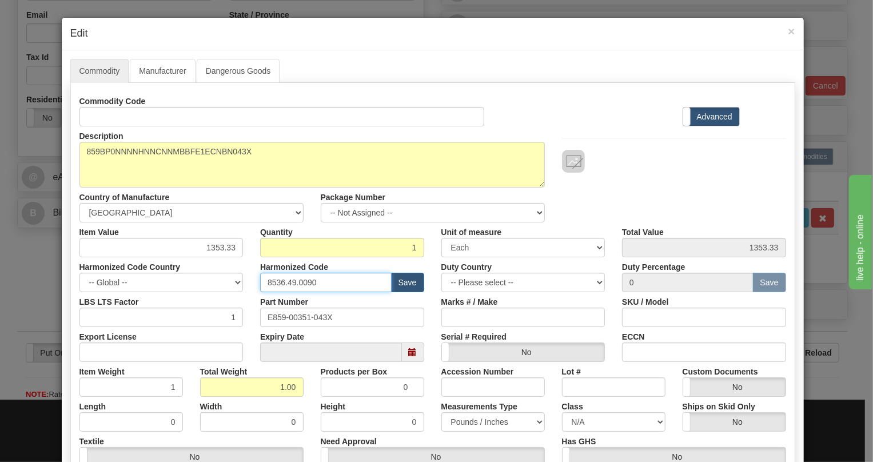
paste input "7.10.916"
type input "8537.10.9160"
click at [314, 317] on input "E859-00351-043X" at bounding box center [342, 317] width 164 height 19
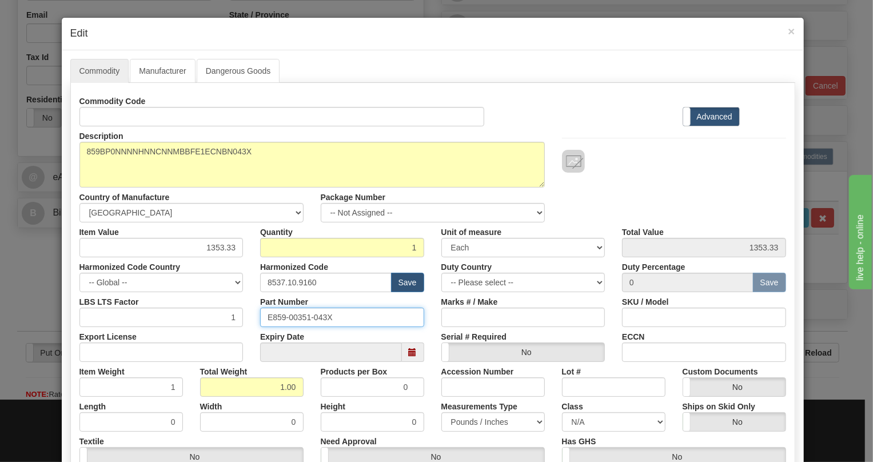
click at [314, 317] on input "E859-00351-043X" at bounding box center [342, 317] width 164 height 19
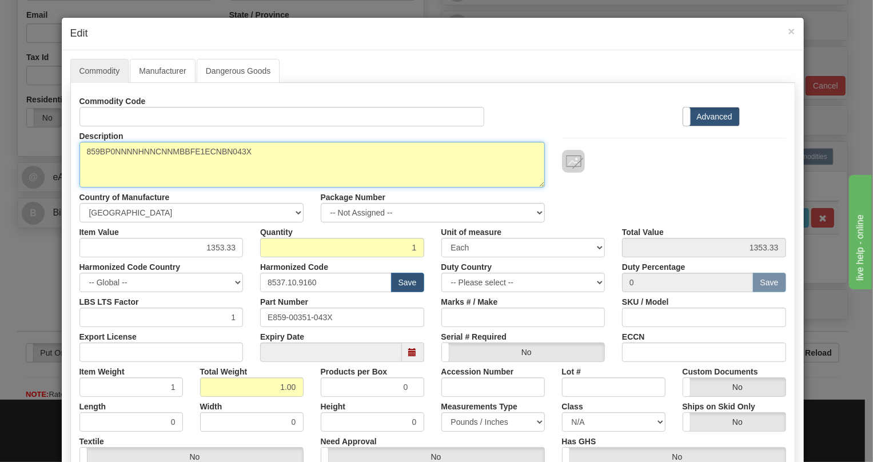
click at [199, 150] on textarea "859BP0NNNNHNNCNNMBBFE1ECNBN043X" at bounding box center [311, 165] width 465 height 46
paste textarea "E859-00351-"
type textarea "E859-00351-043X"
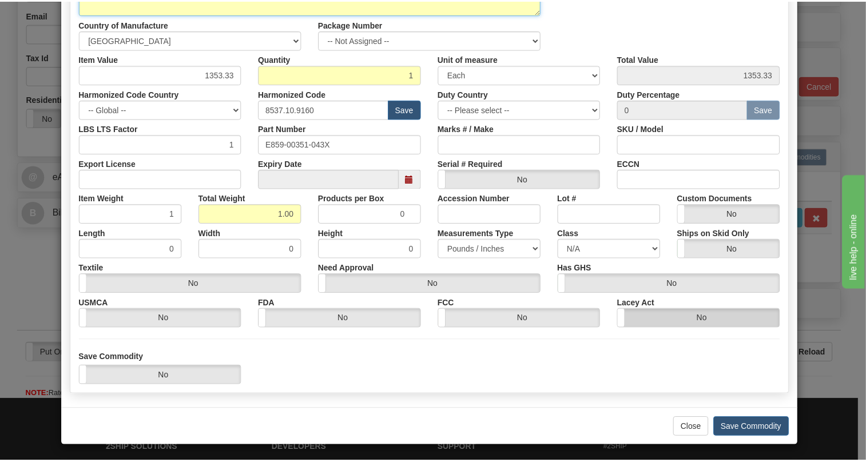
scroll to position [174, 0]
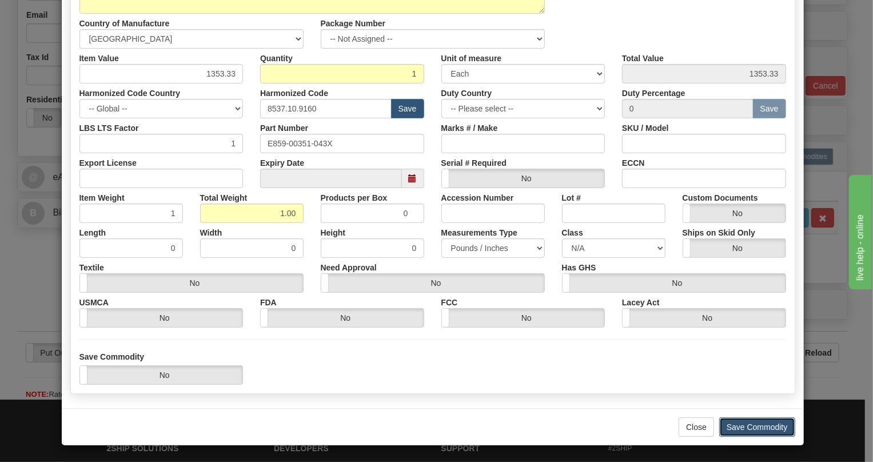
click at [752, 427] on button "Save Commodity" at bounding box center [757, 426] width 76 height 19
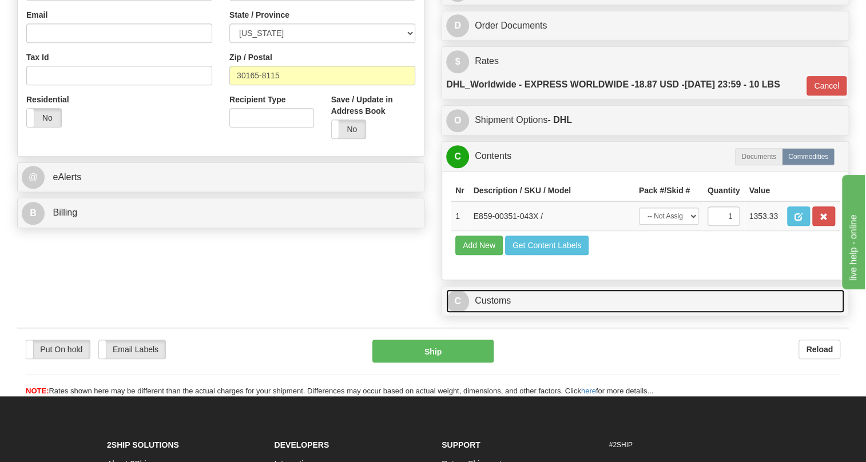
click at [490, 313] on link "C Customs" at bounding box center [645, 300] width 398 height 23
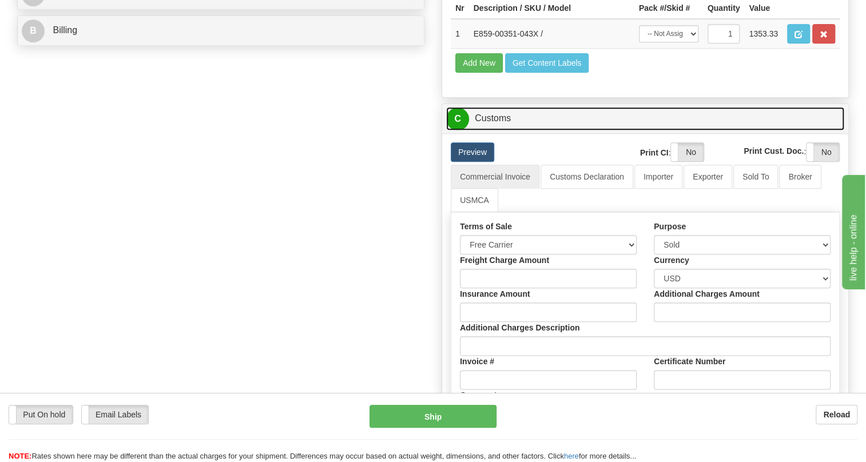
scroll to position [572, 0]
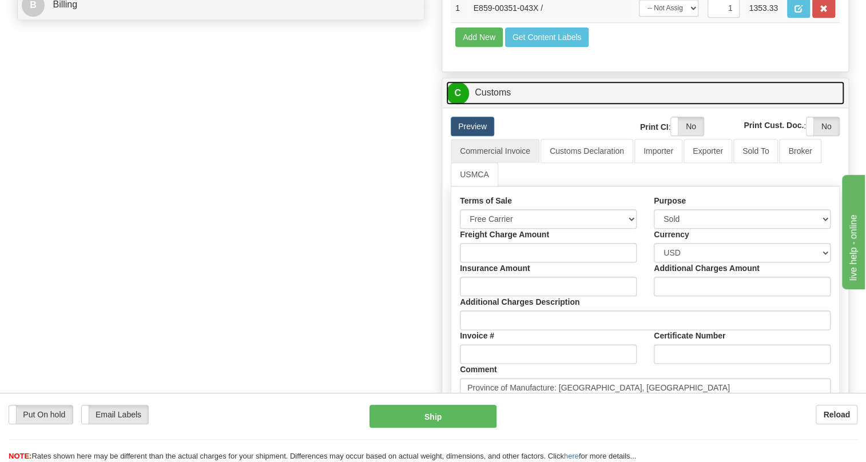
click at [493, 105] on link "C Customs" at bounding box center [645, 92] width 398 height 23
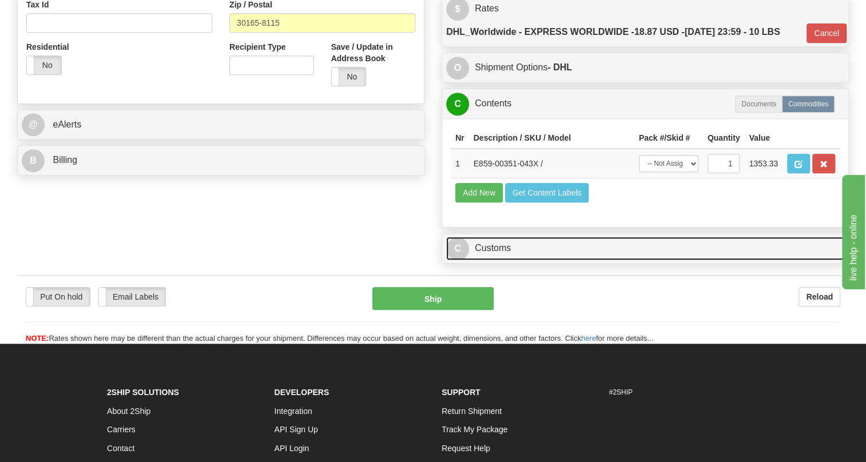
scroll to position [405, 0]
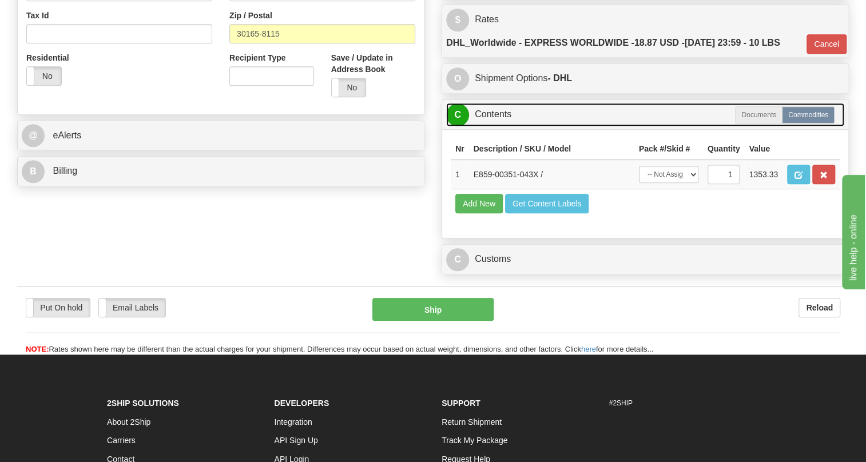
click at [498, 126] on link "C Contents" at bounding box center [645, 114] width 398 height 23
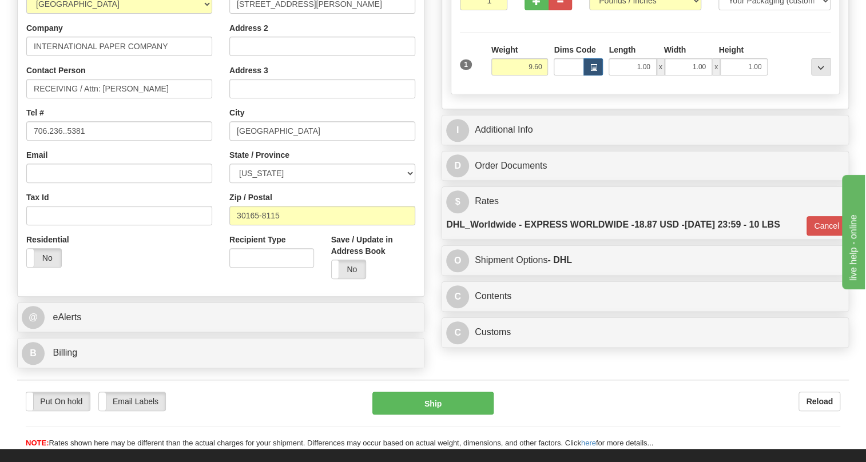
scroll to position [301, 0]
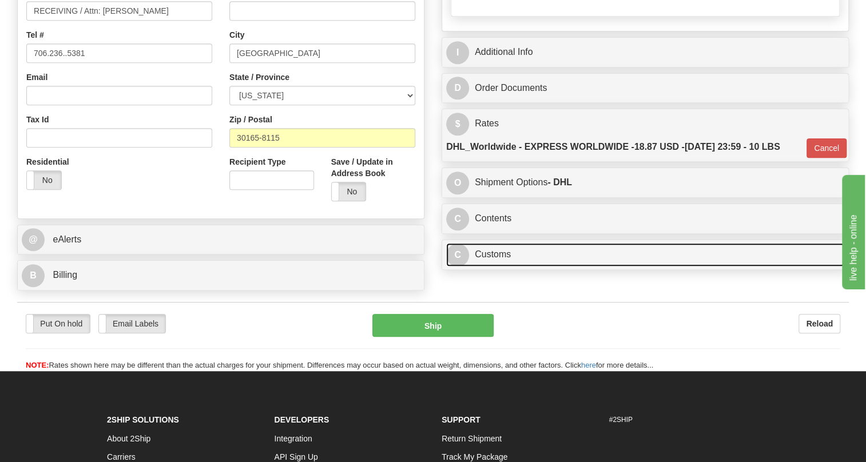
click at [501, 266] on link "C Customs" at bounding box center [645, 254] width 398 height 23
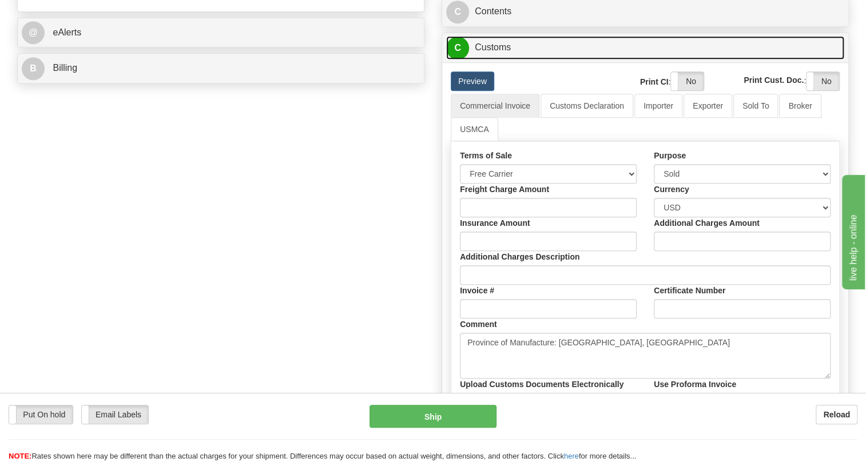
scroll to position [509, 0]
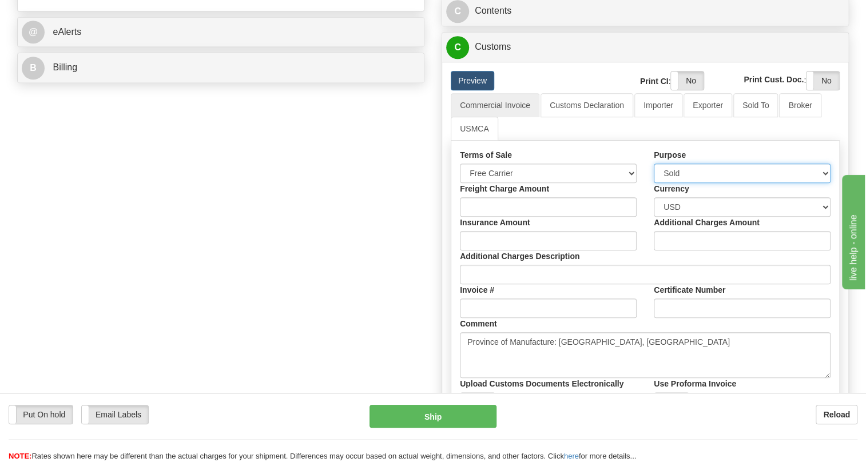
click at [821, 183] on select "Sold Not Sold Gift Sample Repair and Return Personal Effects Merchandise Danger…" at bounding box center [741, 172] width 177 height 19
select select "13"
click at [653, 183] on select "Sold Not Sold Gift Sample Repair and Return Personal Effects Merchandise Danger…" at bounding box center [741, 172] width 177 height 19
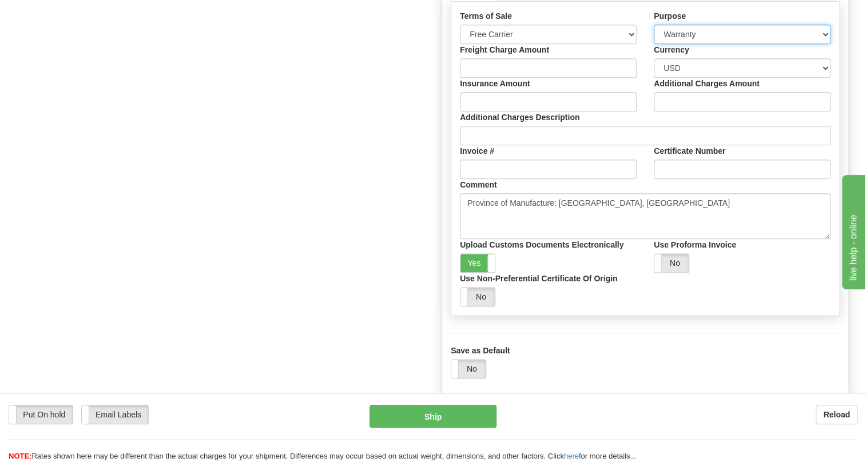
scroll to position [665, 0]
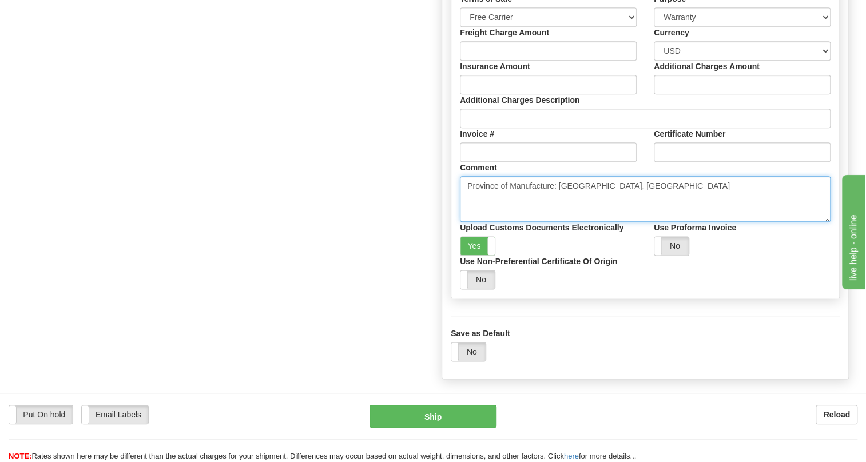
click at [623, 214] on textarea "Province of Manufacture: Ontario, Canada" at bounding box center [645, 199] width 370 height 46
paste textarea "Declared value for import/export customs clearance purposes only."
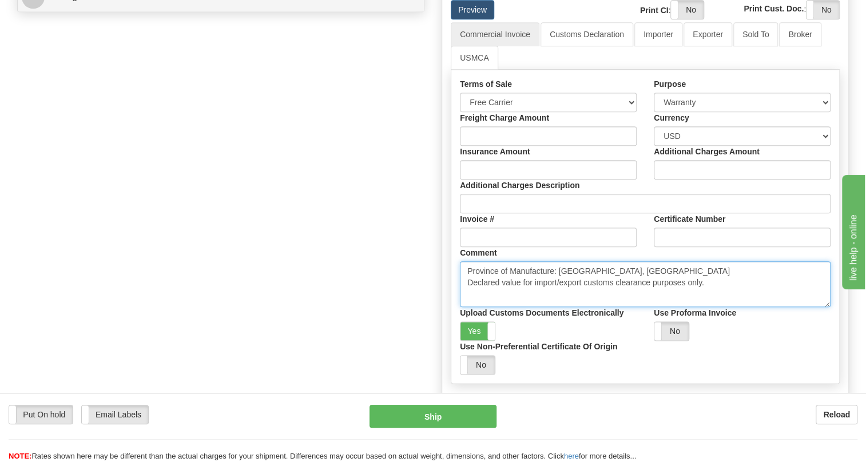
scroll to position [561, 0]
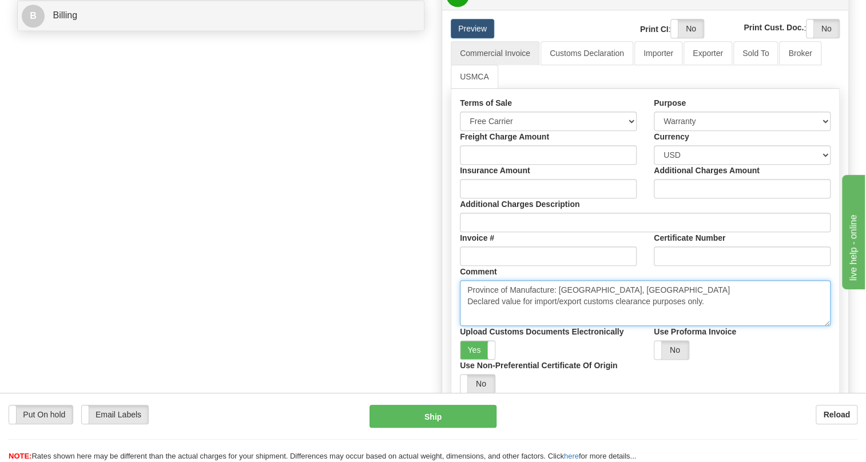
type textarea "Province of Manufacture: Ontario, Canada Declared value for import/export custo…"
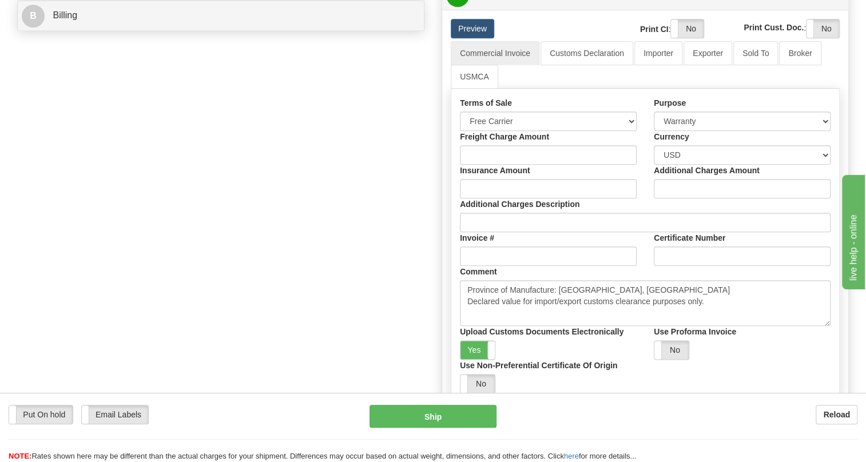
click at [641, 196] on div "Insurance Amount" at bounding box center [548, 182] width 194 height 34
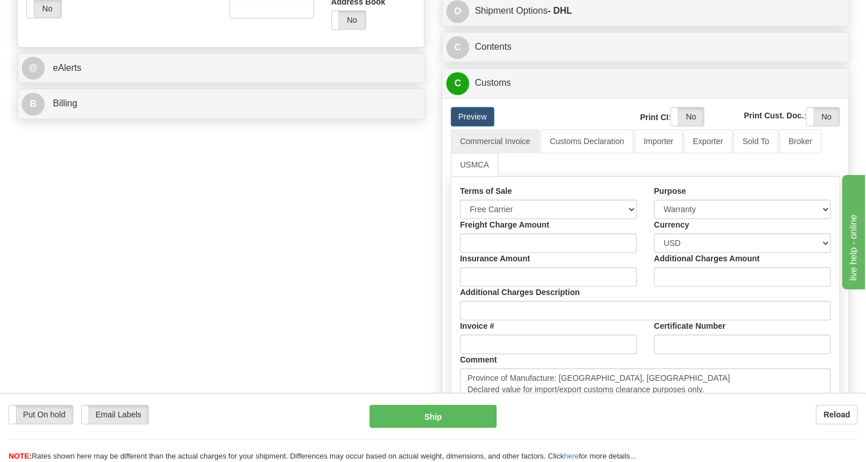
scroll to position [457, 0]
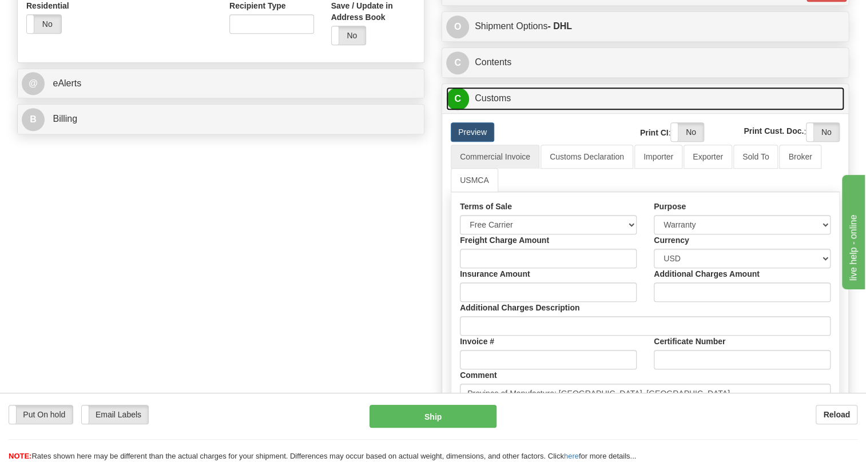
click at [497, 110] on link "C Customs" at bounding box center [645, 98] width 398 height 23
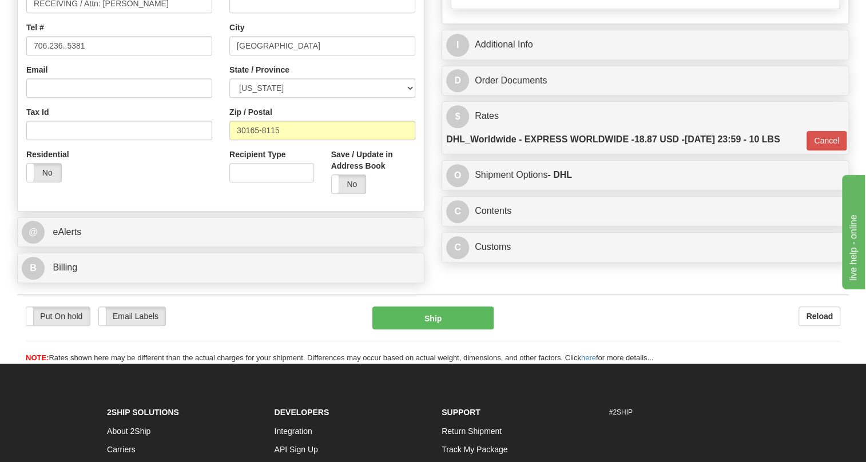
scroll to position [312, 0]
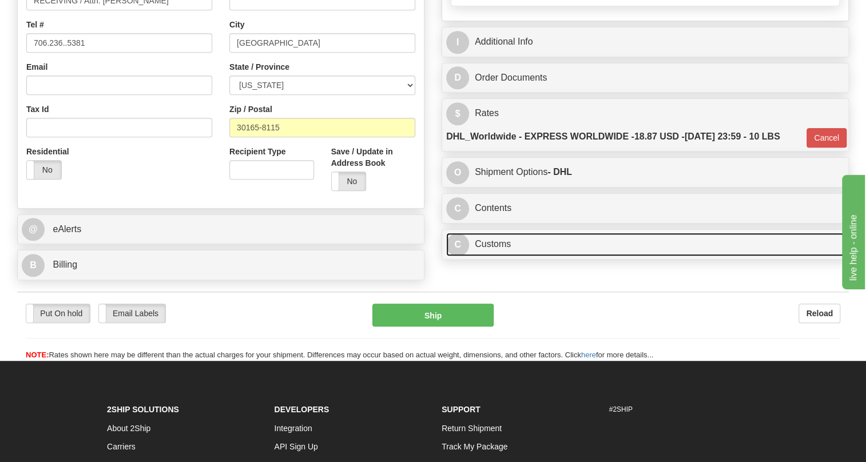
click at [497, 256] on link "C Customs" at bounding box center [645, 244] width 398 height 23
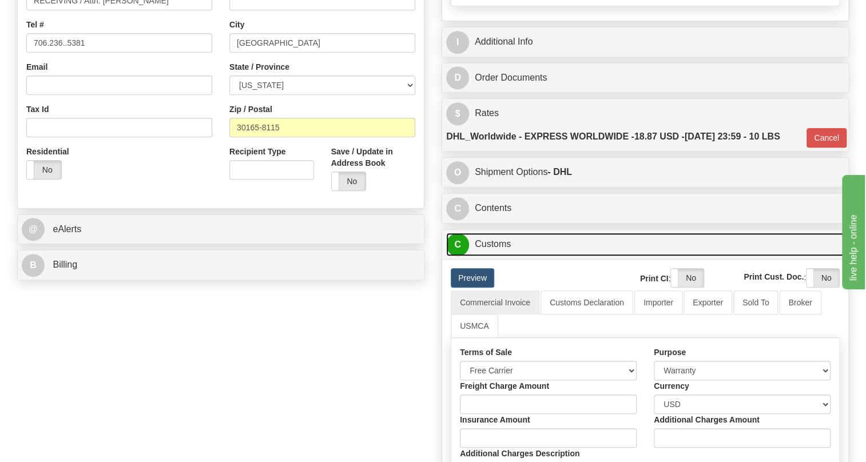
click at [497, 256] on link "C Customs" at bounding box center [645, 244] width 398 height 23
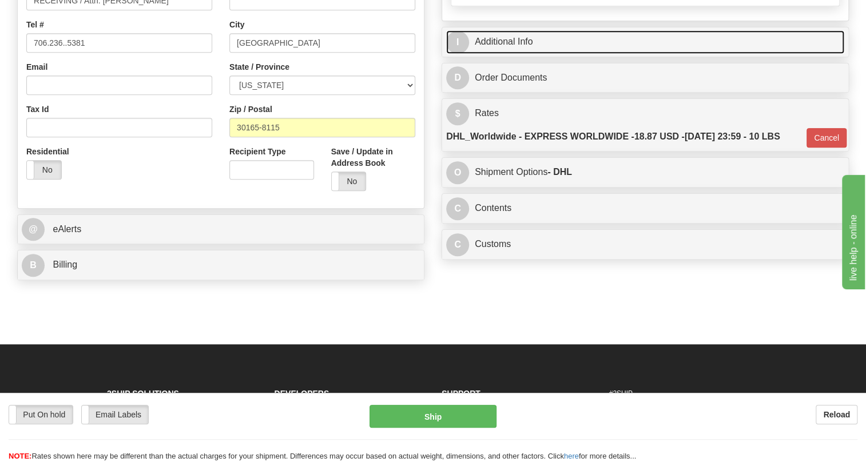
click at [522, 54] on link "I Additional Info" at bounding box center [645, 41] width 398 height 23
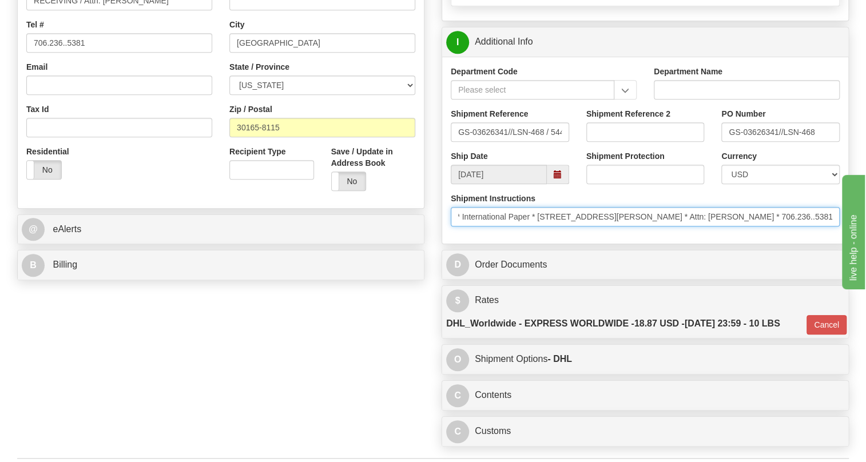
scroll to position [0, 143]
drag, startPoint x: 1418, startPoint y: 536, endPoint x: 881, endPoint y: 292, distance: 590.5
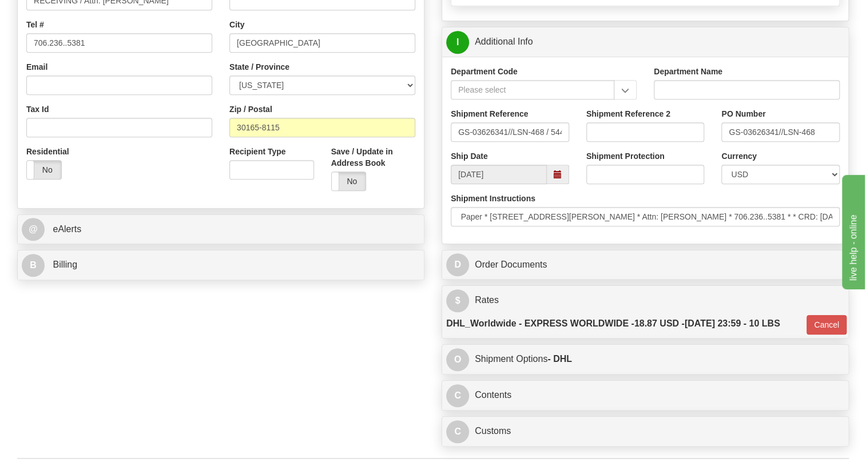
scroll to position [0, 0]
click at [657, 244] on div "Department Code Department Name Shipment Reference GS-03626341//LSN-468 / 54453…" at bounding box center [645, 150] width 406 height 187
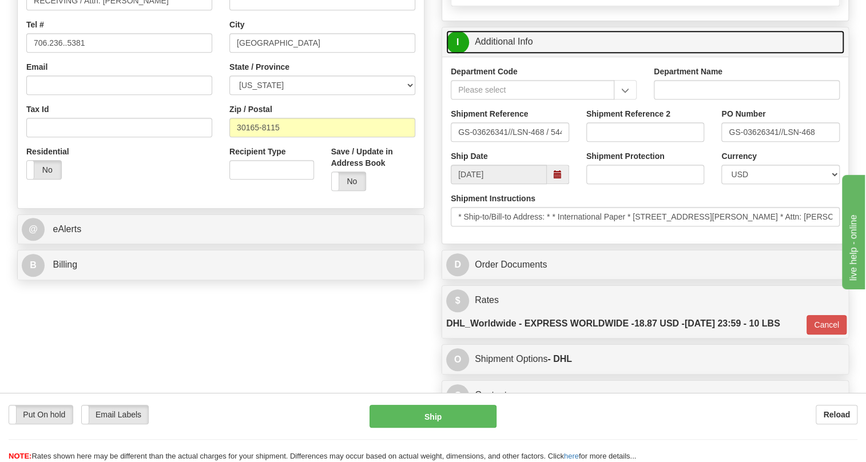
click at [511, 54] on link "I Additional Info" at bounding box center [645, 41] width 398 height 23
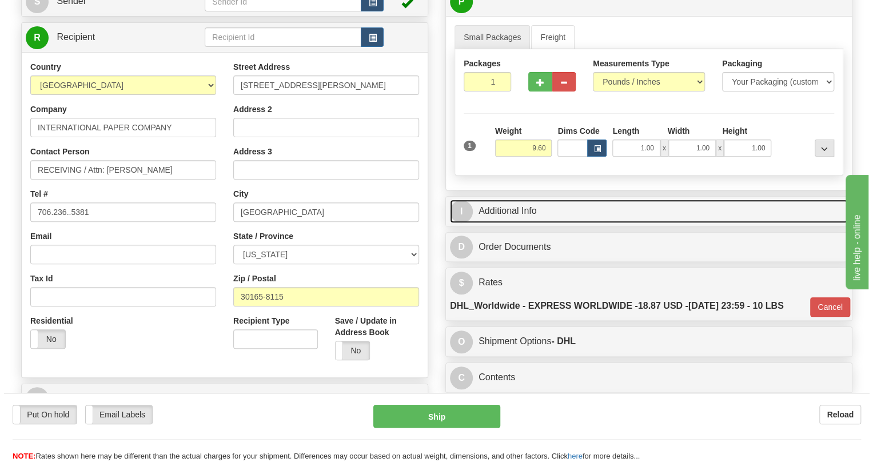
scroll to position [103, 0]
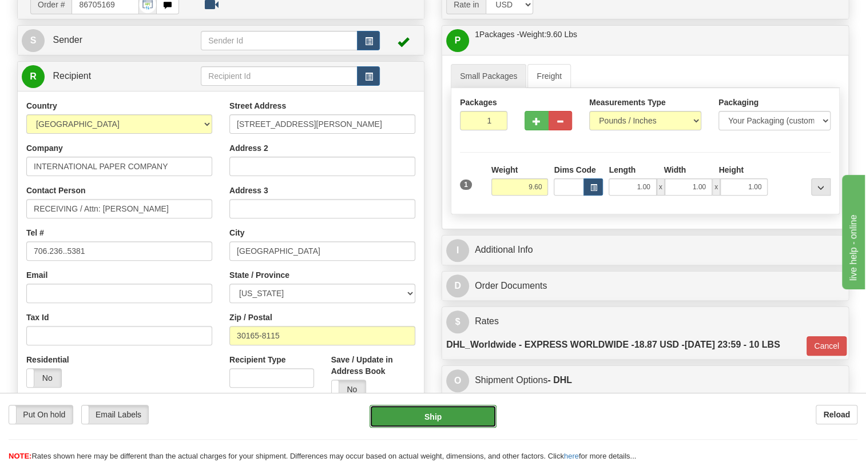
click at [434, 417] on button "Ship" at bounding box center [432, 416] width 127 height 23
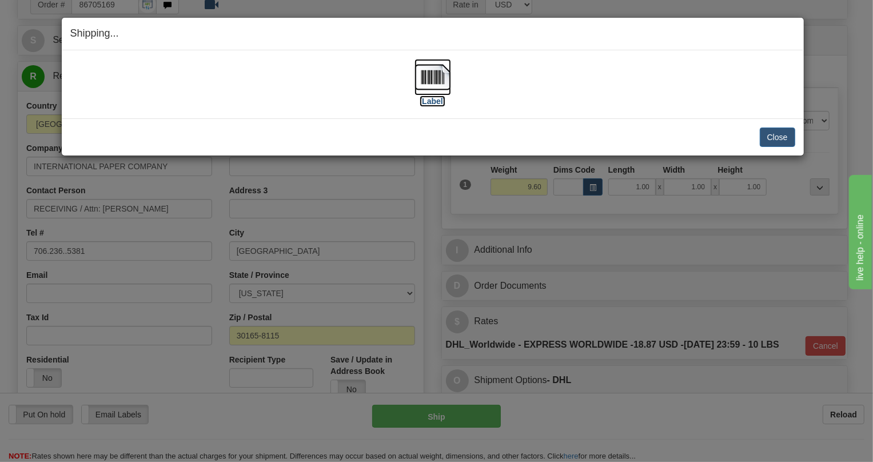
click at [436, 79] on img at bounding box center [432, 77] width 37 height 37
click at [781, 137] on button "Close" at bounding box center [777, 136] width 35 height 19
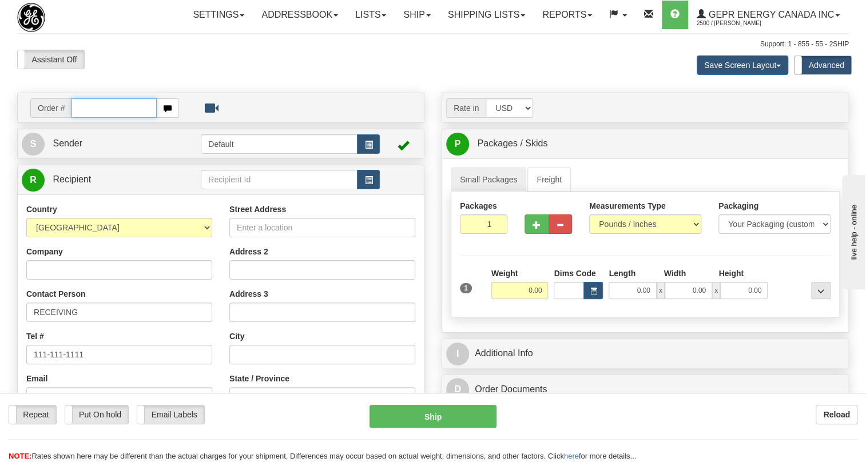
click at [78, 118] on input "text" at bounding box center [113, 107] width 85 height 19
paste input "0086705175"
click at [87, 118] on input "0086705175" at bounding box center [113, 107] width 85 height 19
type input "86705175"
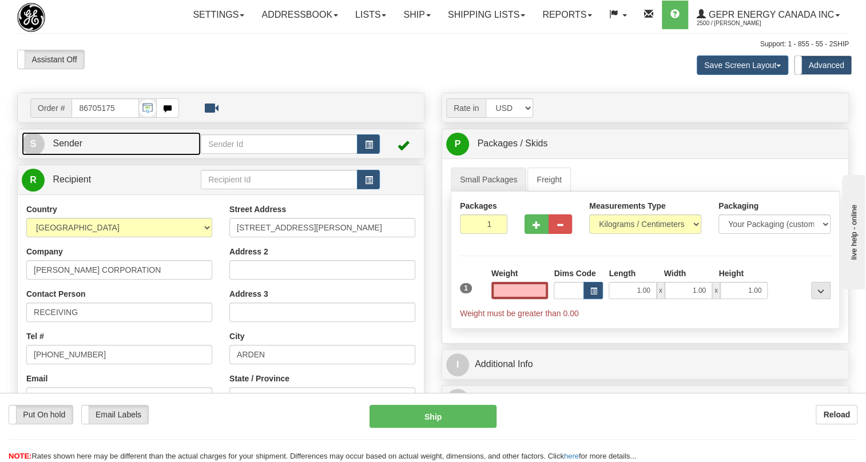
type input "0.00"
click at [74, 148] on span "Sender" at bounding box center [68, 143] width 30 height 10
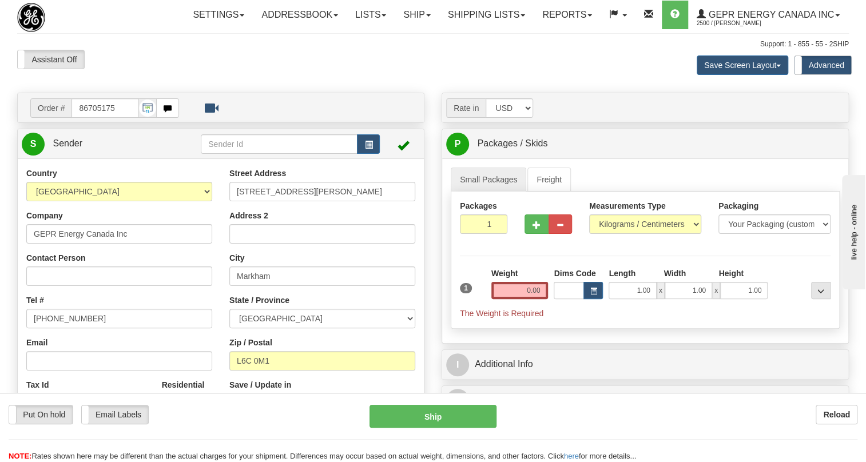
type input "MARKHAM"
click at [71, 328] on input "[PHONE_NUMBER]" at bounding box center [119, 318] width 186 height 19
paste input "[PHONE_NUMBER]"
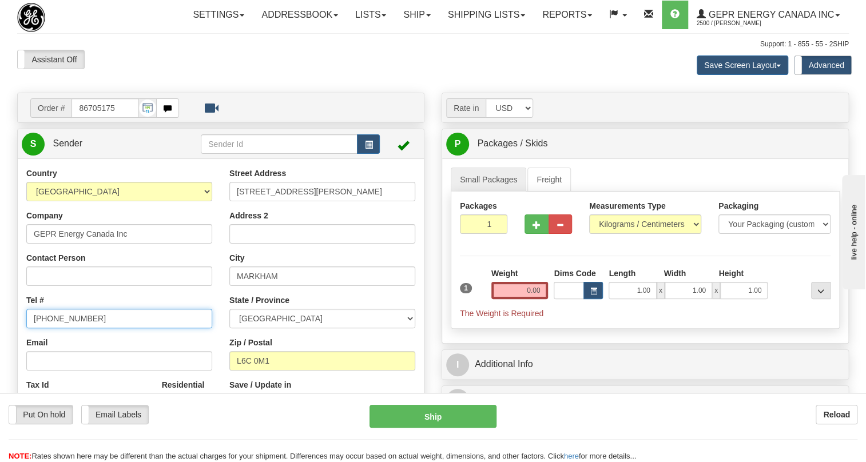
type input "[PHONE_NUMBER]"
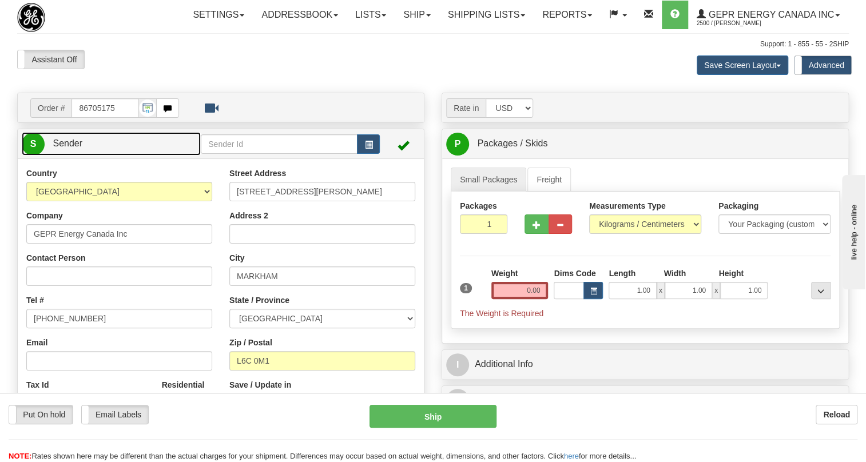
click at [75, 148] on span "Sender" at bounding box center [68, 143] width 30 height 10
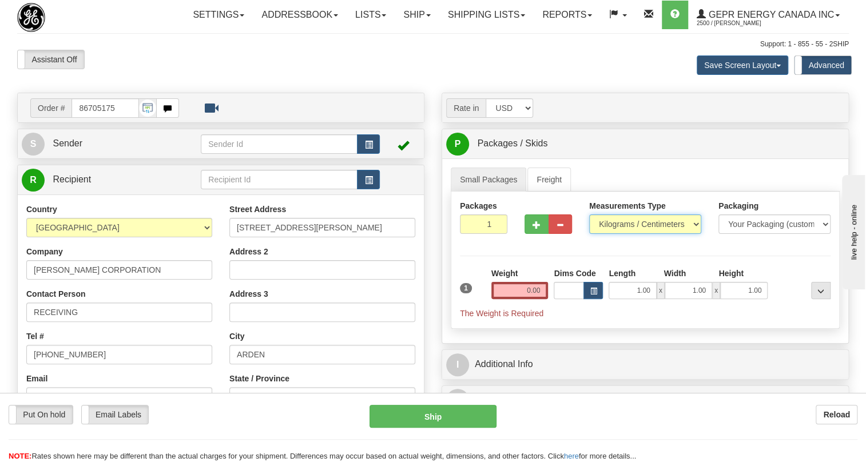
click at [618, 234] on select "Pounds / Inches Kilograms / Centimeters" at bounding box center [645, 223] width 112 height 19
select select "0"
click at [589, 234] on select "Pounds / Inches Kilograms / Centimeters" at bounding box center [645, 223] width 112 height 19
click at [519, 299] on input "0.00" at bounding box center [519, 290] width 57 height 17
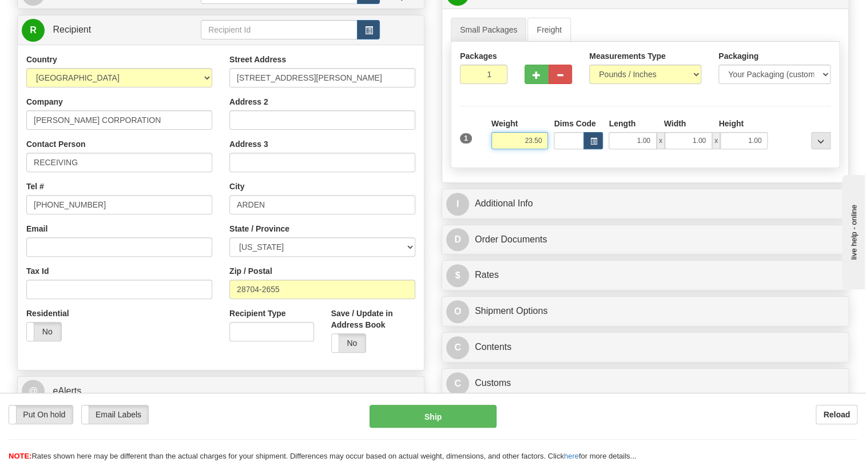
scroll to position [155, 0]
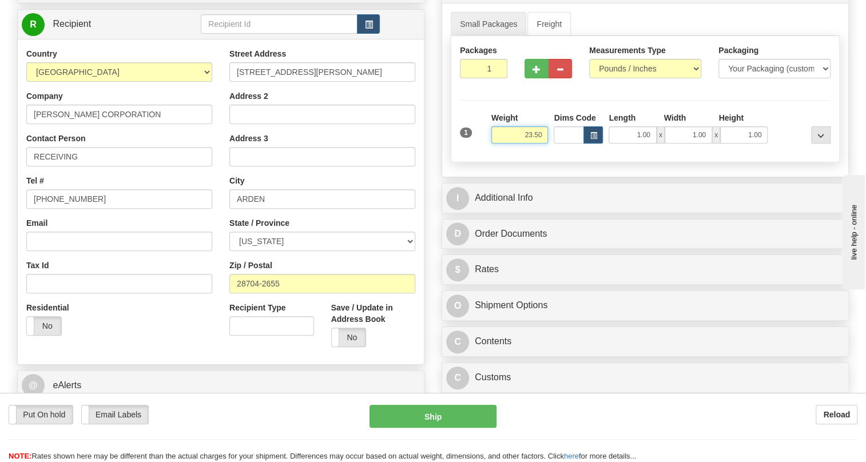
type input "23.50"
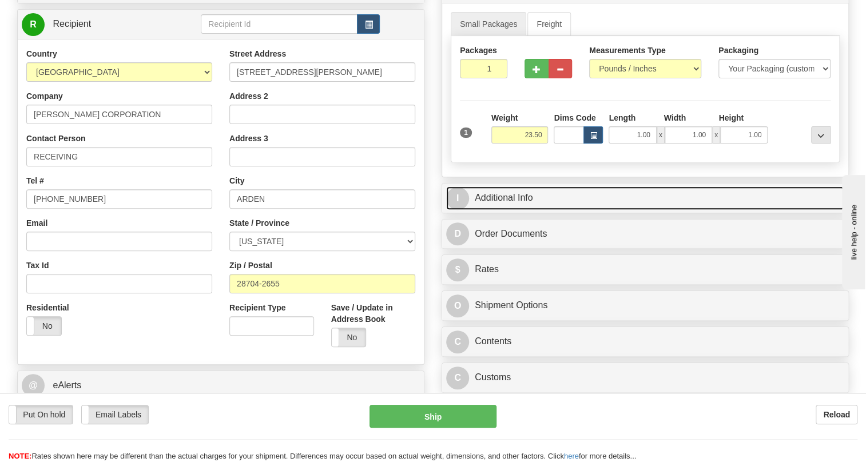
click at [528, 210] on link "I Additional Info" at bounding box center [645, 197] width 398 height 23
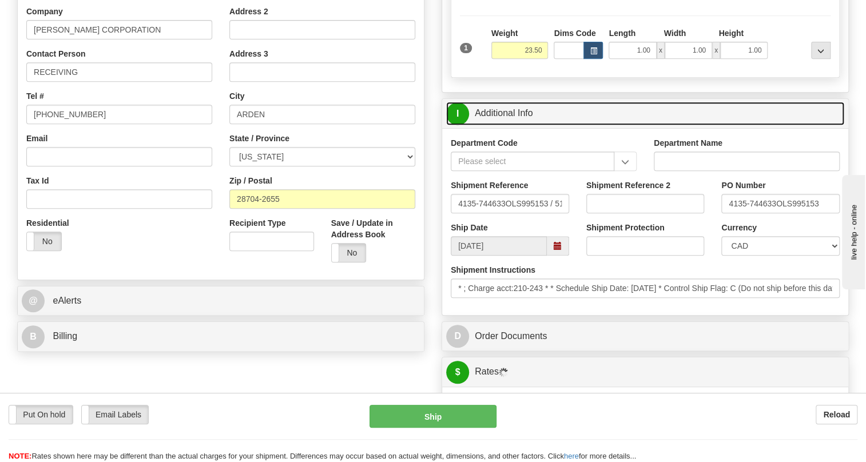
scroll to position [260, 0]
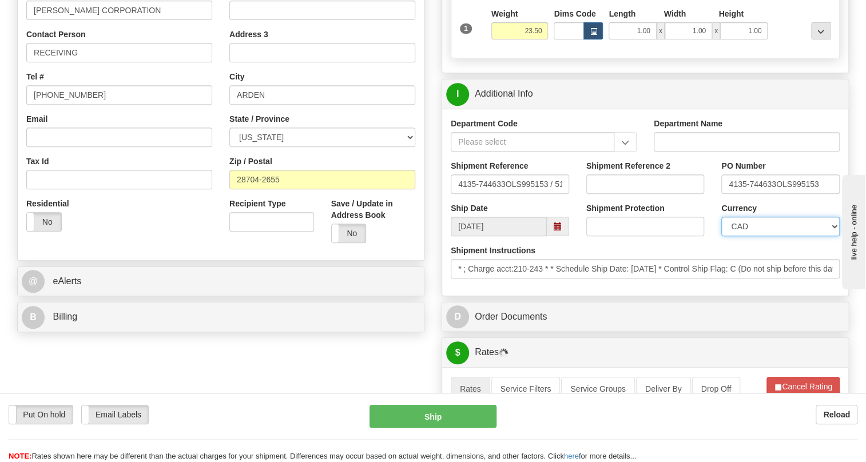
click at [767, 236] on select "CAD USD EUR ZAR [PERSON_NAME] ARN AUD AUS AWG BBD BFR BGN BHD BMD BND BRC BRL C…" at bounding box center [780, 226] width 118 height 19
select select "1"
click at [721, 236] on select "CAD USD EUR ZAR [PERSON_NAME] ARN AUD AUS AWG BBD BFR BGN BHD BMD BND BRC BRL C…" at bounding box center [780, 226] width 118 height 19
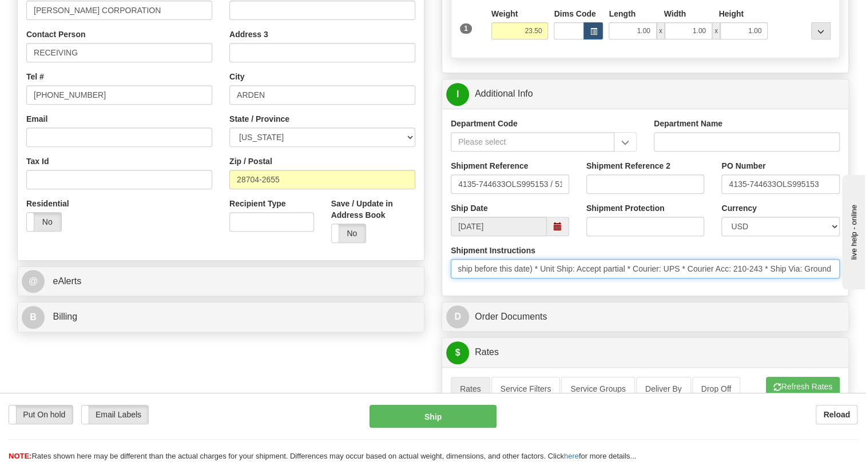
scroll to position [0, 417]
drag, startPoint x: 731, startPoint y: 296, endPoint x: 463, endPoint y: 293, distance: 268.1
click at [469, 278] on input "* ; Charge acct:210-243 * * Schedule Ship Date: [DATE] * Control Ship Flag: C (…" at bounding box center [644, 268] width 389 height 19
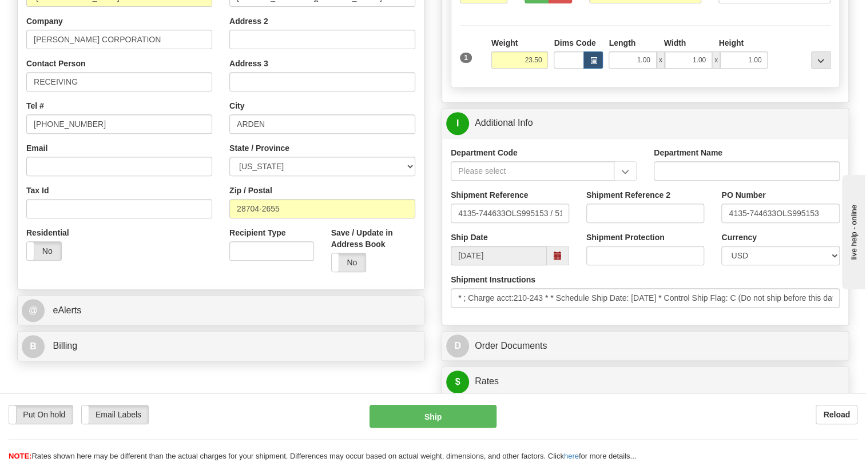
scroll to position [260, 0]
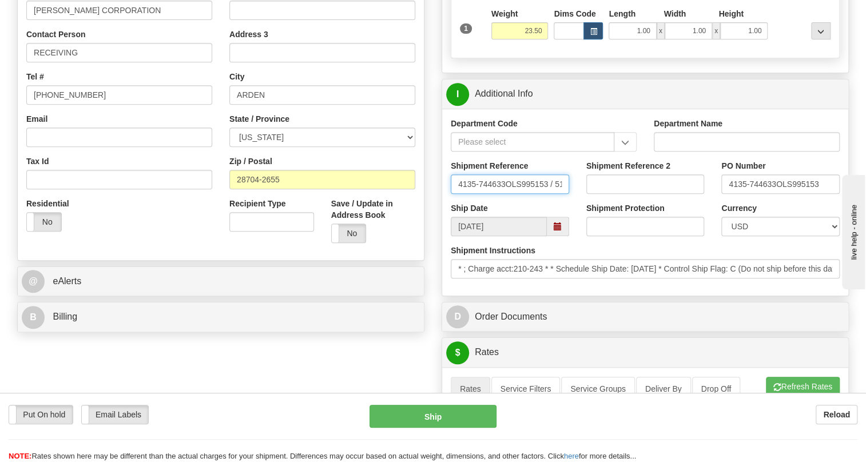
click at [452, 194] on input "4135-744633OLS995153 / 512349" at bounding box center [509, 183] width 118 height 19
drag, startPoint x: 452, startPoint y: 210, endPoint x: 560, endPoint y: 212, distance: 107.5
click at [560, 194] on input "4135-744633OLS995153 / 512349" at bounding box center [509, 183] width 118 height 19
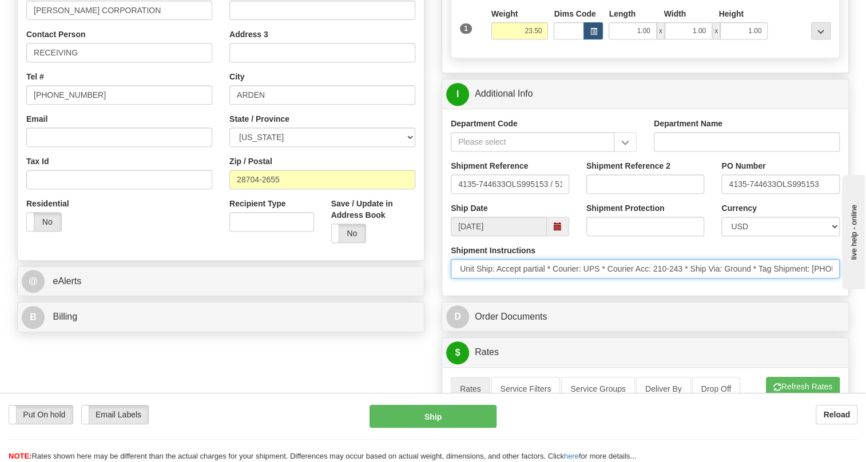
scroll to position [0, 525]
drag, startPoint x: 739, startPoint y: 297, endPoint x: 855, endPoint y: 295, distance: 116.1
click at [855, 295] on div "Rate in Account Currency ARN AWG AUD AUS BHD BBD BFR BMD BRC BRL GBP UKL BND BG…" at bounding box center [645, 386] width 424 height 1107
click at [737, 278] on input "* ; Charge acct:210-243 * * Schedule Ship Date: [DATE] * Control Ship Flag: C (…" at bounding box center [644, 268] width 389 height 19
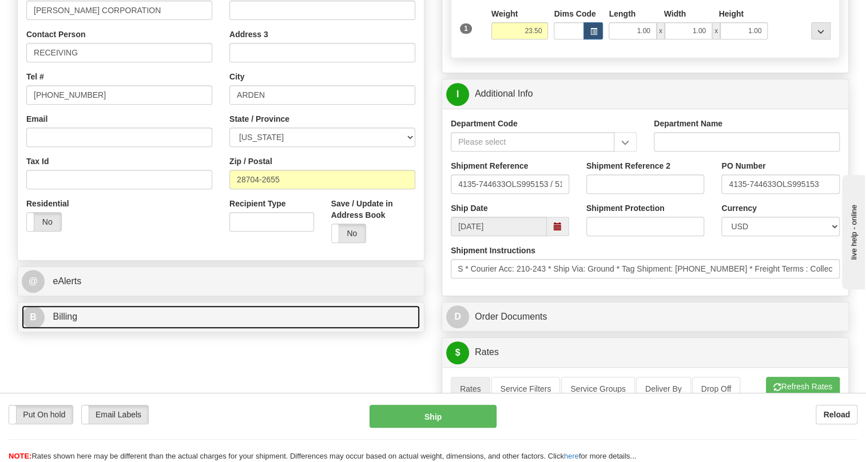
scroll to position [0, 0]
click at [66, 321] on span "Billing" at bounding box center [65, 317] width 25 height 10
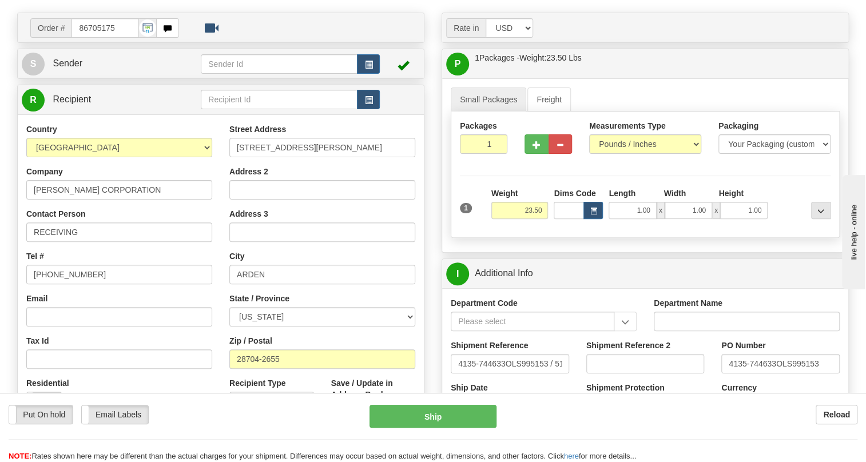
scroll to position [51, 0]
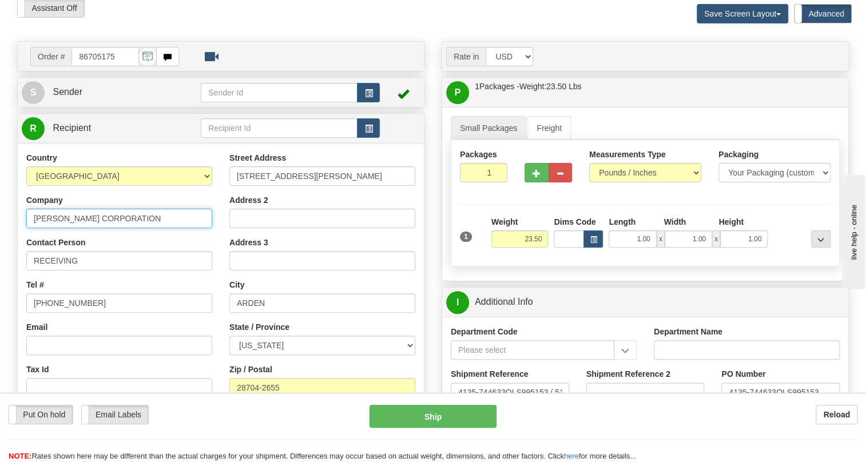
drag, startPoint x: 121, startPoint y: 244, endPoint x: 55, endPoint y: 239, distance: 65.3
click at [34, 228] on input "[PERSON_NAME] CORPORATION" at bounding box center [119, 218] width 186 height 19
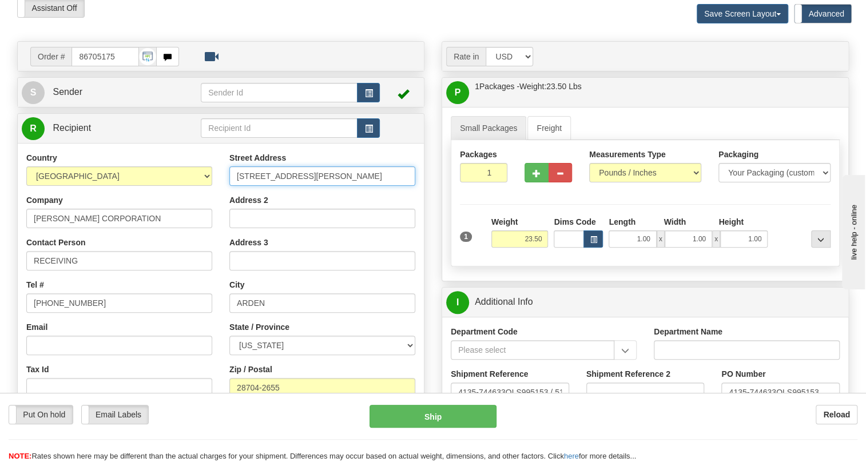
drag, startPoint x: 309, startPoint y: 201, endPoint x: 224, endPoint y: 204, distance: 85.2
click at [224, 204] on div "Street Address [STREET_ADDRESS][PERSON_NAME] Address 2 Address 3 City [GEOGRAPH…" at bounding box center [322, 306] width 203 height 308
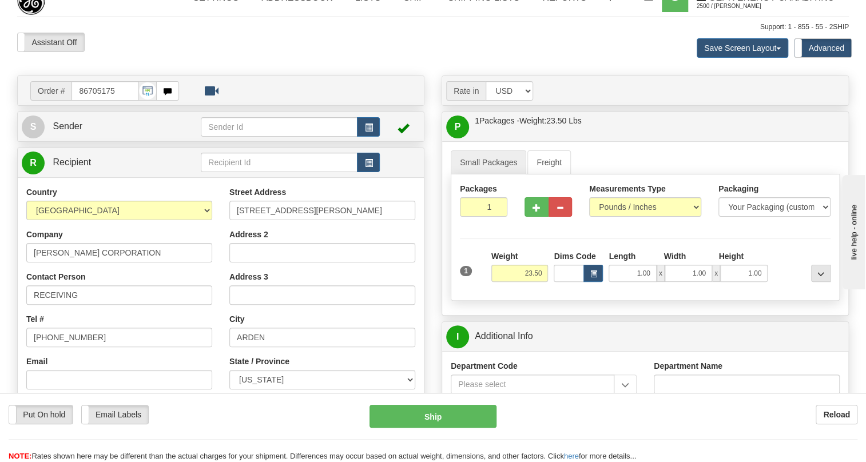
scroll to position [0, 0]
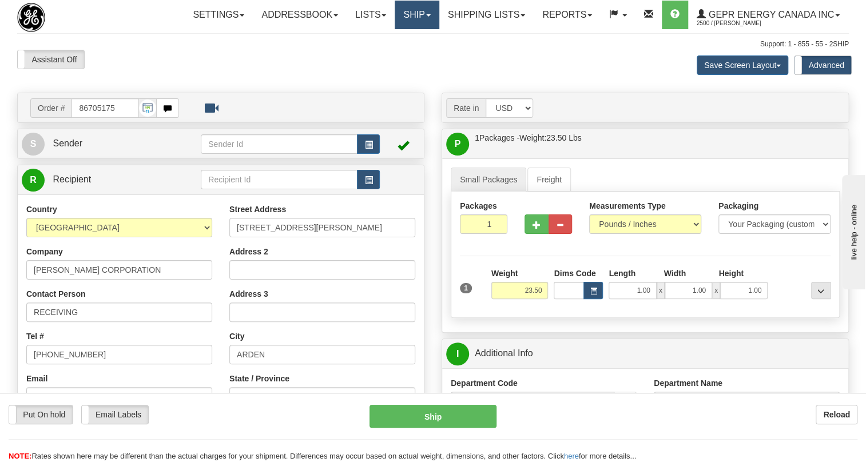
click at [421, 18] on link "Ship" at bounding box center [416, 15] width 44 height 29
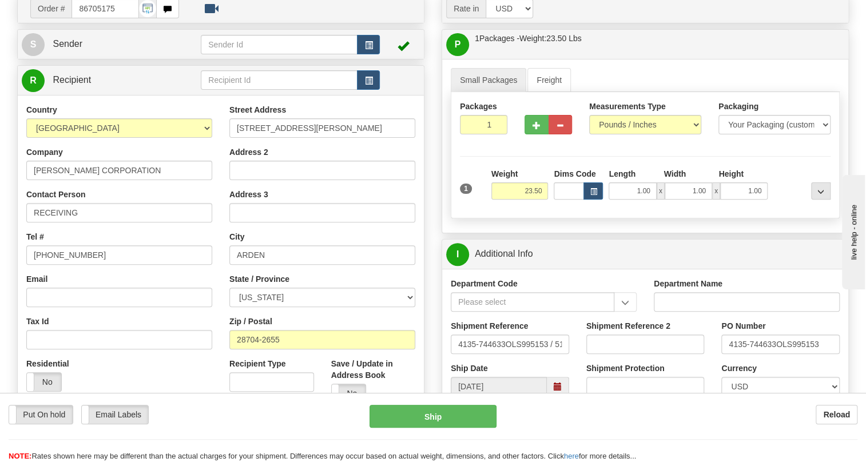
scroll to position [312, 0]
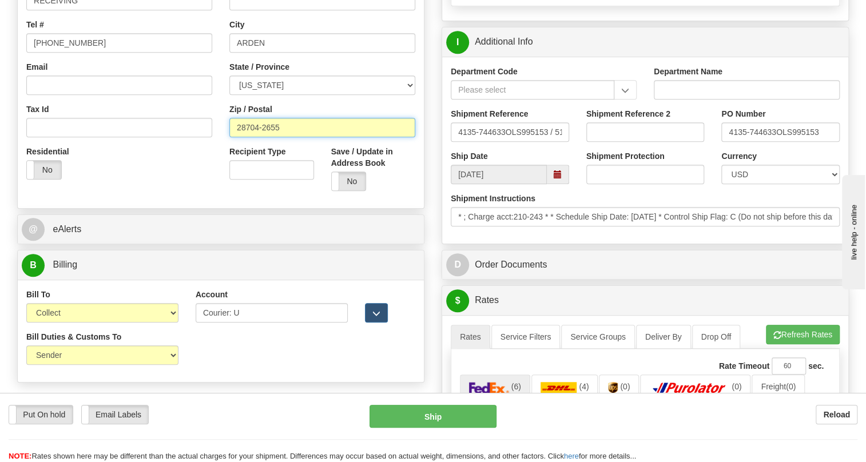
drag, startPoint x: 281, startPoint y: 151, endPoint x: 214, endPoint y: 153, distance: 66.9
click at [214, 153] on div "Country AFGHANISTAN ALAND ISLANDS ALBANIA ALGERIA AMERICAN SAMOA ANDORRA ANGOLA…" at bounding box center [221, 46] width 406 height 308
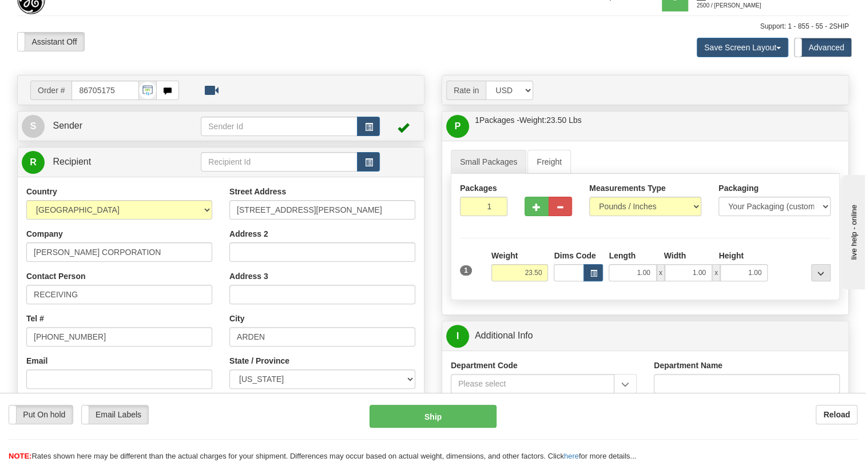
scroll to position [0, 0]
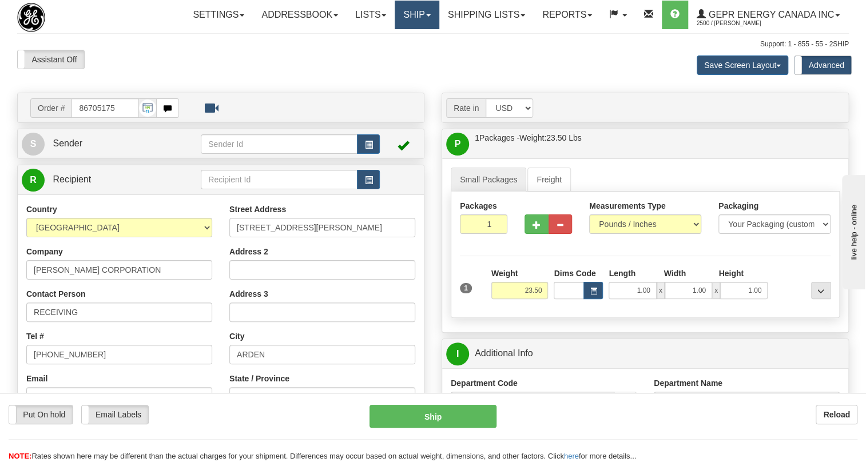
click at [428, 16] on link "Ship" at bounding box center [416, 15] width 44 height 29
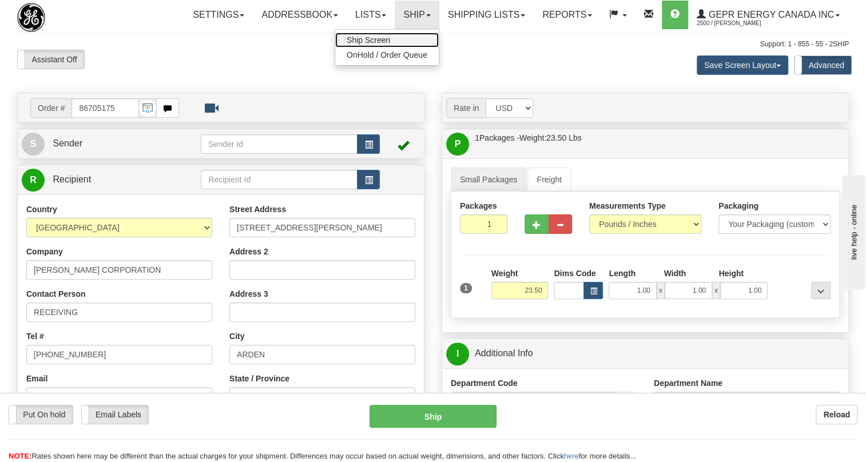
click at [363, 36] on span "Ship Screen" at bounding box center [367, 39] width 43 height 9
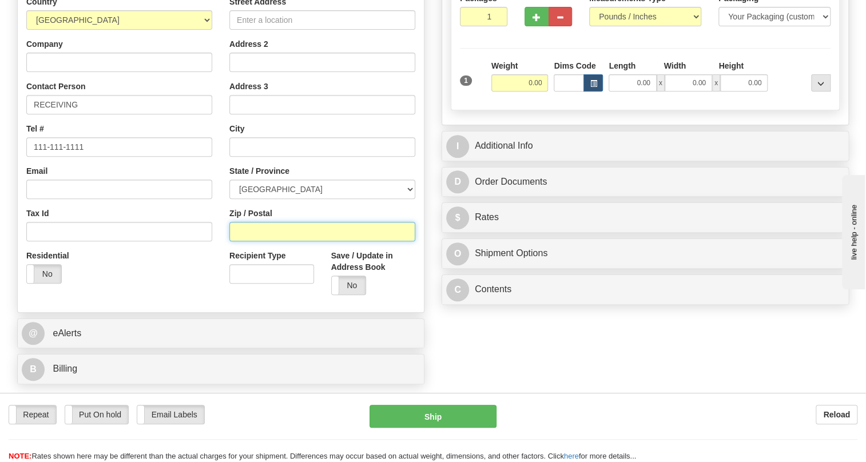
click at [241, 241] on input "Zip / Postal" at bounding box center [322, 231] width 186 height 19
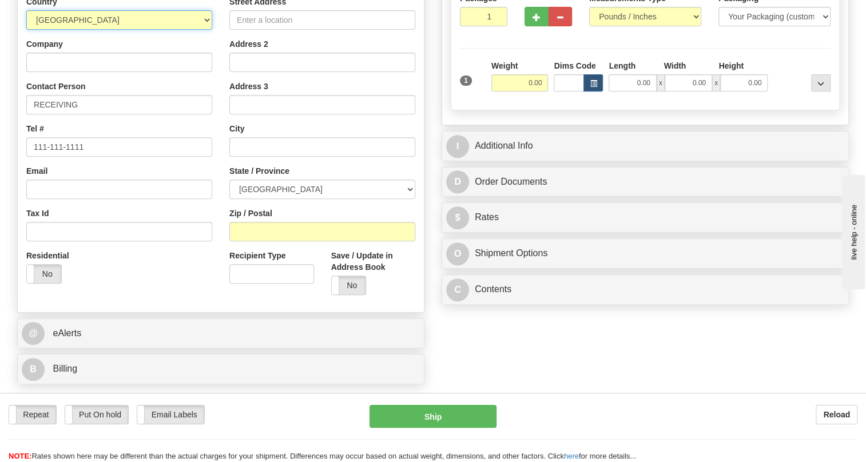
click at [205, 30] on select "[GEOGRAPHIC_DATA] [GEOGRAPHIC_DATA] [GEOGRAPHIC_DATA] [GEOGRAPHIC_DATA] [US_STA…" at bounding box center [119, 19] width 186 height 19
select select "US"
click at [26, 30] on select "[GEOGRAPHIC_DATA] [GEOGRAPHIC_DATA] [GEOGRAPHIC_DATA] [GEOGRAPHIC_DATA] [US_STA…" at bounding box center [119, 19] width 186 height 19
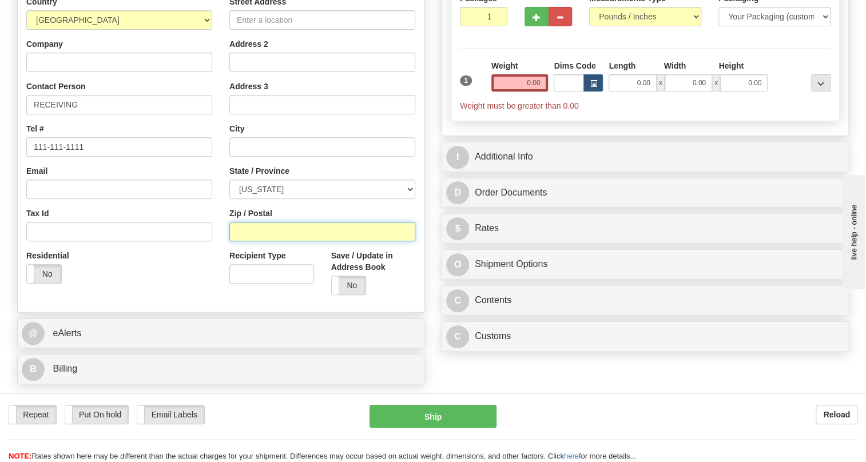
click at [247, 241] on input "Zip / Postal" at bounding box center [322, 231] width 186 height 19
paste input "28704-2655"
type input "28704-2655"
click at [217, 139] on div "Country AFGHANISTAN ALAND ISLANDS ALBANIA ALGERIA AMERICAN SAMOA ANDORRA ANGOLA…" at bounding box center [119, 144] width 203 height 296
type input "ARDEN"
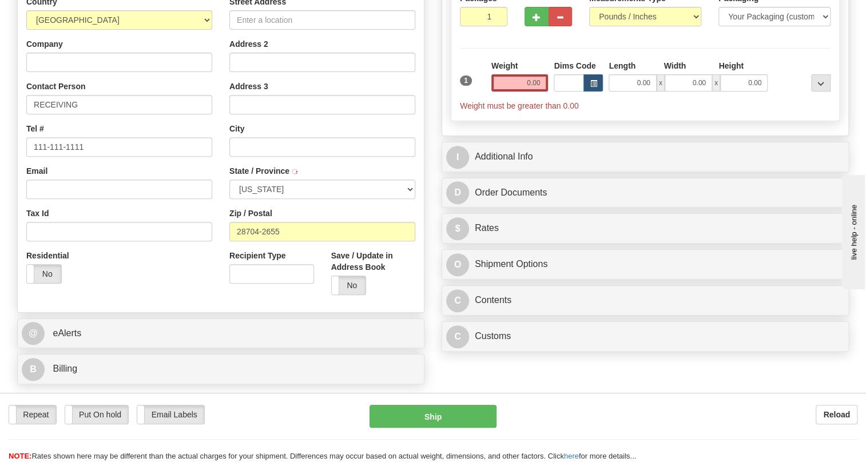
select select "NC"
click at [63, 72] on input "Company" at bounding box center [119, 62] width 186 height 19
click at [93, 72] on input "Company" at bounding box center [119, 62] width 186 height 19
paste input "EATON CORPORATION 221 HEYWOOD RD"
drag, startPoint x: 183, startPoint y: 84, endPoint x: 125, endPoint y: 87, distance: 57.8
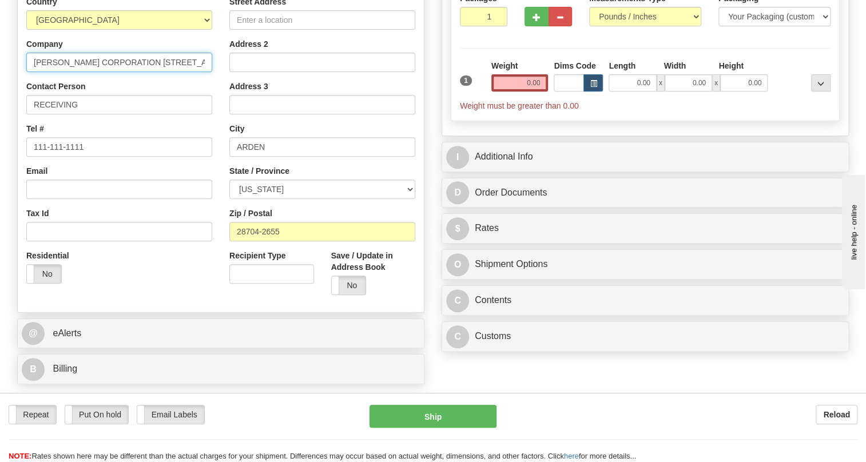
click at [125, 72] on input "EATON CORPORATION 221 HEYWOOD RD" at bounding box center [119, 62] width 186 height 19
type input "EATON CORPORATION"
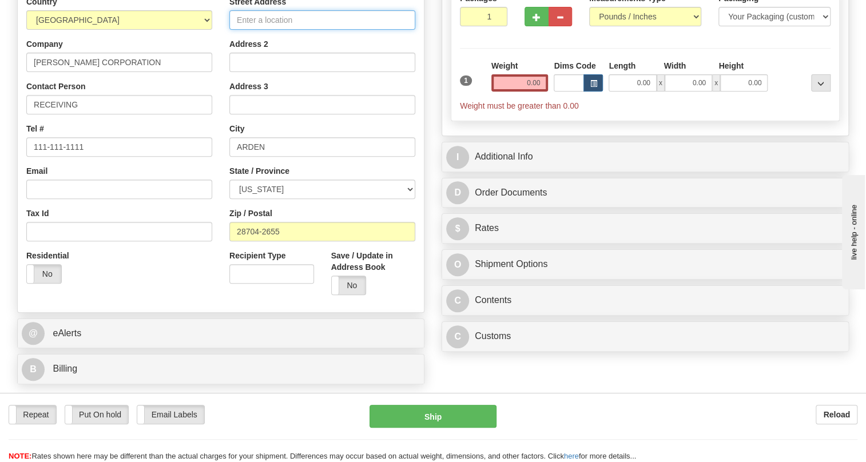
click at [249, 30] on input "Street Address" at bounding box center [322, 19] width 186 height 19
paste input "221 HEYWOOD RD"
type input "221 HEYWOOD RD"
click at [513, 91] on input "0.00" at bounding box center [519, 82] width 57 height 17
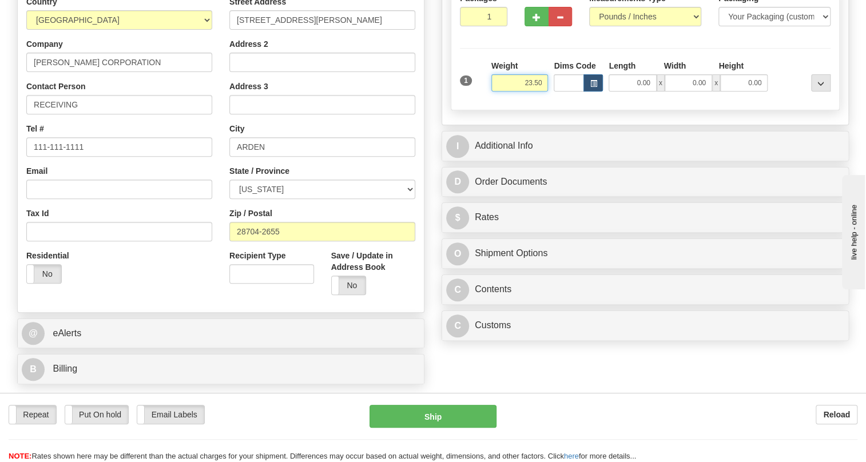
type input "23.50"
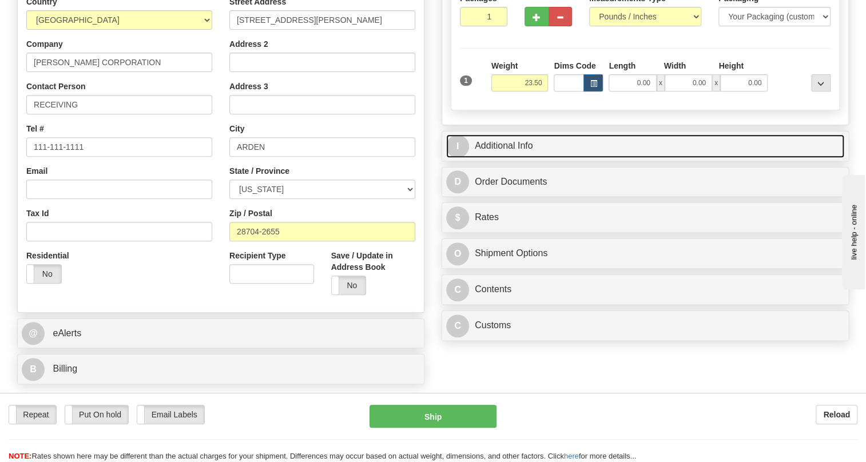
click at [519, 158] on link "I Additional Info" at bounding box center [645, 145] width 398 height 23
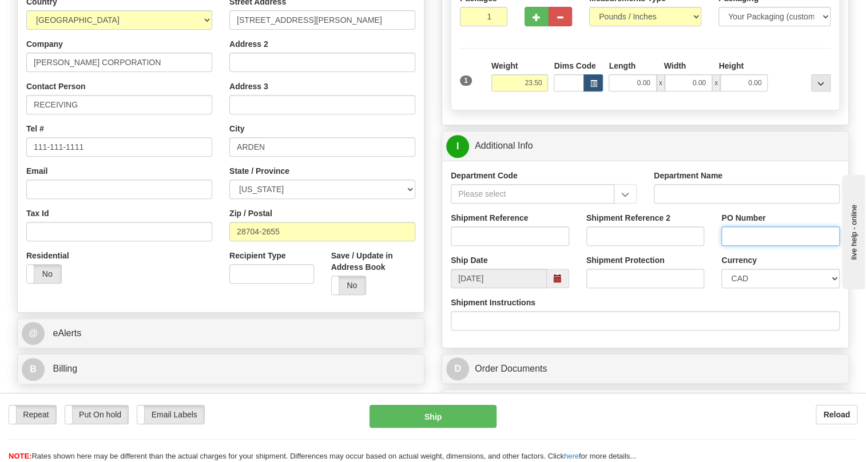
click at [741, 246] on input "PO Number" at bounding box center [780, 235] width 118 height 19
click at [509, 246] on input "Shipment Reference" at bounding box center [509, 235] width 118 height 19
paste input "4135-744633OLS995153 / 512349"
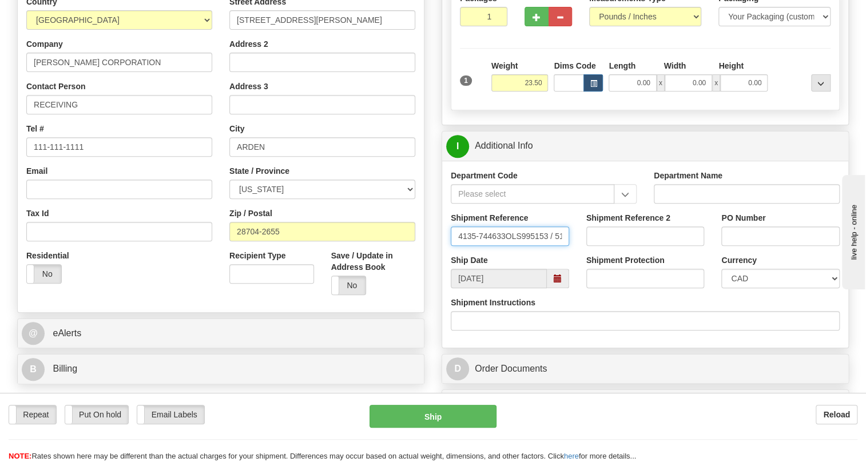
drag, startPoint x: 520, startPoint y: 260, endPoint x: 450, endPoint y: 260, distance: 69.2
click at [450, 246] on input "4135-744633OLS995153 / 512349" at bounding box center [509, 235] width 118 height 19
type input "/ 512349"
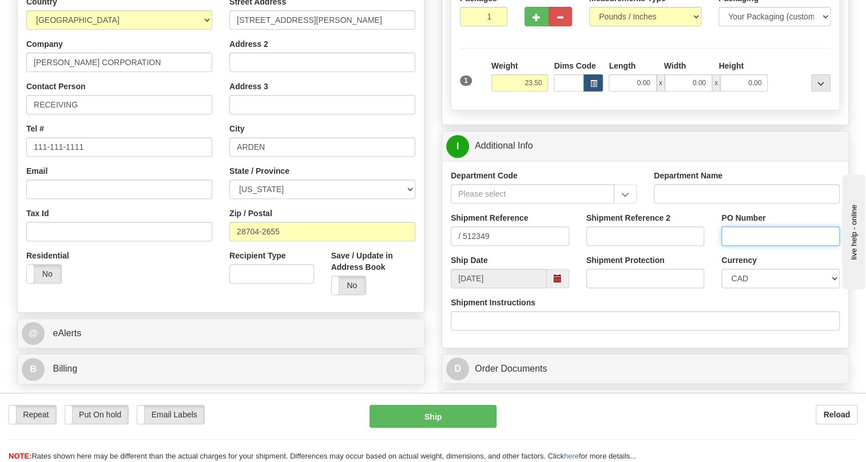
click at [729, 246] on input "PO Number" at bounding box center [780, 235] width 118 height 19
paste input "4135-744633OLS995153"
type input "4135-744633OLS995153"
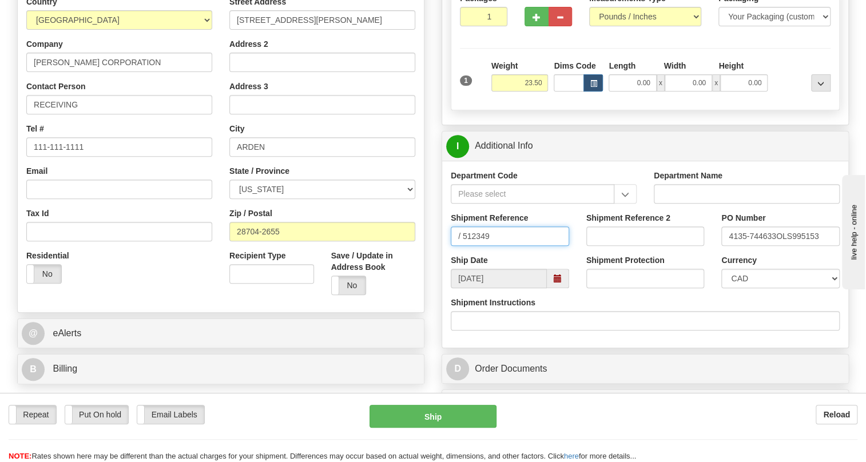
click at [453, 246] on input "/ 512349" at bounding box center [509, 235] width 118 height 19
click at [482, 246] on input "512349" at bounding box center [509, 235] width 118 height 19
type input "512349/5399003268"
click at [763, 288] on select "CAD USD EUR ZAR RON ANG ARN AUD AUS AWG BBD BFR BGN BHD BMD BND BRC BRL CHP CKZ…" at bounding box center [780, 278] width 118 height 19
select select "1"
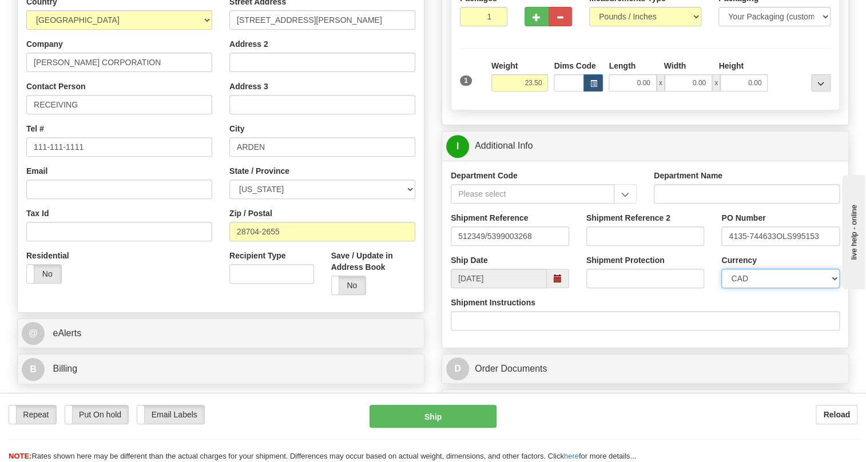
click at [721, 288] on select "CAD USD EUR ZAR RON ANG ARN AUD AUS AWG BBD BFR BGN BHD BMD BND BRC BRL CHP CKZ…" at bounding box center [780, 278] width 118 height 19
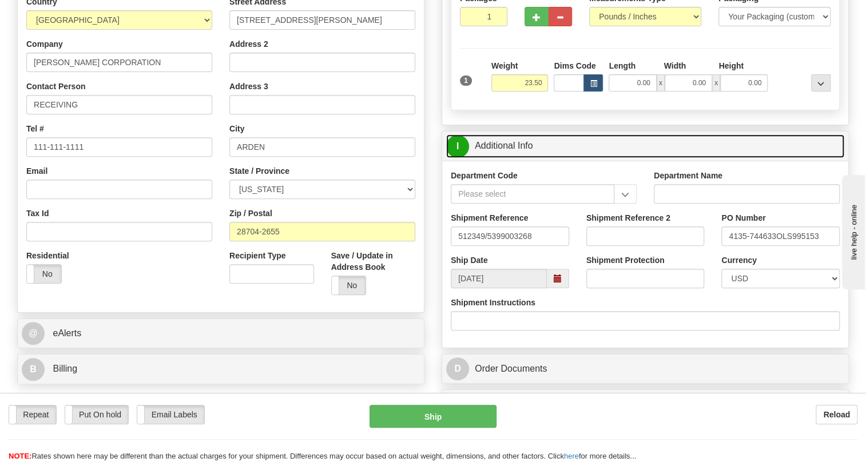
click at [512, 158] on link "I Additional Info" at bounding box center [645, 145] width 398 height 23
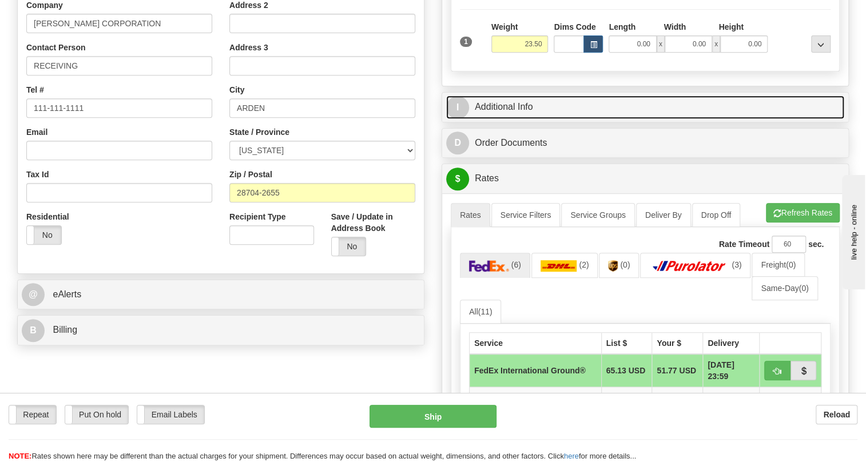
scroll to position [312, 0]
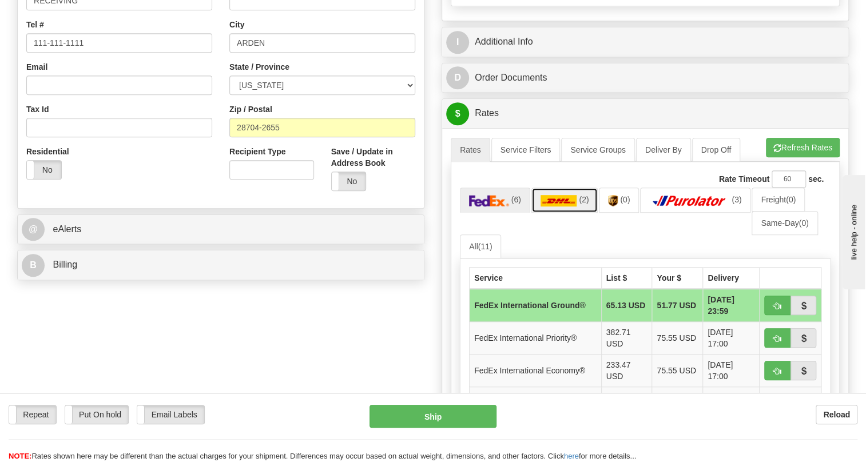
click at [566, 206] on img at bounding box center [558, 200] width 37 height 11
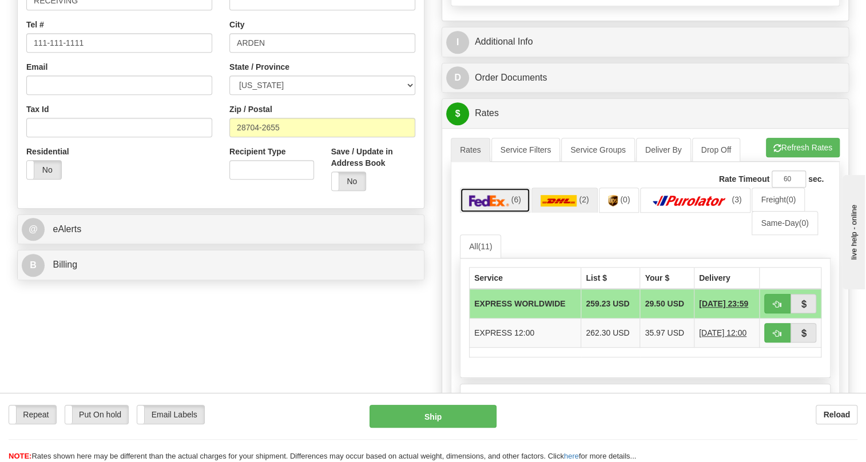
click at [499, 206] on img at bounding box center [489, 200] width 40 height 11
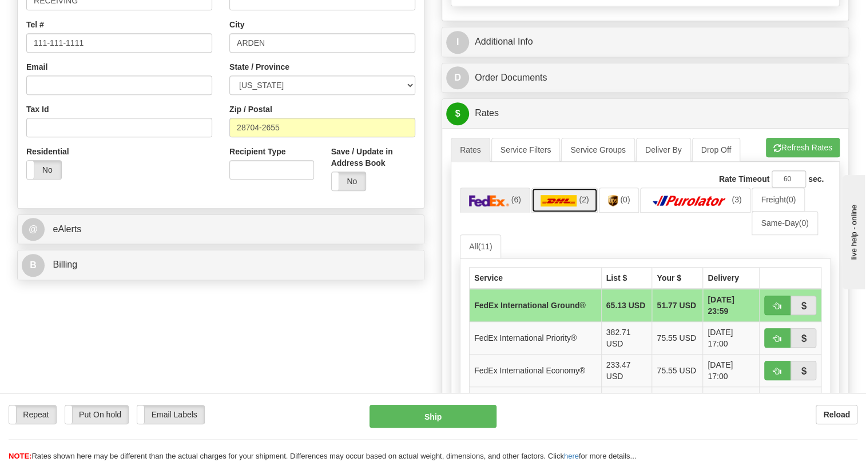
click at [545, 206] on img at bounding box center [558, 200] width 37 height 11
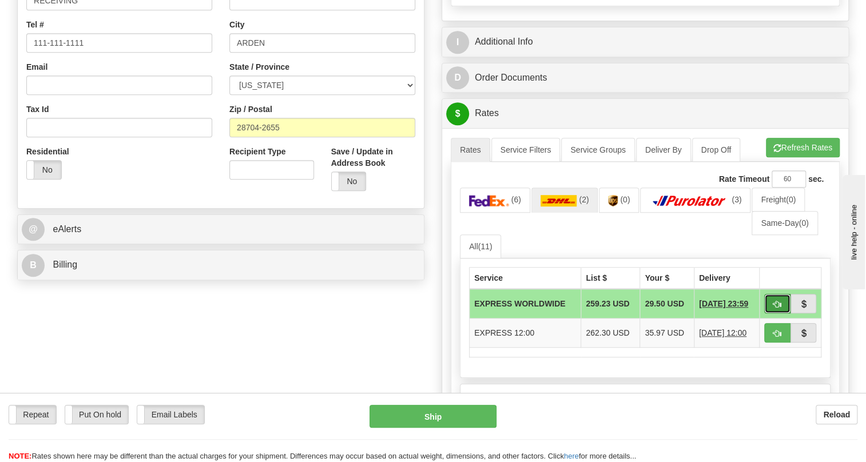
click at [778, 308] on span "button" at bounding box center [777, 304] width 8 height 7
type input "D"
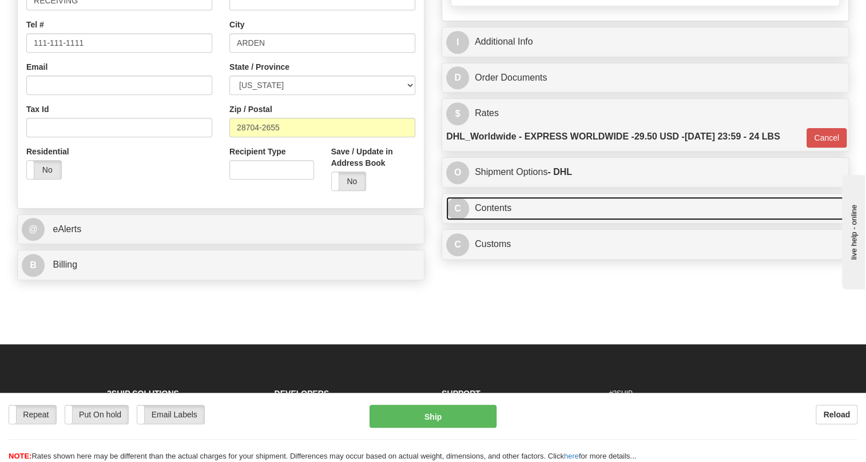
click at [495, 220] on link "C Contents" at bounding box center [645, 208] width 398 height 23
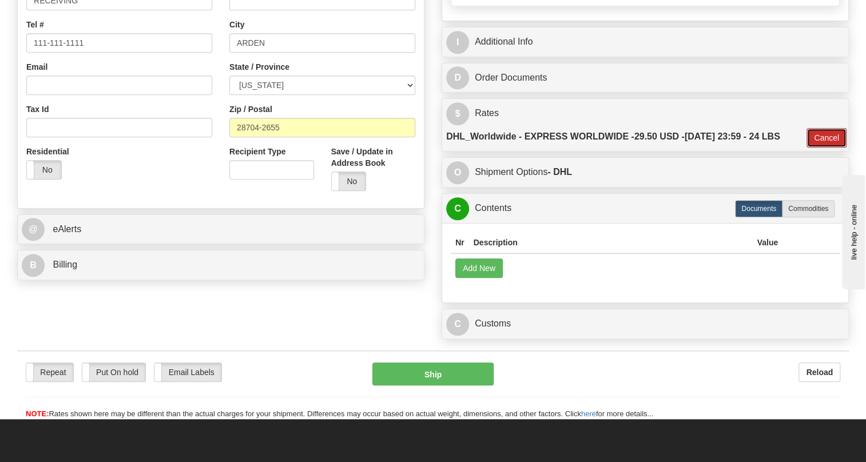
click at [819, 147] on button "Cancel" at bounding box center [826, 137] width 40 height 19
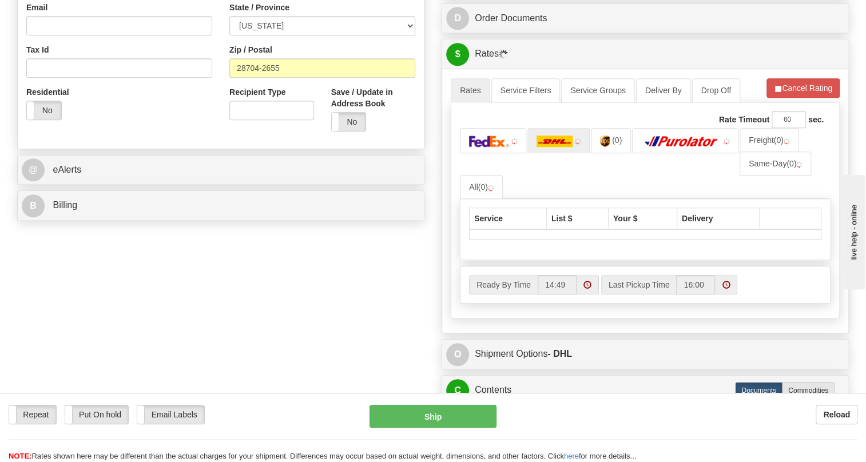
scroll to position [572, 0]
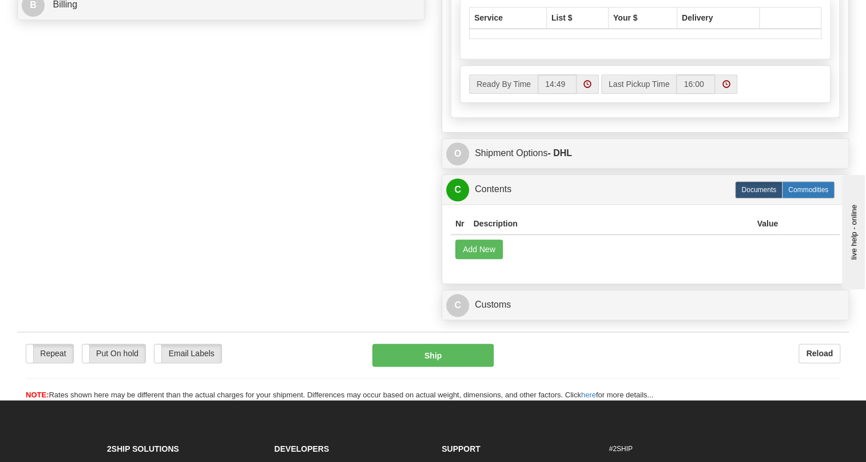
click at [797, 198] on label "Commodities" at bounding box center [807, 189] width 53 height 17
radio input "true"
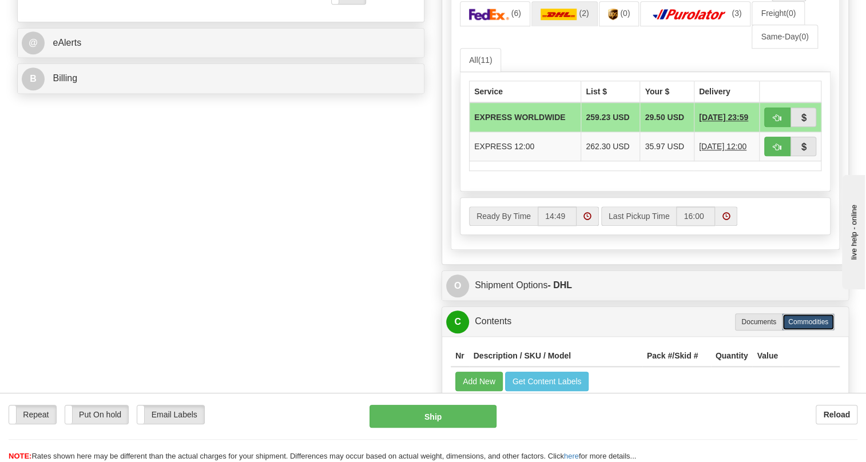
scroll to position [364, 0]
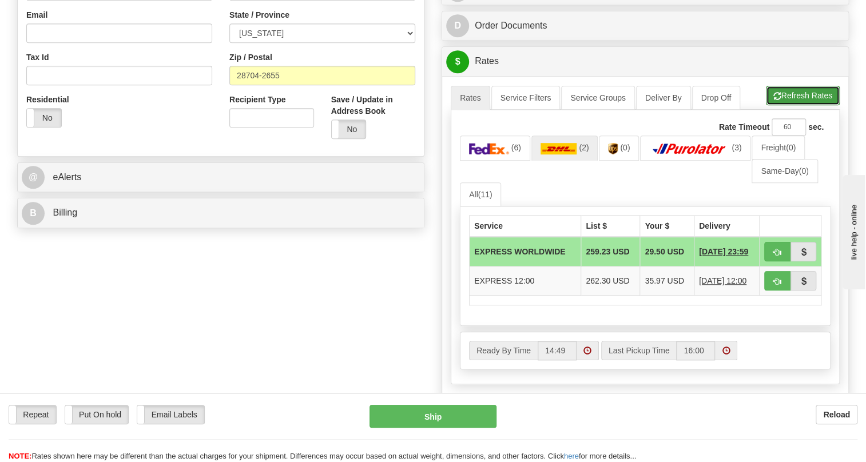
click at [795, 105] on button "Refresh Rates" at bounding box center [802, 95] width 74 height 19
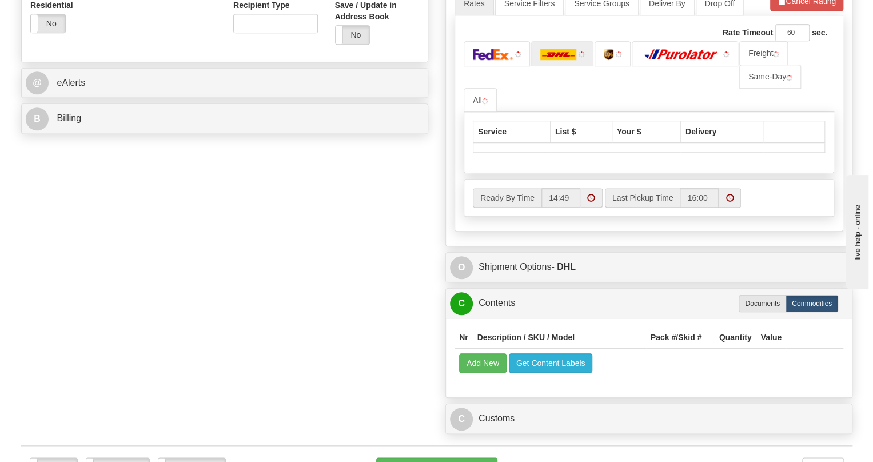
scroll to position [572, 0]
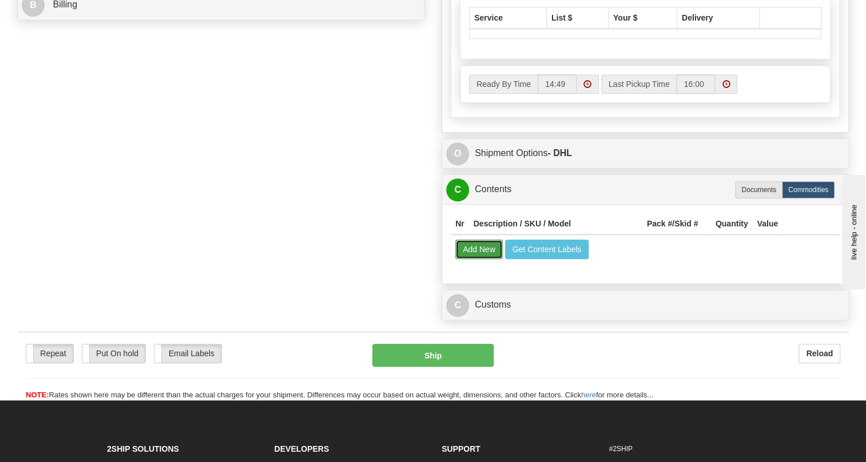
click at [474, 259] on button "Add New" at bounding box center [478, 249] width 47 height 19
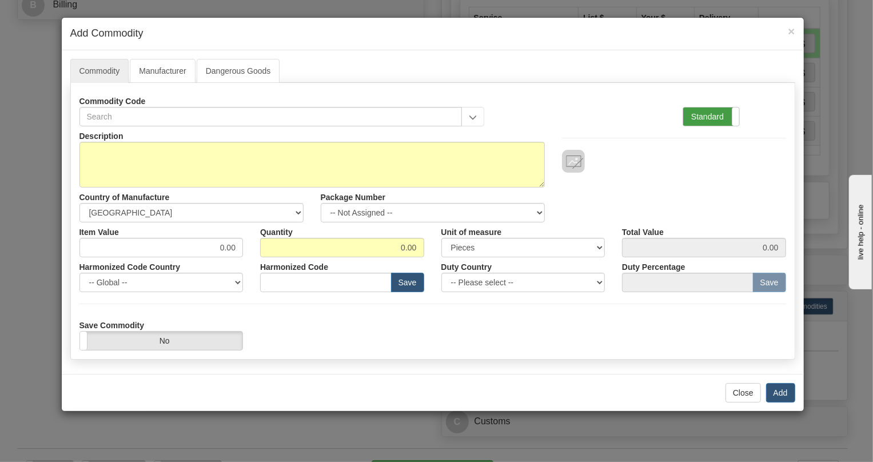
click at [704, 112] on label "Standard" at bounding box center [711, 116] width 56 height 18
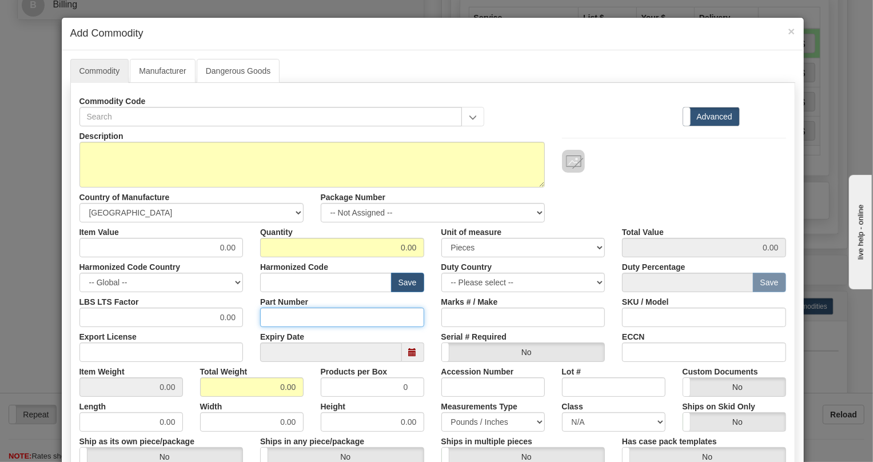
click at [272, 313] on input "Part Number" at bounding box center [342, 317] width 164 height 19
paste input "E869-19381-042X"
type input "E869-19381-042X"
drag, startPoint x: 332, startPoint y: 320, endPoint x: 262, endPoint y: 325, distance: 69.9
click at [262, 325] on input "E869-19381-042X" at bounding box center [342, 317] width 164 height 19
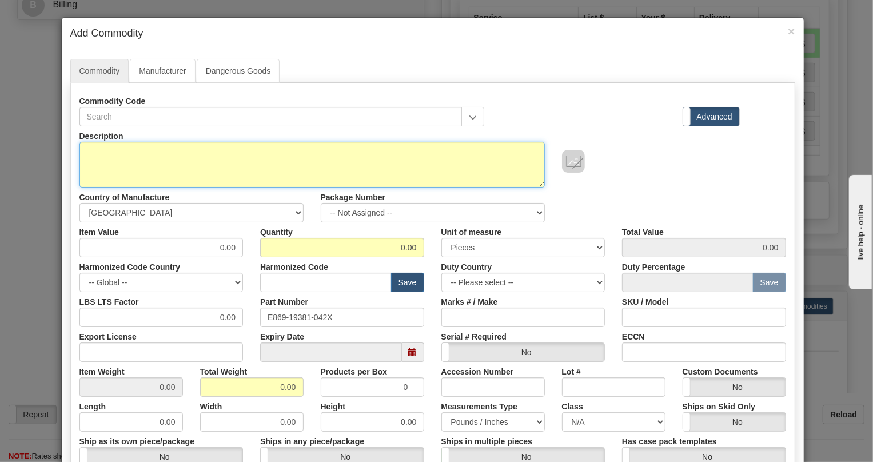
click at [106, 146] on textarea "Description" at bounding box center [311, 165] width 465 height 46
paste textarea "E869-19381-042X"
type textarea "E869-19381-042X"
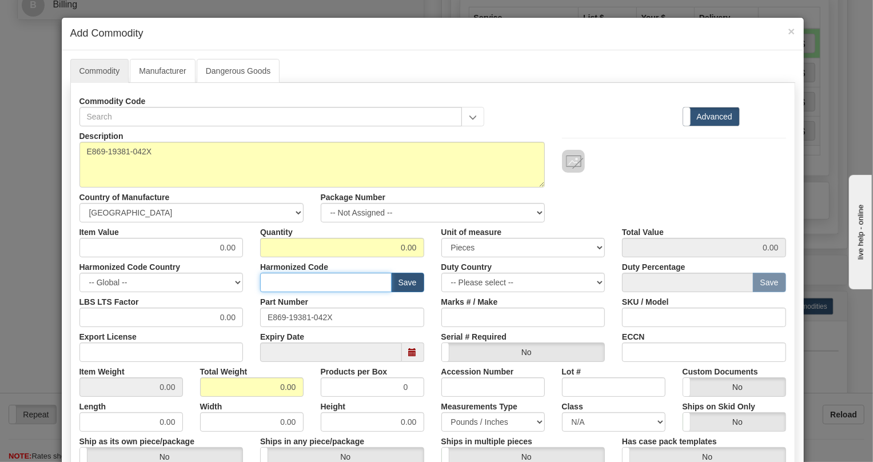
click at [281, 284] on input "text" at bounding box center [325, 282] width 131 height 19
paste input "8537.10.9160"
type input "8537.10.9160"
click at [226, 245] on input "0.00" at bounding box center [161, 247] width 164 height 19
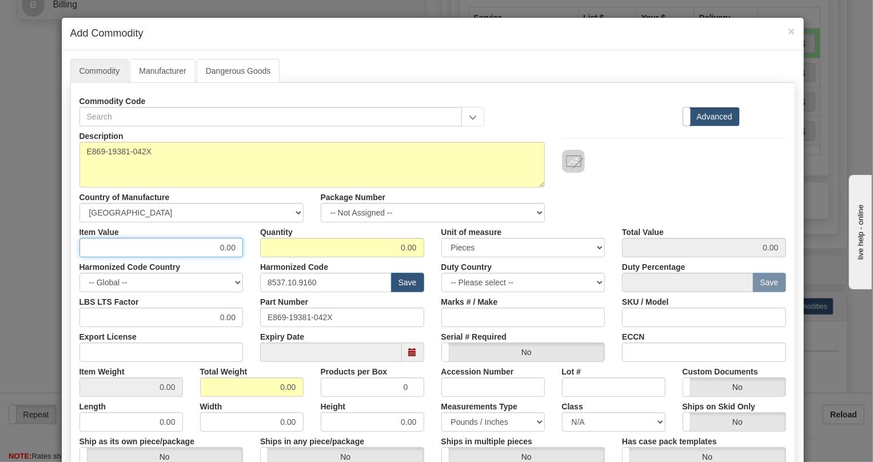
click at [226, 245] on input "0.00" at bounding box center [161, 247] width 164 height 19
paste input "4.975,13"
click at [209, 248] on input "4.975,13" at bounding box center [161, 247] width 164 height 19
click at [220, 252] on input "4975,13" at bounding box center [161, 247] width 164 height 19
type input "4975.13"
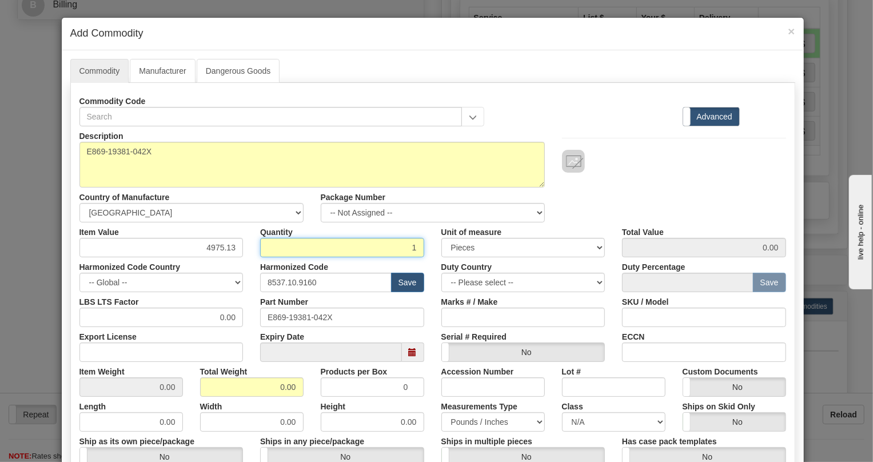
type input "1"
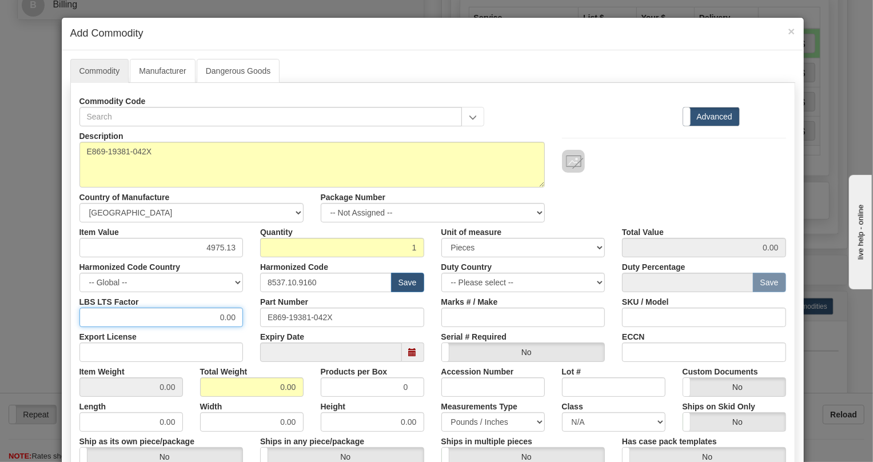
type input "4975.13"
click at [212, 320] on input "0.00" at bounding box center [161, 317] width 164 height 19
type input "1.00"
click at [265, 386] on input "0.00" at bounding box center [251, 386] width 103 height 19
type input "1.00"
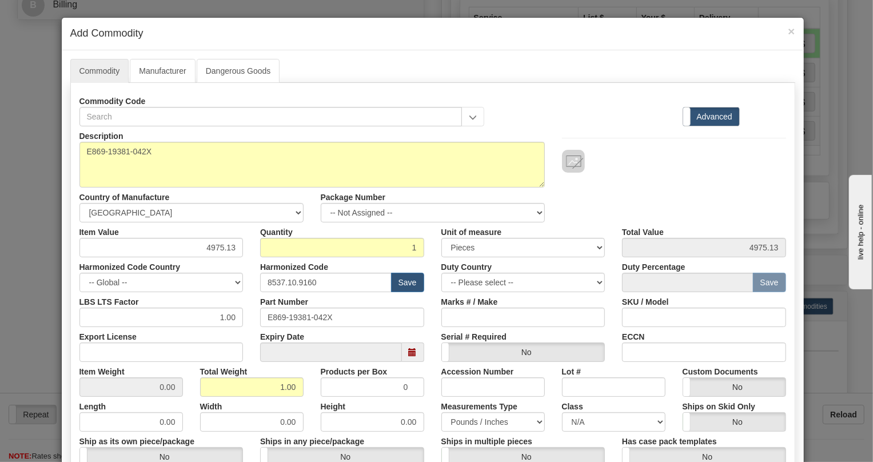
type input "1.0000"
click at [426, 398] on div "Height 0.00" at bounding box center [372, 414] width 121 height 35
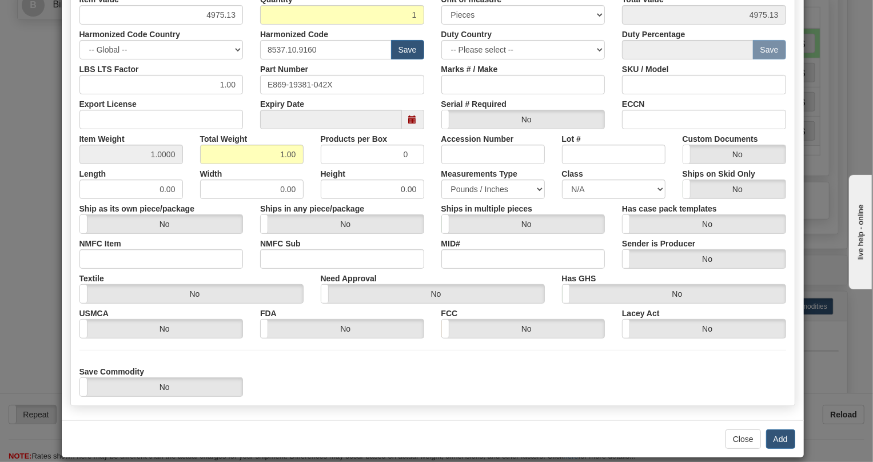
scroll to position [245, 0]
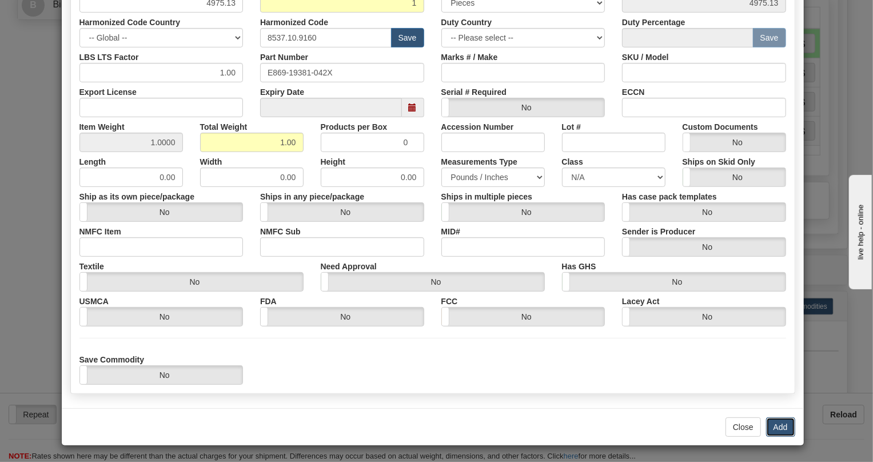
click at [782, 424] on button "Add" at bounding box center [780, 426] width 29 height 19
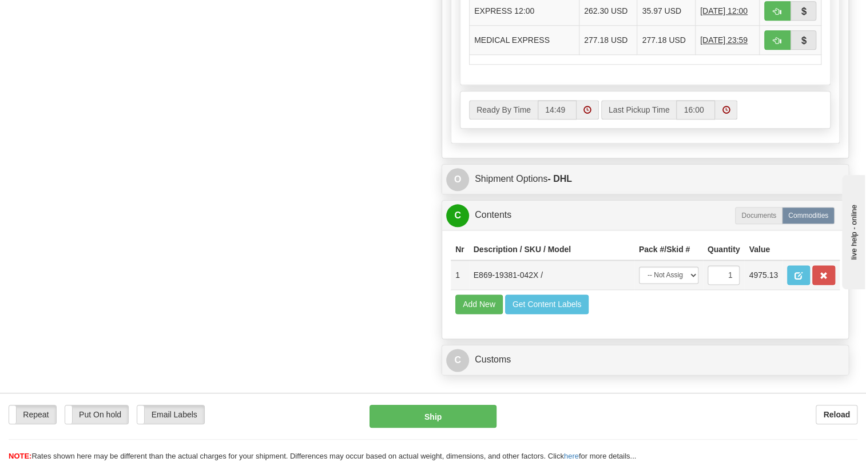
scroll to position [675, 0]
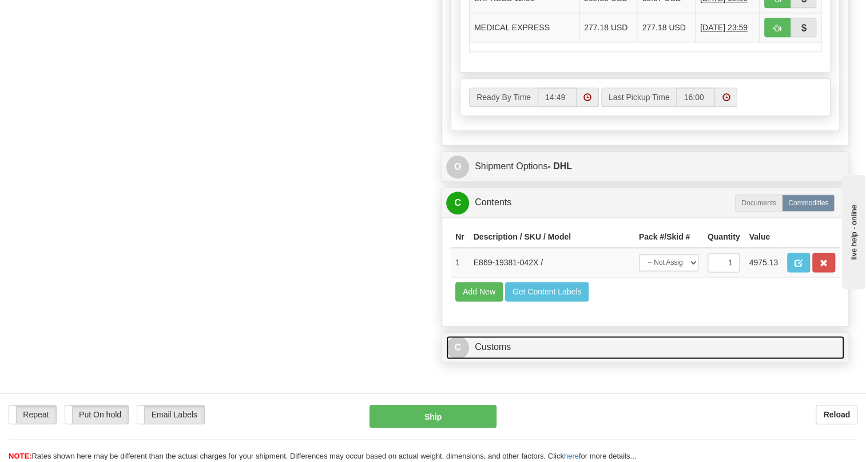
click at [486, 359] on link "C Customs" at bounding box center [645, 347] width 398 height 23
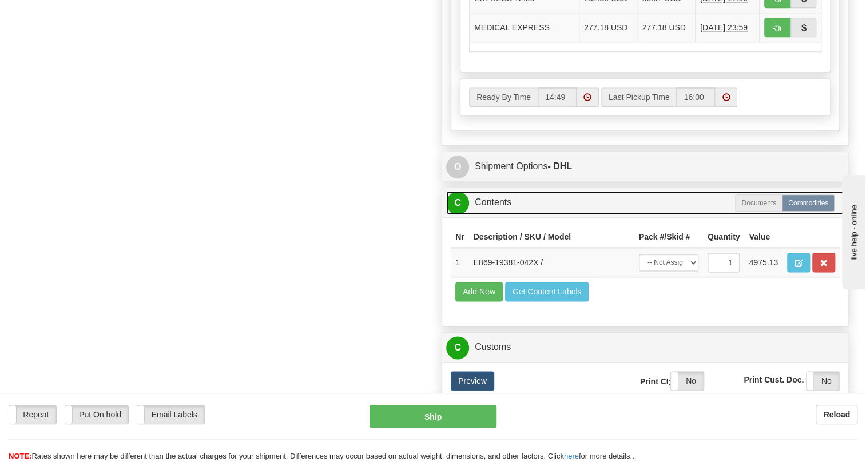
click at [499, 214] on link "C Contents" at bounding box center [645, 202] width 398 height 23
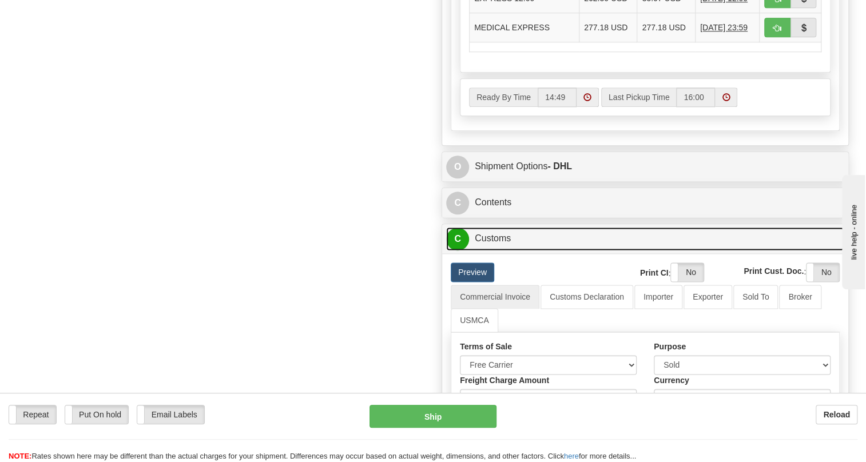
click at [492, 250] on link "C Customs" at bounding box center [645, 238] width 398 height 23
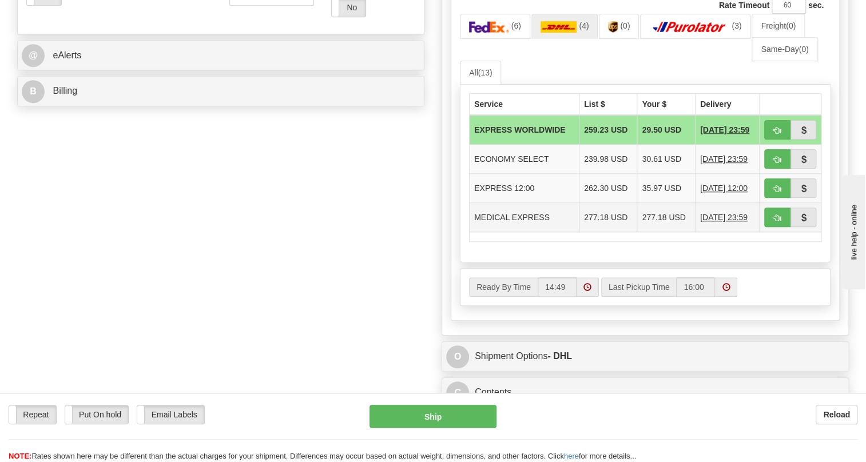
scroll to position [364, 0]
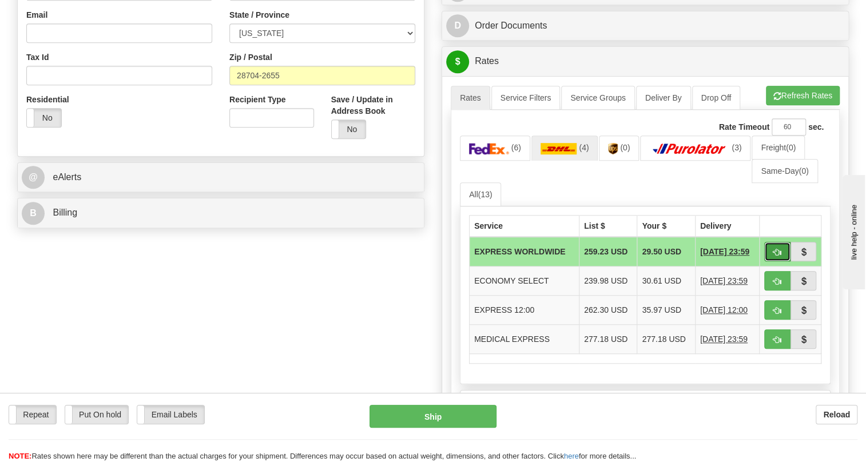
click at [766, 261] on button "button" at bounding box center [777, 251] width 26 height 19
type input "P"
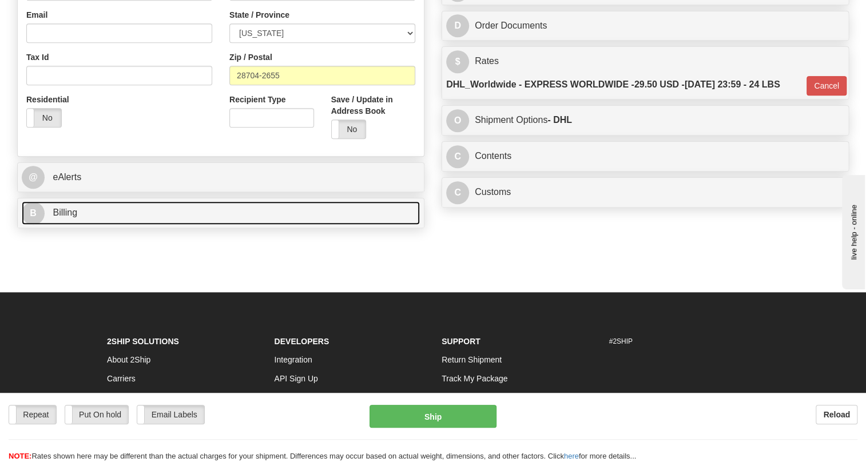
click at [66, 217] on span "Billing" at bounding box center [65, 213] width 25 height 10
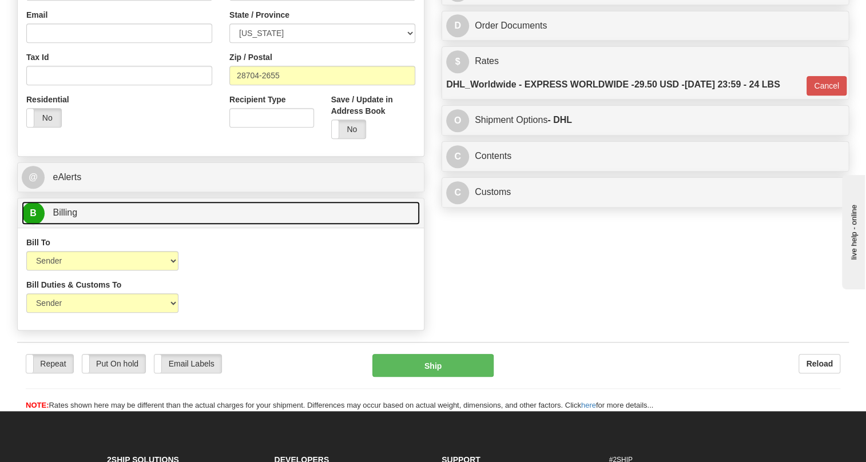
click at [70, 217] on span "Billing" at bounding box center [65, 213] width 25 height 10
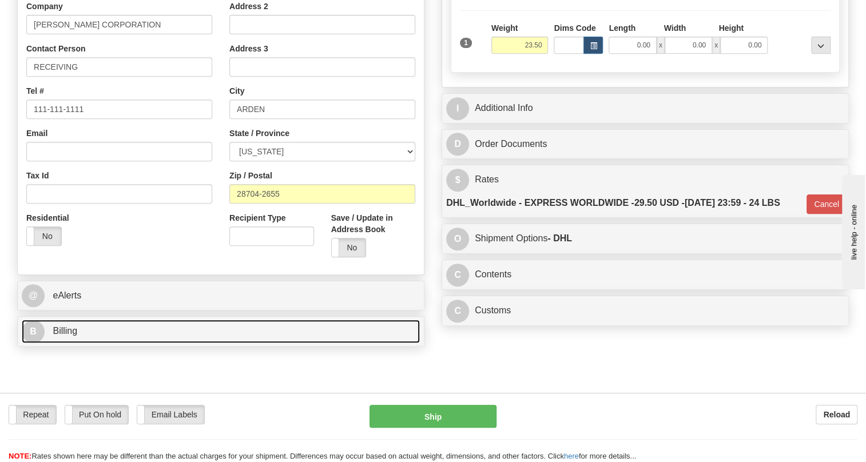
scroll to position [103, 0]
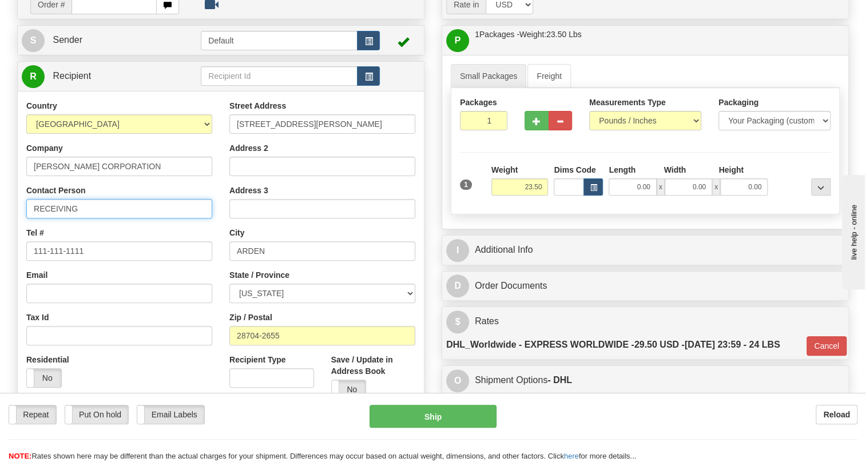
click at [102, 218] on input "RECEIVING" at bounding box center [119, 208] width 186 height 19
paste input "Bryson Redmon"
type input "RECEIVING / Bryson Redmon"
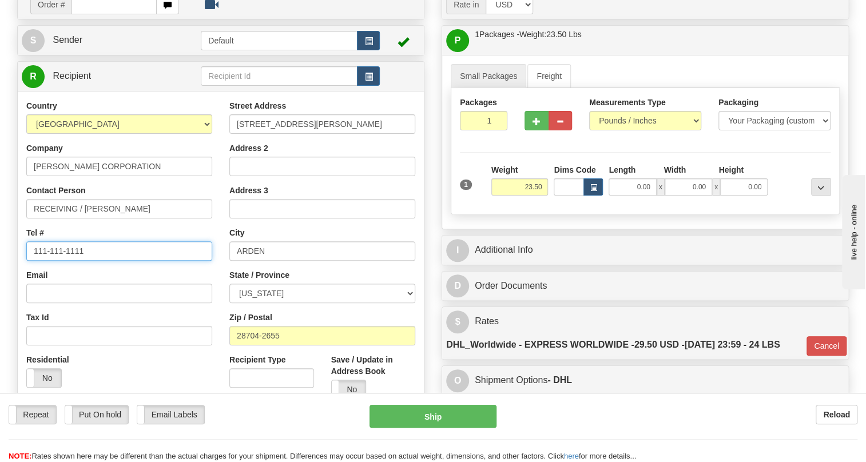
click at [68, 261] on input "111-111-1111" at bounding box center [119, 250] width 186 height 19
click at [70, 261] on input "111-111-1111" at bounding box center [119, 250] width 186 height 19
paste input "828-275-9895"
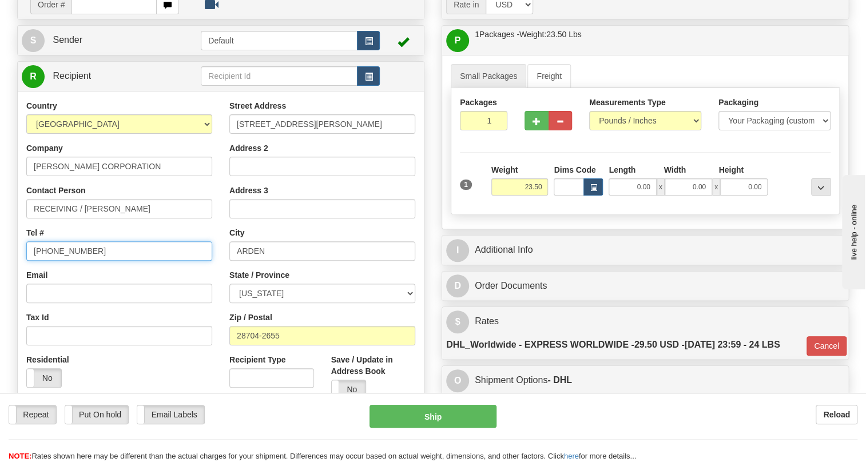
type input "828-275-9895"
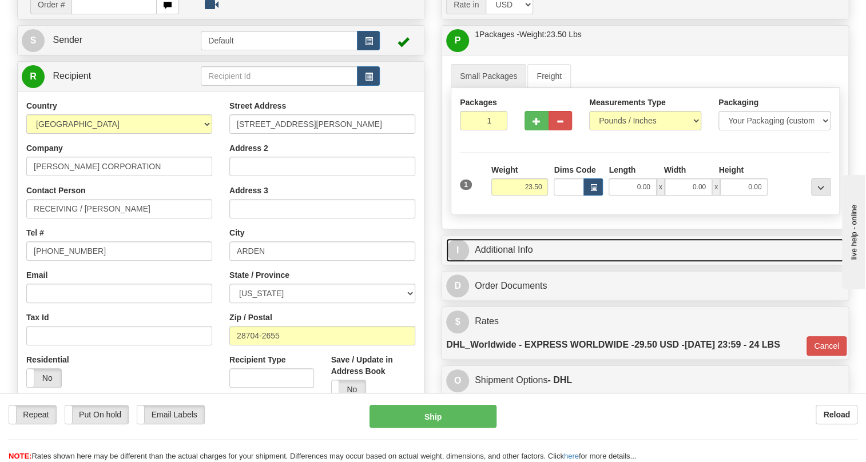
click at [520, 262] on link "I Additional Info" at bounding box center [645, 249] width 398 height 23
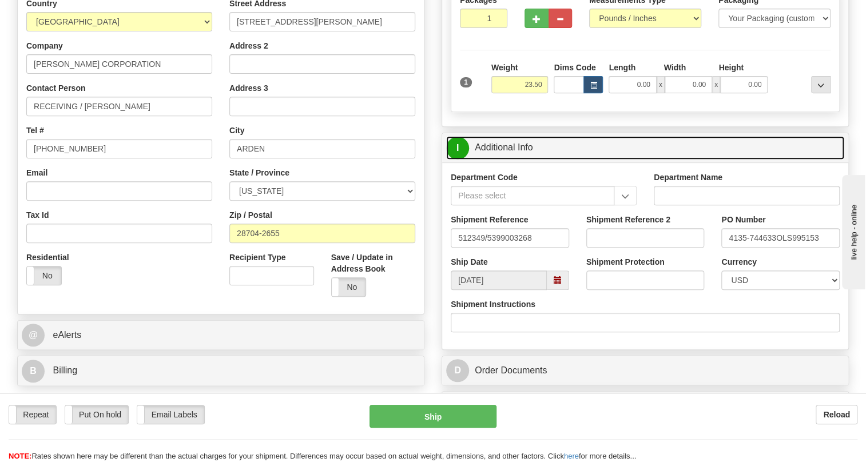
scroll to position [208, 0]
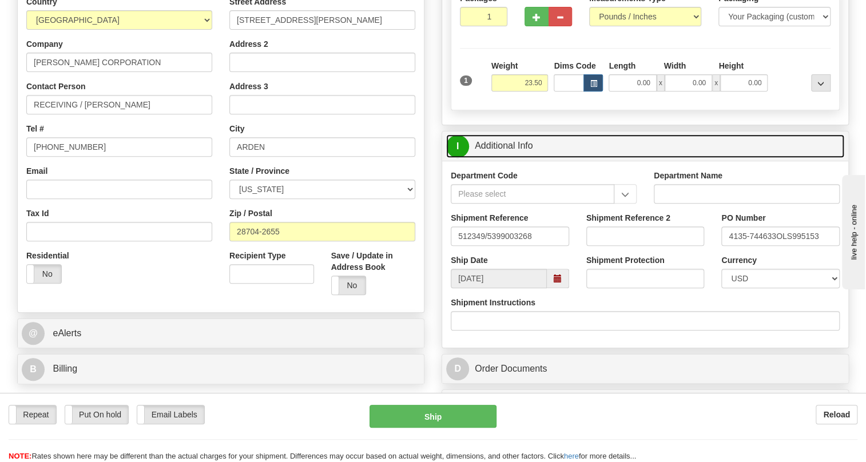
click at [502, 158] on link "I Additional Info" at bounding box center [645, 145] width 398 height 23
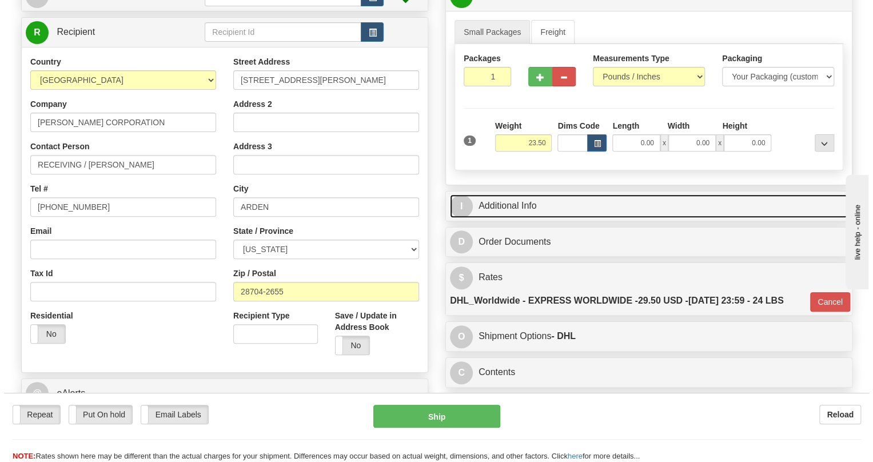
scroll to position [103, 0]
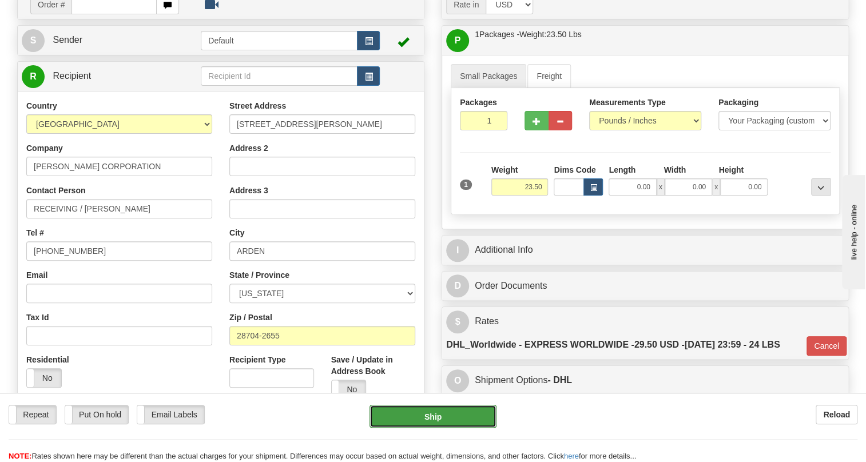
click at [434, 417] on button "Ship" at bounding box center [432, 416] width 127 height 23
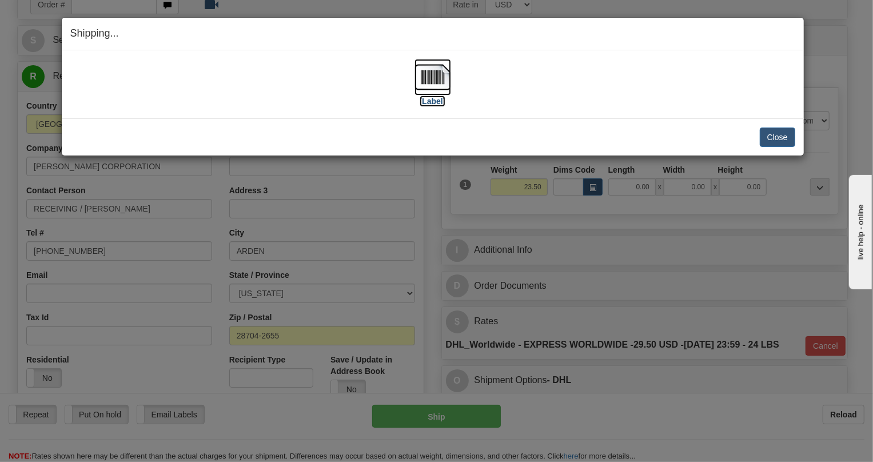
click at [432, 75] on img at bounding box center [432, 77] width 37 height 37
click at [774, 139] on button "Close" at bounding box center [777, 136] width 35 height 19
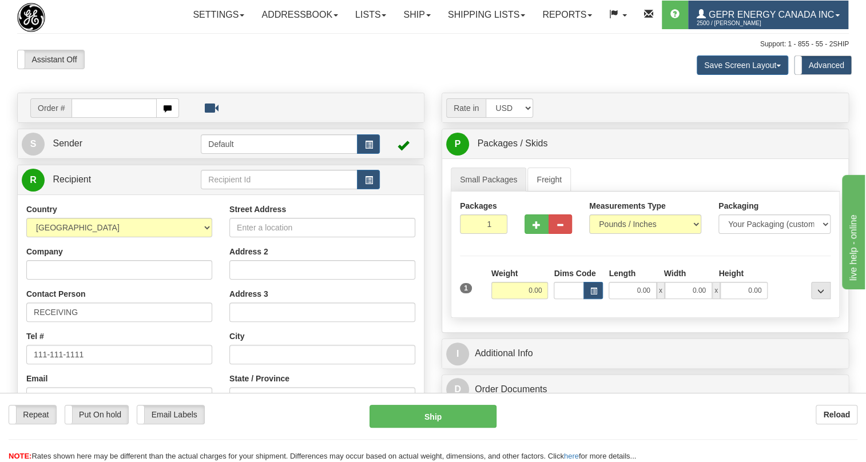
click at [835, 17] on span at bounding box center [837, 15] width 5 height 2
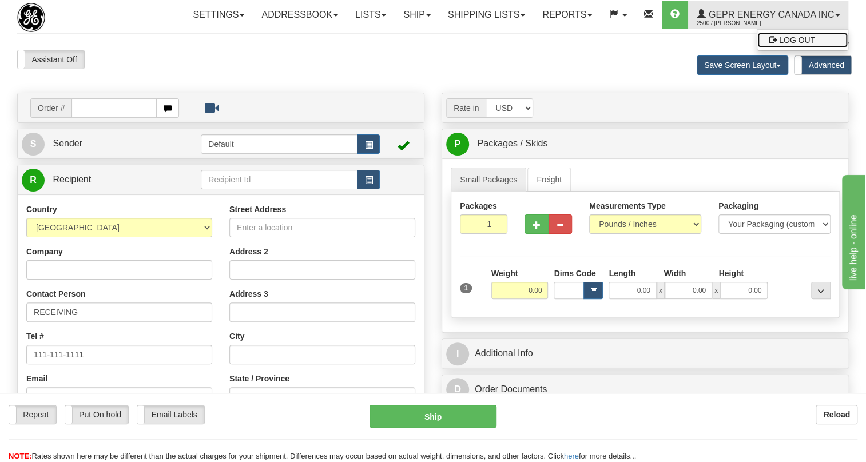
click at [779, 45] on span "LOG OUT" at bounding box center [797, 39] width 36 height 9
